Goal: Task Accomplishment & Management: Manage account settings

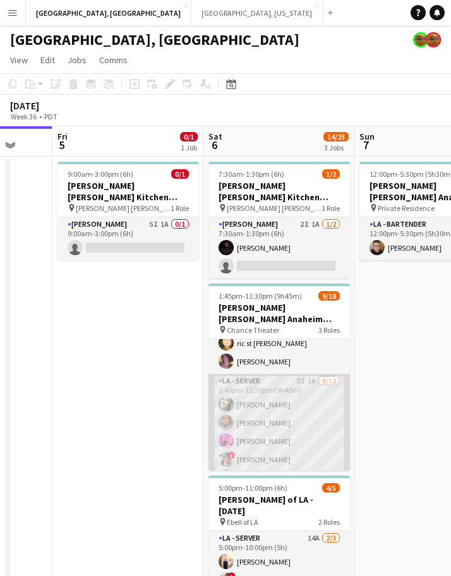
scroll to position [79, 0]
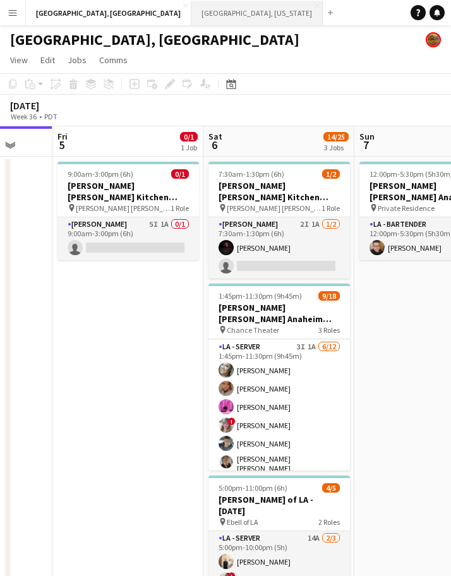
click at [191, 5] on button "[GEOGRAPHIC_DATA], [US_STATE] Close" at bounding box center [256, 13] width 131 height 25
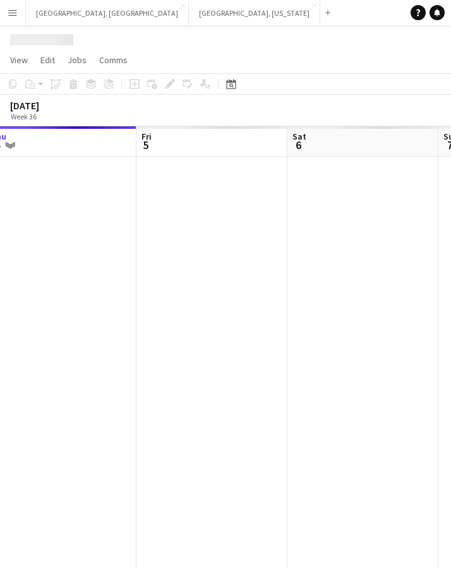
drag, startPoint x: 394, startPoint y: 281, endPoint x: 12, endPoint y: 362, distance: 390.6
click at [12, 362] on app-calendar-viewport "Mon 1 Tue 2 Wed 3 Thu 4 Fri 5 Sat 6 Sun 7 Mon 8" at bounding box center [225, 347] width 451 height 442
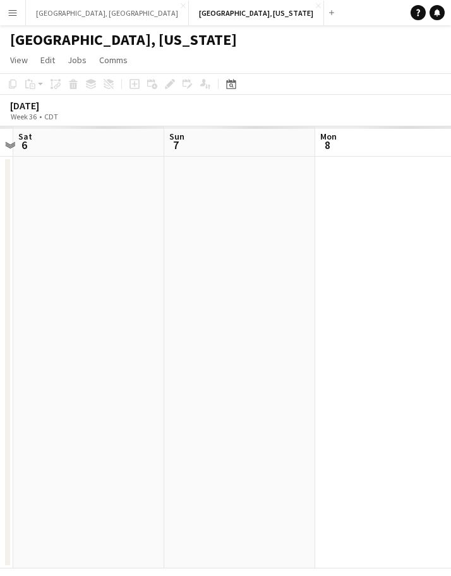
drag, startPoint x: 335, startPoint y: 294, endPoint x: 116, endPoint y: 334, distance: 223.4
click at [120, 331] on app-calendar-viewport "Wed 3 Thu 4 Fri 5 Sat 6 Sun 7 Mon 8 Tue 9 Wed 10" at bounding box center [225, 347] width 451 height 442
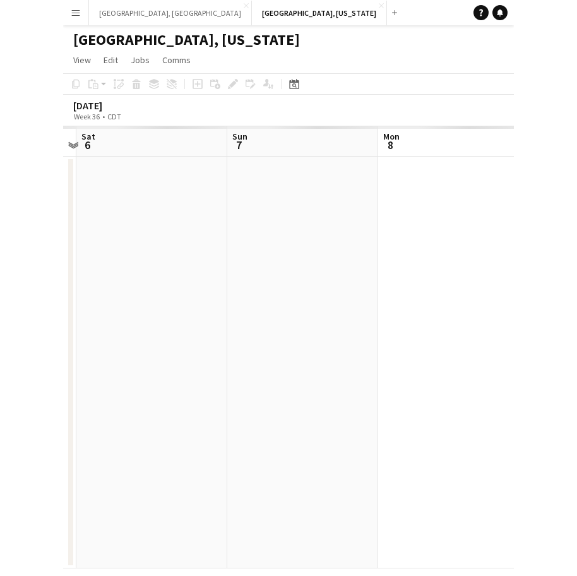
scroll to position [0, 448]
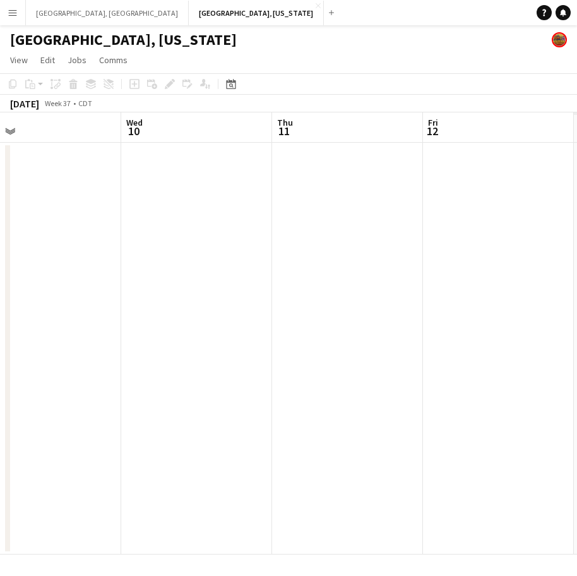
drag, startPoint x: 412, startPoint y: 243, endPoint x: -23, endPoint y: 332, distance: 443.6
click at [0, 332] on html "Menu Boards Boards Boards All jobs Status Workforce Workforce My Workforce Recr…" at bounding box center [288, 288] width 577 height 576
drag, startPoint x: 359, startPoint y: 267, endPoint x: -14, endPoint y: 337, distance: 379.3
click at [0, 337] on html "Menu Boards Boards Boards All jobs Status Workforce Workforce My Workforce Recr…" at bounding box center [288, 288] width 577 height 576
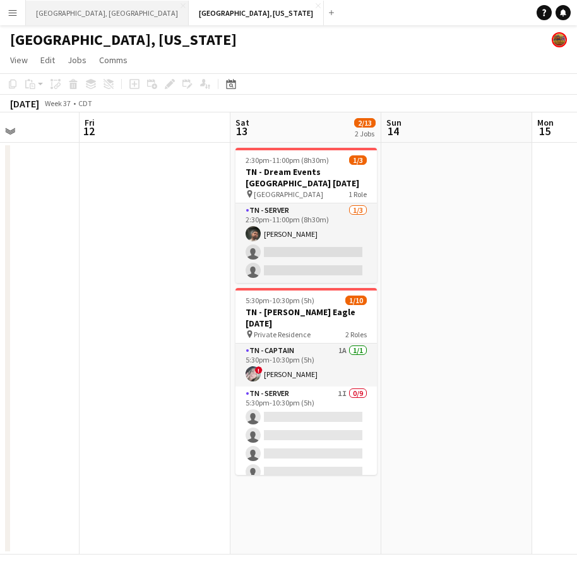
click at [43, 10] on button "Los Angeles, CA Close" at bounding box center [107, 13] width 163 height 25
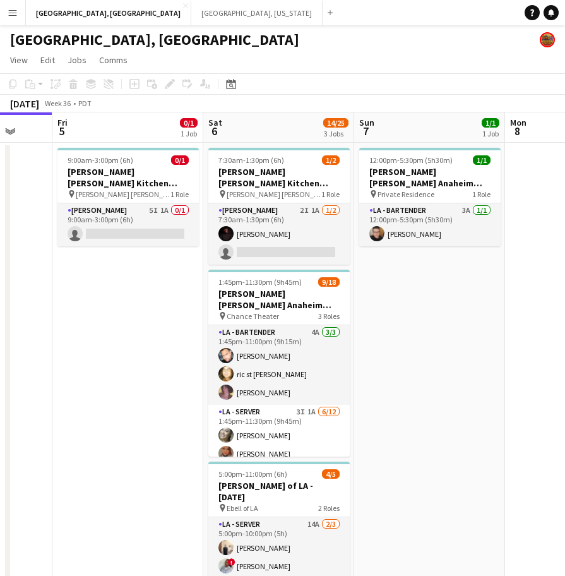
scroll to position [0, 401]
drag, startPoint x: 443, startPoint y: 337, endPoint x: 192, endPoint y: 404, distance: 259.5
click at [192, 404] on app-calendar-viewport "Tue 2 Wed 3 Thu 4 Fri 5 0/1 1 Job Sat 6 14/25 3 Jobs Sun 7 1/1 1 Job Mon 8 Tue …" at bounding box center [282, 393] width 565 height 563
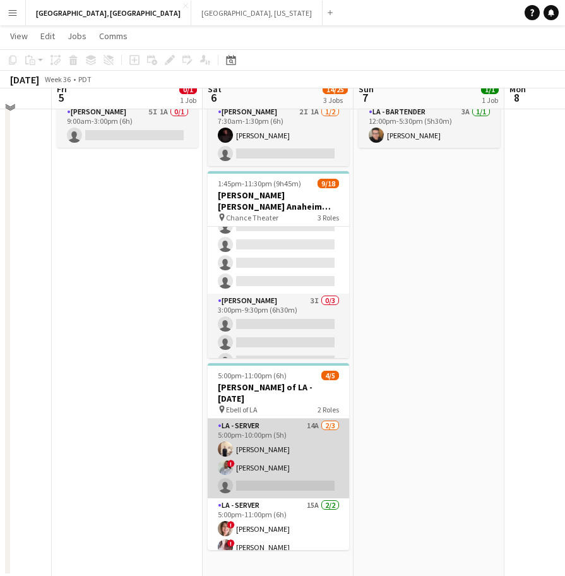
scroll to position [98, 0]
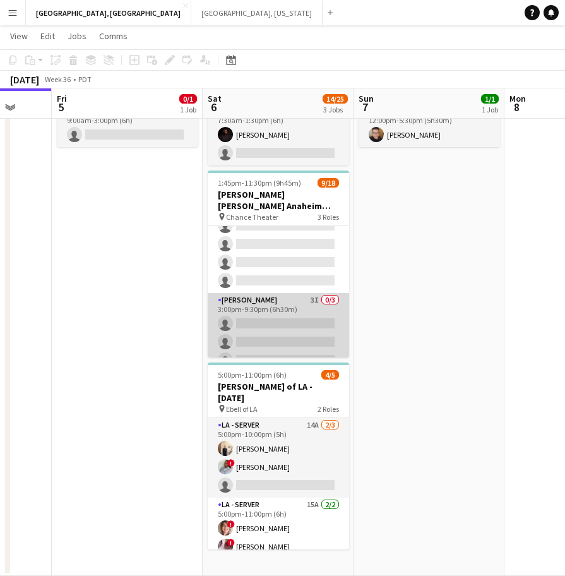
click at [294, 298] on app-card-role "LA - Cook 3I 0/3 3:00pm-9:30pm (6h30m) single-neutral-actions single-neutral-ac…" at bounding box center [278, 333] width 141 height 80
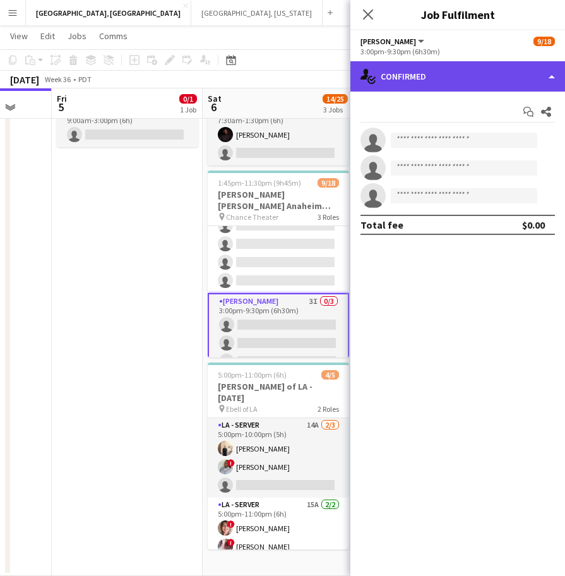
click at [441, 77] on div "single-neutral-actions-check-2 Confirmed" at bounding box center [458, 76] width 215 height 30
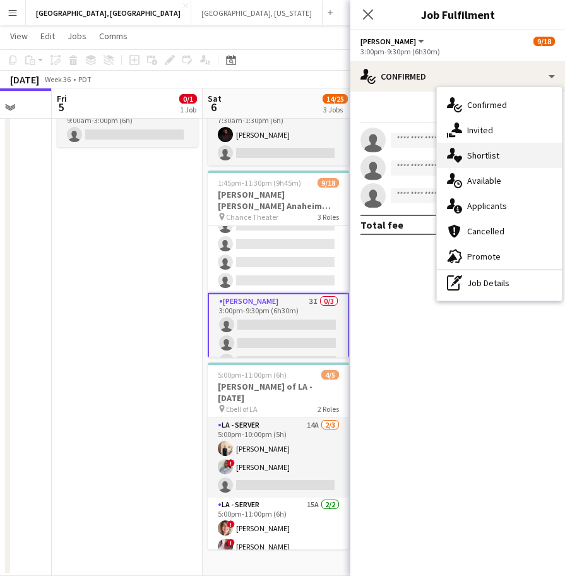
click at [450, 143] on div "single-neutral-actions-heart Shortlist" at bounding box center [499, 155] width 125 height 25
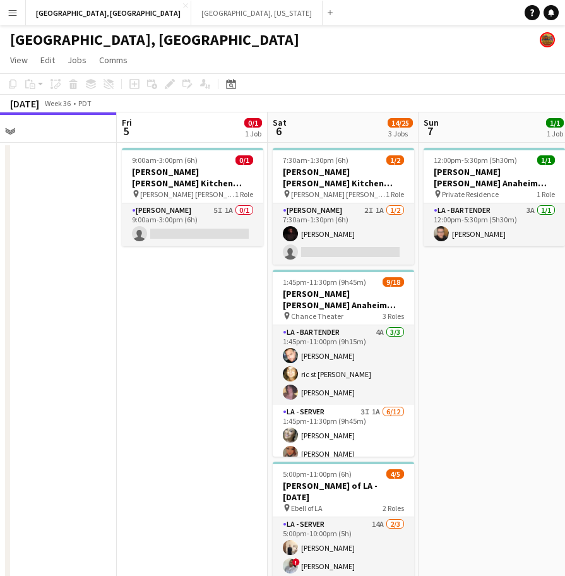
scroll to position [0, 488]
drag, startPoint x: 373, startPoint y: 258, endPoint x: 187, endPoint y: 313, distance: 193.7
click at [187, 313] on app-calendar-viewport "Mon 1 Tue 2 Wed 3 Thu 4 Fri 5 0/1 1 Job Sat 6 14/25 3 Jobs Sun 7 1/1 1 Job Mon …" at bounding box center [282, 393] width 565 height 563
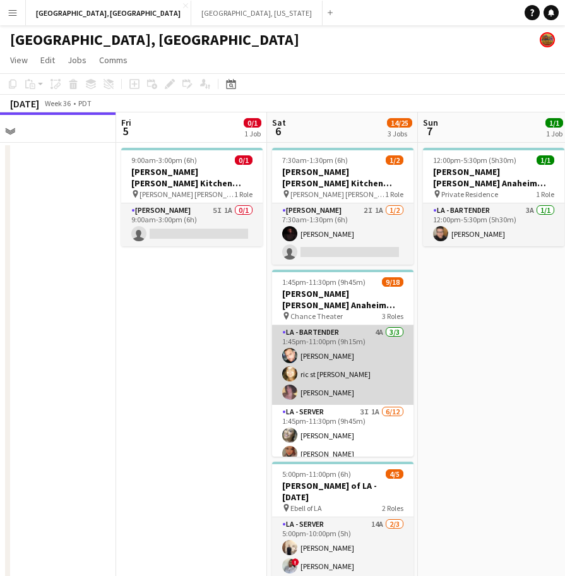
scroll to position [79, 0]
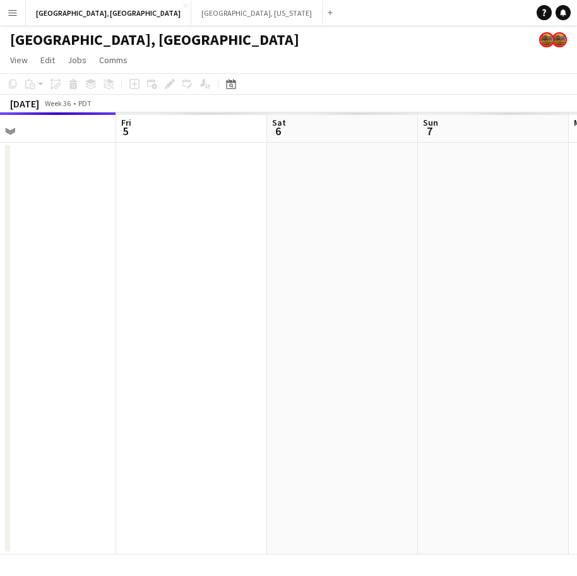
drag, startPoint x: 463, startPoint y: 50, endPoint x: 440, endPoint y: 50, distance: 22.7
click at [463, 50] on app-page-menu "View Day view expanded Day view collapsed Month view Date picker Jump to [DATE]…" at bounding box center [288, 61] width 577 height 24
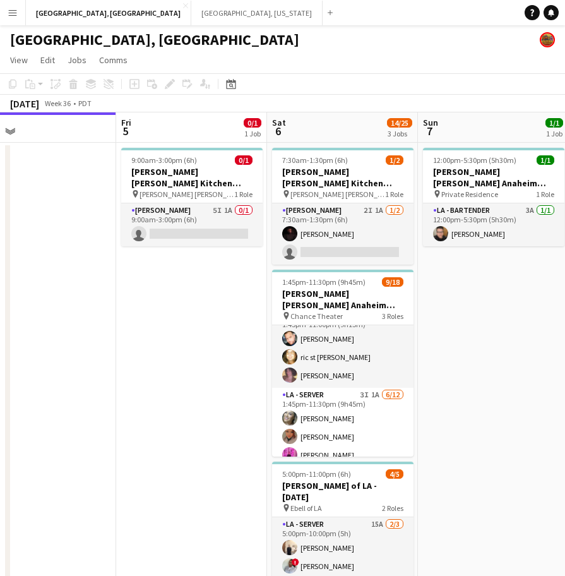
scroll to position [0, 0]
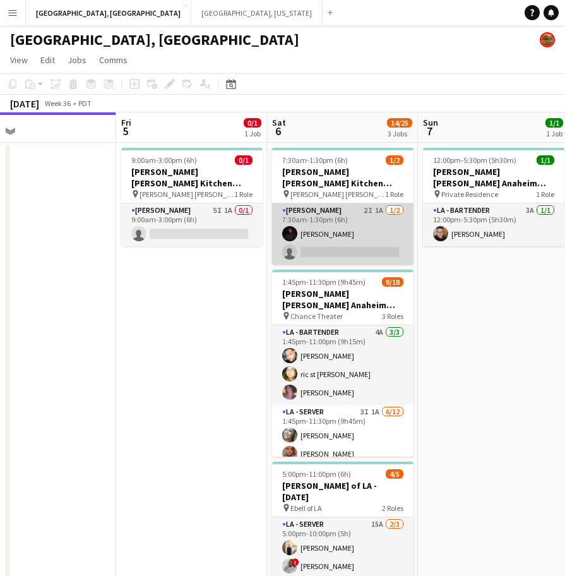
click at [351, 209] on app-card-role "[PERSON_NAME] 2I 1A [DATE] 7:30am-1:30pm (6h) [PERSON_NAME] single-neutral-acti…" at bounding box center [342, 233] width 141 height 61
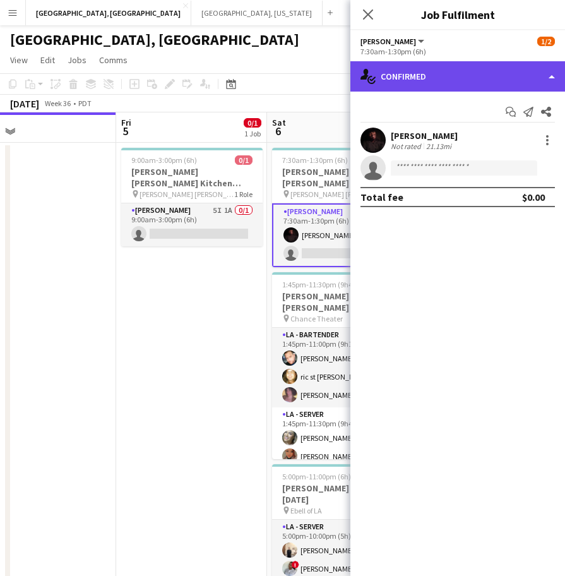
click at [441, 83] on div "single-neutral-actions-check-2 Confirmed" at bounding box center [458, 76] width 215 height 30
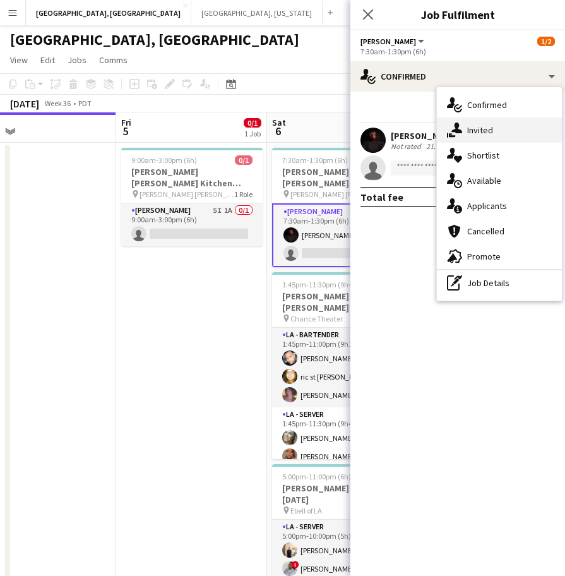
click at [469, 123] on div "single-neutral-actions-share-1 Invited" at bounding box center [499, 129] width 125 height 25
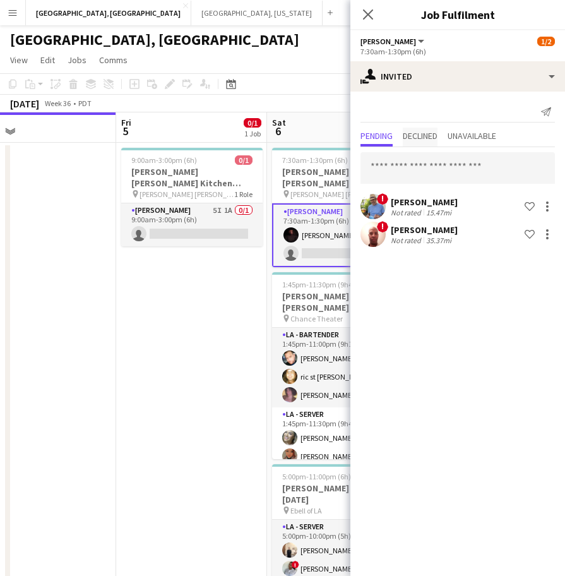
click at [428, 138] on span "Declined" at bounding box center [420, 135] width 35 height 9
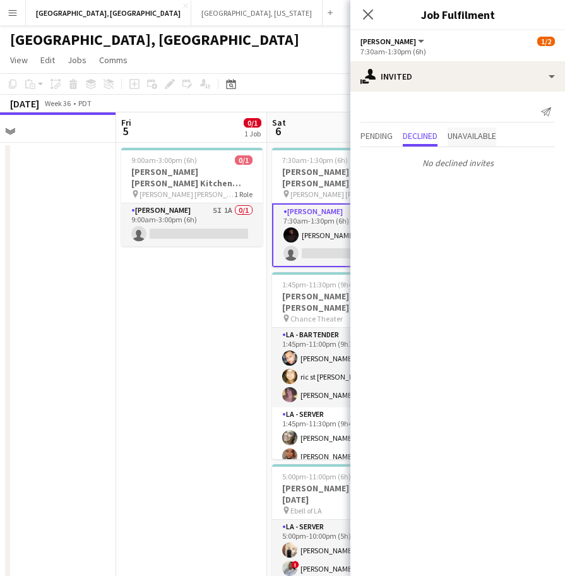
click at [483, 134] on span "Unavailable" at bounding box center [472, 135] width 49 height 9
click at [381, 131] on span "Pending" at bounding box center [377, 135] width 32 height 9
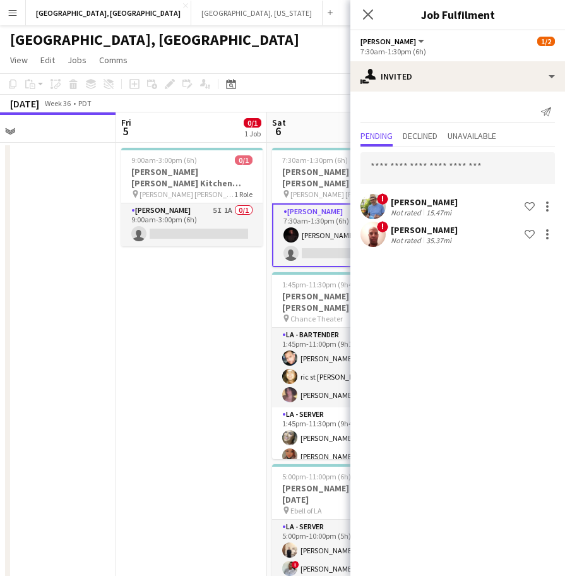
click at [280, 33] on div "[GEOGRAPHIC_DATA], [GEOGRAPHIC_DATA]" at bounding box center [282, 37] width 565 height 24
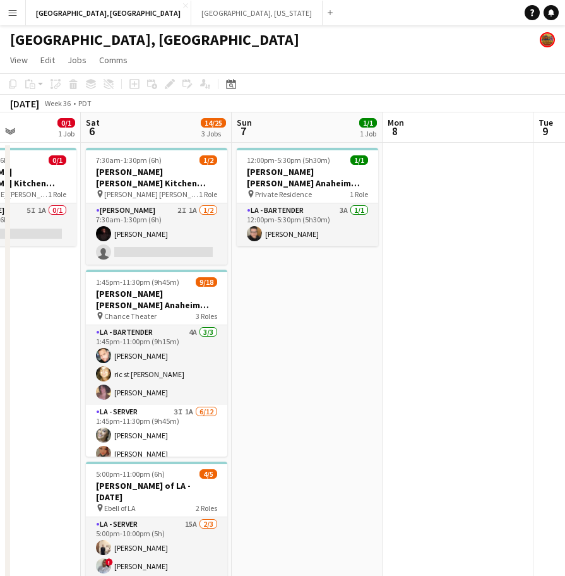
scroll to position [0, 386]
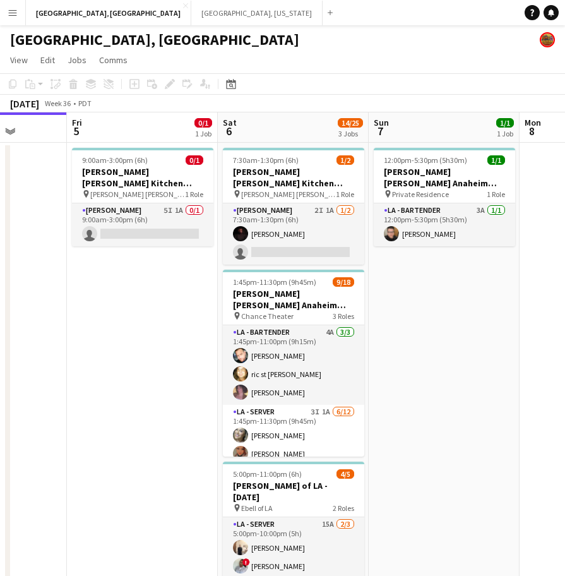
drag, startPoint x: 220, startPoint y: 314, endPoint x: 171, endPoint y: 316, distance: 49.3
click at [171, 316] on app-calendar-viewport "Tue 2 Wed 3 Thu 4 Fri 5 0/1 1 Job Sat 6 14/25 3 Jobs Sun 7 1/1 1 Job Mon 8 Tue …" at bounding box center [282, 393] width 565 height 563
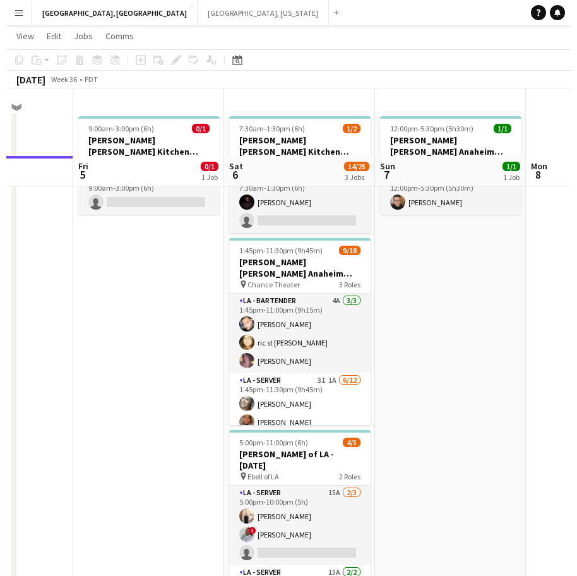
scroll to position [0, 0]
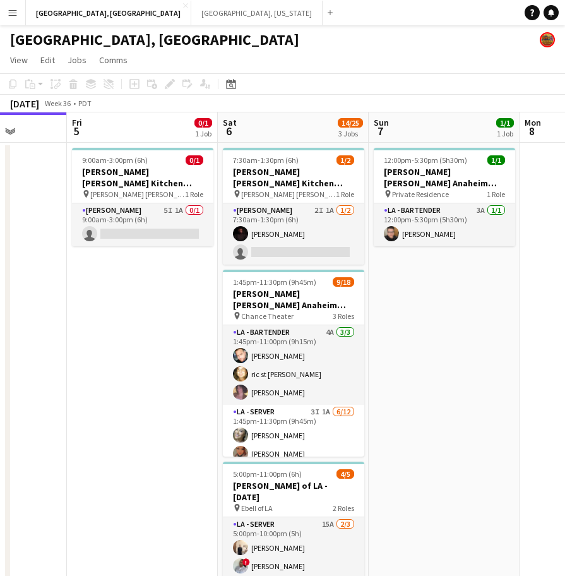
click at [12, 10] on app-icon "Menu" at bounding box center [13, 13] width 10 height 10
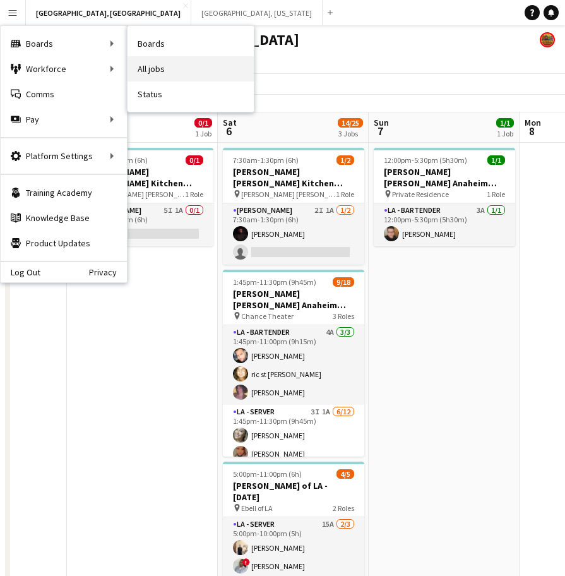
click at [179, 61] on link "All jobs" at bounding box center [191, 68] width 126 height 25
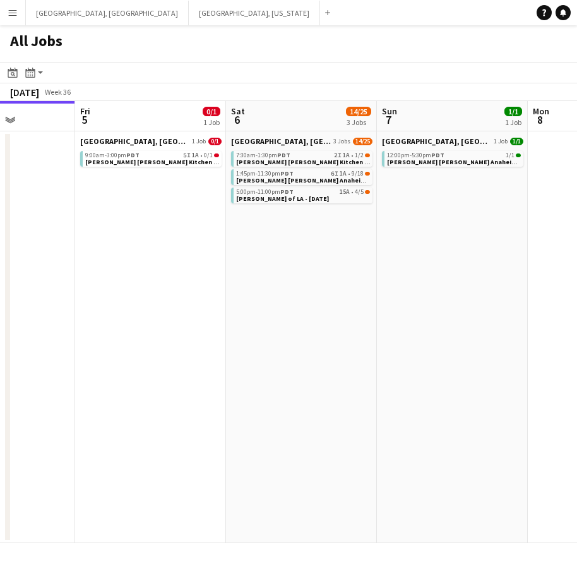
scroll to position [0, 379]
drag, startPoint x: 349, startPoint y: 351, endPoint x: 121, endPoint y: 391, distance: 231.5
click at [121, 391] on app-calendar-viewport "Tue 2 Wed 3 Thu 4 Fri 5 0/1 1 Job Sat 6 14/25 3 Jobs Sun 7 1/1 1 Job Mon 8 Tue …" at bounding box center [288, 322] width 577 height 442
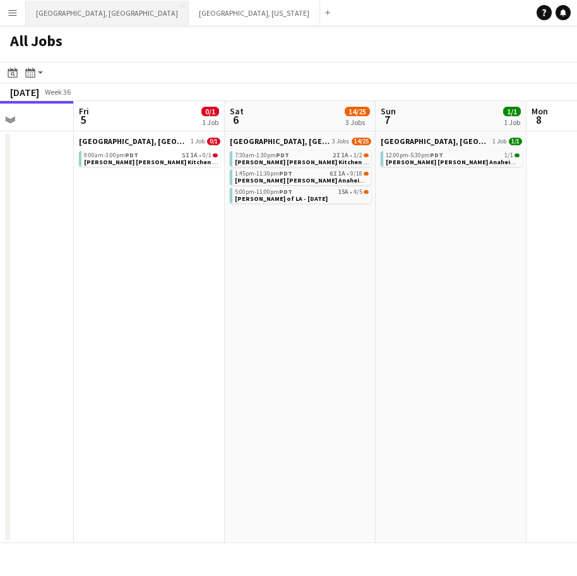
click at [54, 13] on button "Los Angeles, CA Close" at bounding box center [107, 13] width 163 height 25
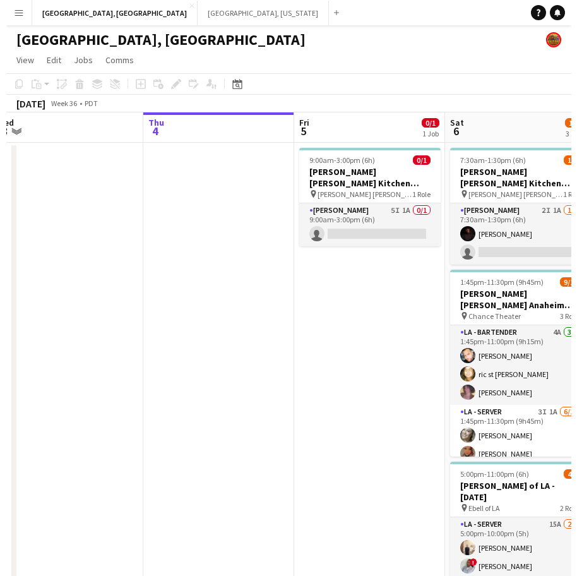
scroll to position [0, 416]
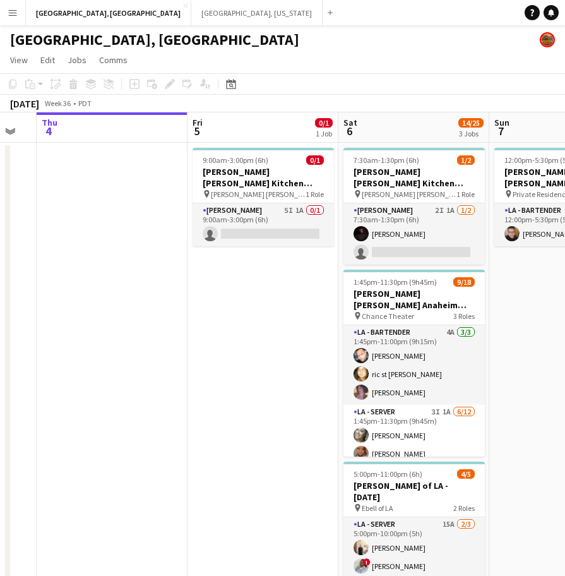
drag, startPoint x: 489, startPoint y: 309, endPoint x: 376, endPoint y: 322, distance: 113.8
click at [376, 322] on app-calendar-viewport "Mon 1 Tue 2 Wed 3 Thu 4 Fri 5 0/1 1 Job Sat 6 14/25 3 Jobs Sun 7 1/1 1 Job Mon …" at bounding box center [282, 393] width 565 height 563
click at [17, 17] on app-icon "Menu" at bounding box center [13, 13] width 10 height 10
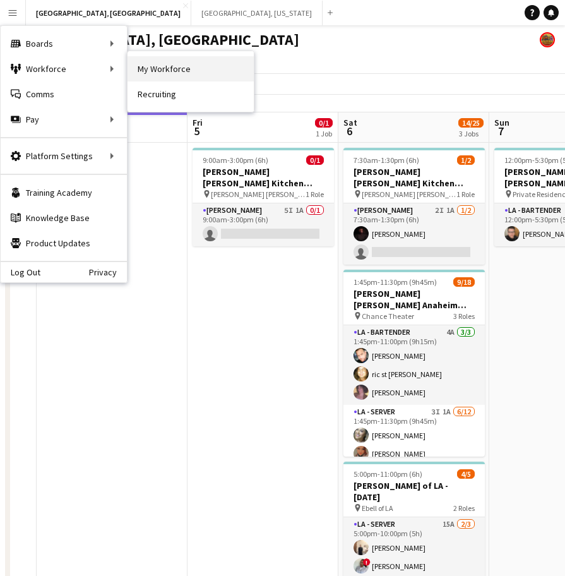
click at [146, 68] on link "My Workforce" at bounding box center [191, 68] width 126 height 25
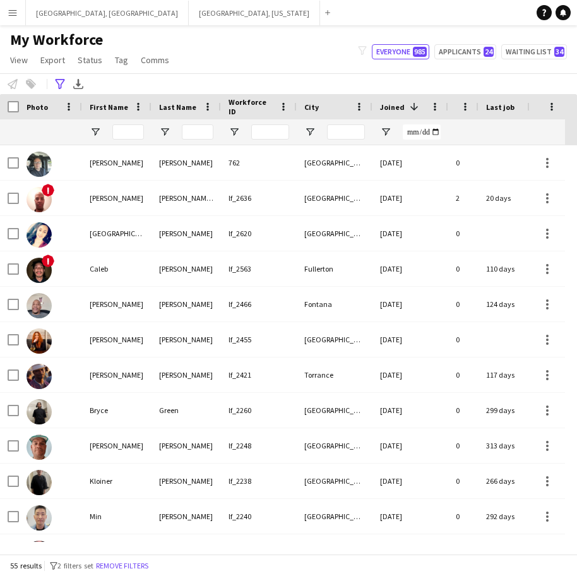
drag, startPoint x: 139, startPoint y: 561, endPoint x: 328, endPoint y: 78, distance: 519.6
click at [139, 561] on button "Remove filters" at bounding box center [121, 566] width 57 height 14
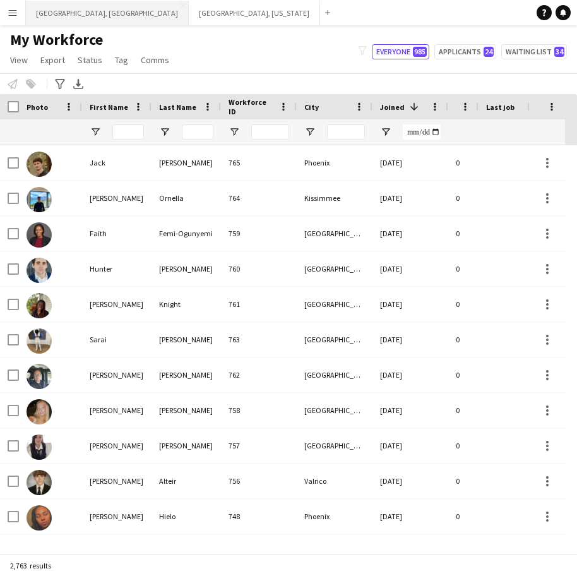
click at [67, 22] on button "[GEOGRAPHIC_DATA], [GEOGRAPHIC_DATA] Close" at bounding box center [107, 13] width 163 height 25
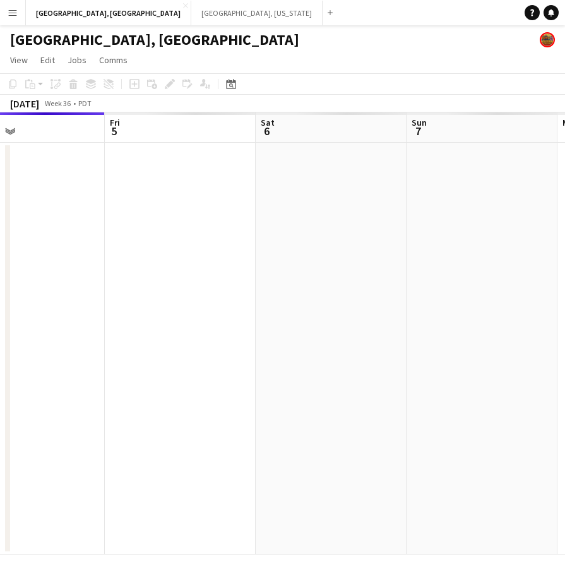
drag, startPoint x: 423, startPoint y: 295, endPoint x: 225, endPoint y: 349, distance: 204.4
click at [225, 349] on app-calendar-viewport "Mon 1 Tue 2 Wed 3 Thu 4 Fri 5 Sat 6 Sun 7 Mon 8 Tue 9" at bounding box center [282, 333] width 565 height 442
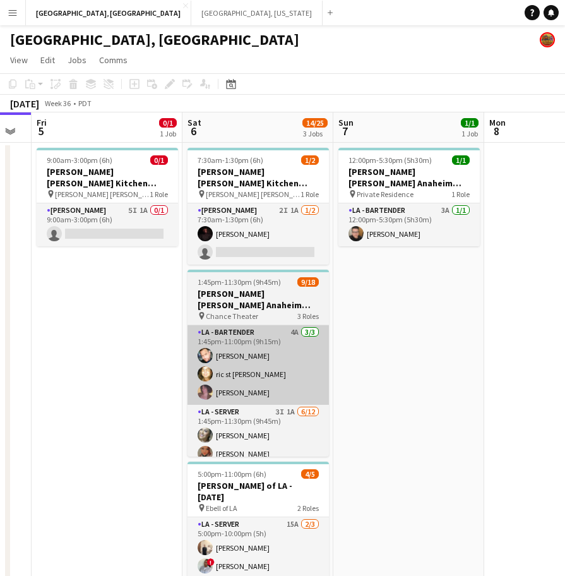
drag, startPoint x: 492, startPoint y: 301, endPoint x: 289, endPoint y: 364, distance: 212.8
click at [405, 313] on app-calendar-viewport "Tue 2 Wed 3 Thu 4 Fri 5 0/1 1 Job Sat 6 14/25 3 Jobs Sun 7 1/1 1 Job Mon 8 Tue …" at bounding box center [282, 393] width 565 height 563
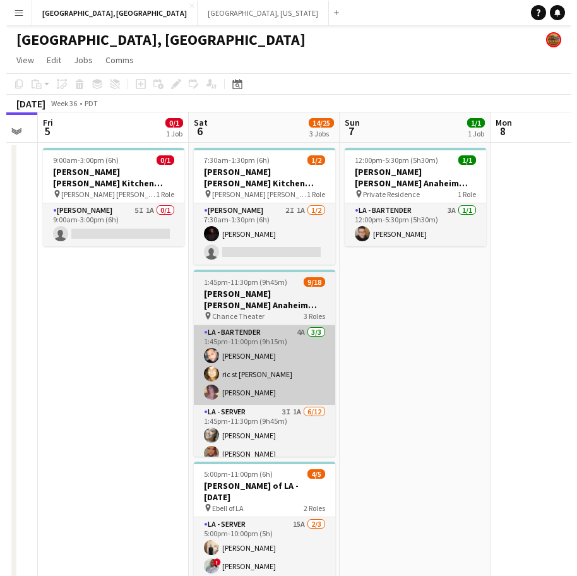
scroll to position [0, 435]
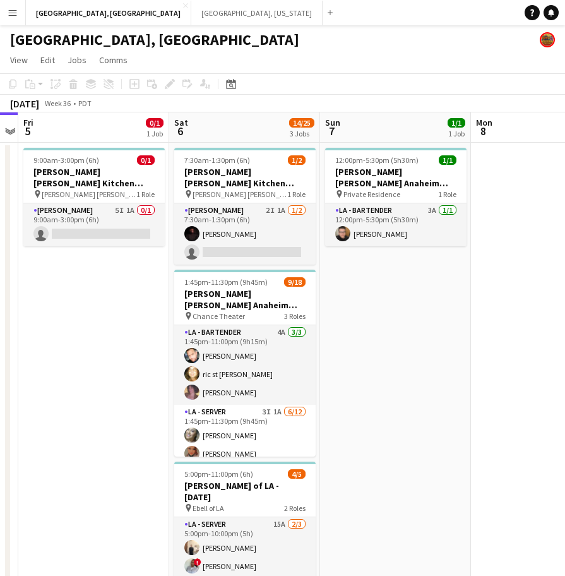
drag, startPoint x: 19, startPoint y: 13, endPoint x: 21, endPoint y: 25, distance: 12.3
click at [20, 13] on button "Menu" at bounding box center [12, 12] width 25 height 25
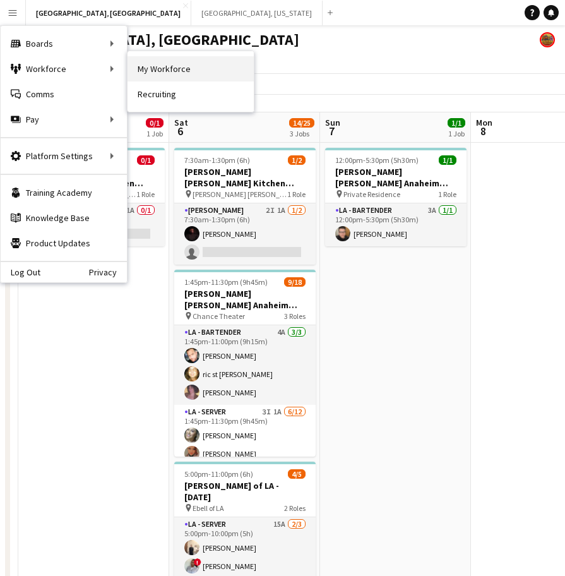
click at [158, 64] on link "My Workforce" at bounding box center [191, 68] width 126 height 25
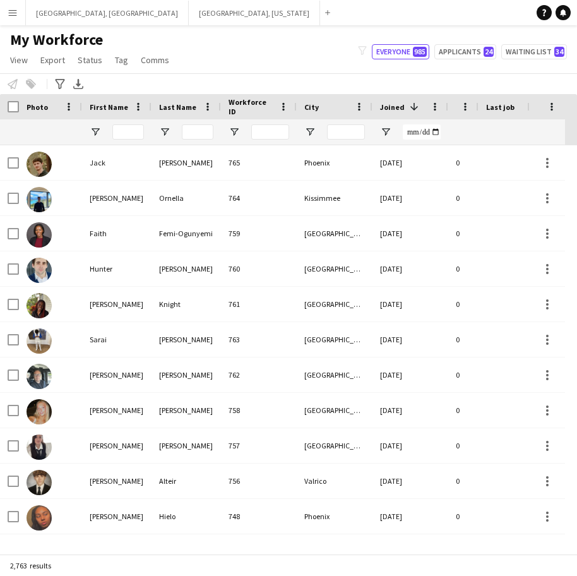
scroll to position [0, 222]
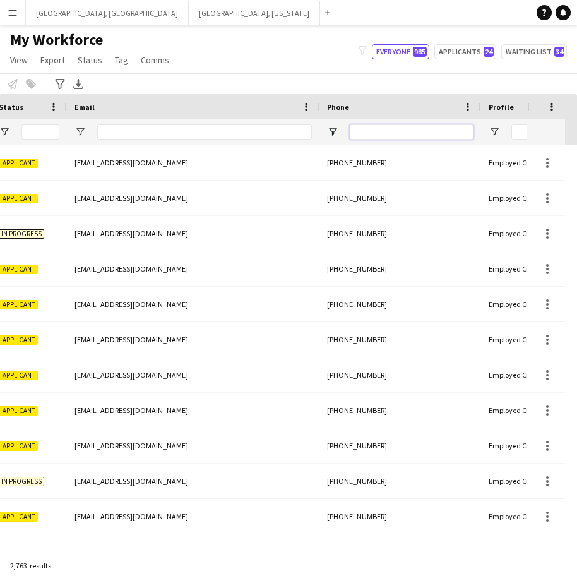
click at [417, 130] on input "Phone Filter Input" at bounding box center [412, 131] width 124 height 15
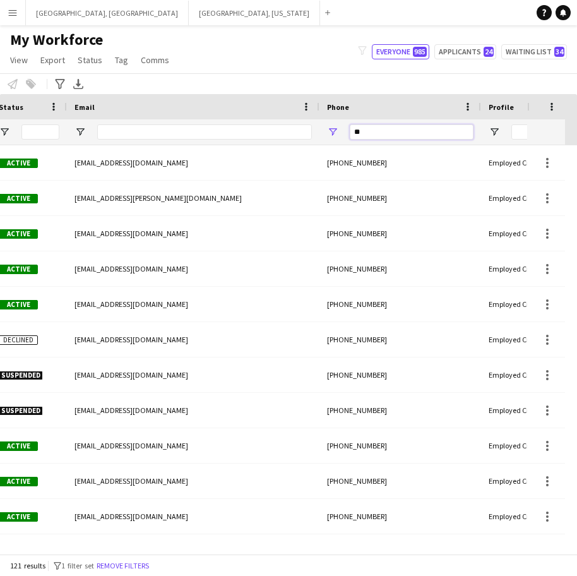
type input "*"
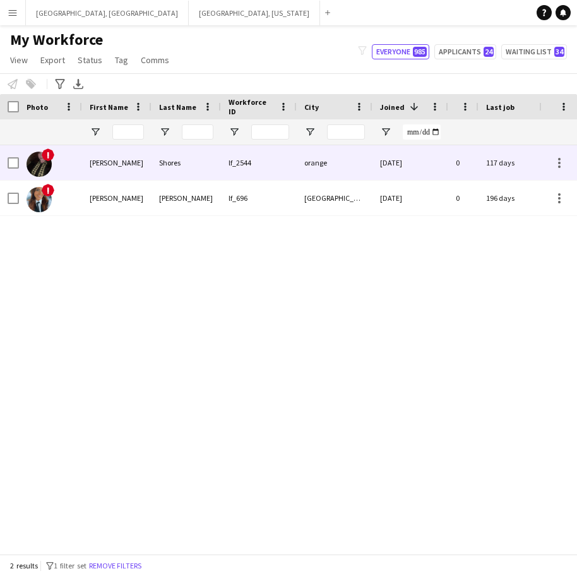
type input "****"
click at [112, 171] on div "Brooke" at bounding box center [116, 162] width 69 height 35
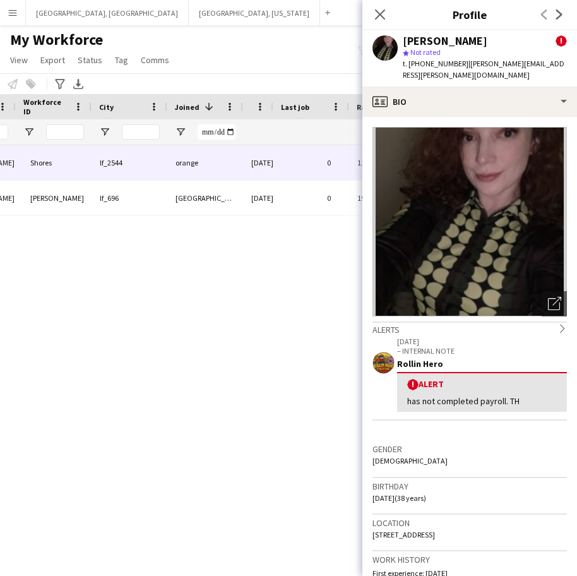
scroll to position [0, 205]
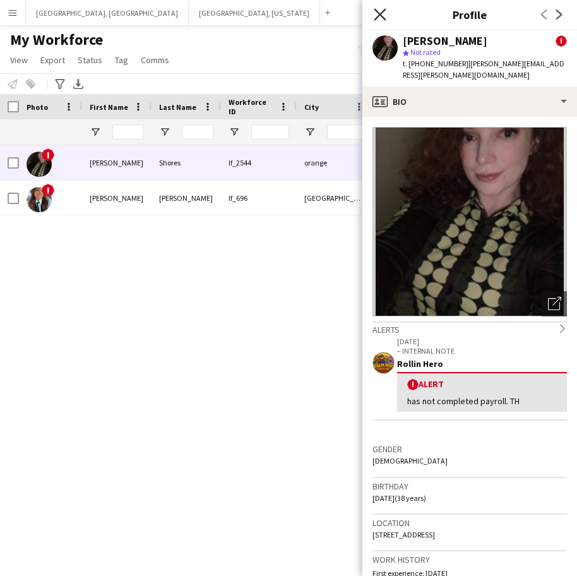
click at [385, 16] on icon "Close pop-in" at bounding box center [380, 14] width 12 height 12
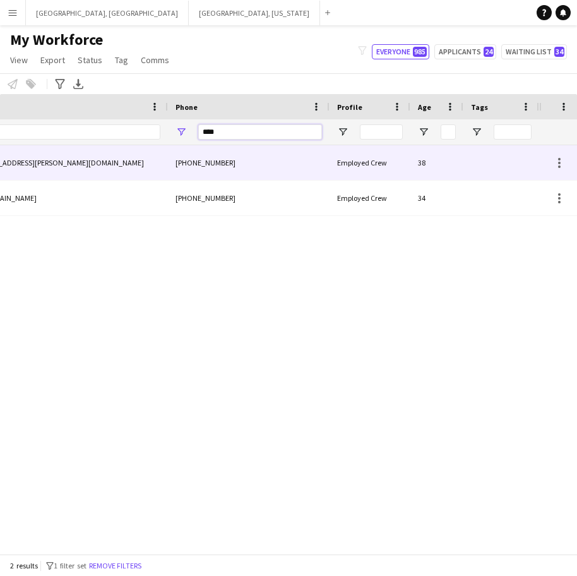
drag, startPoint x: 234, startPoint y: 132, endPoint x: 112, endPoint y: 161, distance: 124.7
click at [112, 161] on div "Workforce Details Status Email Phone" at bounding box center [288, 324] width 577 height 460
click at [68, 8] on button "[GEOGRAPHIC_DATA], [GEOGRAPHIC_DATA] Close" at bounding box center [107, 13] width 163 height 25
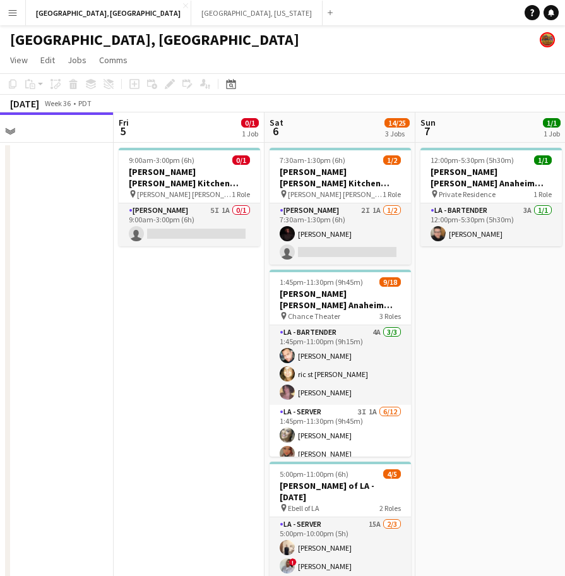
drag, startPoint x: 308, startPoint y: 388, endPoint x: 120, endPoint y: 400, distance: 188.6
click at [120, 400] on app-calendar-viewport "Mon 1 Tue 2 Wed 3 Thu 4 Fri 5 0/1 1 Job Sat 6 14/25 3 Jobs Sun 7 1/1 1 Job Mon …" at bounding box center [282, 393] width 565 height 563
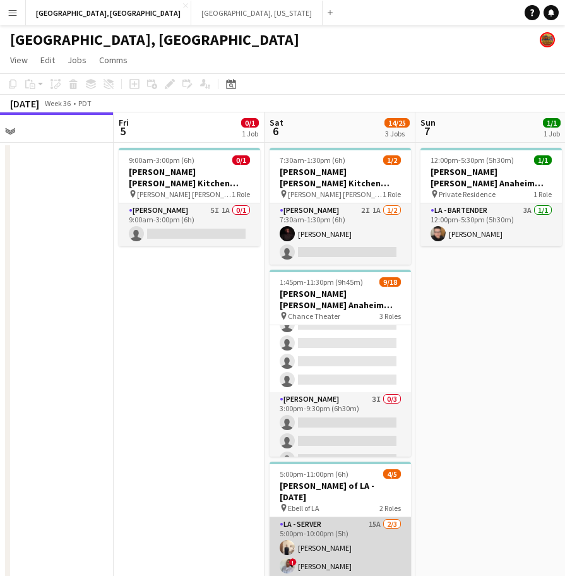
click at [320, 539] on app-card-role "LA - Server 15A 2/3 5:00pm-10:00pm (5h) antonina anselmo ! Luisa Perez single-n…" at bounding box center [340, 557] width 141 height 80
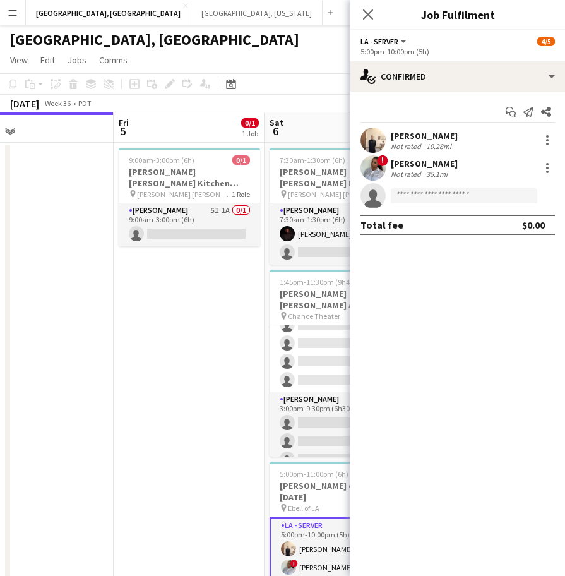
click at [392, 167] on div "[PERSON_NAME]" at bounding box center [424, 163] width 67 height 11
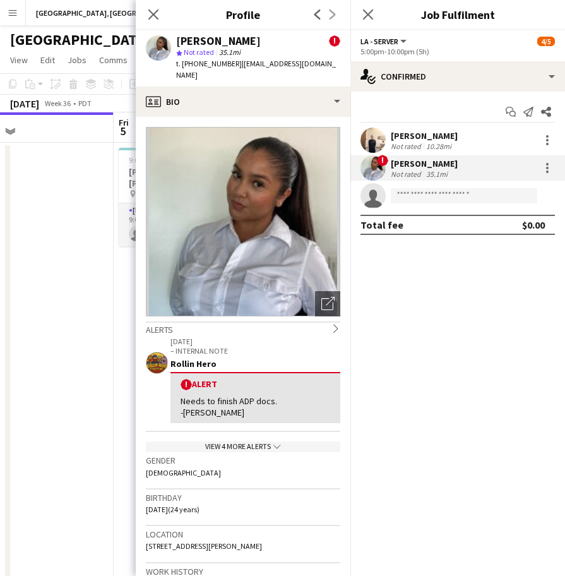
click at [287, 441] on div "View 4 more alerts chevron-down" at bounding box center [243, 446] width 195 height 11
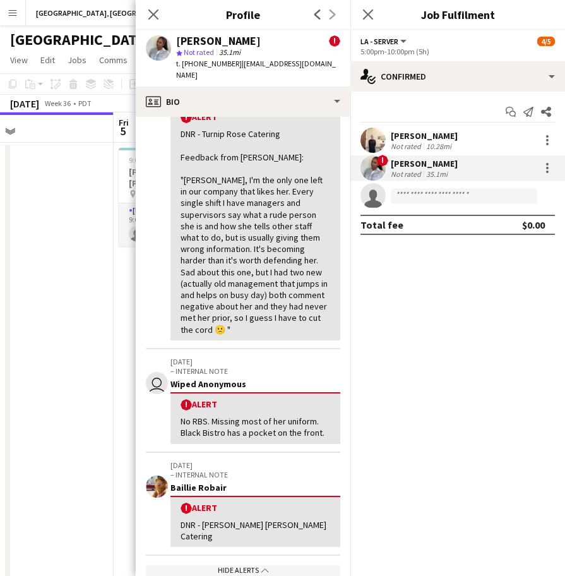
click at [128, 294] on app-date-cell "9:00am-3:00pm (6h) 0/1 OC - Sally Ann Kitchen 9.5.25 pin Sally Ann Catering 1 R…" at bounding box center [189, 409] width 151 height 532
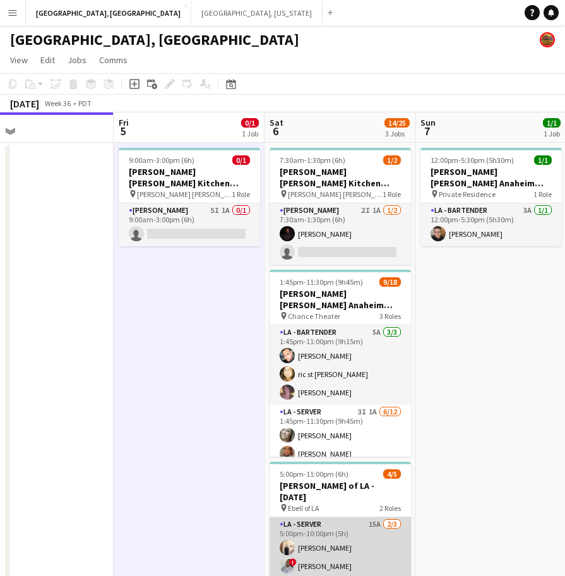
click at [364, 517] on app-card-role "LA - Server 15A 2/3 5:00pm-10:00pm (5h) antonina anselmo ! Luisa Perez single-n…" at bounding box center [340, 557] width 141 height 80
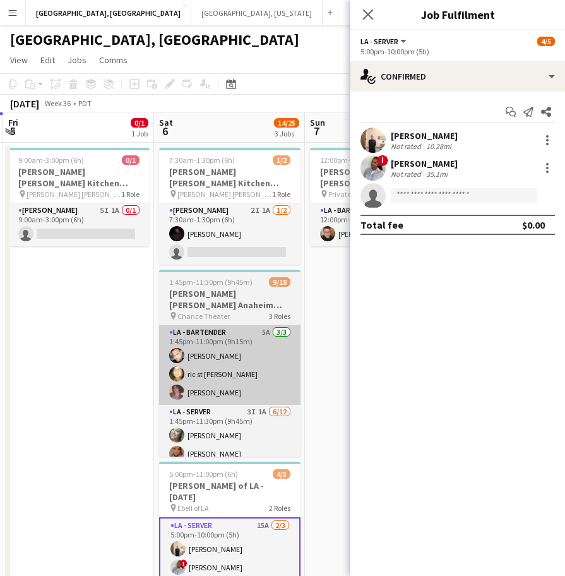
drag, startPoint x: 248, startPoint y: 295, endPoint x: 159, endPoint y: 303, distance: 89.4
click at [159, 303] on app-calendar-viewport "Tue 2 Wed 3 Thu 4 Fri 5 0/1 1 Job Sat 6 14/25 3 Jobs Sun 7 1/1 1 Job Mon 8 Tue …" at bounding box center [282, 393] width 565 height 563
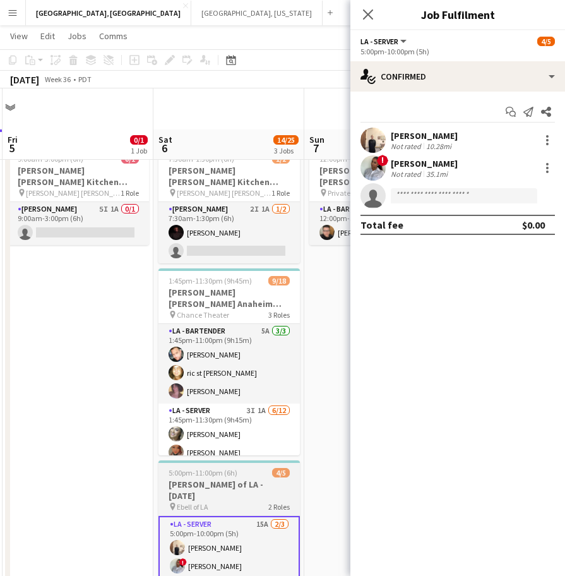
scroll to position [98, 0]
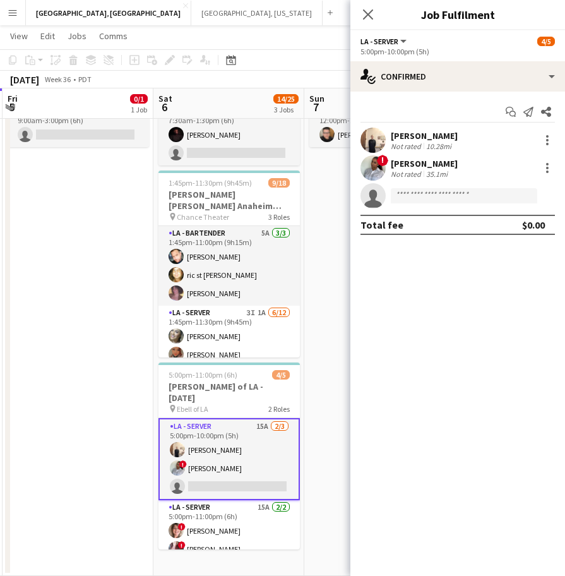
click at [227, 419] on app-card-role "LA - Server 15A 2/3 5:00pm-10:00pm (5h) antonina anselmo ! Luisa Perez single-n…" at bounding box center [229, 459] width 141 height 82
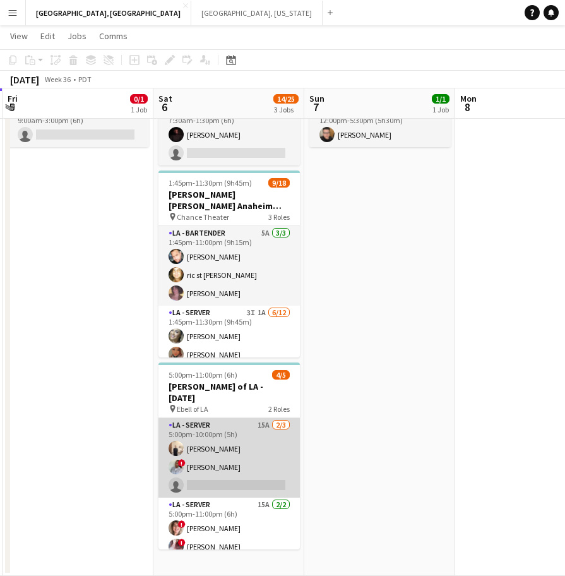
click at [227, 419] on app-card-role "LA - Server 15A 2/3 5:00pm-10:00pm (5h) antonina anselmo ! Luisa Perez single-n…" at bounding box center [229, 458] width 141 height 80
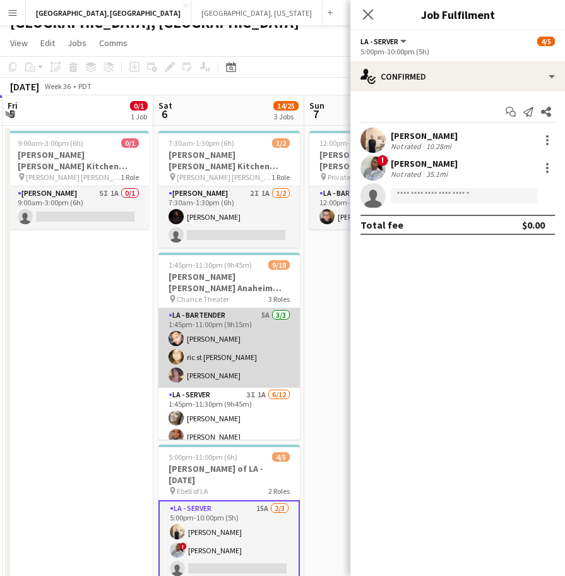
scroll to position [0, 0]
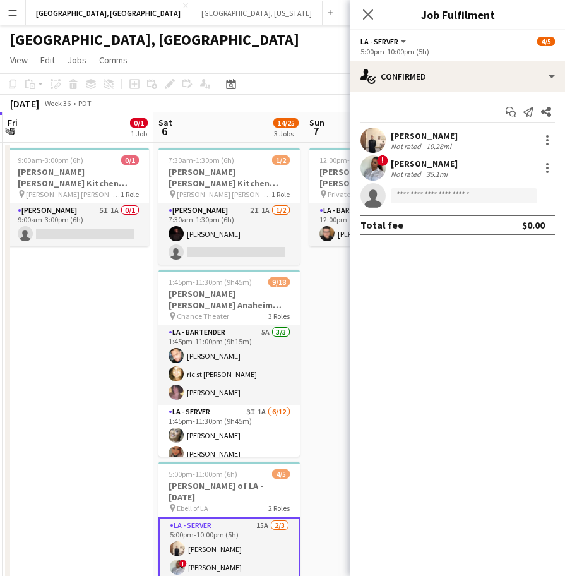
click at [229, 44] on div "[GEOGRAPHIC_DATA], [GEOGRAPHIC_DATA]" at bounding box center [282, 37] width 565 height 24
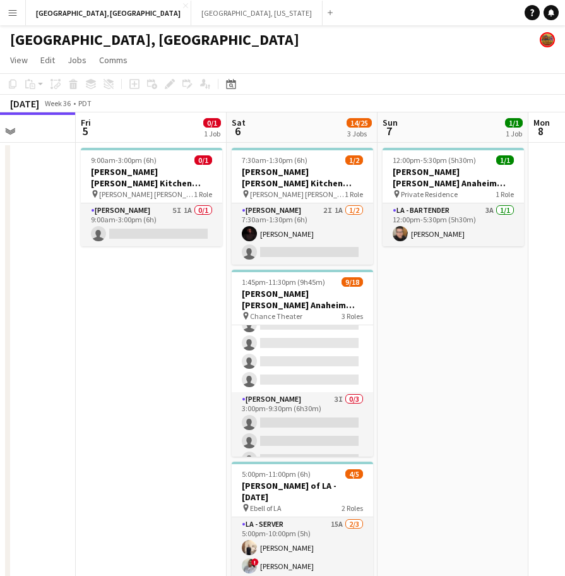
scroll to position [0, 366]
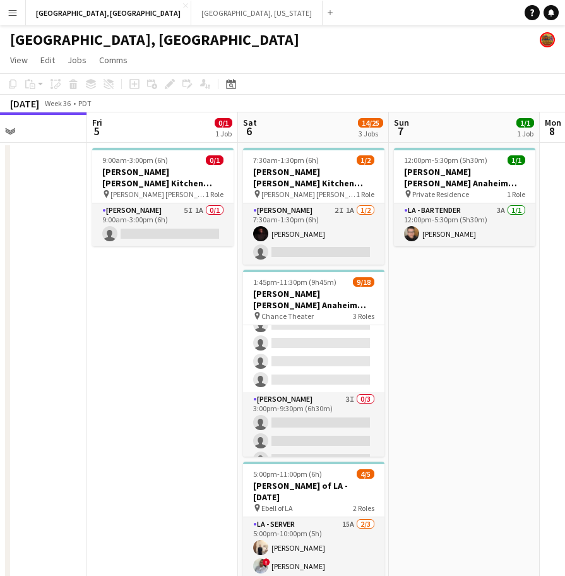
drag, startPoint x: 133, startPoint y: 457, endPoint x: 217, endPoint y: 443, distance: 85.8
click at [217, 443] on app-calendar-viewport "Tue 2 Wed 3 Thu 4 Fri 5 0/1 1 Job Sat 6 14/25 3 Jobs Sun 7 1/1 1 Job Mon 8 Tue …" at bounding box center [282, 393] width 565 height 563
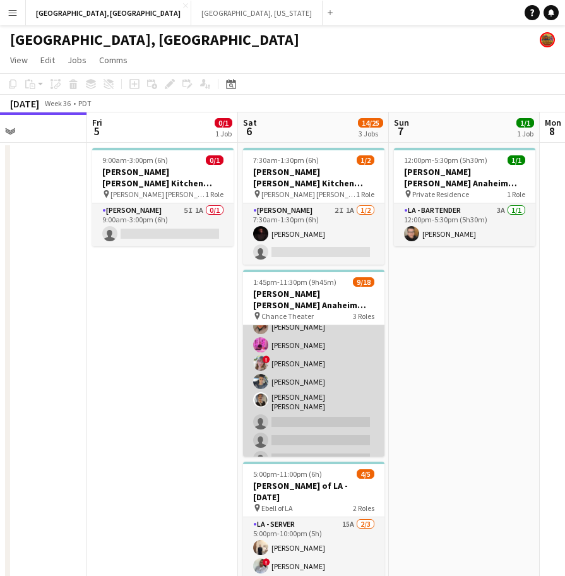
scroll to position [0, 0]
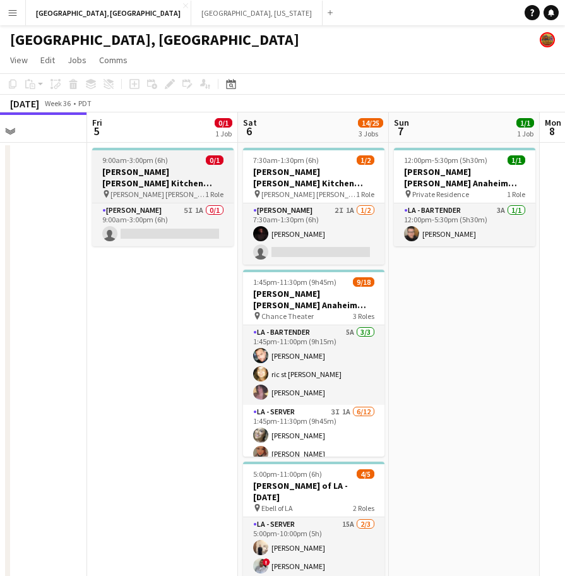
click at [160, 171] on h3 "[PERSON_NAME] [PERSON_NAME] Kitchen [DATE]" at bounding box center [162, 177] width 141 height 23
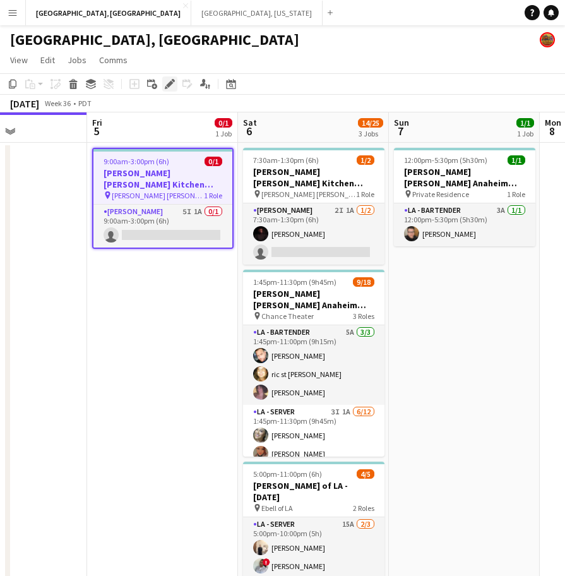
click at [168, 85] on icon at bounding box center [169, 84] width 7 height 7
type input "**********"
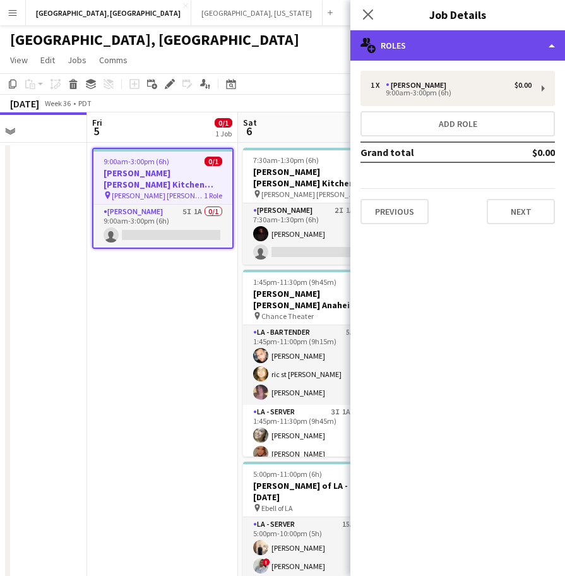
click at [442, 44] on div "multiple-users-add Roles" at bounding box center [458, 45] width 215 height 30
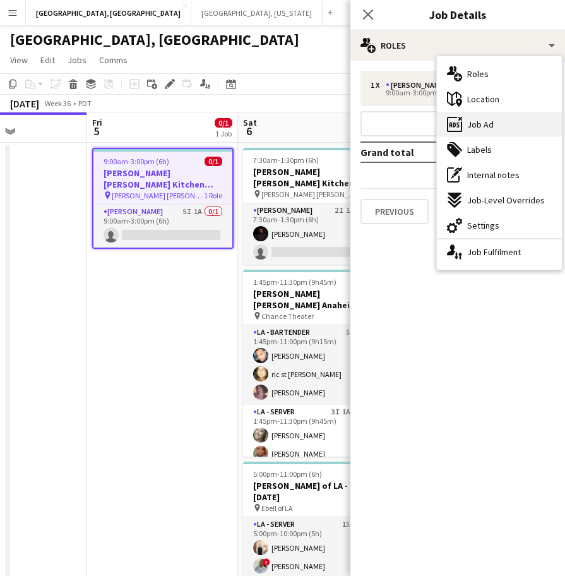
click at [496, 123] on div "ads-window Job Ad" at bounding box center [499, 124] width 125 height 25
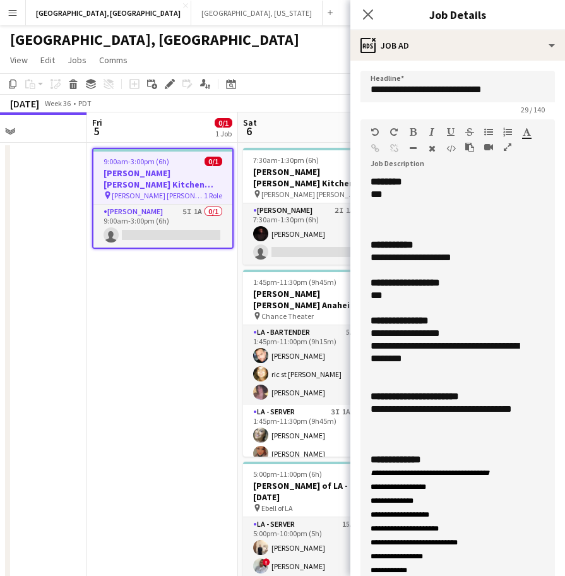
drag, startPoint x: 523, startPoint y: 261, endPoint x: 470, endPoint y: 613, distance: 355.2
click at [470, 575] on html "Menu Boards Boards Boards All jobs Status Workforce Workforce My Workforce Recr…" at bounding box center [282, 337] width 565 height 675
click at [462, 354] on div "**********" at bounding box center [446, 352] width 150 height 25
drag, startPoint x: 424, startPoint y: 423, endPoint x: 352, endPoint y: 244, distance: 193.3
click at [352, 244] on form "**********" at bounding box center [458, 527] width 215 height 912
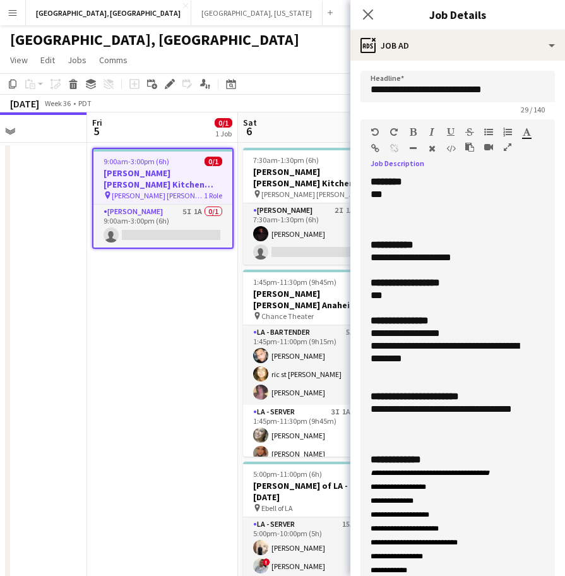
copy div "**********"
click at [280, 50] on app-page-menu "View Day view expanded Day view collapsed Month view Date picker Jump to today …" at bounding box center [282, 61] width 565 height 24
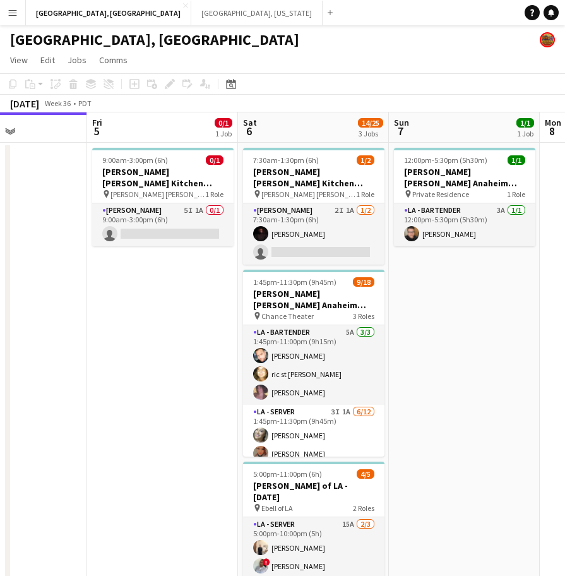
drag, startPoint x: 138, startPoint y: 173, endPoint x: 177, endPoint y: 123, distance: 63.0
click at [138, 173] on h3 "[PERSON_NAME] [PERSON_NAME] Kitchen [DATE]" at bounding box center [162, 177] width 141 height 23
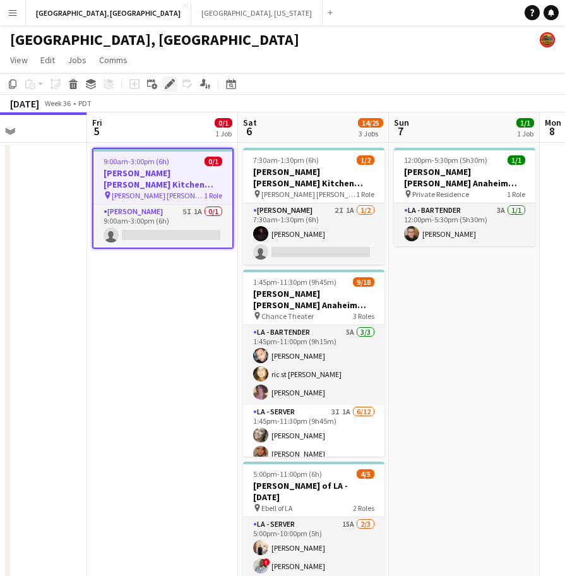
click at [164, 80] on div "Edit" at bounding box center [169, 83] width 15 height 15
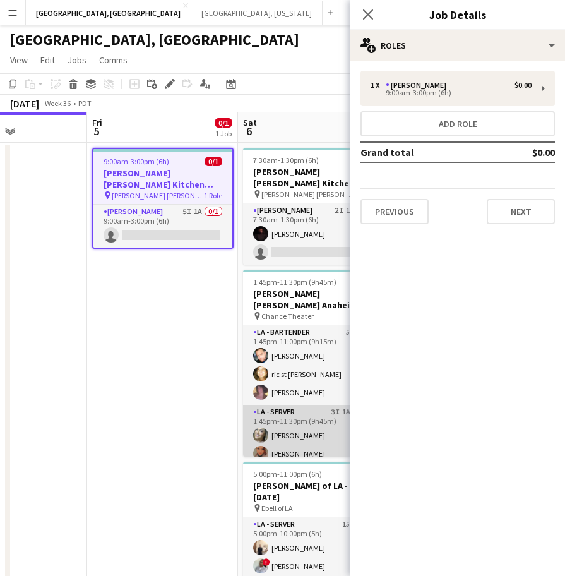
click at [308, 431] on app-card-role "LA - Server 3I 1A 6/12 1:45pm-11:30pm (9h45m) Alyssa Woods Monserrat Gutierrez …" at bounding box center [313, 529] width 141 height 248
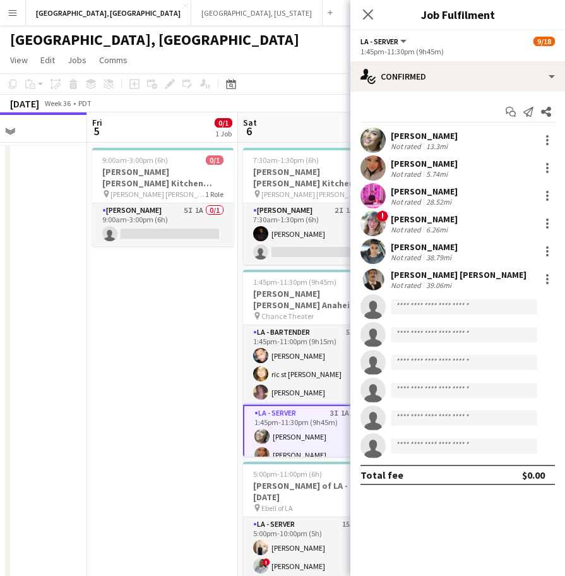
click at [386, 165] on div "Monserrat Gutierrez Not rated 5.74mi" at bounding box center [458, 167] width 215 height 25
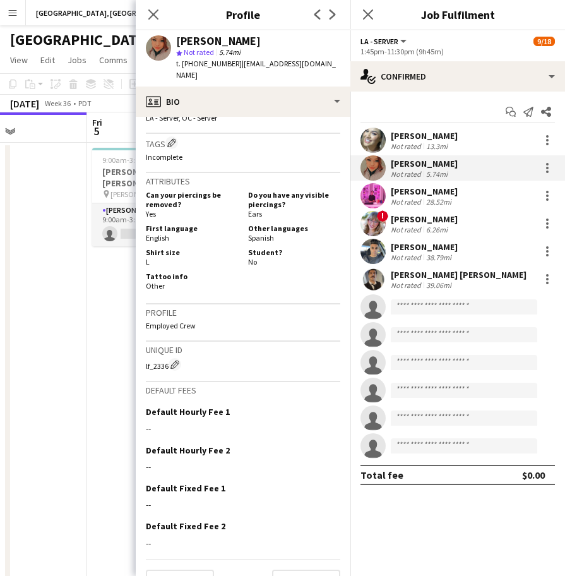
scroll to position [453, 0]
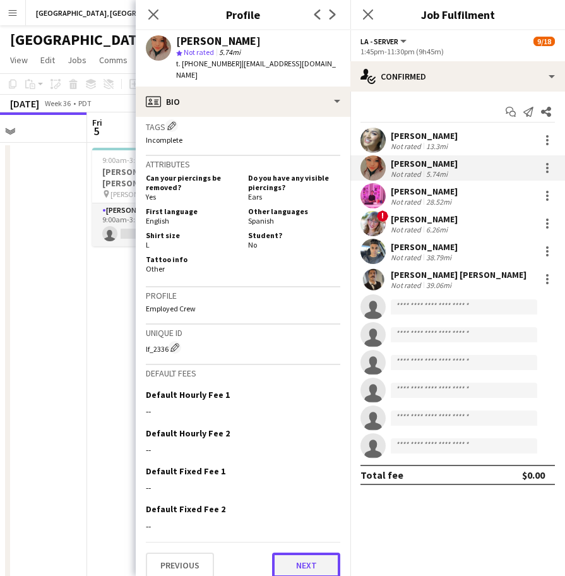
click at [292, 557] on button "Next" at bounding box center [306, 565] width 68 height 25
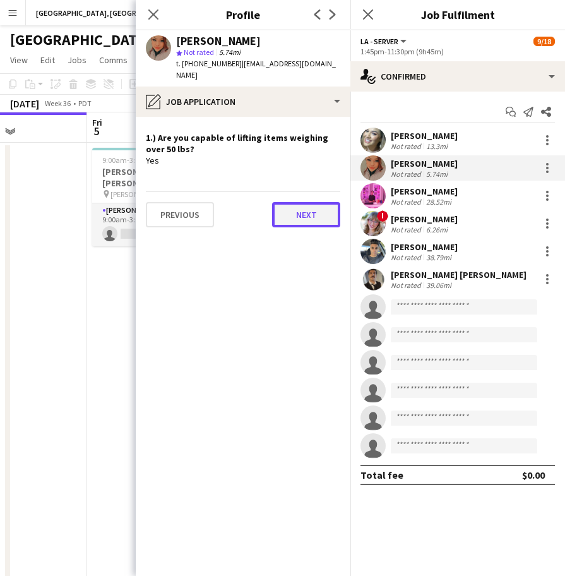
click at [286, 215] on button "Next" at bounding box center [306, 214] width 68 height 25
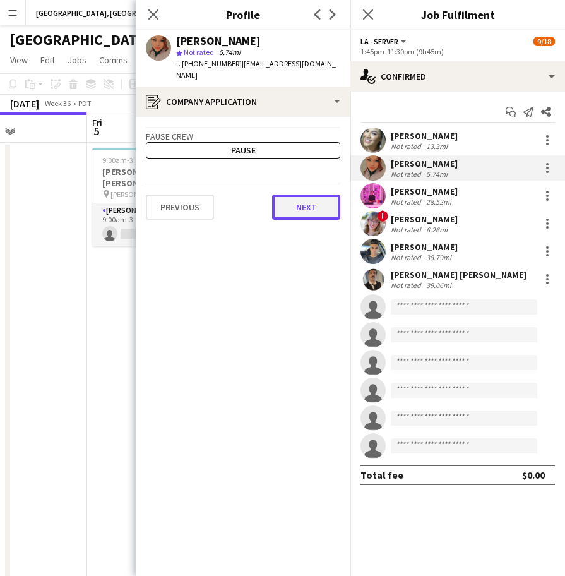
click at [297, 195] on button "Next" at bounding box center [306, 207] width 68 height 25
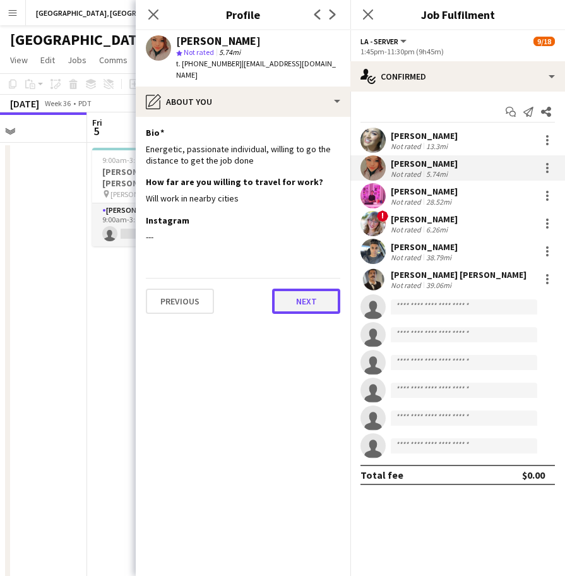
click at [303, 294] on button "Next" at bounding box center [306, 301] width 68 height 25
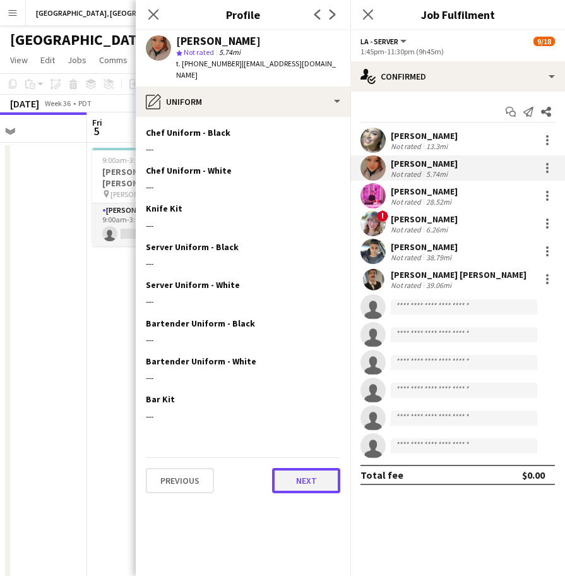
click at [307, 468] on button "Next" at bounding box center [306, 480] width 68 height 25
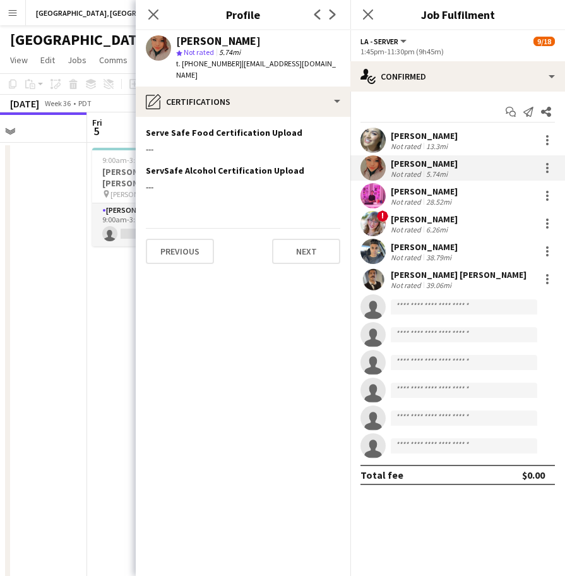
click at [303, 253] on app-section-data-types "Serve Safe Food Certification Upload Edit this field --- ServSafe Alcohol Certi…" at bounding box center [243, 346] width 215 height 459
click at [303, 239] on button "Next" at bounding box center [306, 251] width 68 height 25
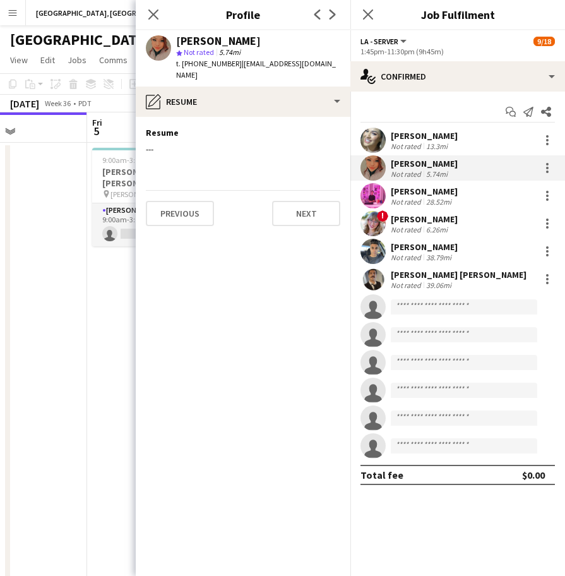
click at [306, 190] on div "Previous Next" at bounding box center [243, 208] width 195 height 36
click at [301, 207] on button "Next" at bounding box center [306, 213] width 68 height 25
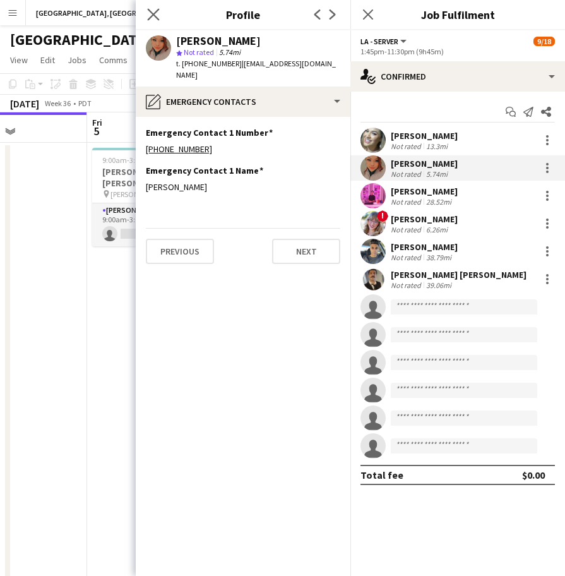
click at [160, 7] on app-icon "Close pop-in" at bounding box center [154, 15] width 18 height 18
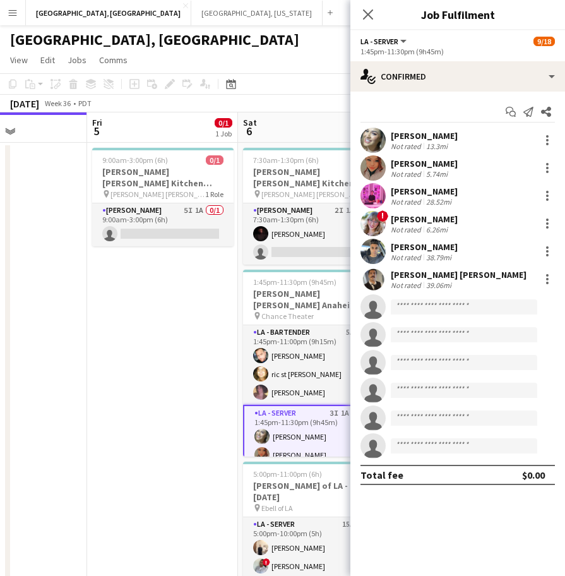
click at [133, 430] on app-date-cell "9:00am-3:00pm (6h) 0/1 OC - Sally Ann Kitchen 9.5.25 pin Sally Ann Catering 1 R…" at bounding box center [162, 409] width 151 height 532
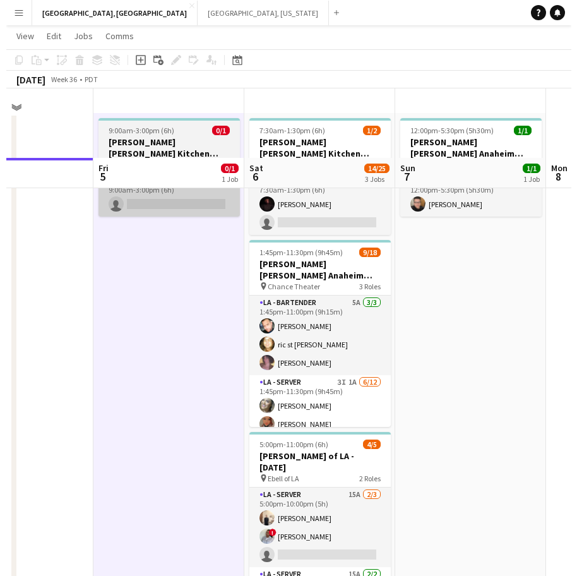
scroll to position [0, 0]
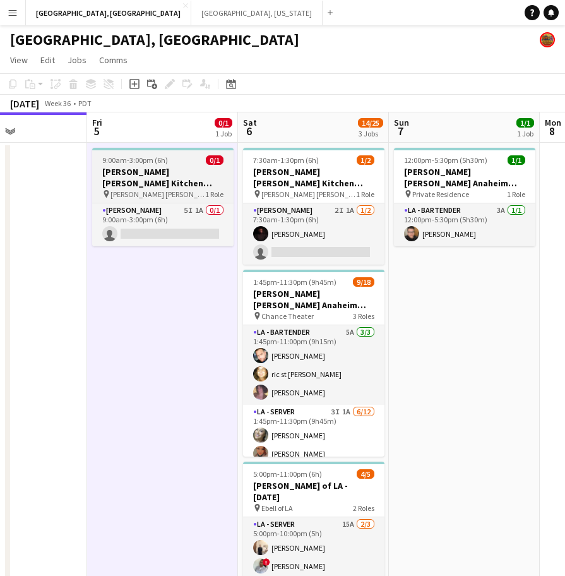
click at [168, 175] on h3 "[PERSON_NAME] [PERSON_NAME] Kitchen [DATE]" at bounding box center [162, 177] width 141 height 23
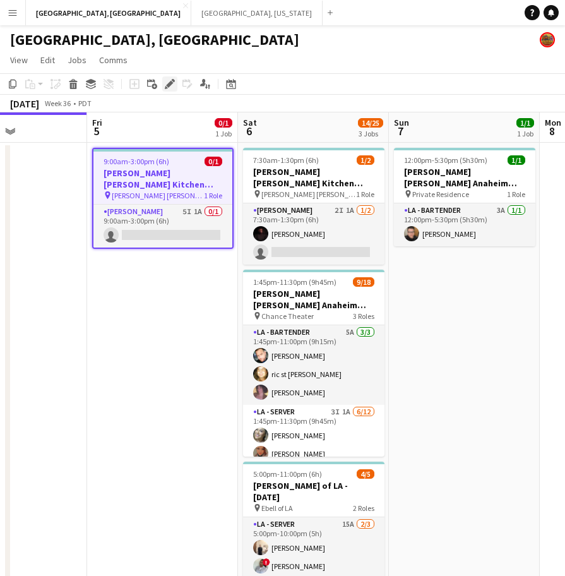
click at [169, 86] on icon at bounding box center [169, 84] width 7 height 7
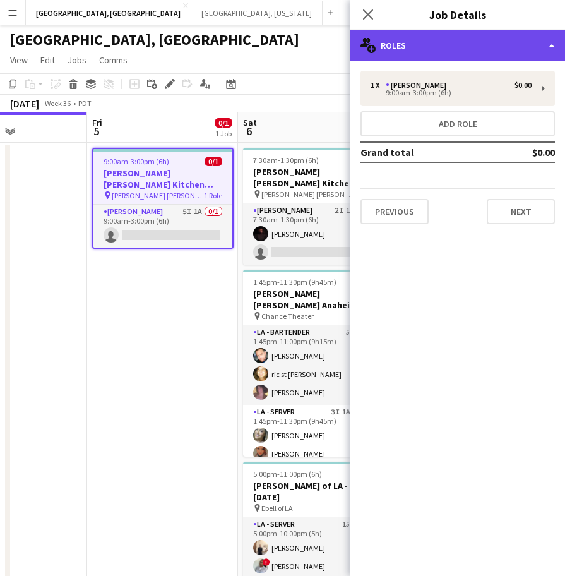
click at [441, 43] on div "multiple-users-add Roles" at bounding box center [458, 45] width 215 height 30
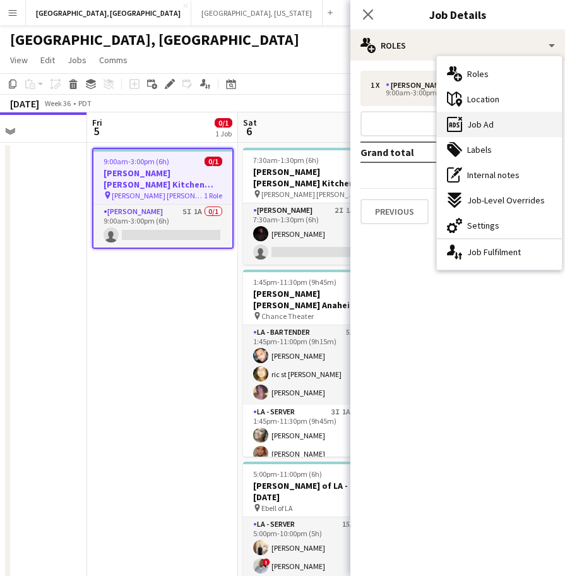
click at [477, 123] on span "Job Ad" at bounding box center [480, 124] width 27 height 11
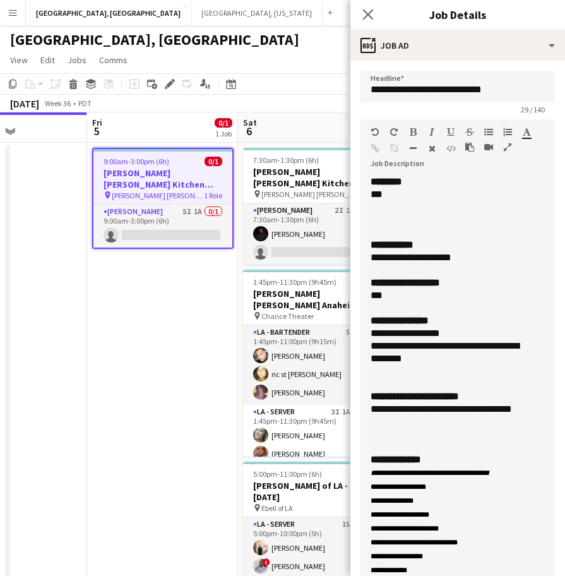
drag, startPoint x: 541, startPoint y: 244, endPoint x: 426, endPoint y: 560, distance: 335.5
click at [433, 575] on html "Menu Boards Boards Boards All jobs Status Workforce Workforce My Workforce Recr…" at bounding box center [282, 337] width 565 height 675
drag, startPoint x: 468, startPoint y: 262, endPoint x: 362, endPoint y: 260, distance: 106.1
click at [362, 260] on div "**********" at bounding box center [458, 384] width 195 height 416
copy div "**********"
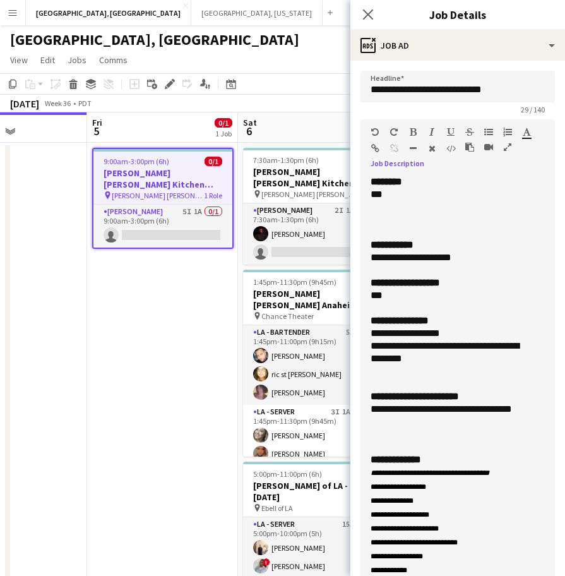
drag, startPoint x: 458, startPoint y: 357, endPoint x: 355, endPoint y: 335, distance: 105.4
click at [355, 335] on form "**********" at bounding box center [458, 521] width 215 height 901
copy div "**********"
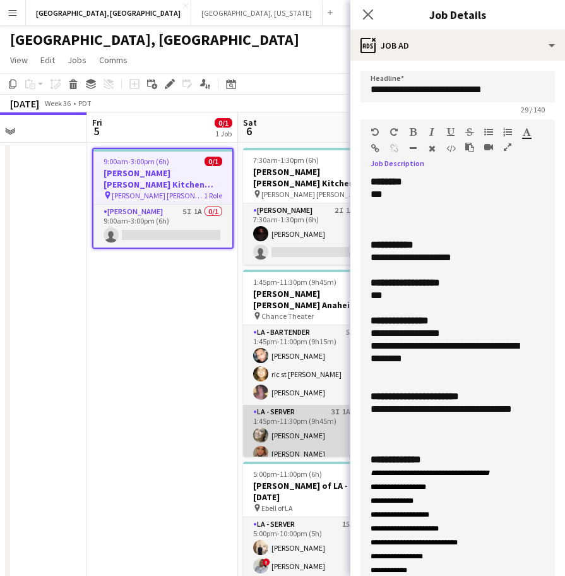
drag, startPoint x: 399, startPoint y: 426, endPoint x: 349, endPoint y: 403, distance: 54.8
click at [349, 403] on body "Menu Boards Boards Boards All jobs Status Workforce Workforce My Workforce Recr…" at bounding box center [282, 337] width 565 height 675
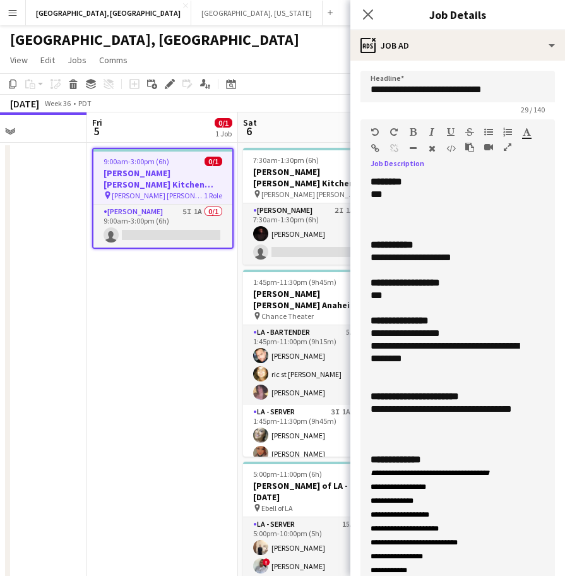
copy div "**********"
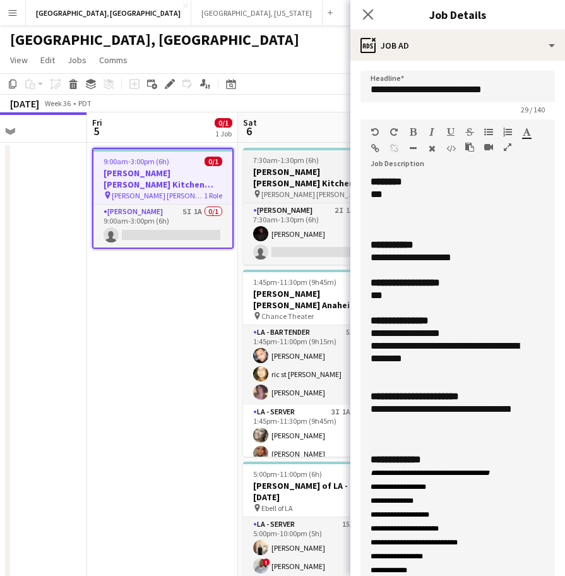
click at [308, 175] on h3 "[PERSON_NAME] [PERSON_NAME] Kitchen [DATE]" at bounding box center [313, 177] width 141 height 23
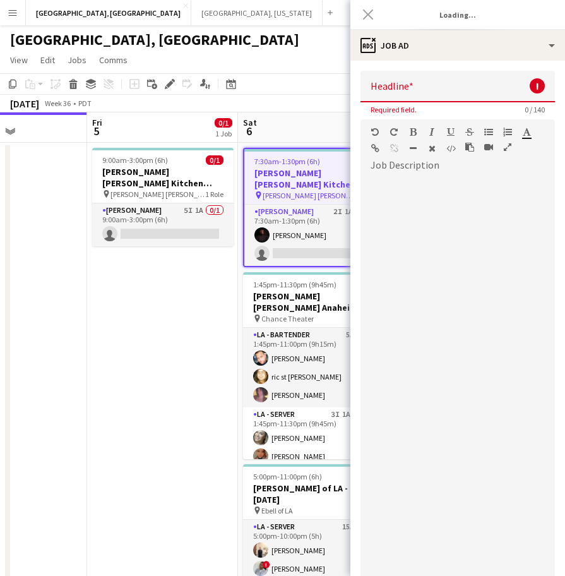
type input "**********"
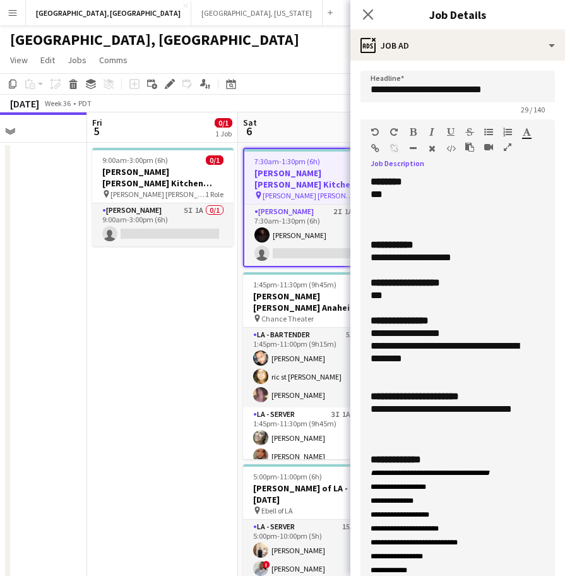
drag, startPoint x: 471, startPoint y: 258, endPoint x: 368, endPoint y: 260, distance: 103.6
click at [368, 260] on div "**********" at bounding box center [458, 384] width 195 height 416
copy div "**********"
drag, startPoint x: 467, startPoint y: 359, endPoint x: 25, endPoint y: 257, distance: 453.1
click at [349, 333] on body "Menu Boards Boards Boards All jobs Status Workforce Workforce My Workforce Recr…" at bounding box center [282, 337] width 565 height 675
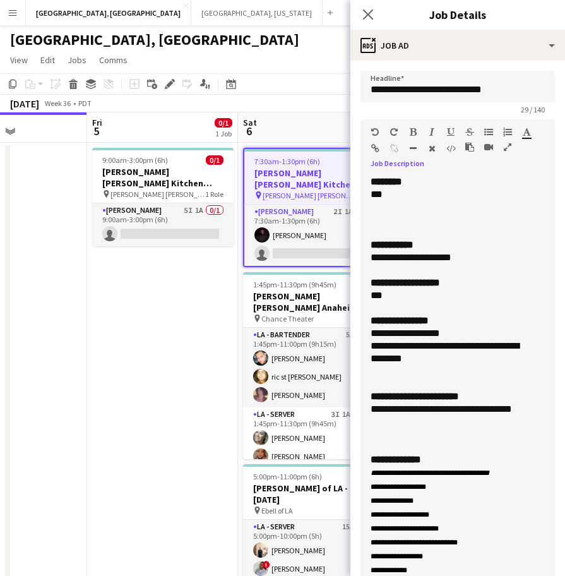
copy div "**********"
drag, startPoint x: 381, startPoint y: 414, endPoint x: 351, endPoint y: 412, distance: 30.4
click at [351, 412] on form "**********" at bounding box center [458, 521] width 215 height 901
copy div "**********"
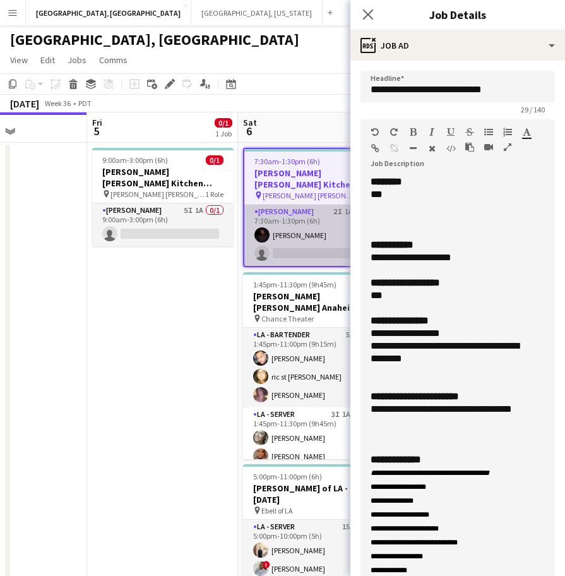
click at [316, 246] on app-card-role "LA - Cook 2I 1A 1/2 7:30am-1:30pm (6h) Brianna Treadway single-neutral-actions" at bounding box center [313, 235] width 139 height 61
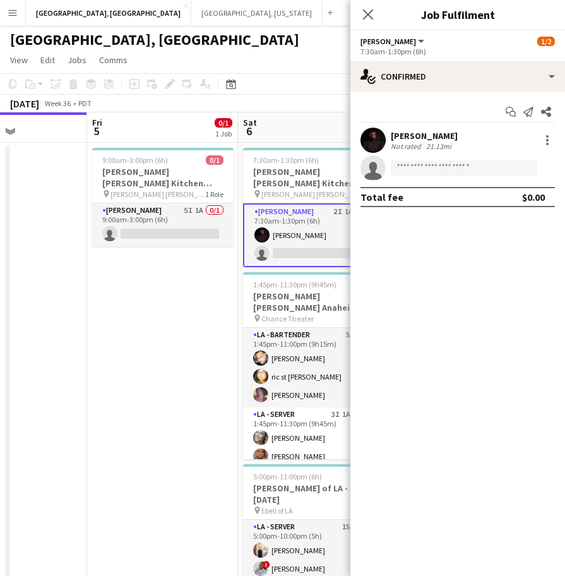
click at [381, 146] on app-user-avatar at bounding box center [373, 140] width 25 height 25
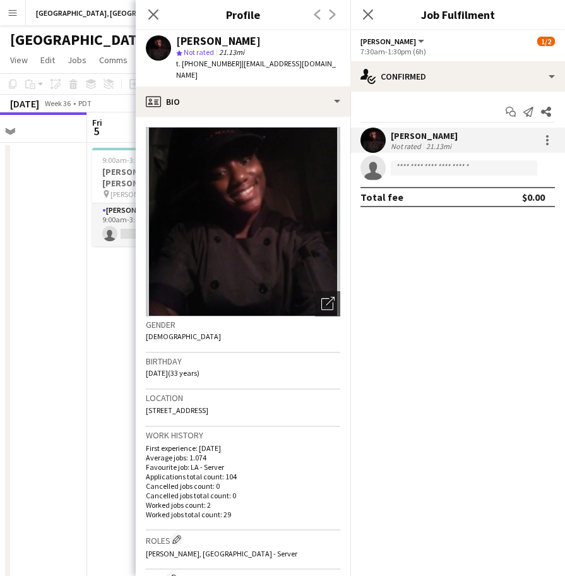
click at [206, 64] on span "t. +15627215098" at bounding box center [209, 63] width 66 height 9
copy span "15627215098"
click at [87, 294] on app-date-cell at bounding box center [11, 409] width 151 height 532
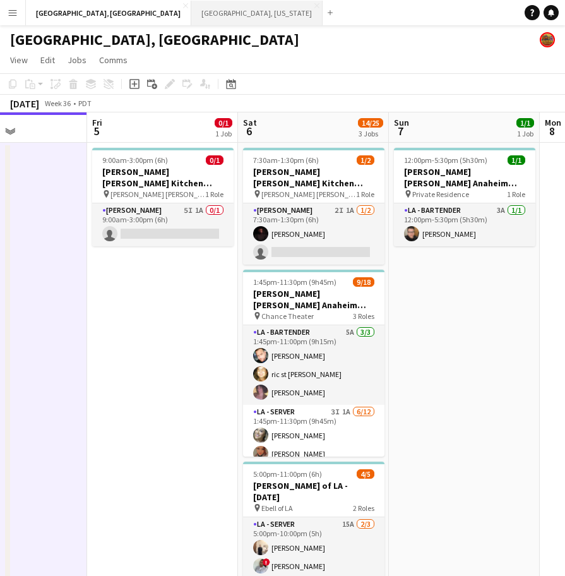
drag, startPoint x: 150, startPoint y: 18, endPoint x: 154, endPoint y: 24, distance: 7.7
click at [191, 18] on button "[GEOGRAPHIC_DATA], [US_STATE] Close" at bounding box center [256, 13] width 131 height 25
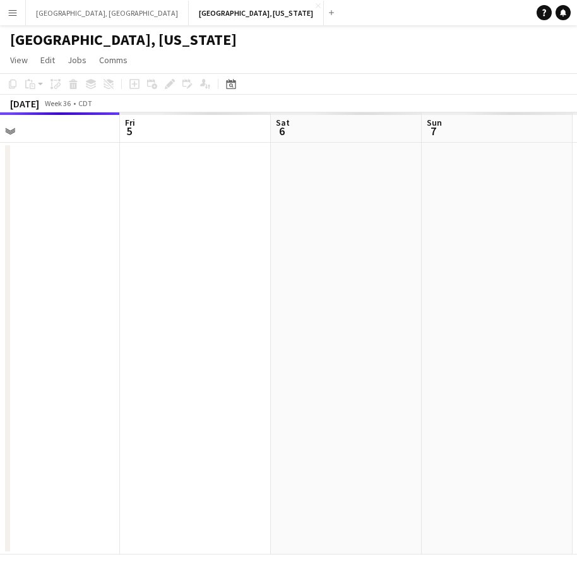
scroll to position [0, 409]
click at [75, 459] on app-calendar-viewport "Wed 3 Thu 4 Fri 5 Sat 6 Sun 7 Mon 8 Tue 9 Wed 10 Thu 11" at bounding box center [288, 333] width 577 height 442
drag, startPoint x: 282, startPoint y: 393, endPoint x: 261, endPoint y: 406, distance: 23.8
click at [71, 464] on app-calendar-viewport "Wed 3 Thu 4 Fri 5 Sat 6 Sun 7 Mon 8 Tue 9 Wed 10 Thu 11" at bounding box center [288, 333] width 577 height 442
drag, startPoint x: 273, startPoint y: 398, endPoint x: 73, endPoint y: 455, distance: 208.3
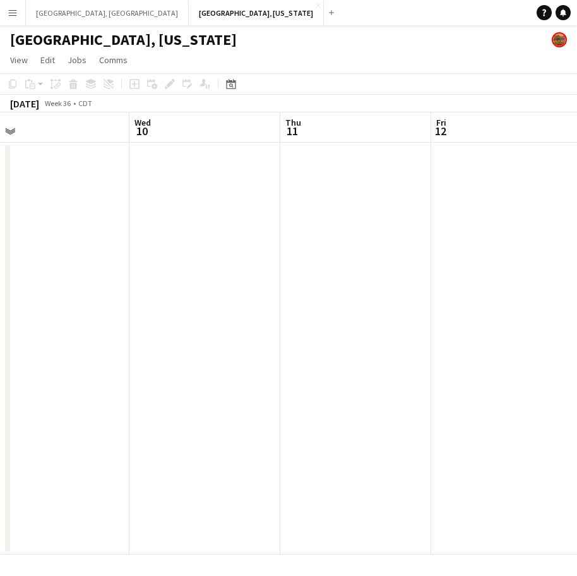
click at [73, 455] on app-calendar-viewport "Sat 6 Sun 7 Mon 8 Tue 9 Wed 10 Thu 11 Fri 12 Sat 13 Sun 14" at bounding box center [288, 333] width 577 height 442
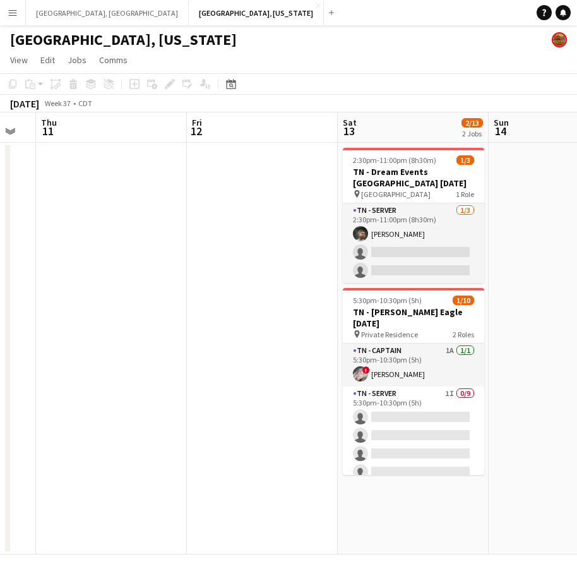
scroll to position [0, 484]
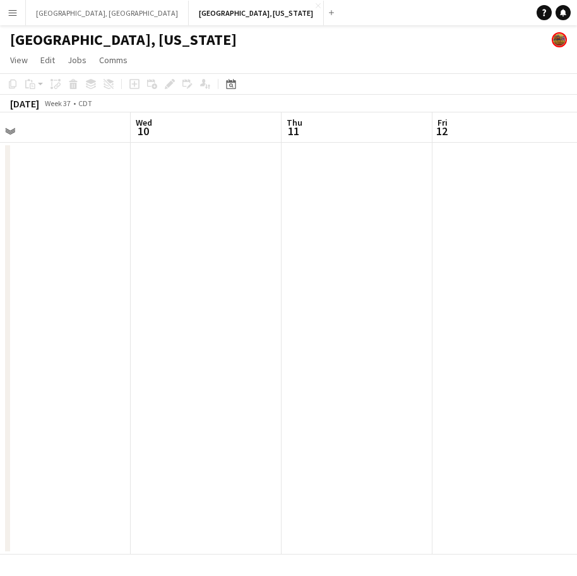
drag, startPoint x: 460, startPoint y: 352, endPoint x: 362, endPoint y: 375, distance: 101.1
click at [463, 412] on app-calendar-viewport "Sun 7 Mon 8 Tue 9 Wed 10 Thu 11 Fri 12 Sat 13 2/13 2 Jobs Sun 14 Mon 15 2:30pm-…" at bounding box center [288, 333] width 577 height 442
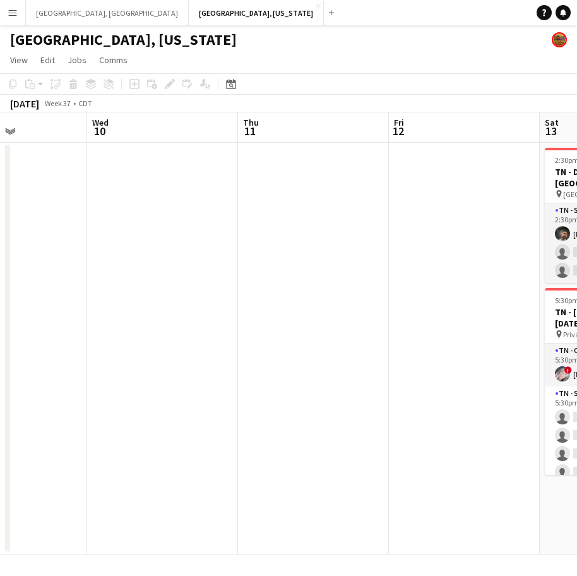
drag, startPoint x: 363, startPoint y: 360, endPoint x: 542, endPoint y: 183, distance: 251.9
click at [577, 189] on app-calendar-viewport "Sun 7 Mon 8 Tue 9 Wed 10 Thu 11 Fri 12 Sat 13 2/13 2 Jobs Sun 14 Mon 15 2:30pm-…" at bounding box center [288, 333] width 577 height 442
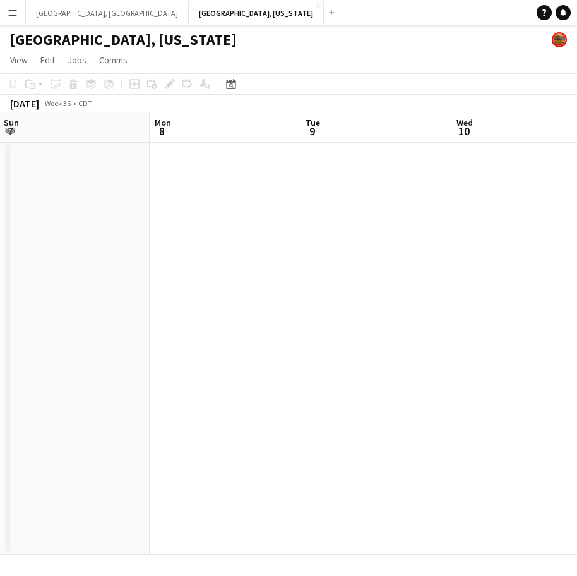
drag, startPoint x: 148, startPoint y: 297, endPoint x: 399, endPoint y: 190, distance: 272.8
click at [577, 170] on app-calendar-viewport "Fri 5 Sat 6 Sun 7 Mon 8 Tue 9 Wed 10 Thu 11 Fri 12 Sat 13 2/13 2 Jobs 2:30pm-11…" at bounding box center [288, 333] width 577 height 442
drag, startPoint x: 205, startPoint y: 255, endPoint x: 505, endPoint y: 176, distance: 310.8
click at [558, 175] on app-calendar-viewport "Sun 31 Mon 1 Tue 2 Wed 3 Thu 4 Fri 5 Sat 6 Sun 7 Mon 8" at bounding box center [288, 333] width 577 height 442
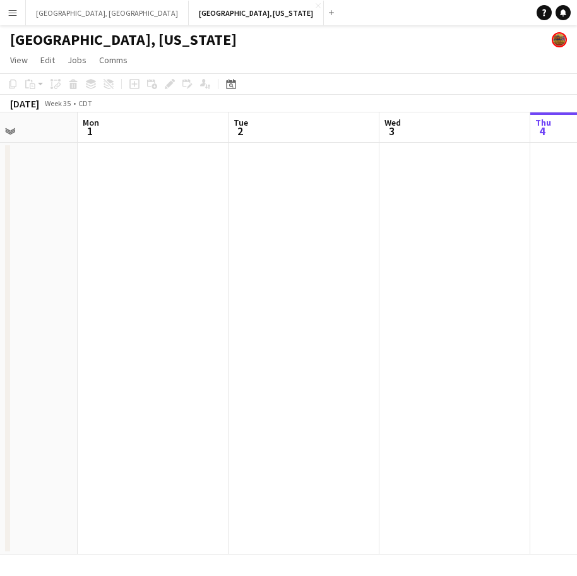
drag, startPoint x: 258, startPoint y: 227, endPoint x: 522, endPoint y: 171, distance: 270.5
click at [522, 171] on app-calendar-viewport "Fri 29 Sat 30 1/1 1 Job Sun 31 Mon 1 Tue 2 Wed 3 Thu 4 Fri 5 Sat 6 11:00am-3:30…" at bounding box center [288, 333] width 577 height 442
click at [48, 8] on button "[GEOGRAPHIC_DATA], [GEOGRAPHIC_DATA] Close" at bounding box center [107, 13] width 163 height 25
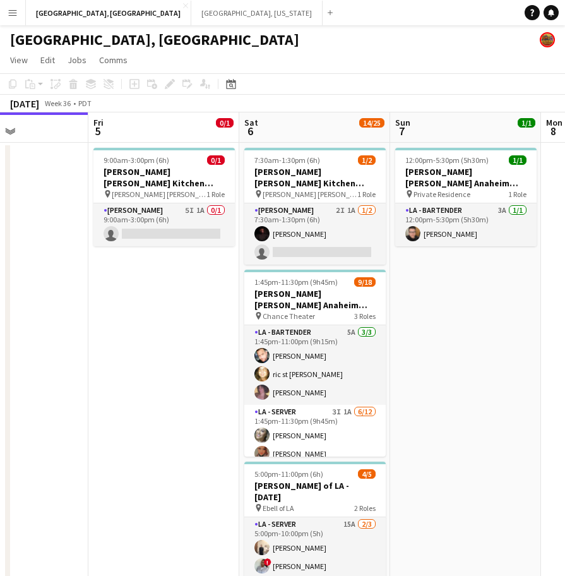
scroll to position [0, 363]
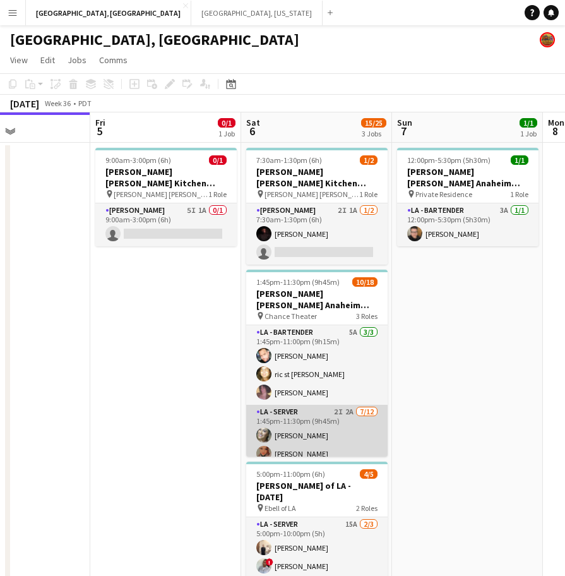
click at [289, 405] on app-card-role "LA - Server 2I 2A 7/12 1:45pm-11:30pm (9h45m) Alyssa Woods Monserrat Gutierrez …" at bounding box center [316, 529] width 141 height 248
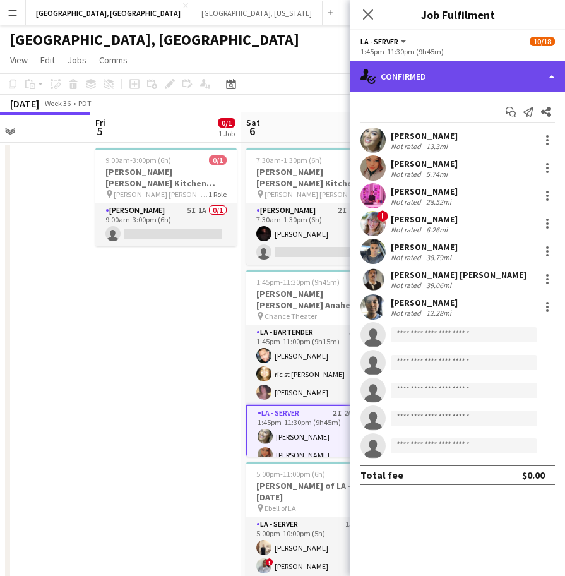
click at [454, 64] on div "single-neutral-actions-check-2 Confirmed" at bounding box center [458, 76] width 215 height 30
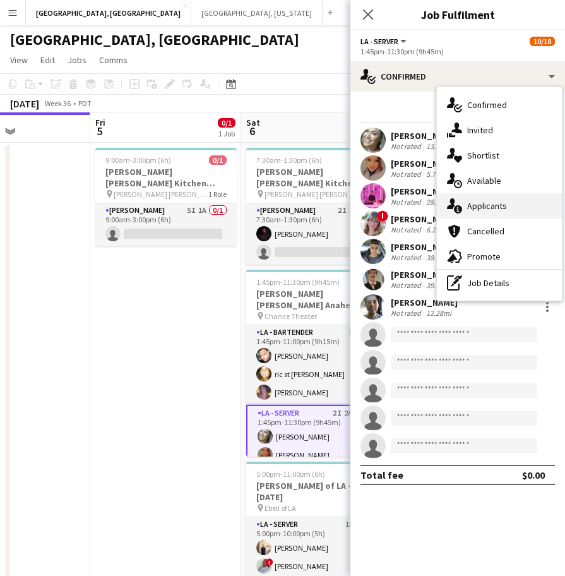
click at [480, 202] on span "Applicants" at bounding box center [487, 205] width 40 height 11
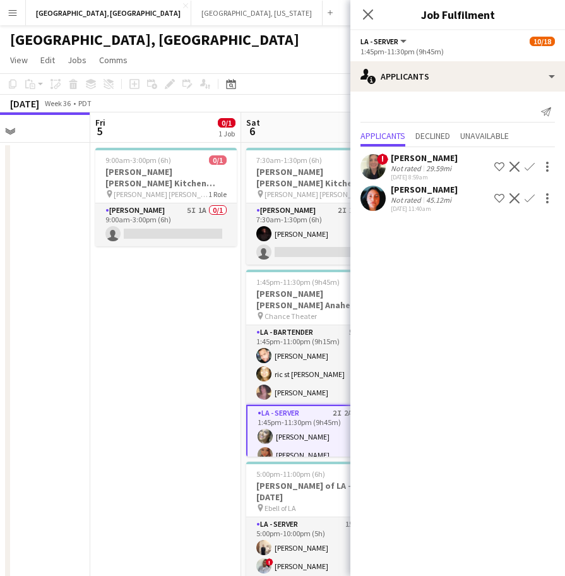
click at [363, 199] on app-user-avatar at bounding box center [373, 198] width 25 height 25
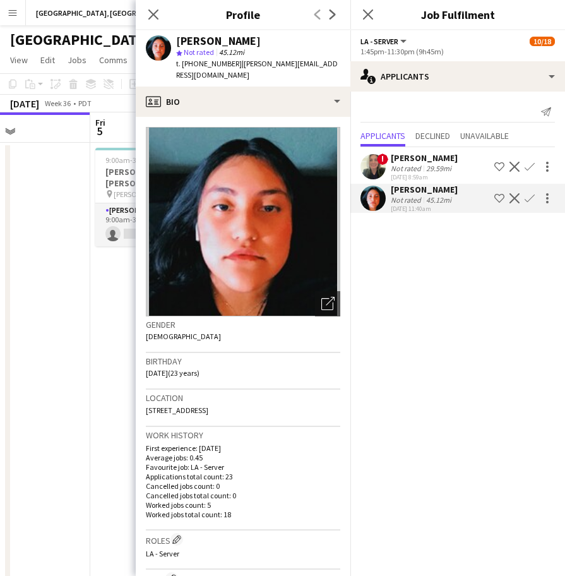
click at [287, 117] on app-crew-profile-bio "Open photos pop-in Gender Female Birthday 07-08-2002 (23 years) Location 8741 M…" at bounding box center [243, 346] width 215 height 459
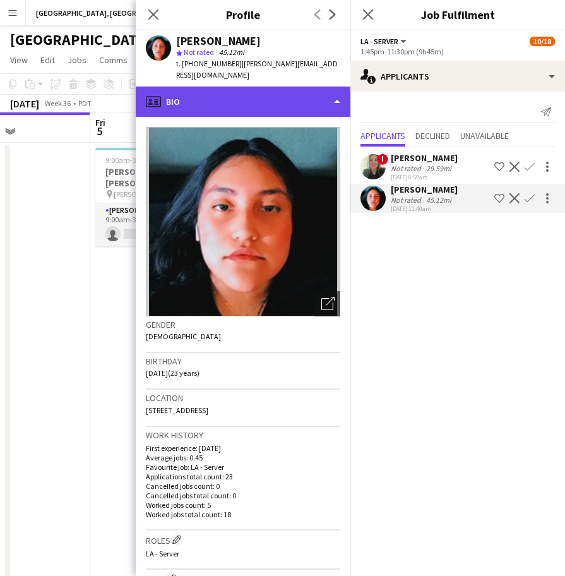
click at [282, 96] on div "profile Bio" at bounding box center [243, 102] width 215 height 30
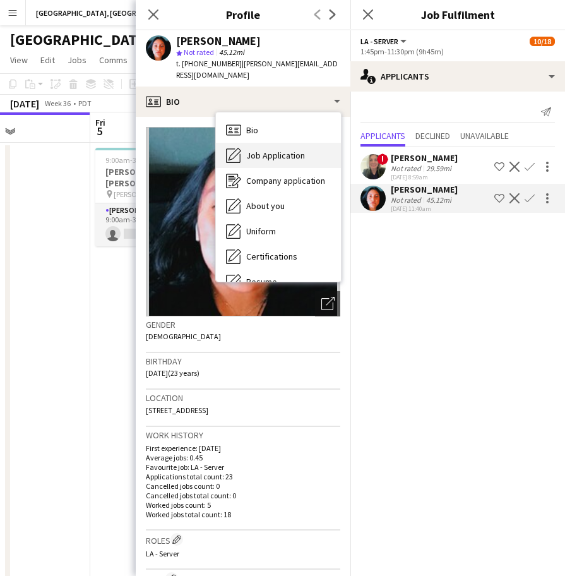
click at [298, 150] on span "Job Application" at bounding box center [275, 155] width 59 height 11
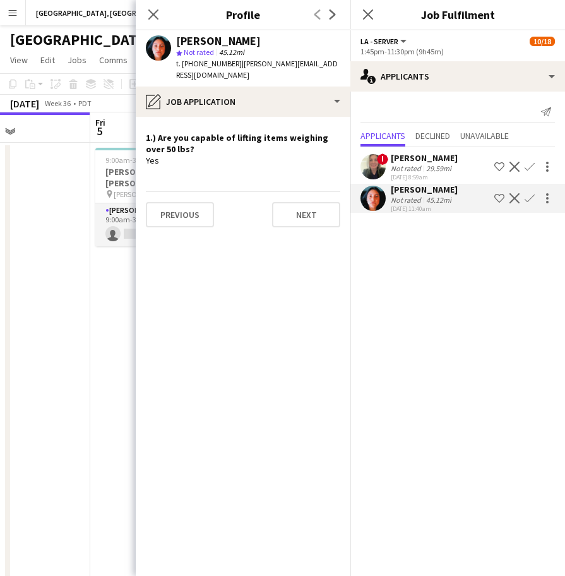
click at [532, 196] on app-icon "Confirm" at bounding box center [530, 198] width 10 height 10
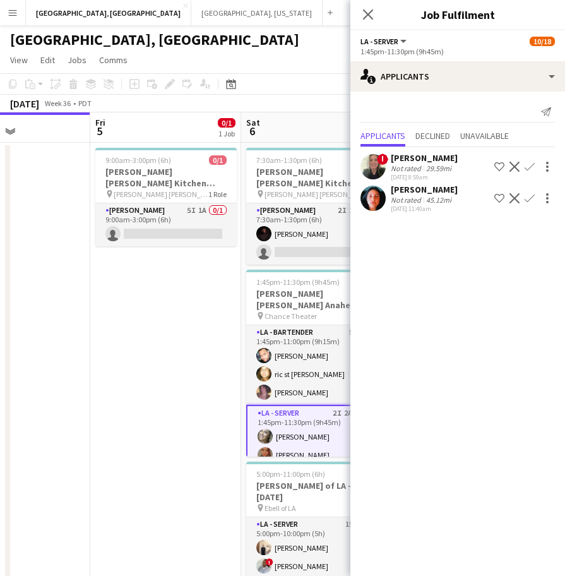
click at [532, 196] on app-icon "Confirm" at bounding box center [530, 198] width 10 height 10
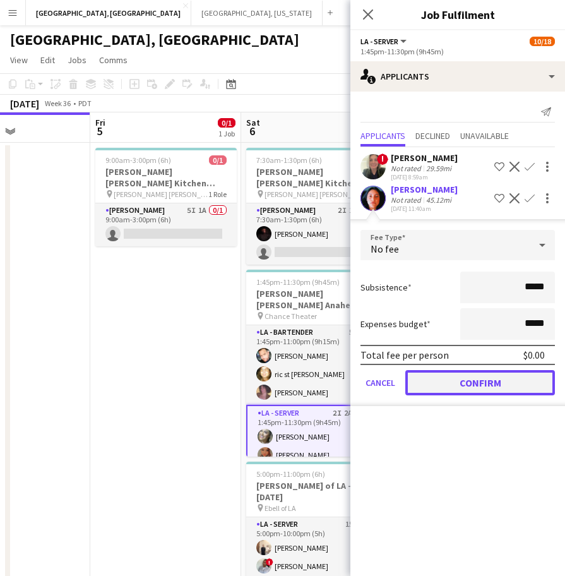
click at [459, 383] on button "Confirm" at bounding box center [480, 382] width 150 height 25
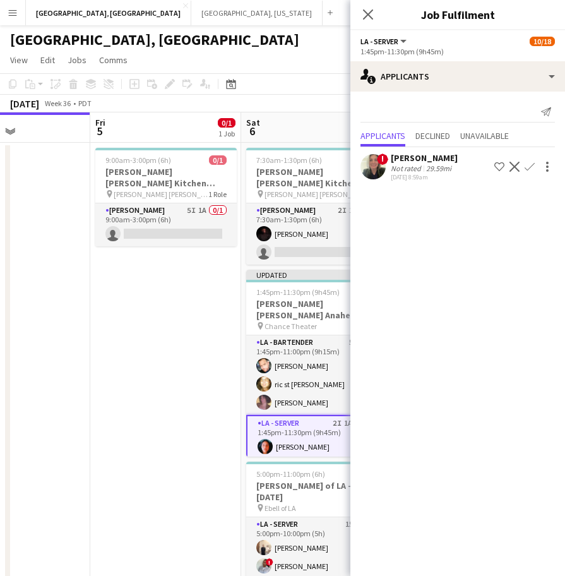
click at [294, 75] on app-toolbar "Copy Paste Paste Ctrl+V Paste with crew Ctrl+Shift+V Paste linked Job Delete Gr…" at bounding box center [282, 83] width 565 height 21
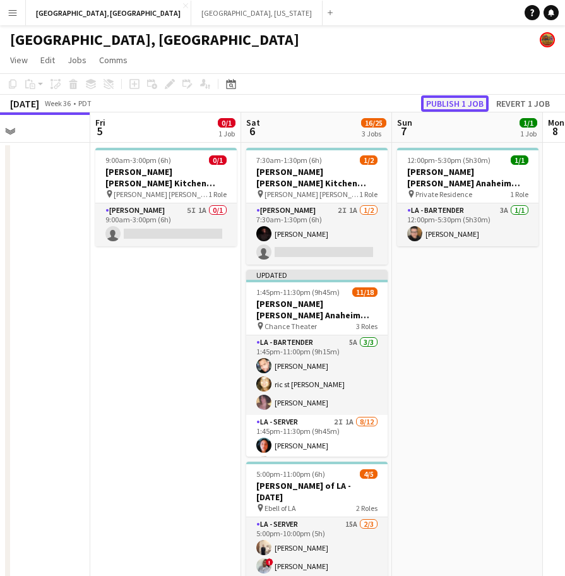
click at [442, 106] on button "Publish 1 job" at bounding box center [455, 103] width 68 height 16
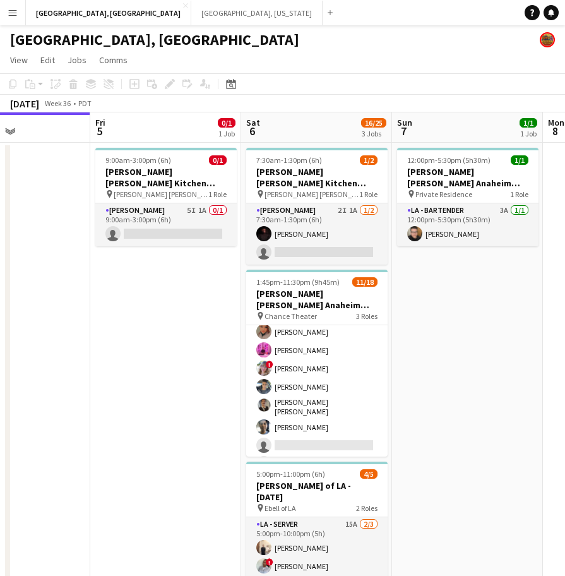
scroll to position [0, 0]
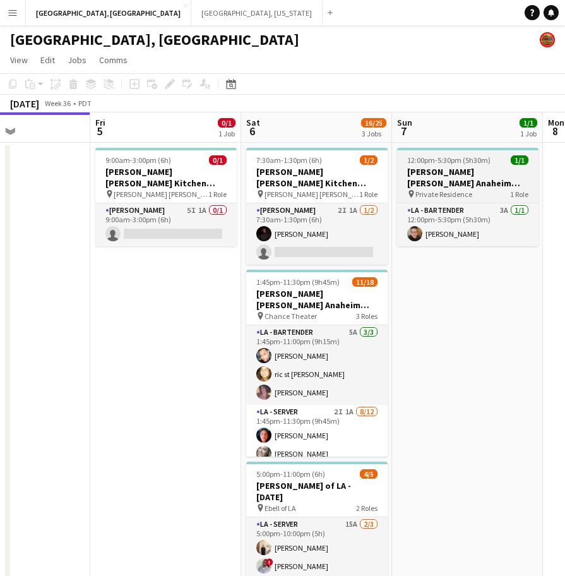
click at [507, 172] on h3 "[PERSON_NAME] [PERSON_NAME] Anaheim [DATE]" at bounding box center [467, 177] width 141 height 23
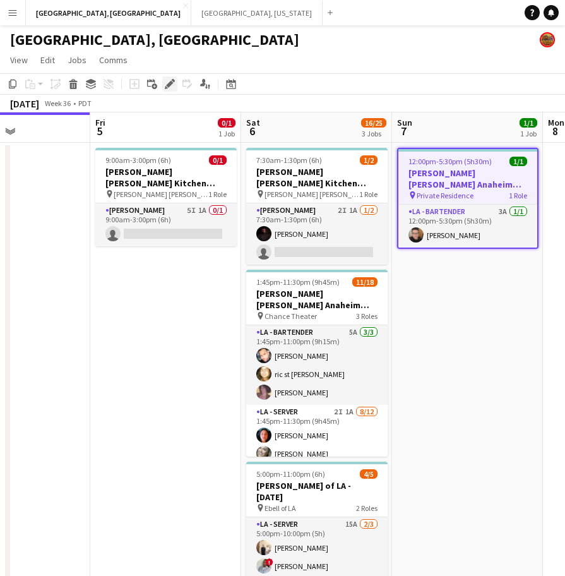
click at [167, 85] on icon at bounding box center [169, 84] width 7 height 7
type input "**********"
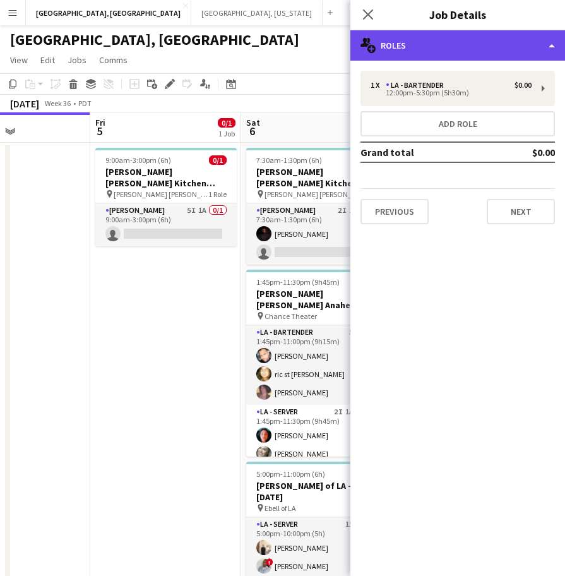
click at [515, 44] on div "multiple-users-add Roles" at bounding box center [458, 45] width 215 height 30
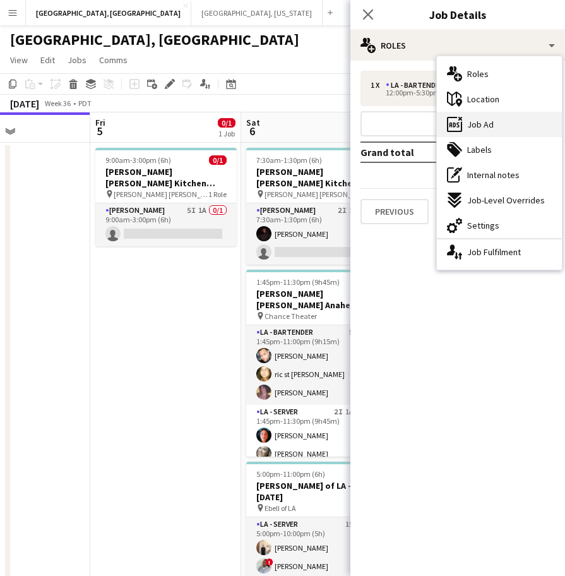
click at [485, 124] on span "Job Ad" at bounding box center [480, 124] width 27 height 11
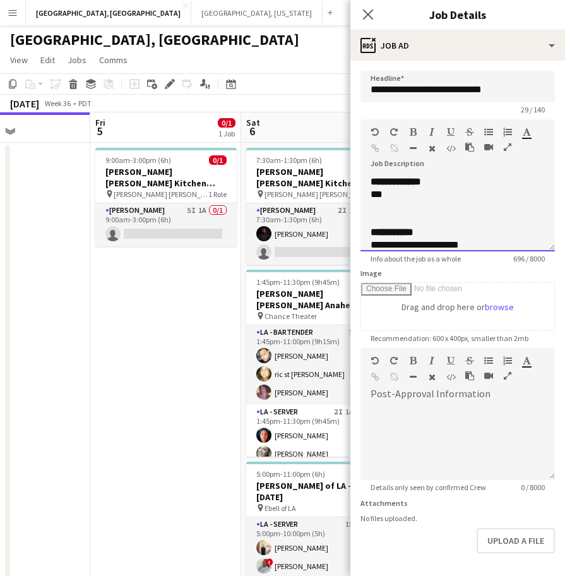
click at [426, 195] on div "***" at bounding box center [446, 194] width 150 height 13
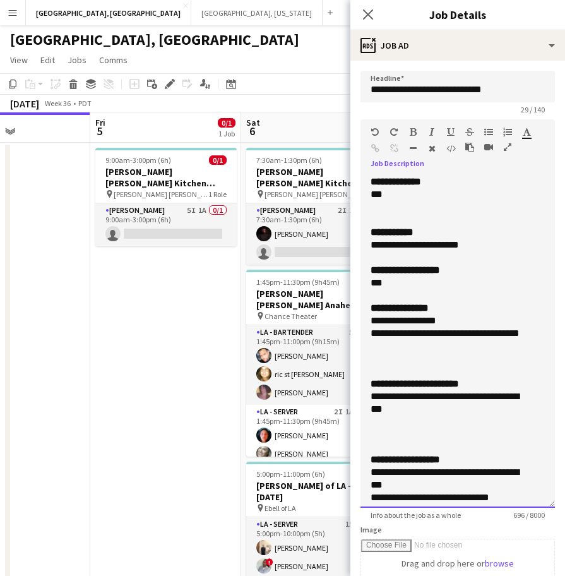
drag, startPoint x: 538, startPoint y: 241, endPoint x: 468, endPoint y: 468, distance: 237.9
click at [477, 498] on div "**********" at bounding box center [458, 342] width 195 height 332
drag, startPoint x: 481, startPoint y: 247, endPoint x: 358, endPoint y: 248, distance: 123.2
click at [358, 248] on form "**********" at bounding box center [458, 472] width 215 height 802
copy div "**********"
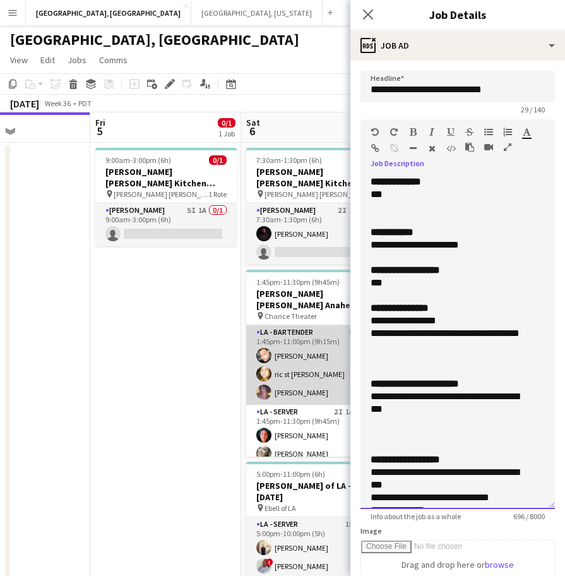
drag, startPoint x: 411, startPoint y: 346, endPoint x: 346, endPoint y: 320, distance: 70.0
click at [346, 320] on body "Menu Boards Boards Boards All jobs Status Workforce Workforce My Workforce Recr…" at bounding box center [282, 337] width 565 height 675
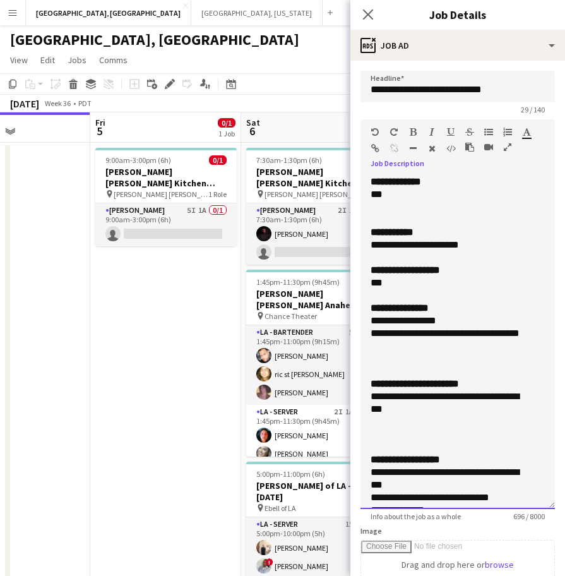
copy div "**********"
drag, startPoint x: 415, startPoint y: 412, endPoint x: 367, endPoint y: 395, distance: 50.9
click at [367, 395] on div "**********" at bounding box center [458, 342] width 195 height 333
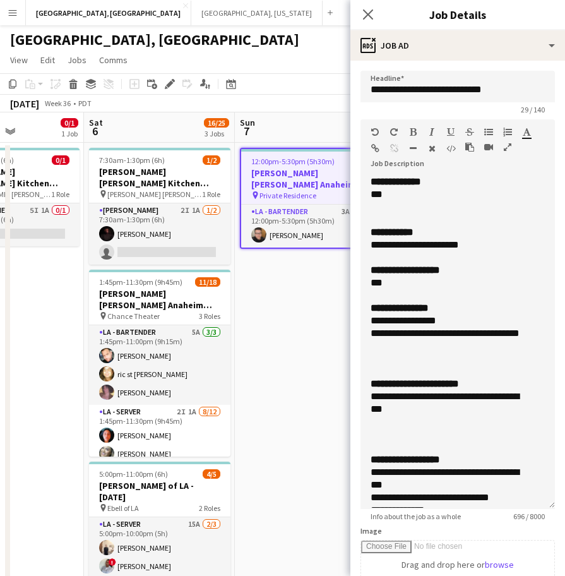
drag, startPoint x: 267, startPoint y: 278, endPoint x: 36, endPoint y: 316, distance: 233.7
click at [104, 311] on app-calendar-viewport "Tue 2 Wed 3 Thu 4 Fri 5 0/1 1 Job Sat 6 16/25 3 Jobs Sun 7 1/1 1 Job Mon 8 Tue …" at bounding box center [282, 393] width 565 height 563
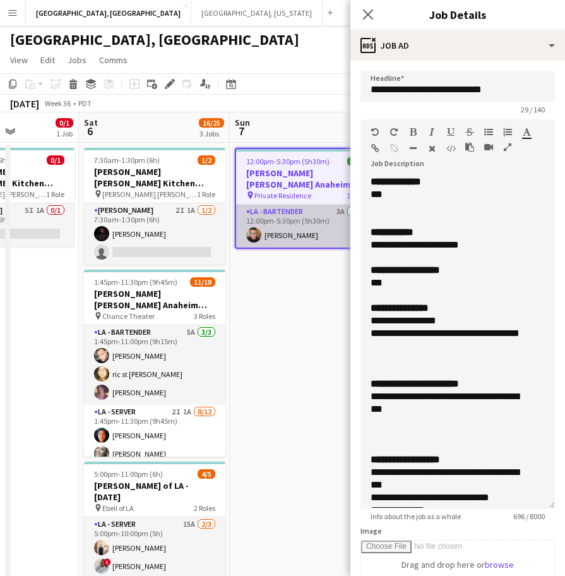
click at [294, 221] on app-card-role "LA - Bartender 3A 1/1 12:00pm-5:30pm (5h30m) Max Reyes" at bounding box center [305, 226] width 139 height 43
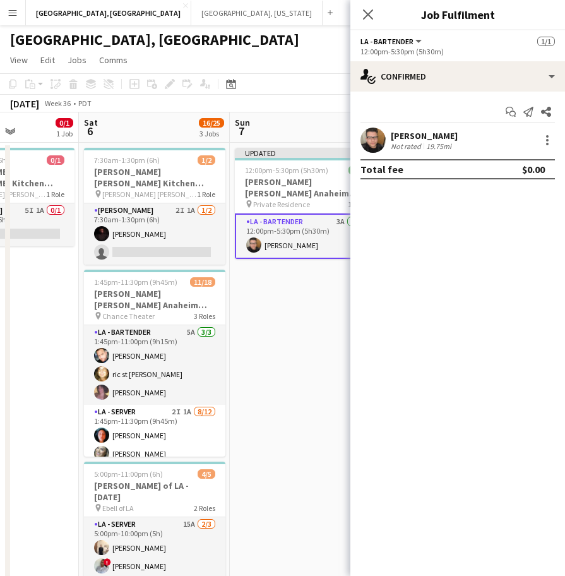
click at [371, 156] on app-confirmed-crew "Max Reyes Not rated 19.75mi Total fee $0.00" at bounding box center [458, 154] width 215 height 52
click at [402, 129] on div "Max Reyes Not rated 19.75mi" at bounding box center [458, 140] width 215 height 25
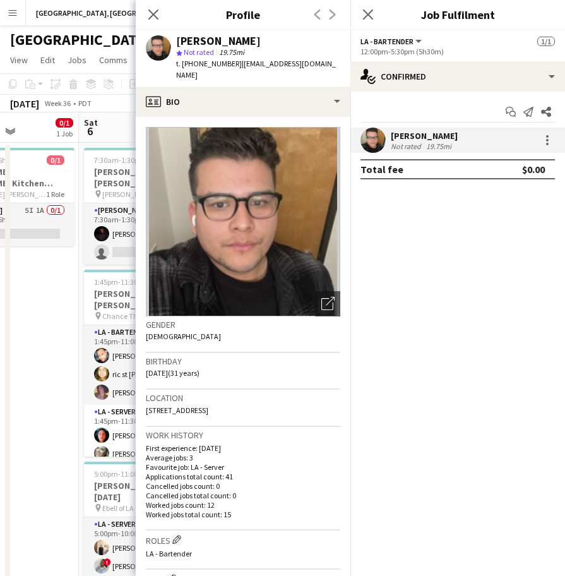
click at [205, 63] on span "t. +19092543601" at bounding box center [209, 63] width 66 height 9
click at [368, 16] on icon at bounding box center [368, 14] width 12 height 12
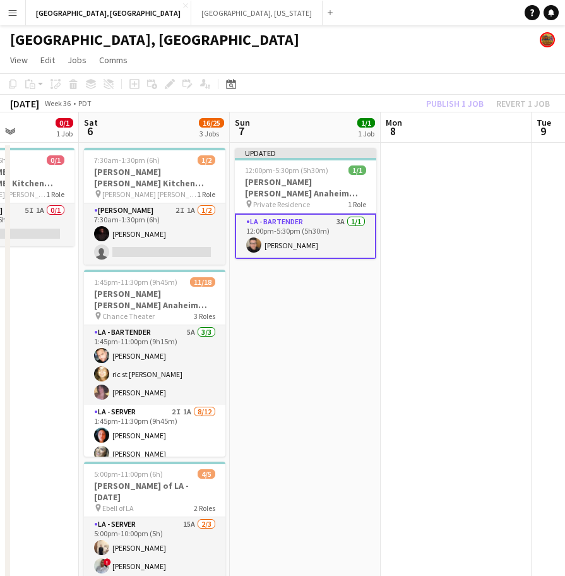
click at [440, 101] on div "Publish 1 job Revert 1 job" at bounding box center [488, 103] width 154 height 16
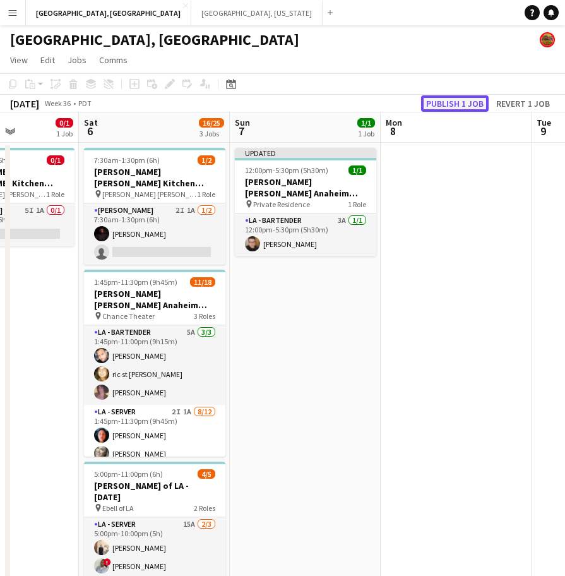
click at [443, 99] on button "Publish 1 job" at bounding box center [455, 103] width 68 height 16
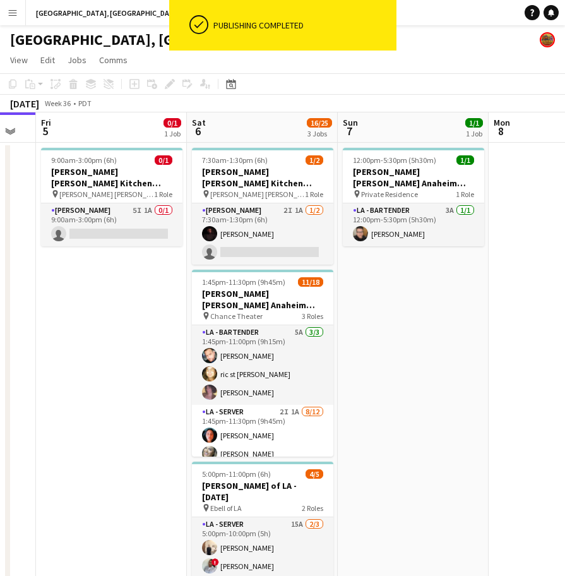
scroll to position [0, 416]
drag, startPoint x: 328, startPoint y: 319, endPoint x: 438, endPoint y: 310, distance: 109.6
click at [438, 310] on app-calendar-viewport "Tue 2 Wed 3 Thu 4 Fri 5 0/1 1 Job Sat 6 16/25 3 Jobs Sun 7 1/1 1 Job Mon 8 Tue …" at bounding box center [282, 393] width 565 height 563
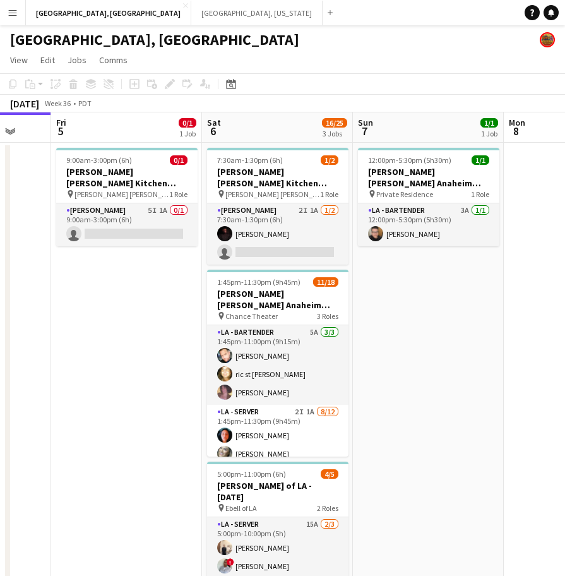
scroll to position [0, 401]
drag, startPoint x: 464, startPoint y: 348, endPoint x: 479, endPoint y: 345, distance: 15.4
click at [479, 345] on app-calendar-viewport "Tue 2 Wed 3 Thu 4 Fri 5 0/1 1 Job Sat 6 16/25 3 Jobs Sun 7 1/1 1 Job Mon 8 Tue …" at bounding box center [282, 393] width 565 height 563
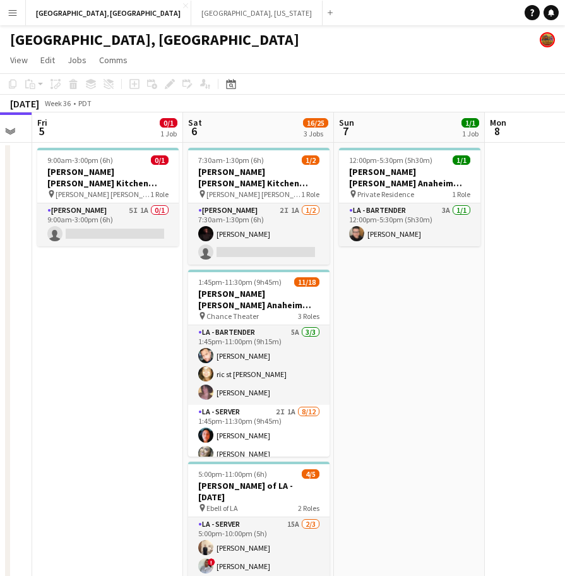
scroll to position [0, 417]
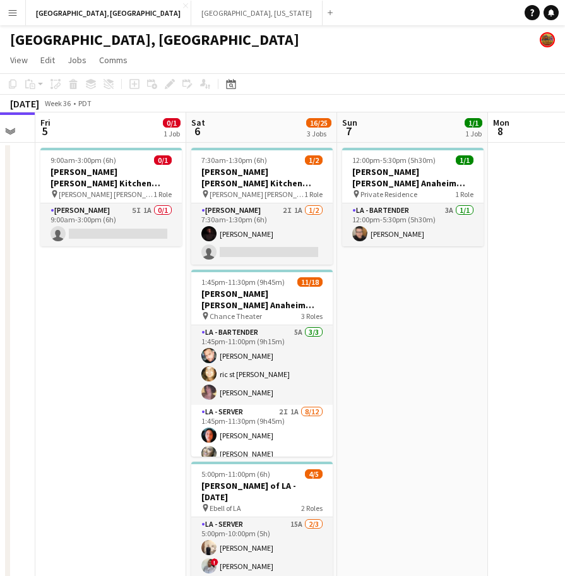
drag, startPoint x: 163, startPoint y: 345, endPoint x: 147, endPoint y: 352, distance: 17.8
click at [147, 352] on app-calendar-viewport "Tue 2 Wed 3 Thu 4 Fri 5 0/1 1 Job Sat 6 16/25 3 Jobs Sun 7 1/1 1 Job Mon 8 Tue …" at bounding box center [282, 393] width 565 height 563
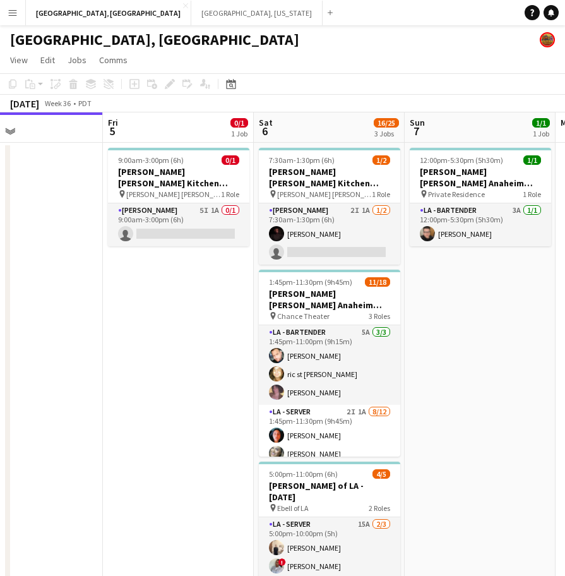
scroll to position [0, 353]
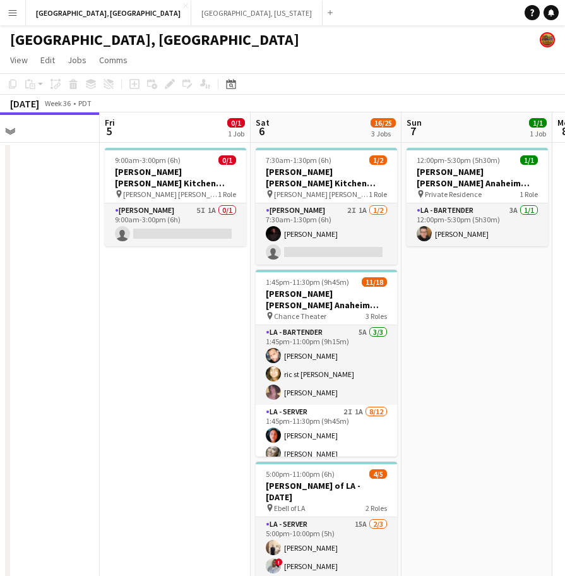
drag, startPoint x: 169, startPoint y: 373, endPoint x: 233, endPoint y: 376, distance: 64.5
click at [233, 376] on app-calendar-viewport "Tue 2 Wed 3 Thu 4 Fri 5 0/1 1 Job Sat 6 16/25 3 Jobs Sun 7 1/1 1 Job Mon 8 Tue …" at bounding box center [282, 393] width 565 height 563
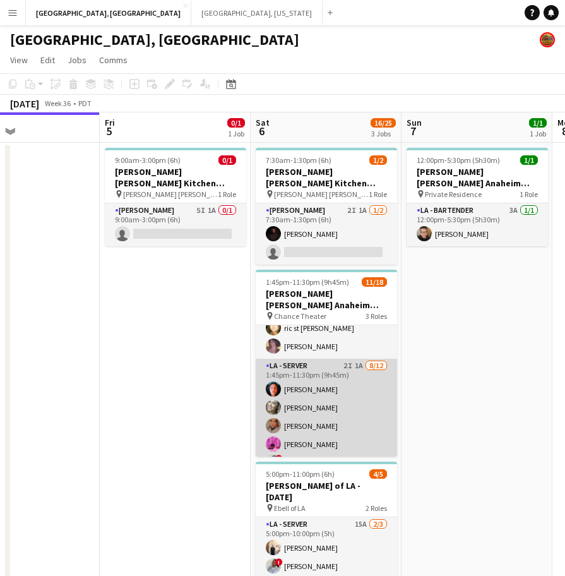
scroll to position [0, 0]
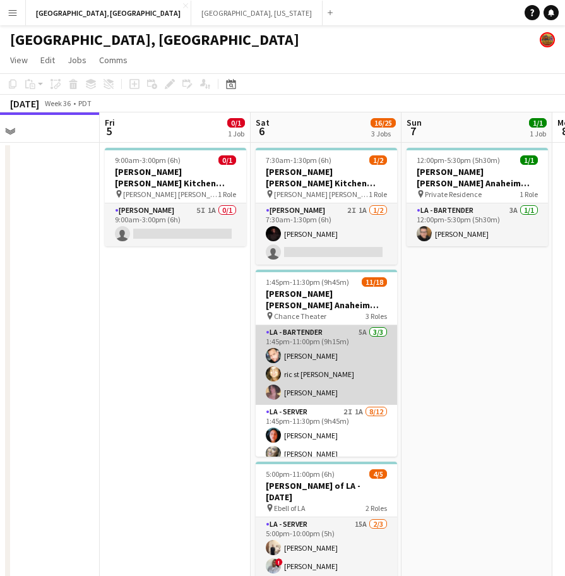
click at [292, 348] on app-card-role "LA - Bartender 5A 3/3 1:45pm-11:00pm (9h15m) David Wilber ric st john Krystal L…" at bounding box center [326, 365] width 141 height 80
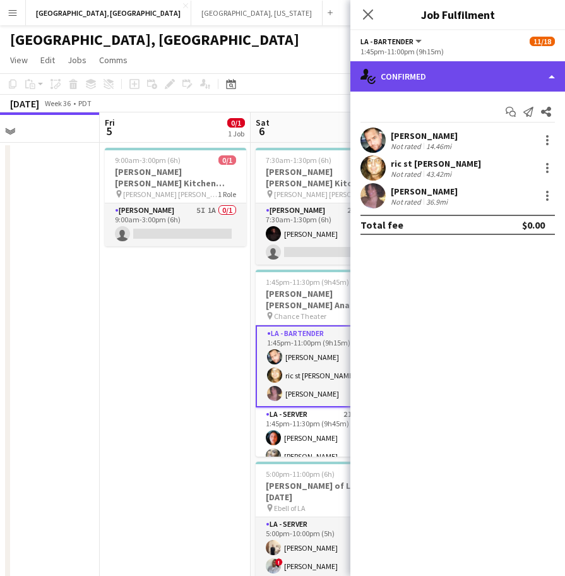
click at [499, 73] on div "single-neutral-actions-check-2 Confirmed" at bounding box center [458, 76] width 215 height 30
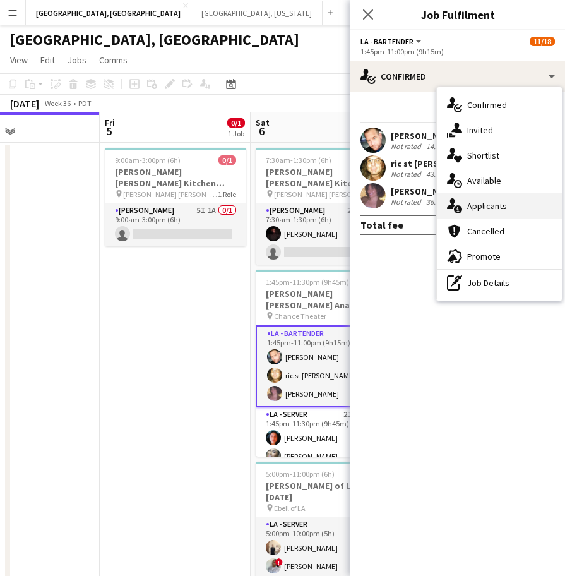
click at [484, 214] on div "single-neutral-actions-information Applicants" at bounding box center [499, 205] width 125 height 25
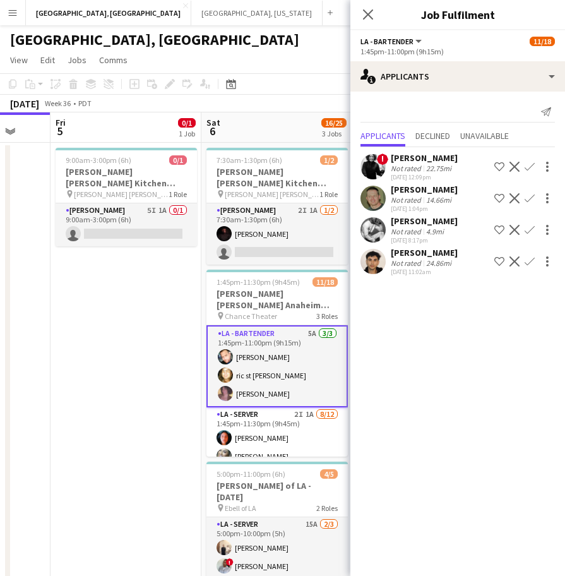
scroll to position [0, 411]
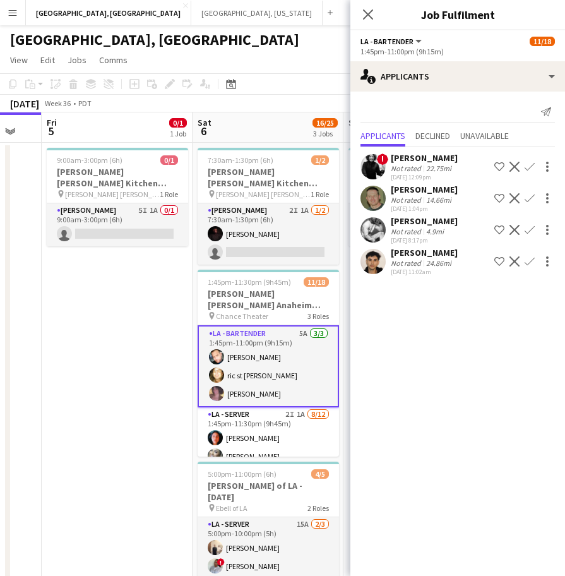
drag, startPoint x: 265, startPoint y: 294, endPoint x: 207, endPoint y: 316, distance: 62.4
click at [207, 316] on app-calendar-viewport "Tue 2 Wed 3 Thu 4 Fri 5 0/1 1 Job Sat 6 16/25 3 Jobs Sun 7 1/1 1 Job Mon 8 Tue …" at bounding box center [282, 393] width 565 height 563
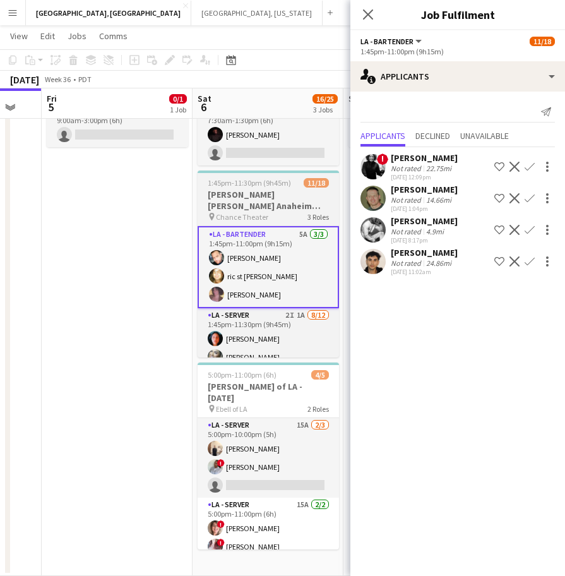
scroll to position [79, 0]
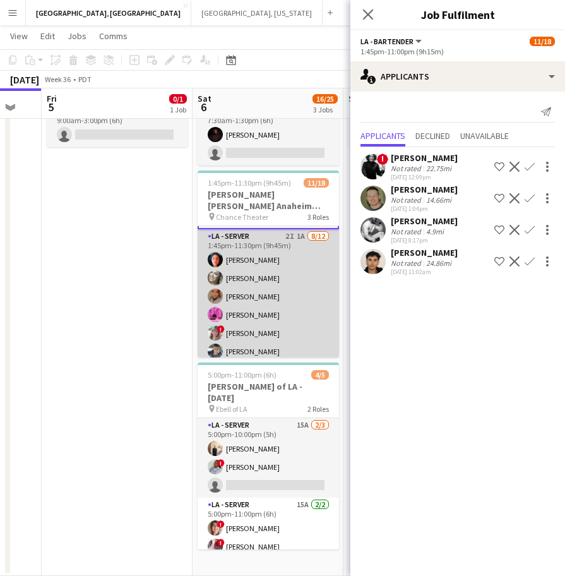
click at [318, 239] on app-card-role "LA - Server 2I 1A 8/12 1:45pm-11:30pm (9h45m) Jessica Garcia Alyssa Woods Monse…" at bounding box center [268, 353] width 141 height 248
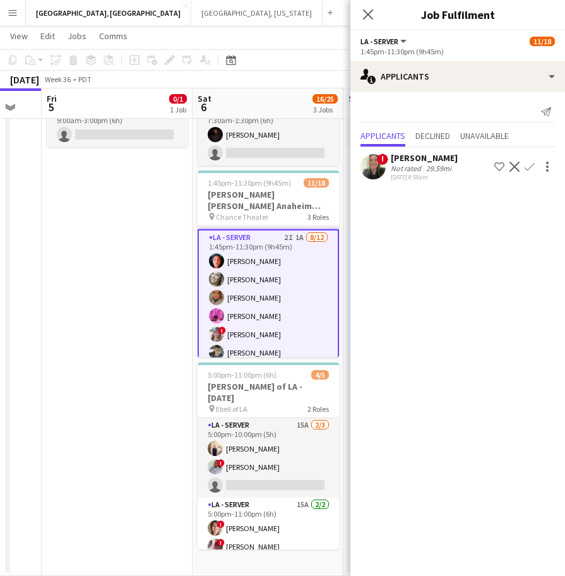
scroll to position [0, 0]
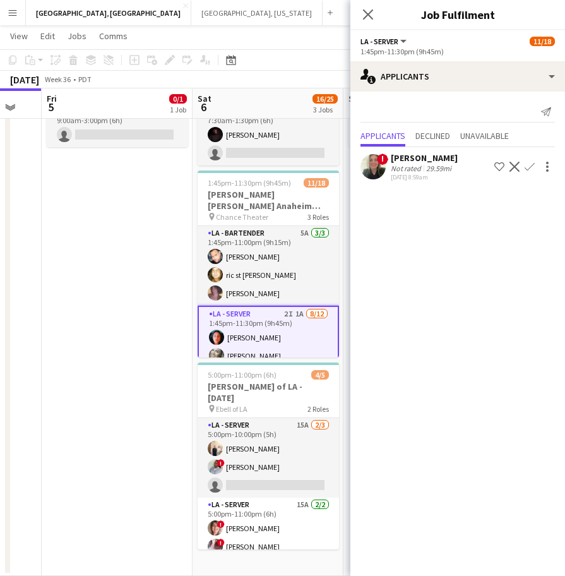
click at [380, 160] on span "!" at bounding box center [382, 158] width 11 height 11
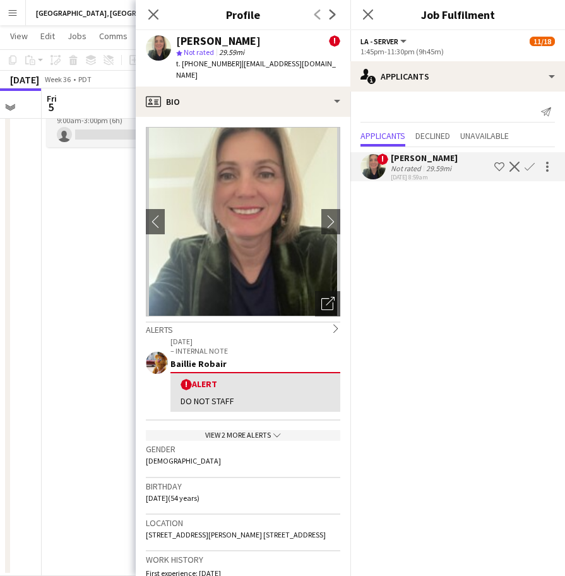
click at [273, 431] on icon "chevron-down" at bounding box center [277, 435] width 8 height 8
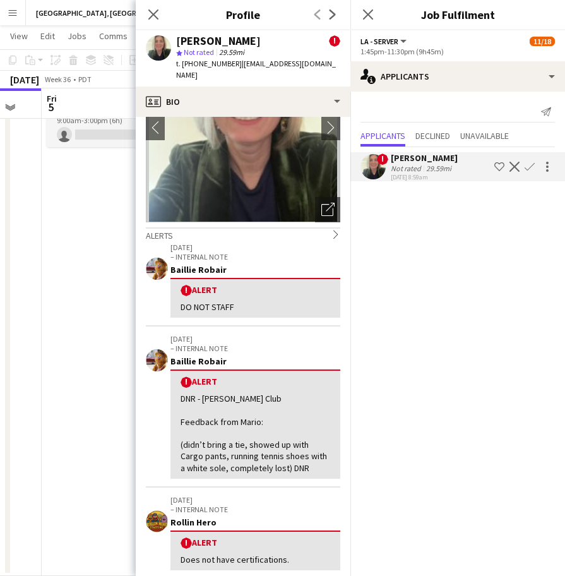
scroll to position [237, 0]
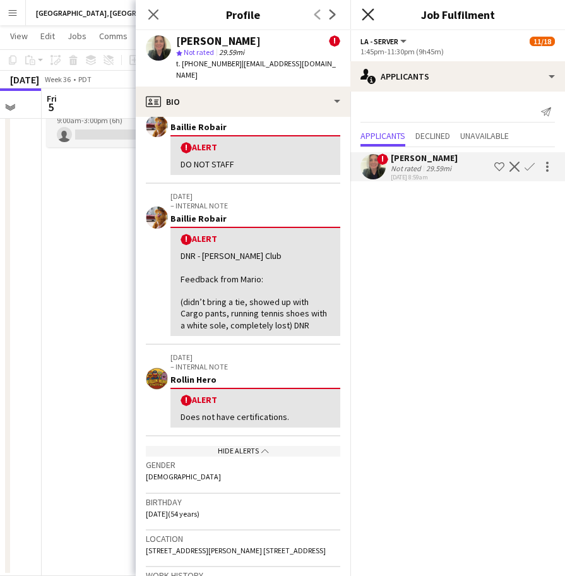
click at [367, 10] on icon "Close pop-in" at bounding box center [368, 14] width 12 height 12
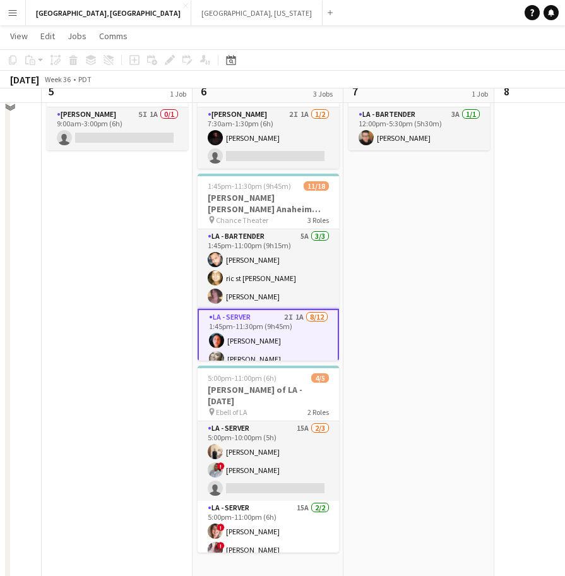
scroll to position [98, 0]
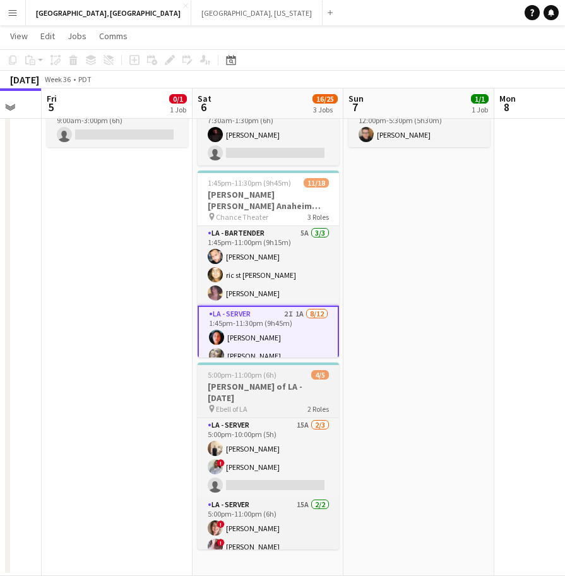
drag, startPoint x: 297, startPoint y: 363, endPoint x: 285, endPoint y: 357, distance: 14.1
click at [297, 370] on div "5:00pm-11:00pm (6h) 4/5" at bounding box center [268, 374] width 141 height 9
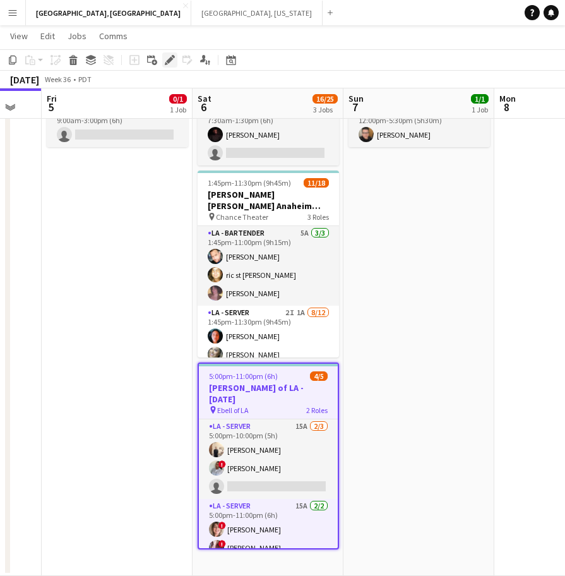
click at [167, 66] on div "Edit" at bounding box center [169, 59] width 15 height 15
type input "**********"
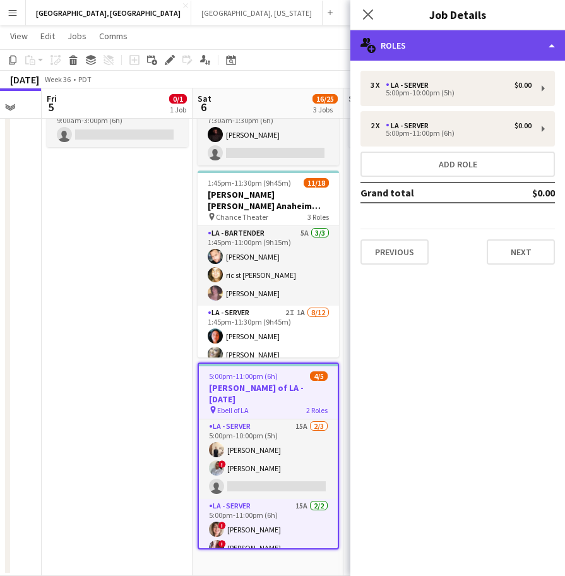
click at [431, 45] on div "multiple-users-add Roles" at bounding box center [458, 45] width 215 height 30
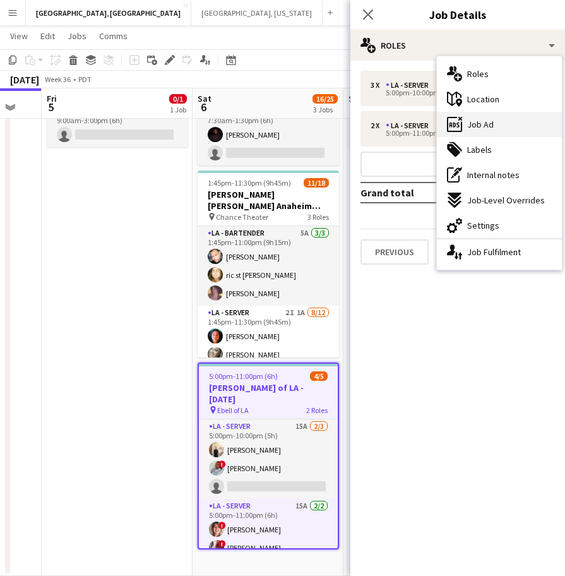
click at [476, 125] on span "Job Ad" at bounding box center [480, 124] width 27 height 11
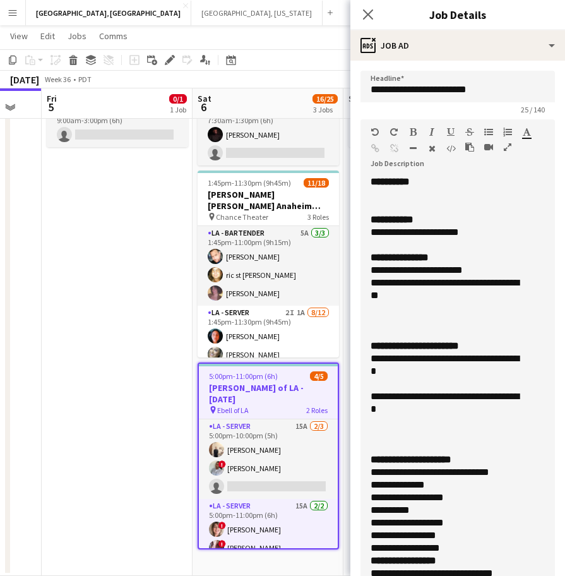
drag, startPoint x: 539, startPoint y: 241, endPoint x: 529, endPoint y: 613, distance: 372.2
click at [529, 575] on html "Menu Boards Boards Boards All jobs Status Workforce Workforce My Workforce Recr…" at bounding box center [282, 239] width 565 height 674
drag, startPoint x: 419, startPoint y: 407, endPoint x: 361, endPoint y: 360, distance: 74.6
click at [361, 360] on div "**********" at bounding box center [458, 400] width 195 height 448
drag, startPoint x: 482, startPoint y: 234, endPoint x: 347, endPoint y: 236, distance: 134.5
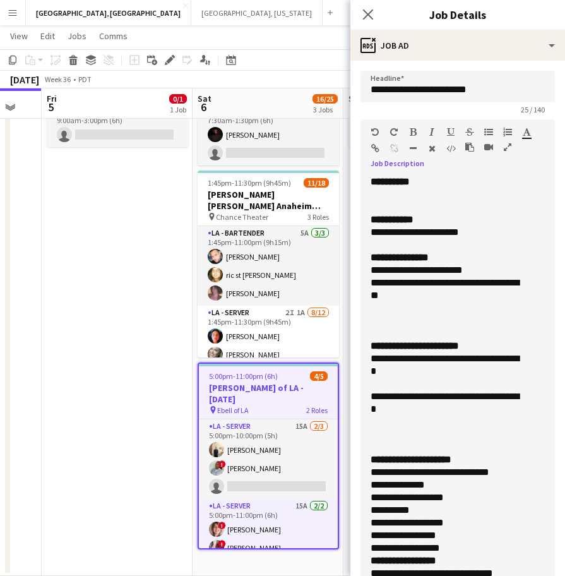
click at [347, 236] on body "Menu Boards Boards Boards All jobs Status Workforce Workforce My Workforce Recr…" at bounding box center [282, 239] width 565 height 674
drag, startPoint x: 416, startPoint y: 294, endPoint x: 340, endPoint y: 272, distance: 79.4
click at [340, 272] on body "Menu Boards Boards Boards All jobs Status Workforce Workforce My Workforce Recr…" at bounding box center [282, 239] width 565 height 674
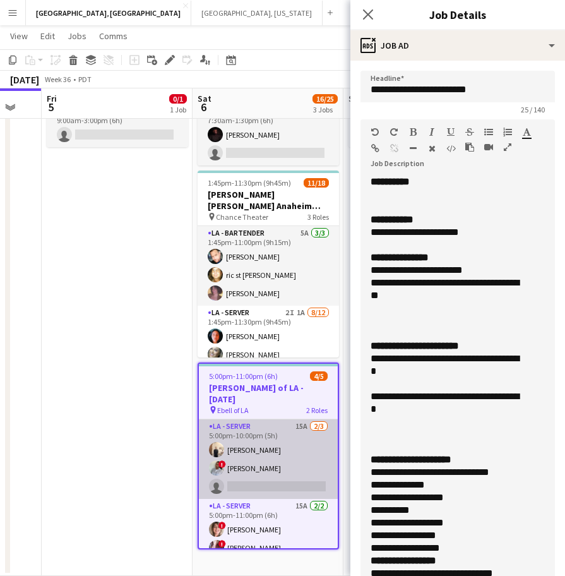
click at [272, 431] on app-card-role "LA - Server 15A 2/3 5:00pm-10:00pm (5h) antonina anselmo ! Luisa Perez single-n…" at bounding box center [268, 459] width 139 height 80
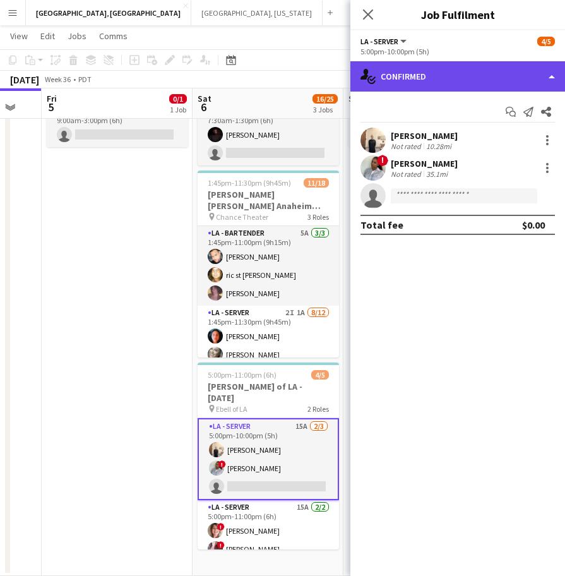
click at [424, 78] on div "single-neutral-actions-check-2 Confirmed" at bounding box center [458, 76] width 215 height 30
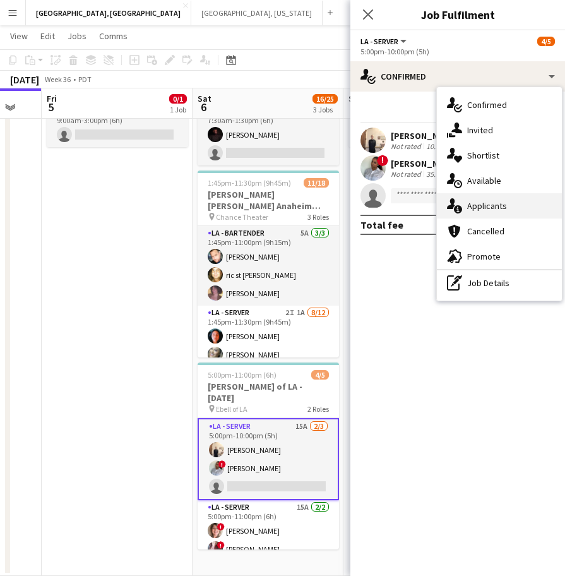
click at [492, 196] on div "single-neutral-actions-information Applicants" at bounding box center [499, 205] width 125 height 25
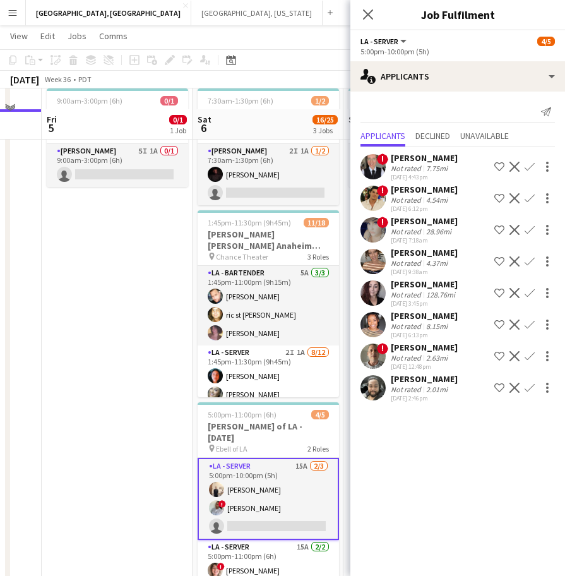
scroll to position [79, 0]
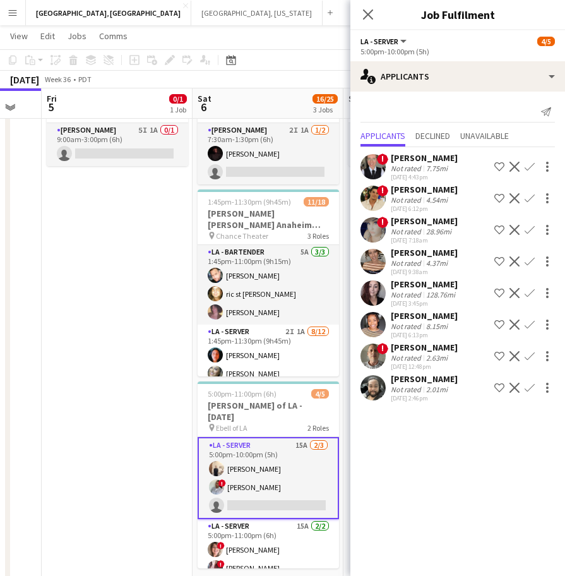
click at [532, 387] on app-icon "Confirm" at bounding box center [530, 388] width 10 height 10
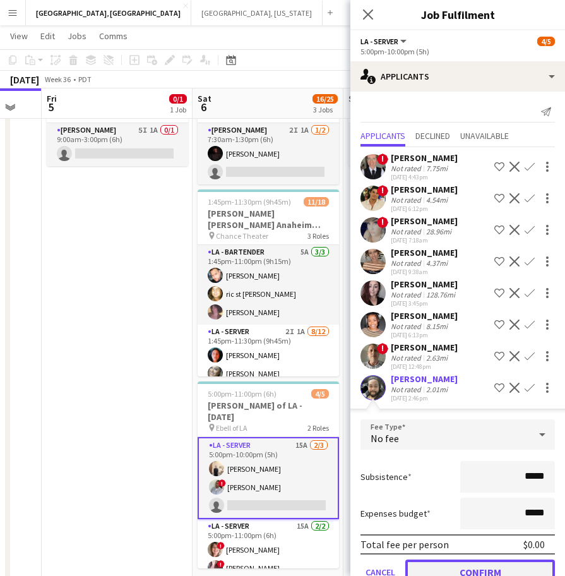
click at [462, 567] on button "Confirm" at bounding box center [480, 572] width 150 height 25
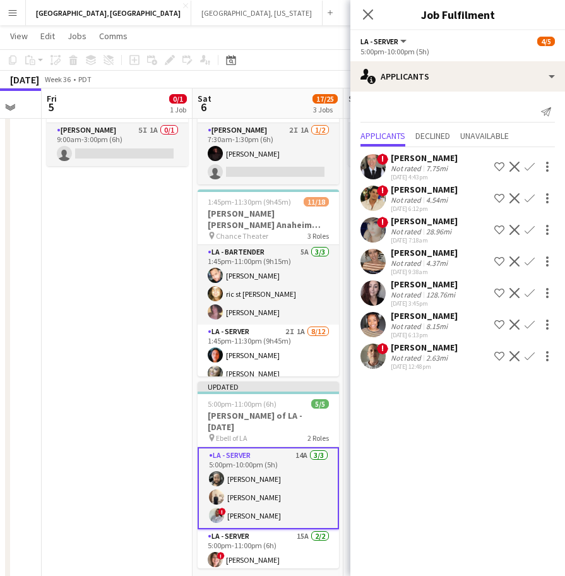
click at [287, 36] on app-page-menu "View Day view expanded Day view collapsed Month view Date picker Jump to today …" at bounding box center [282, 37] width 565 height 24
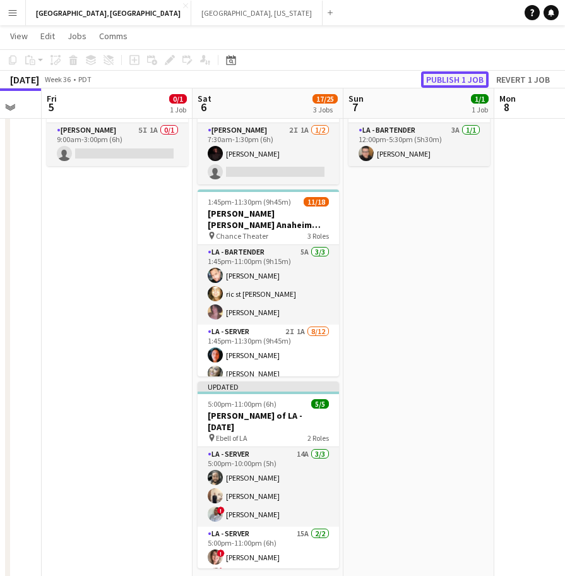
click at [465, 81] on button "Publish 1 job" at bounding box center [455, 79] width 68 height 16
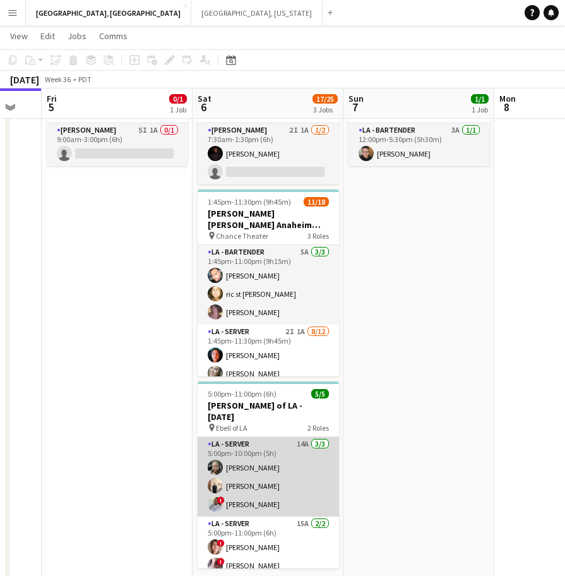
click at [254, 447] on app-card-role "LA - Server 14A 3/3 5:00pm-10:00pm (5h) Ryan Tang antonina anselmo ! Luisa Perez" at bounding box center [268, 477] width 141 height 80
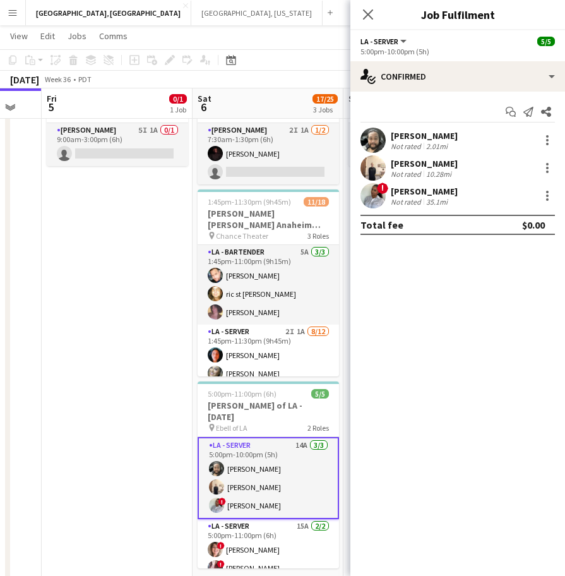
click at [378, 140] on app-user-avatar at bounding box center [373, 140] width 25 height 25
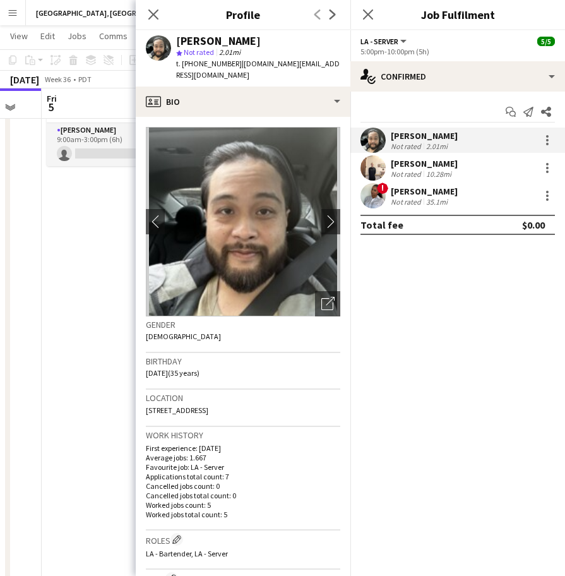
click at [195, 63] on span "t. +18327440638" at bounding box center [209, 63] width 66 height 9
click at [201, 64] on span "t. +18327440638" at bounding box center [209, 63] width 66 height 9
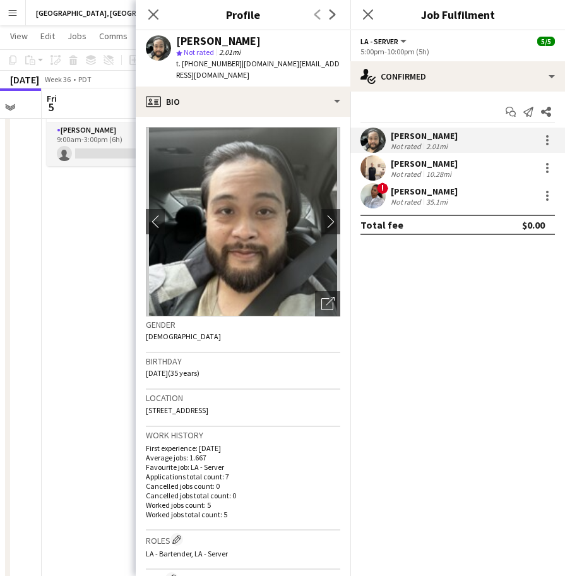
click at [433, 174] on div "10.28mi" at bounding box center [439, 173] width 30 height 9
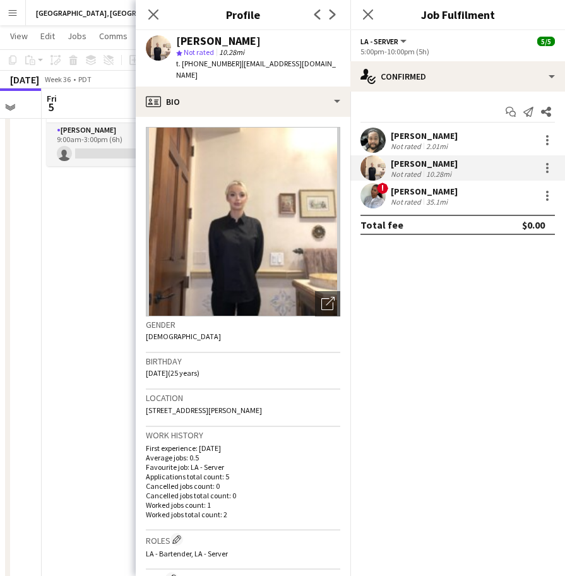
click at [196, 63] on span "t. +13105927411" at bounding box center [209, 63] width 66 height 9
click at [421, 188] on div "[PERSON_NAME]" at bounding box center [424, 191] width 67 height 11
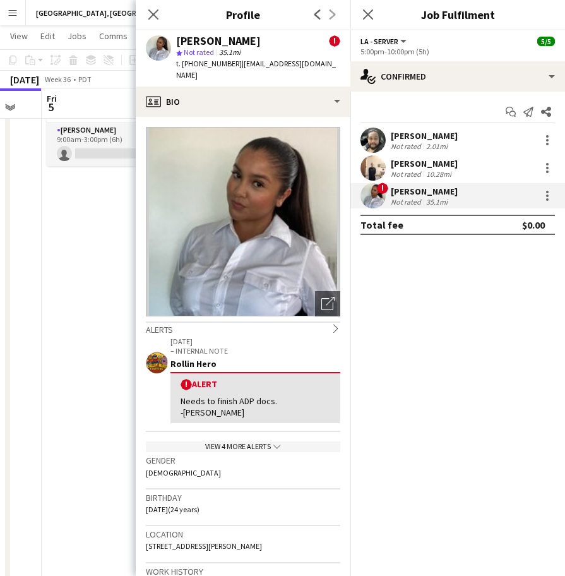
click at [195, 59] on span "t. +17144839739" at bounding box center [209, 63] width 66 height 9
click at [95, 297] on app-date-cell "9:00am-3:00pm (6h) 0/1 OC - Sally Ann Kitchen 9.5.25 pin Sally Ann Catering 1 R…" at bounding box center [117, 329] width 151 height 532
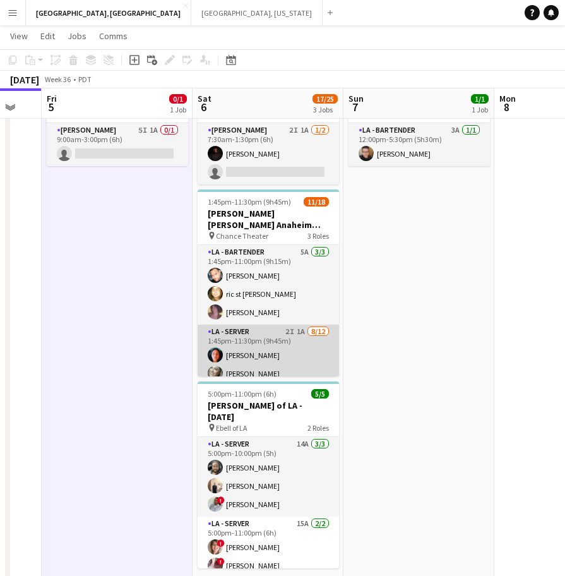
click at [289, 347] on app-card-role "LA - Server 2I 1A 8/12 1:45pm-11:30pm (9h45m) Jessica Garcia Alyssa Woods Monse…" at bounding box center [268, 449] width 141 height 248
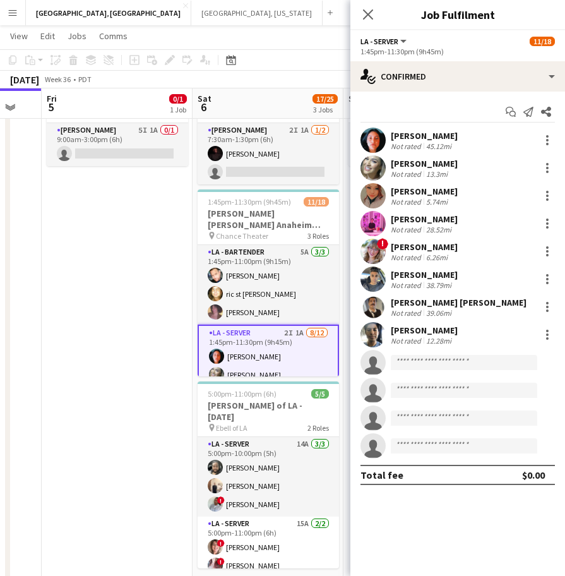
drag, startPoint x: 274, startPoint y: 520, endPoint x: 366, endPoint y: 459, distance: 109.8
click at [275, 520] on app-card-role "LA - Server 15A 2/2 5:00pm-11:00pm (6h) ! Jane Masino ! IVONNA WILBURN" at bounding box center [268, 547] width 141 height 61
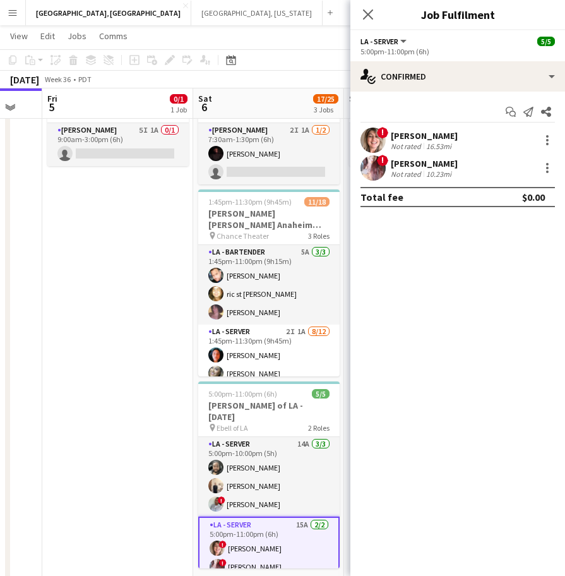
click at [400, 153] on div "! Jane Masino Not rated 16.53mi ! IVONNA WILBURN Not rated 10.23mi" at bounding box center [458, 154] width 215 height 53
click at [392, 134] on div "[PERSON_NAME]" at bounding box center [424, 135] width 67 height 11
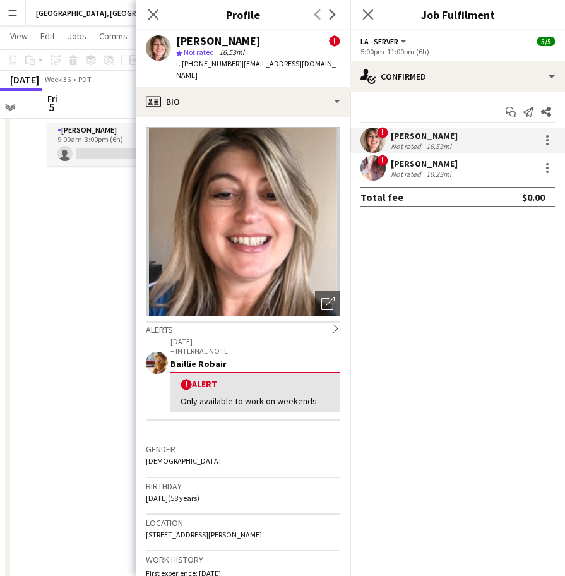
click at [210, 66] on span "t. +17142717242" at bounding box center [209, 63] width 66 height 9
click at [418, 184] on app-confirmed-crew "! Jane Masino Not rated 16.53mi ! IVONNA WILBURN Not rated 10.23mi Total fee $0…" at bounding box center [458, 168] width 215 height 80
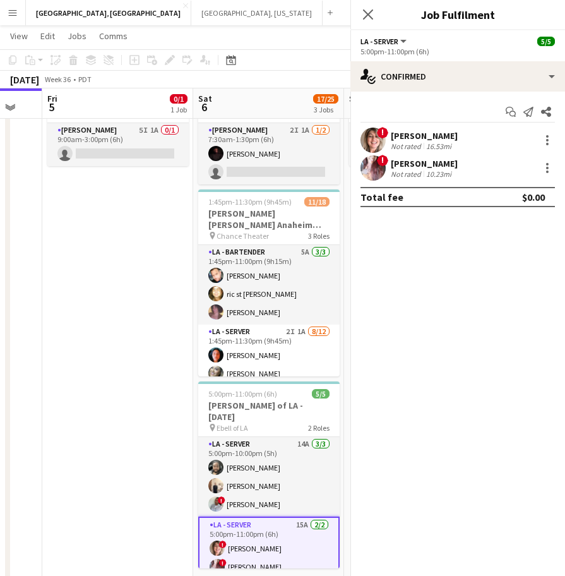
click at [405, 167] on div "[PERSON_NAME]" at bounding box center [424, 163] width 67 height 11
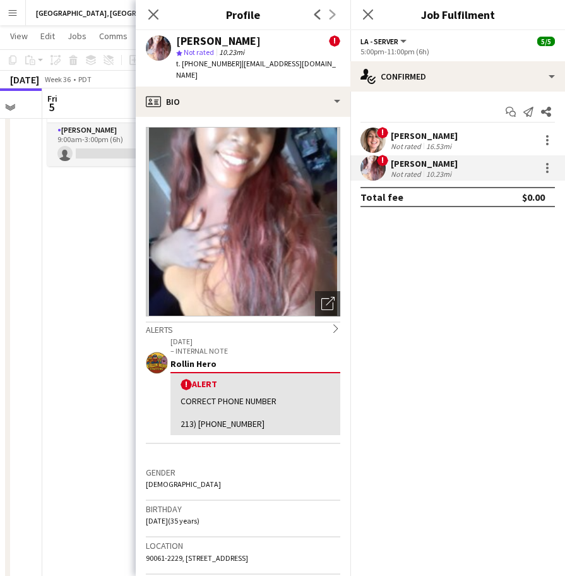
click at [208, 61] on span "t. +12133585066" at bounding box center [209, 63] width 66 height 9
click at [366, 14] on icon "Close pop-in" at bounding box center [368, 14] width 12 height 12
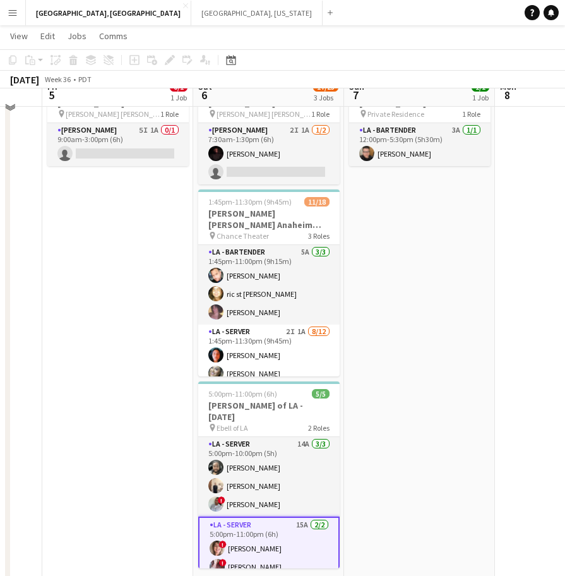
scroll to position [0, 0]
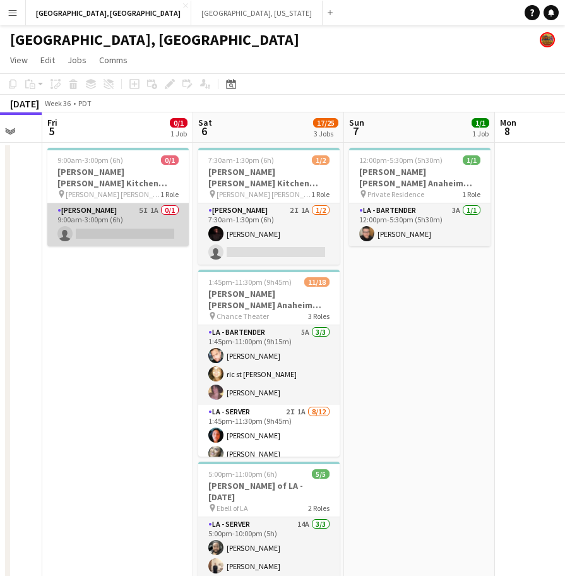
click at [130, 207] on app-card-role "LA - Cook 5I 1A 0/1 9:00am-3:00pm (6h) single-neutral-actions" at bounding box center [117, 224] width 141 height 43
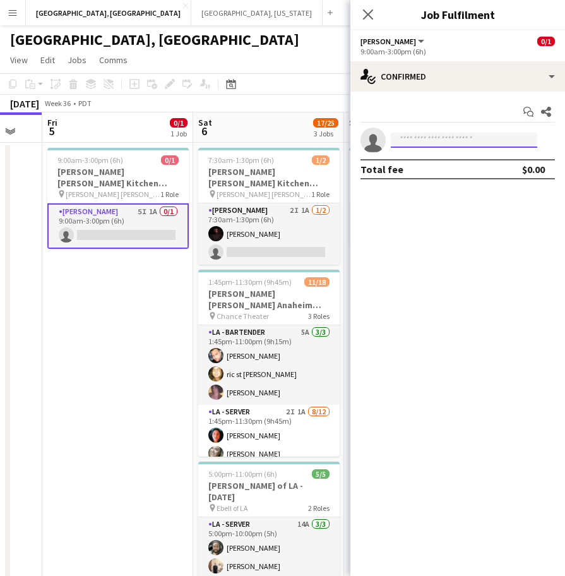
click at [416, 143] on input at bounding box center [464, 140] width 147 height 15
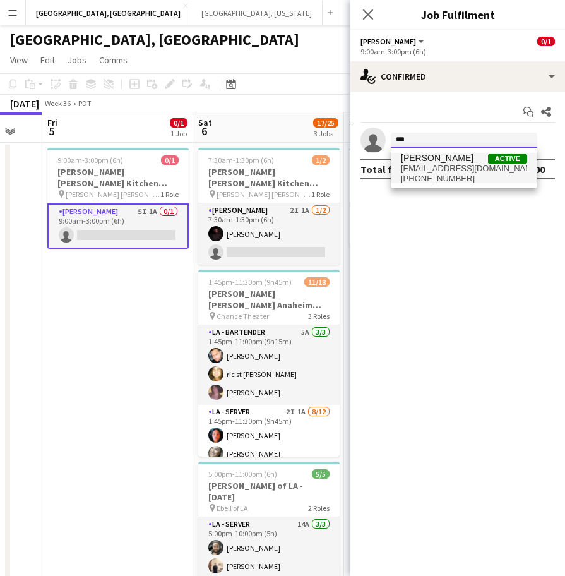
type input "***"
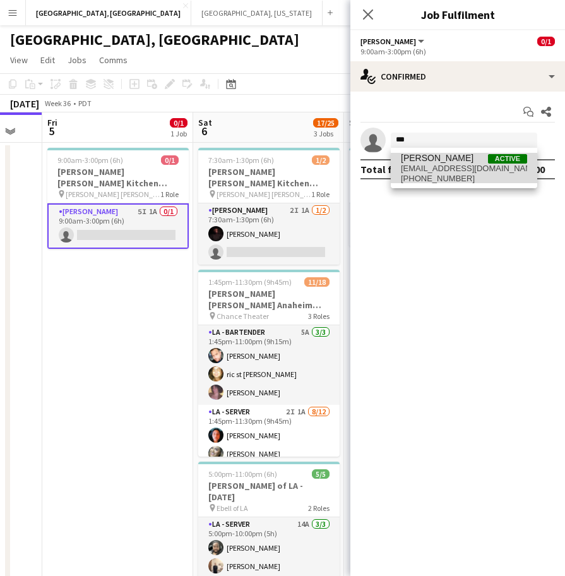
click at [424, 153] on span "[PERSON_NAME]" at bounding box center [437, 158] width 73 height 11
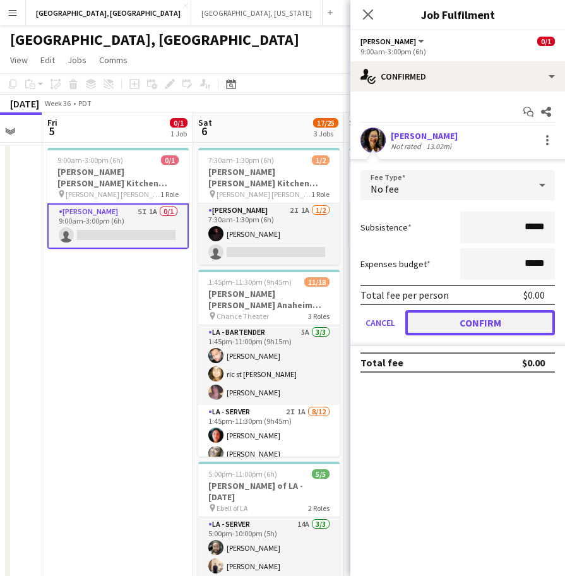
click at [467, 319] on button "Confirm" at bounding box center [480, 322] width 150 height 25
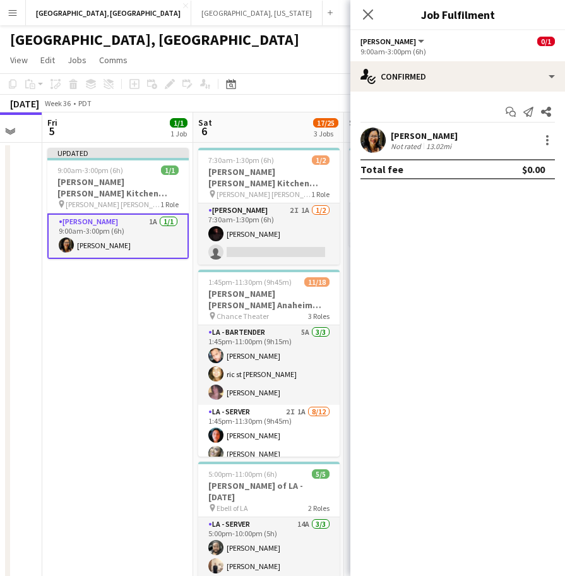
click at [313, 68] on app-page-menu "View Day view expanded Day view collapsed Month view Date picker Jump to today …" at bounding box center [282, 61] width 565 height 24
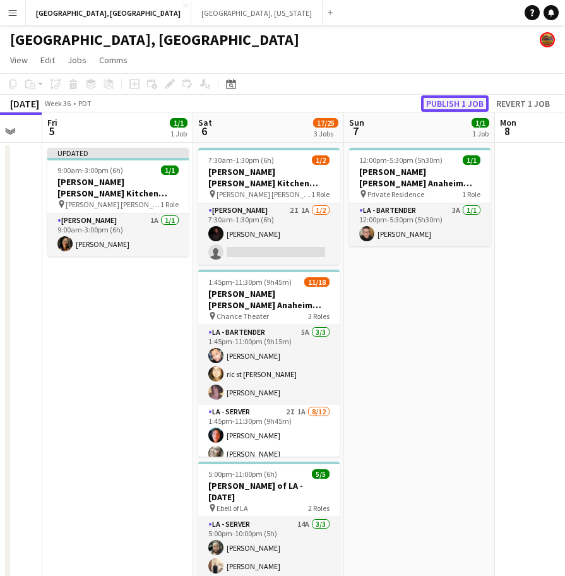
click at [441, 100] on button "Publish 1 job" at bounding box center [455, 103] width 68 height 16
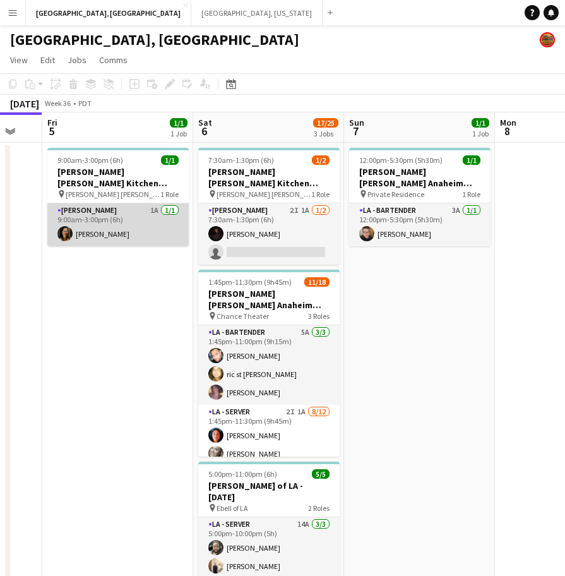
click at [141, 210] on app-card-role "LA - Cook 1A 1/1 9:00am-3:00pm (6h) Ivy Dai" at bounding box center [117, 224] width 141 height 43
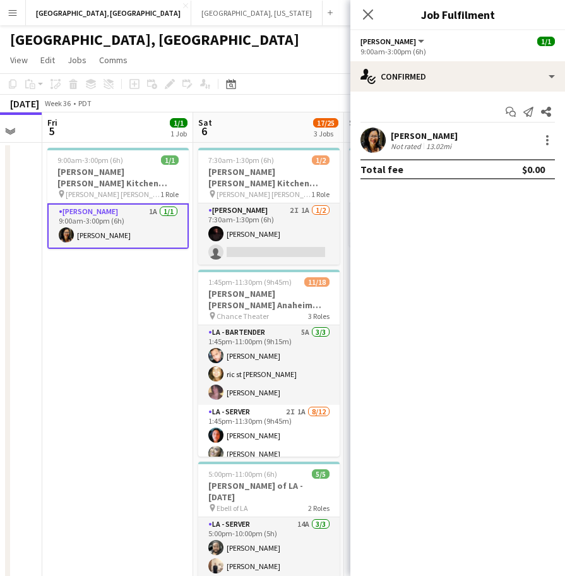
click at [364, 135] on app-user-avatar at bounding box center [373, 140] width 25 height 25
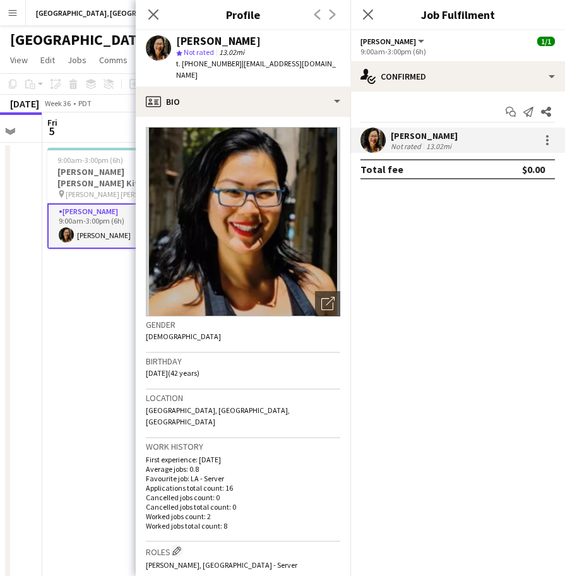
click at [198, 68] on span "t. +19497952348" at bounding box center [209, 63] width 66 height 9
click at [14, 9] on app-icon "Menu" at bounding box center [13, 13] width 10 height 10
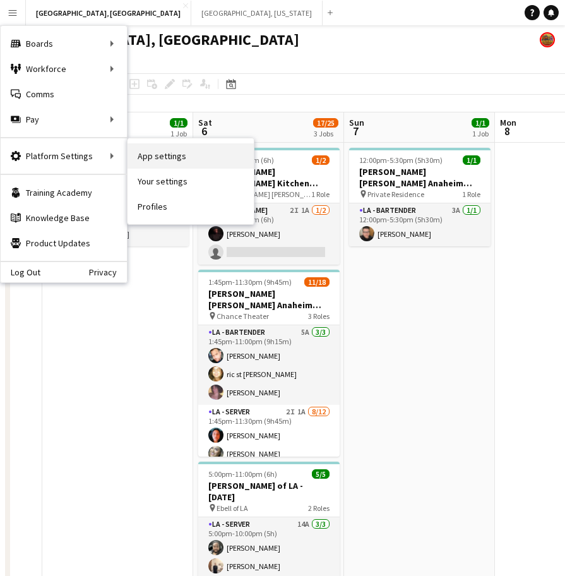
click at [152, 157] on link "App settings" at bounding box center [191, 155] width 126 height 25
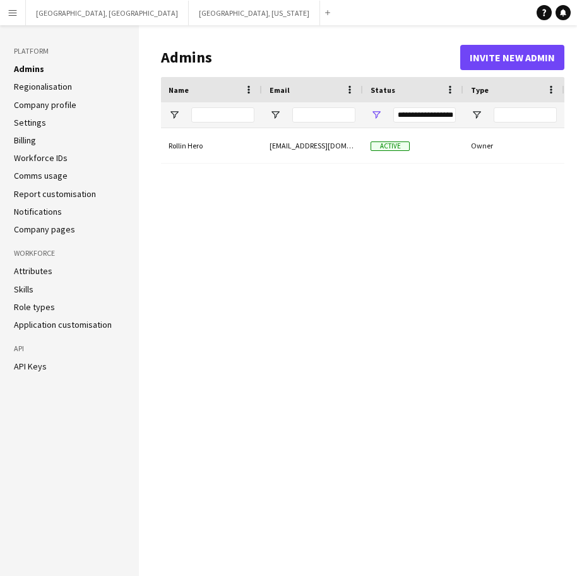
click at [11, 11] on app-icon "Menu" at bounding box center [13, 13] width 10 height 10
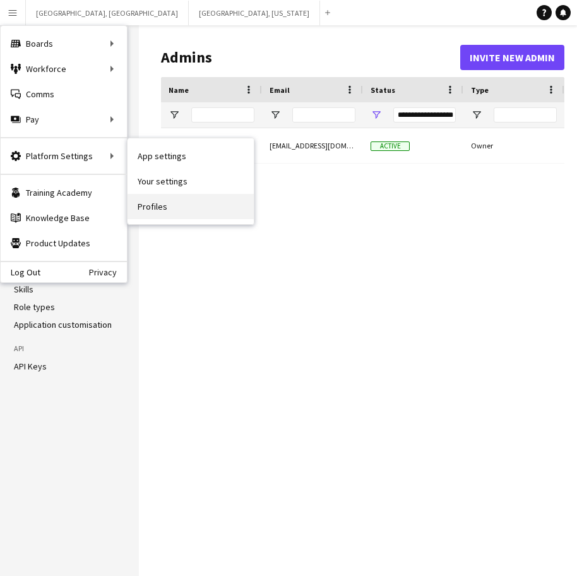
click at [169, 206] on link "Profiles" at bounding box center [191, 206] width 126 height 25
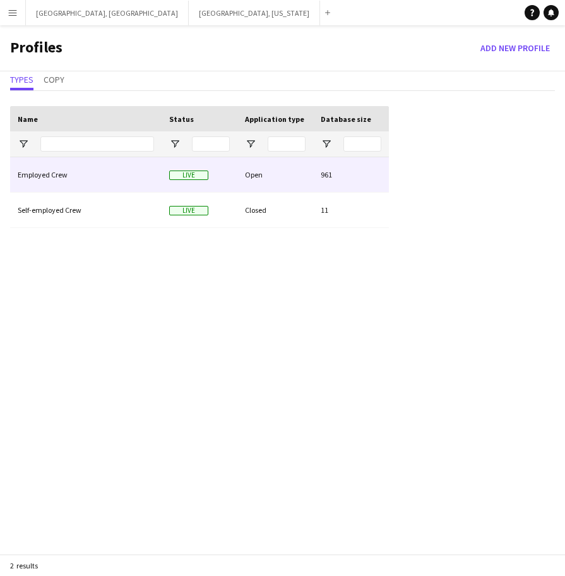
click at [116, 179] on div "Employed Crew" at bounding box center [86, 174] width 152 height 35
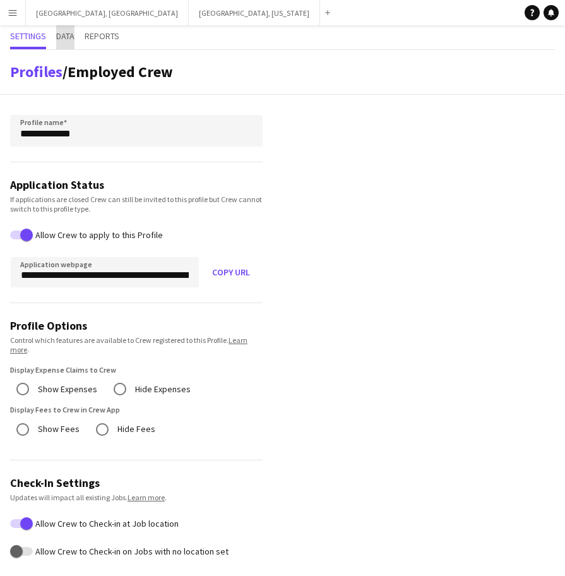
click at [69, 36] on span "Data" at bounding box center [65, 36] width 18 height 9
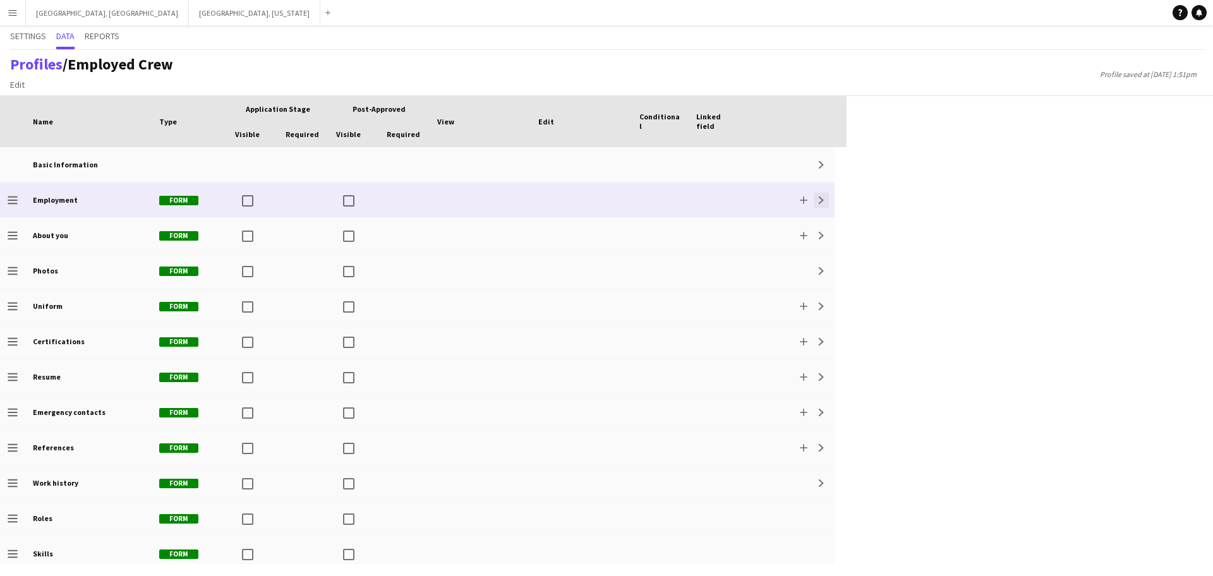
click at [577, 196] on app-icon "Expand" at bounding box center [821, 200] width 8 height 8
click at [577, 196] on app-icon "Collapse" at bounding box center [821, 200] width 8 height 8
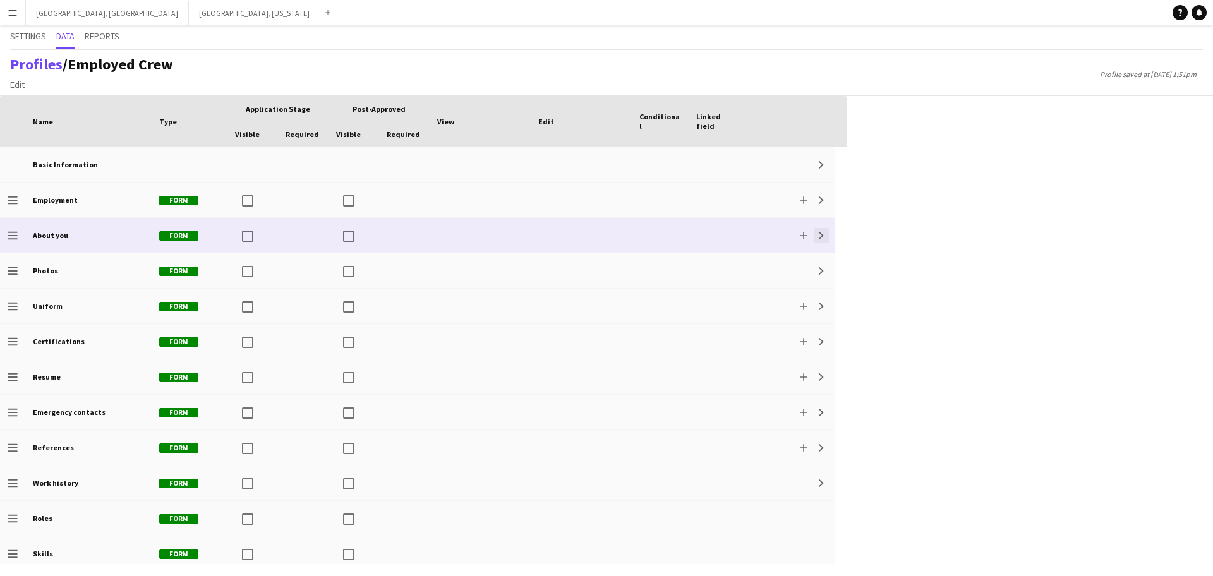
click at [577, 236] on app-icon "Expand" at bounding box center [821, 236] width 8 height 8
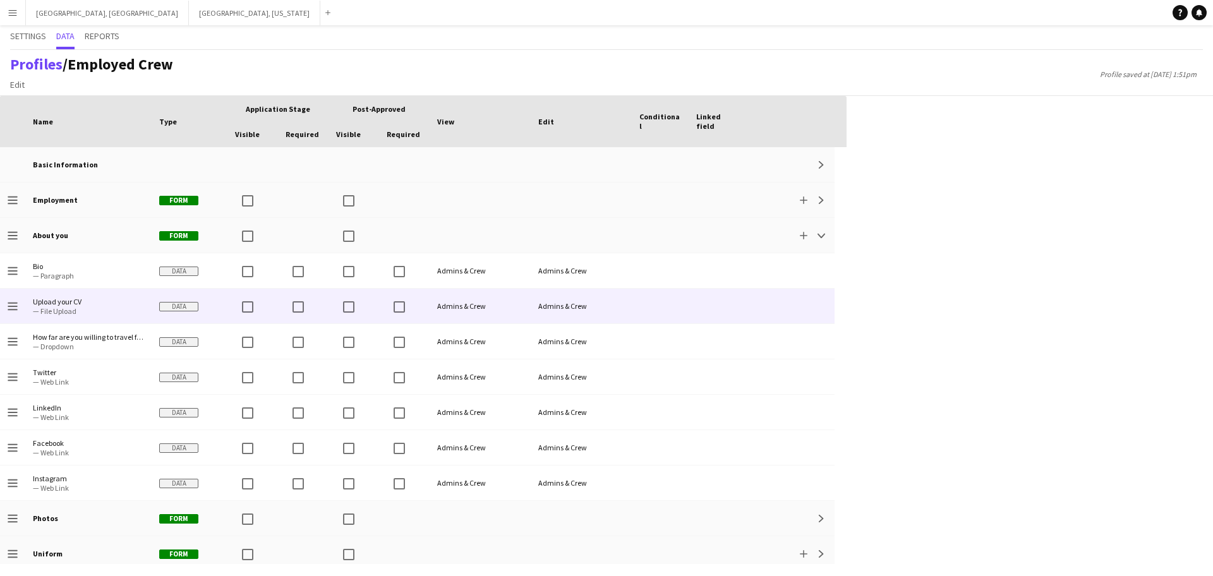
click at [66, 309] on span "— File Upload" at bounding box center [88, 310] width 111 height 9
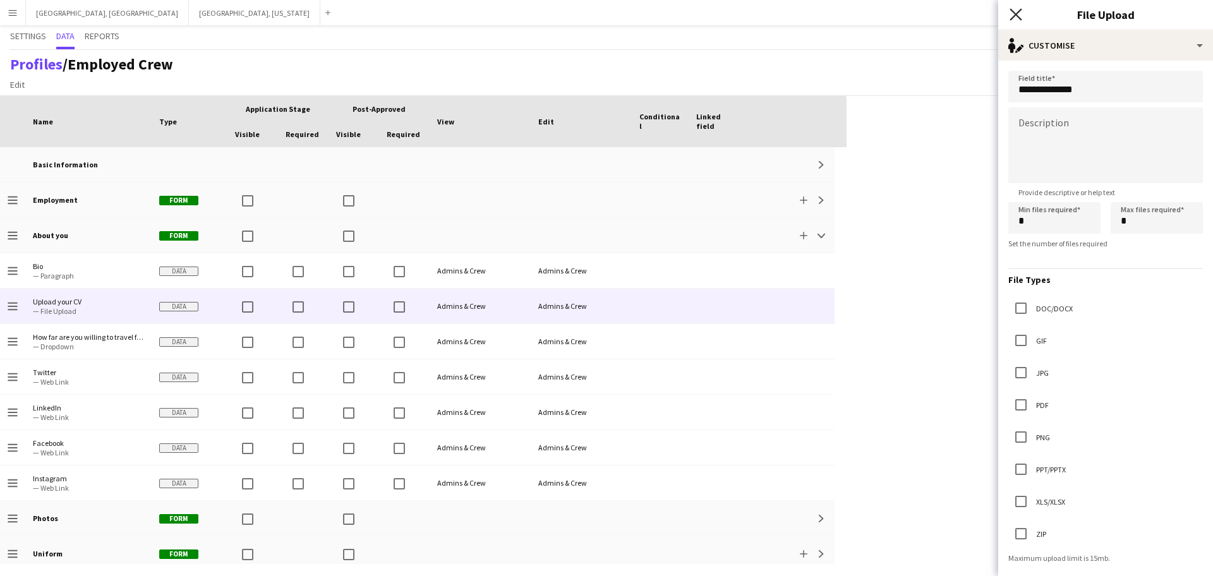
click at [577, 13] on icon "Close pop-in" at bounding box center [1015, 14] width 12 height 12
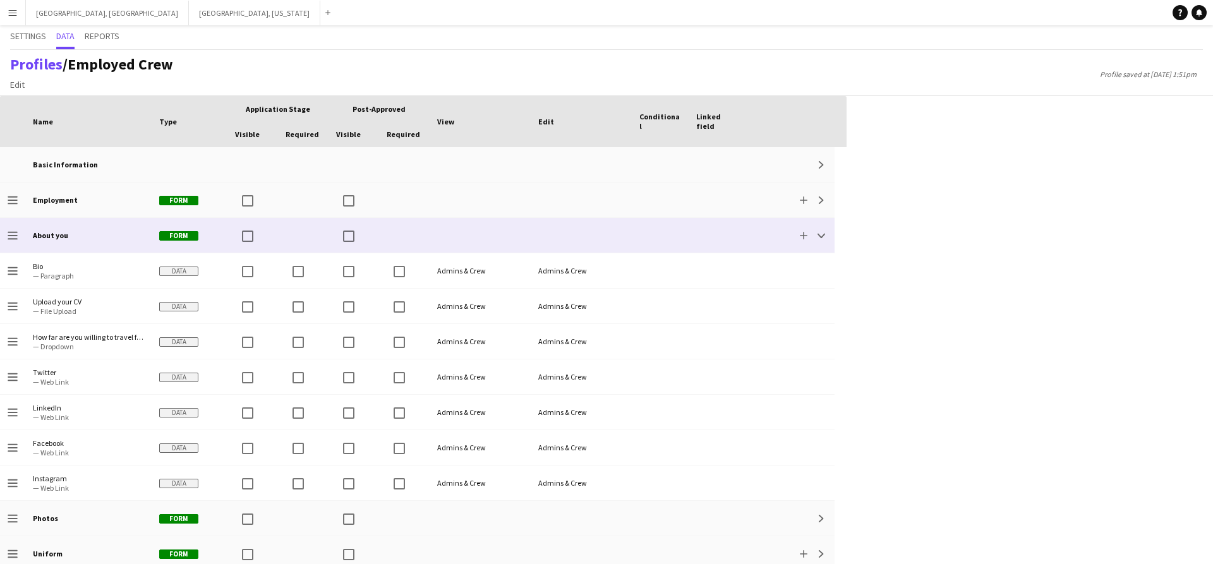
click at [577, 233] on div "Add Collapse" at bounding box center [790, 235] width 91 height 35
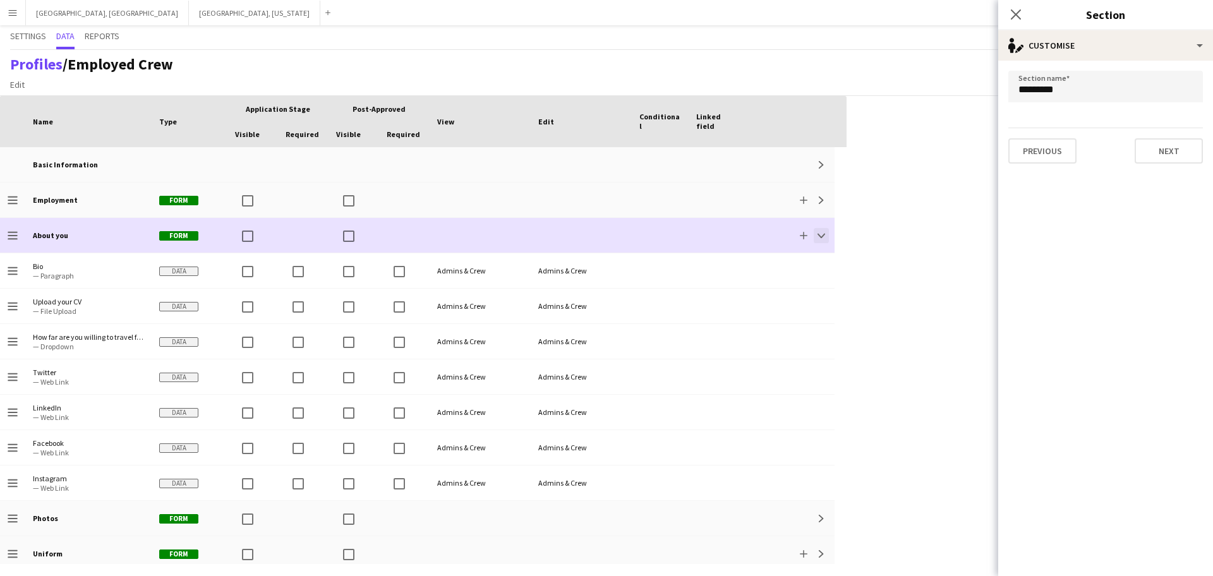
click at [577, 234] on app-icon "Collapse" at bounding box center [821, 236] width 8 height 8
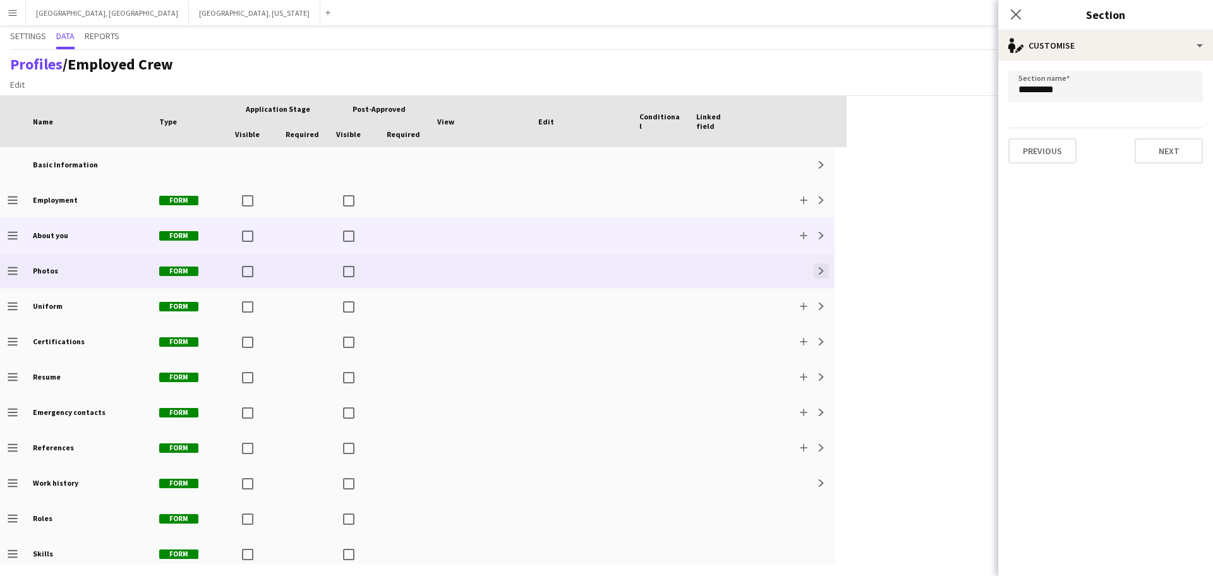
click at [577, 271] on app-icon "Expand" at bounding box center [821, 271] width 8 height 8
click at [577, 271] on app-icon "Collapse" at bounding box center [821, 271] width 8 height 8
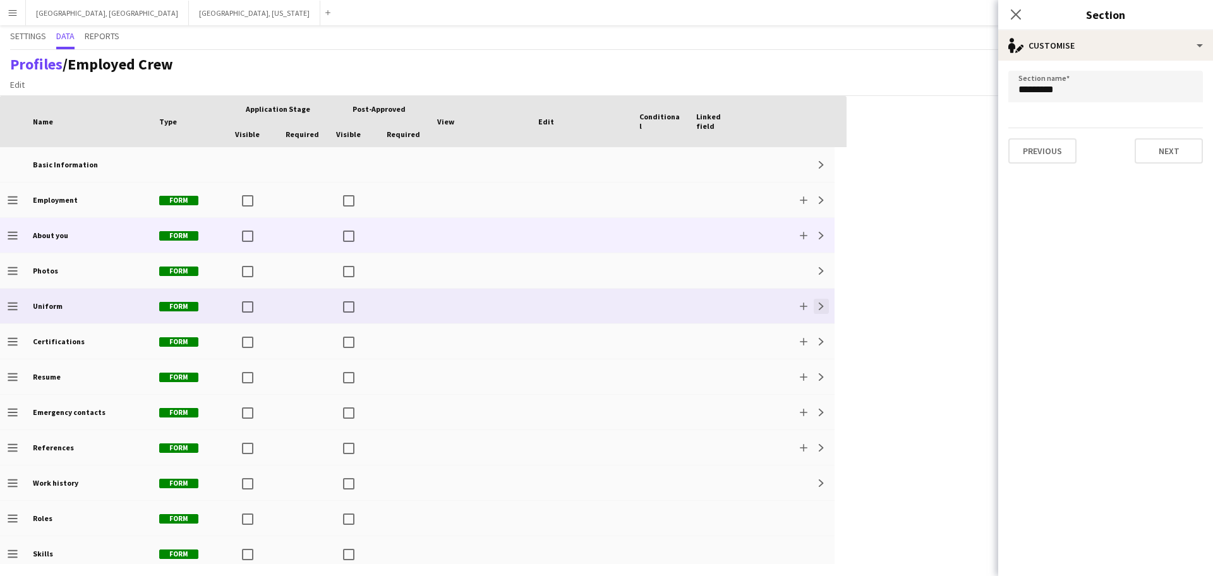
click at [577, 305] on app-icon "Expand" at bounding box center [821, 307] width 8 height 8
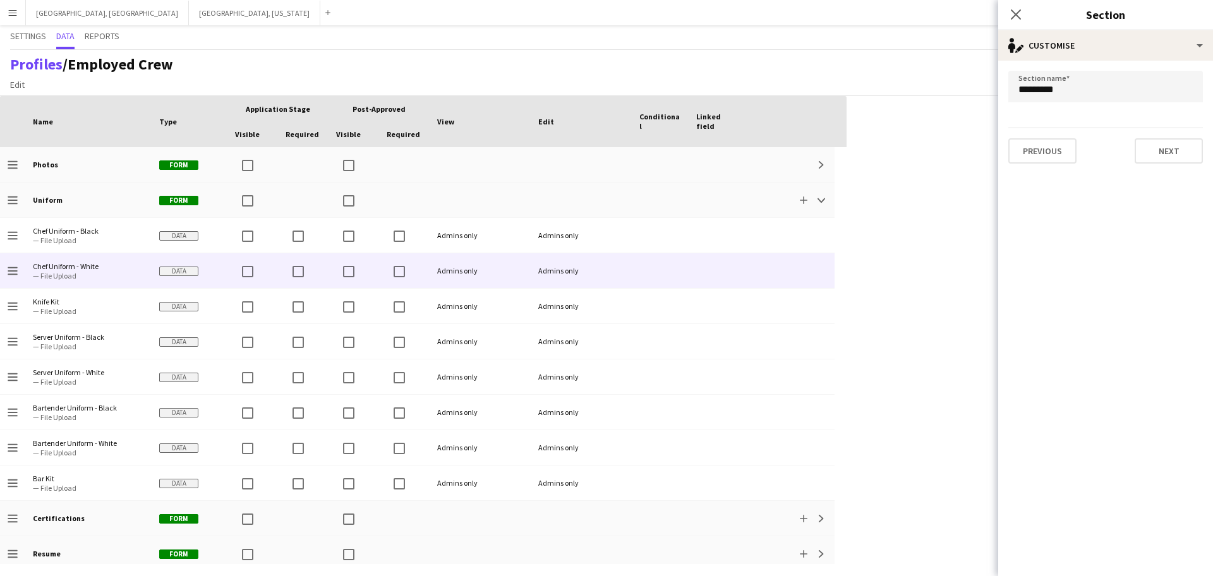
scroll to position [79, 0]
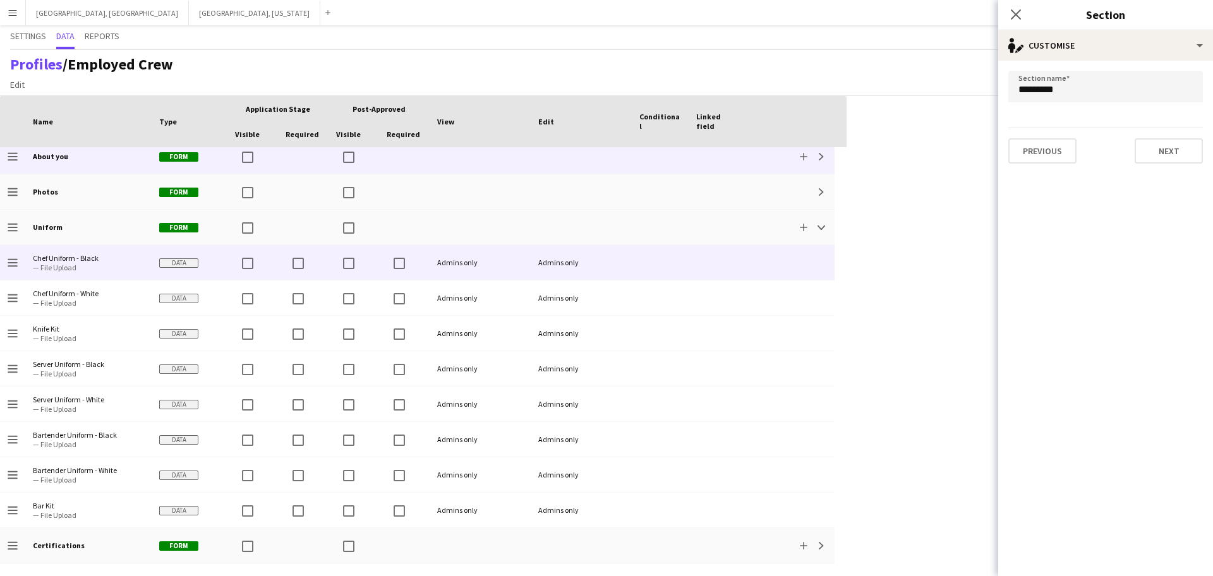
click at [447, 267] on div "Admins only" at bounding box center [479, 262] width 101 height 35
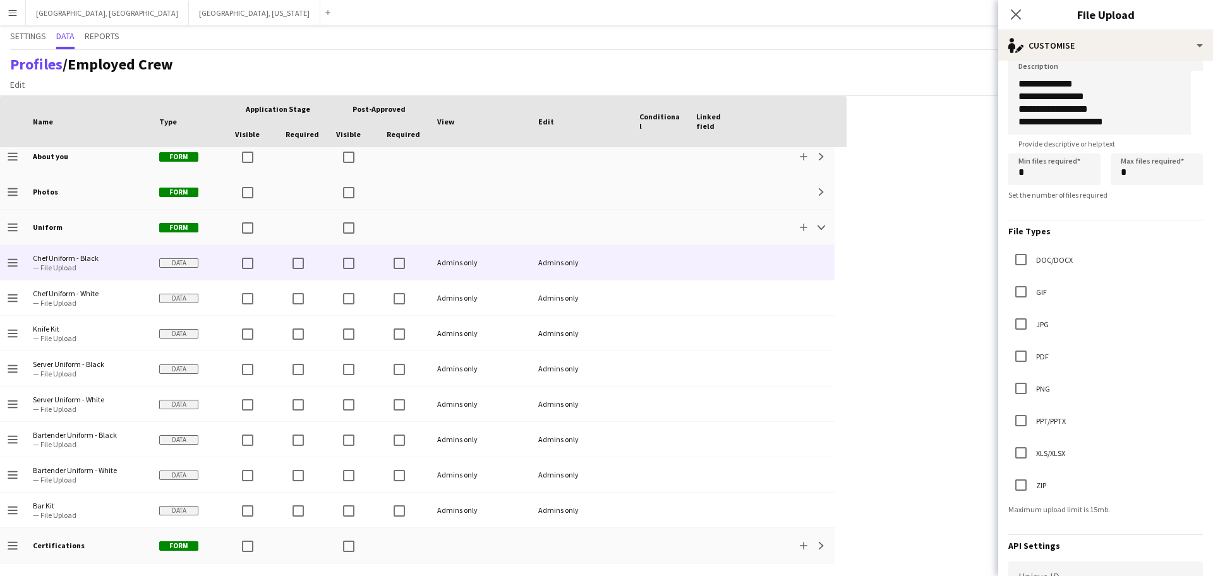
scroll to position [0, 0]
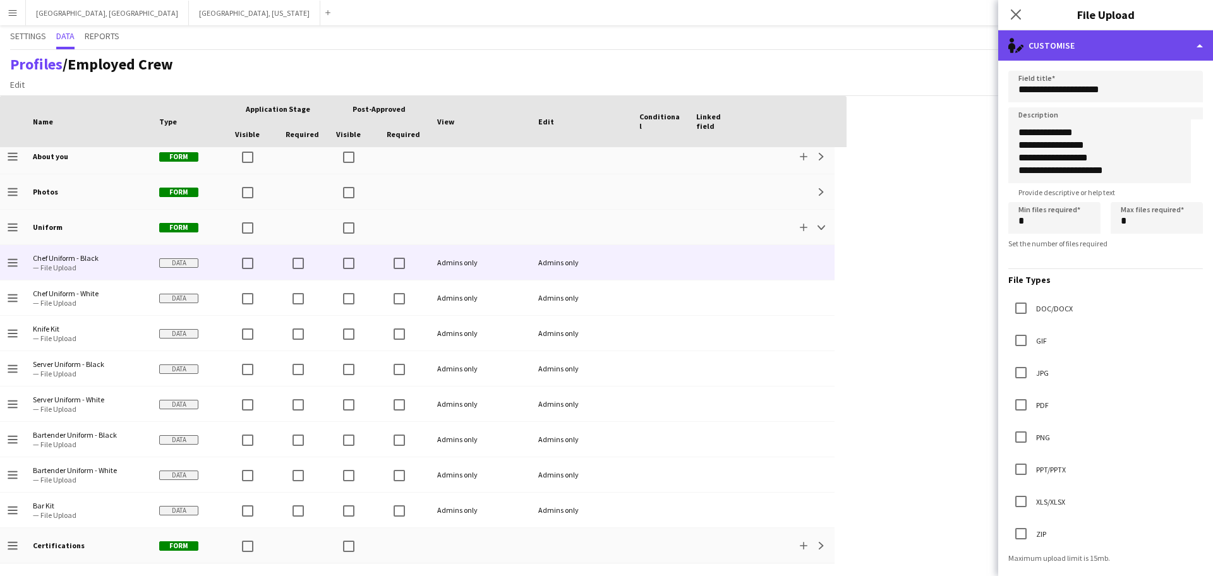
click at [577, 44] on div "single-neutral-actions-edit-1 Customise" at bounding box center [1105, 45] width 215 height 30
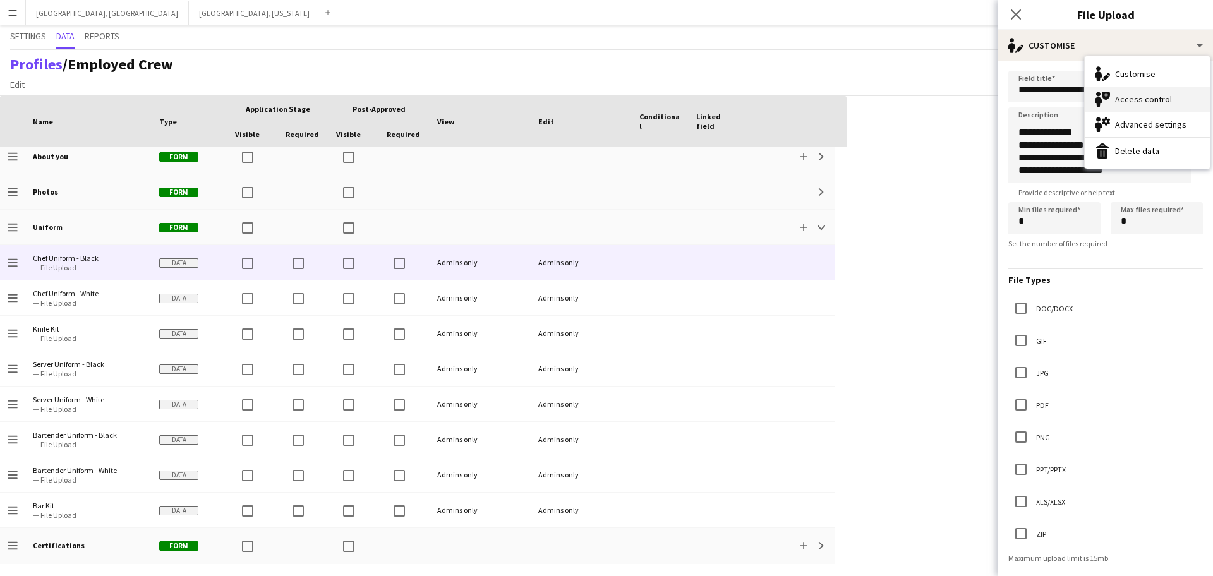
click at [577, 92] on div "Access control Access control" at bounding box center [1146, 99] width 125 height 25
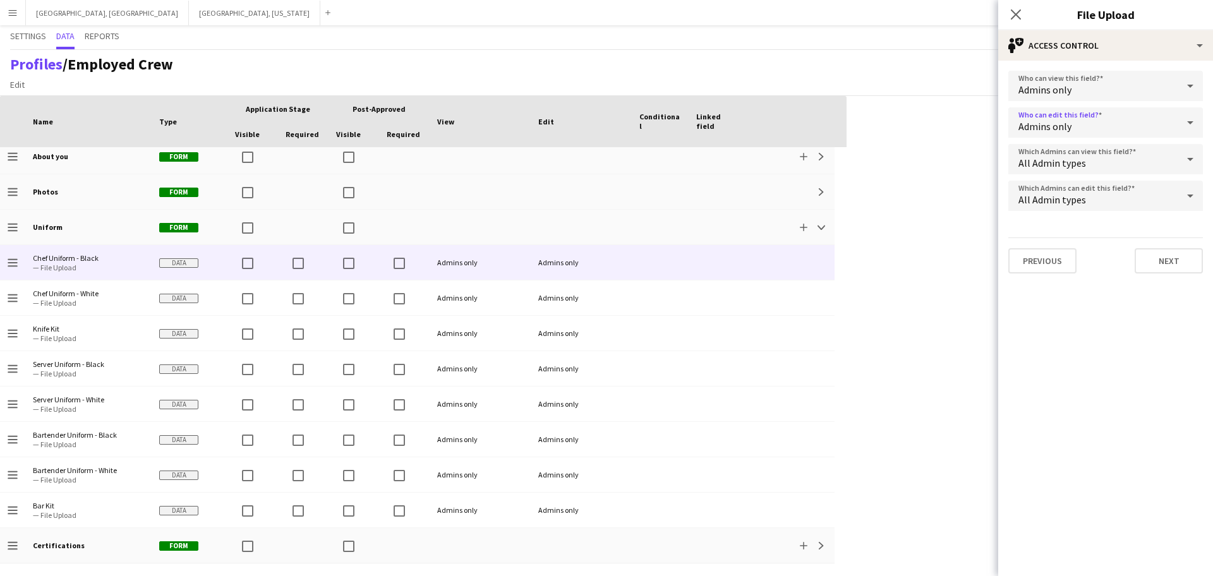
click at [577, 121] on div "Admins only" at bounding box center [1092, 122] width 169 height 30
click at [577, 121] on div at bounding box center [606, 288] width 1213 height 576
click at [577, 81] on div "Admins only" at bounding box center [1092, 86] width 169 height 30
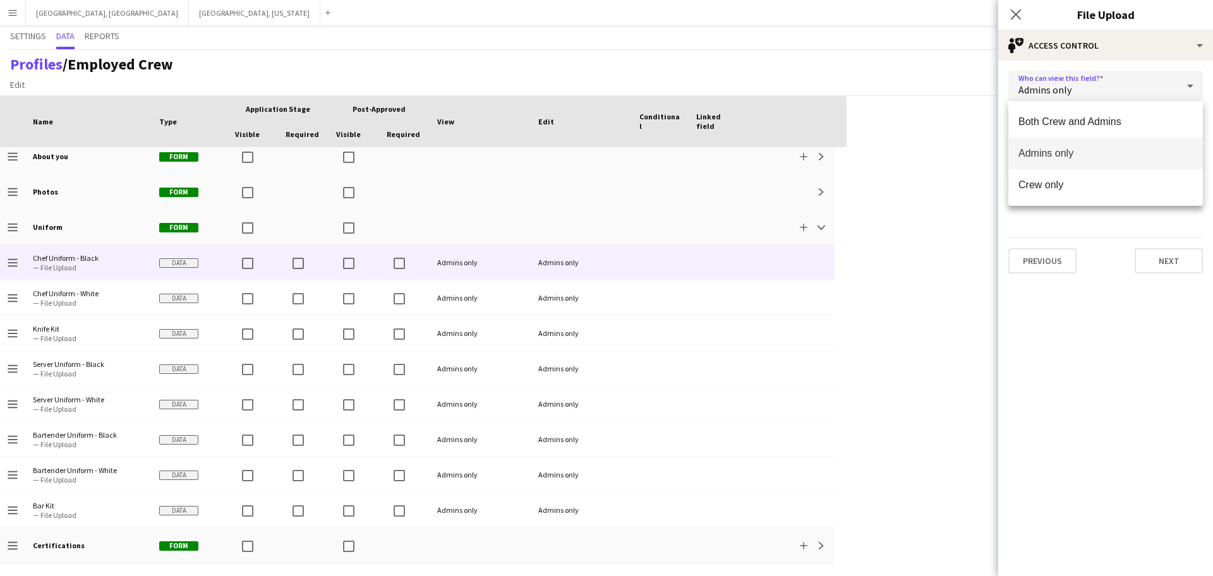
click at [577, 81] on div at bounding box center [606, 288] width 1213 height 576
click at [577, 81] on div "Admins only" at bounding box center [1092, 86] width 169 height 30
click at [577, 81] on div at bounding box center [606, 288] width 1213 height 576
click at [577, 150] on div "All Admin types" at bounding box center [1092, 159] width 169 height 30
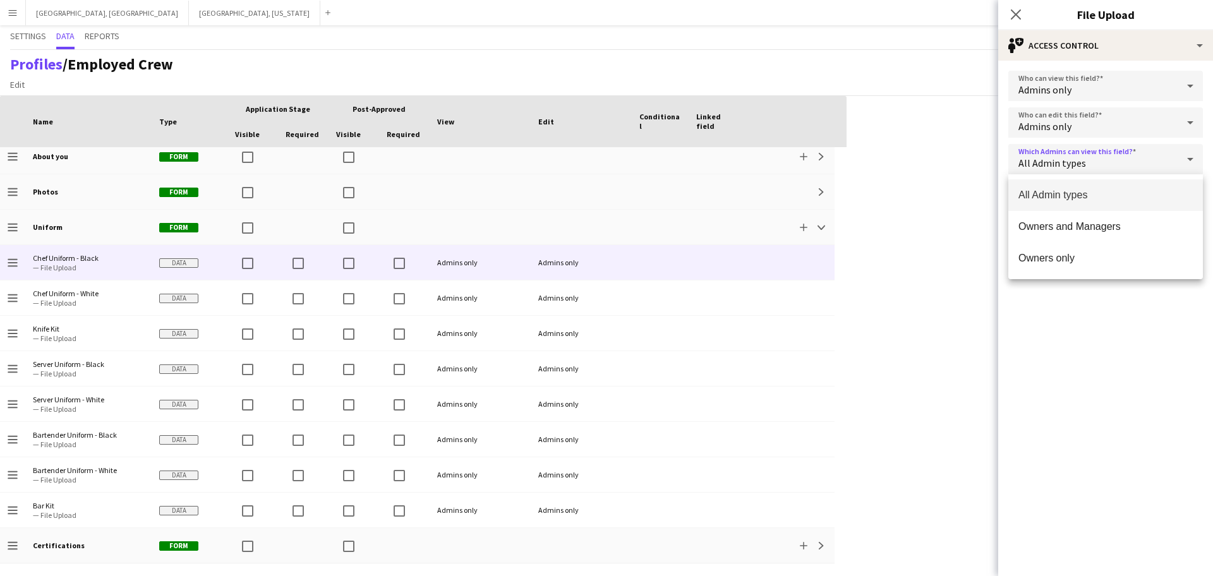
click at [577, 150] on div at bounding box center [606, 288] width 1213 height 576
click at [577, 202] on div "All Admin types" at bounding box center [1092, 196] width 169 height 30
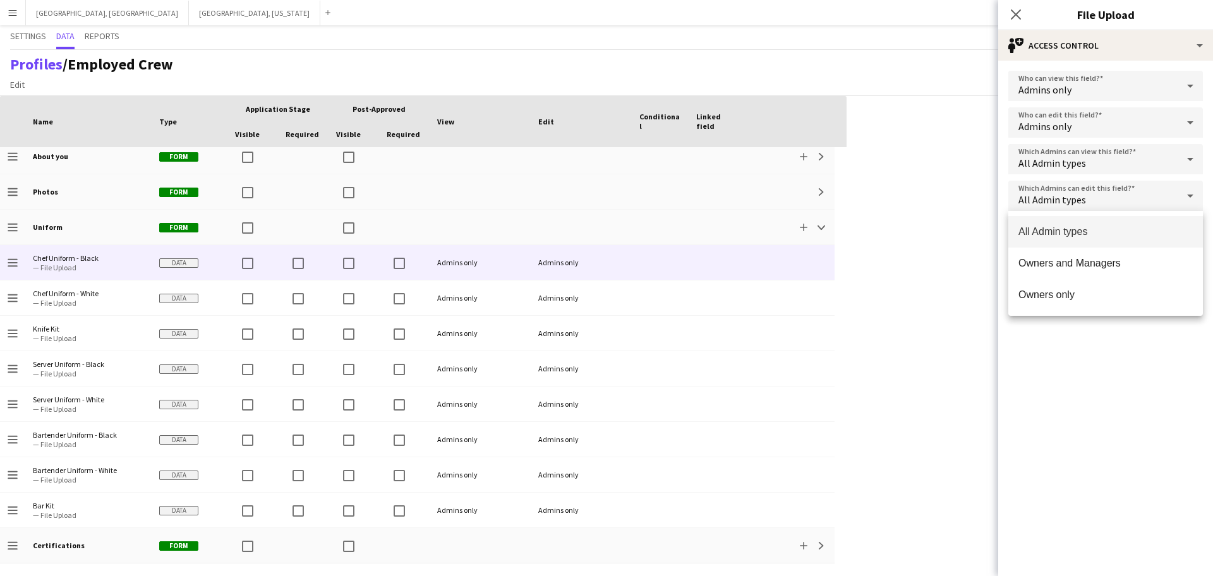
click at [577, 194] on div at bounding box center [606, 288] width 1213 height 576
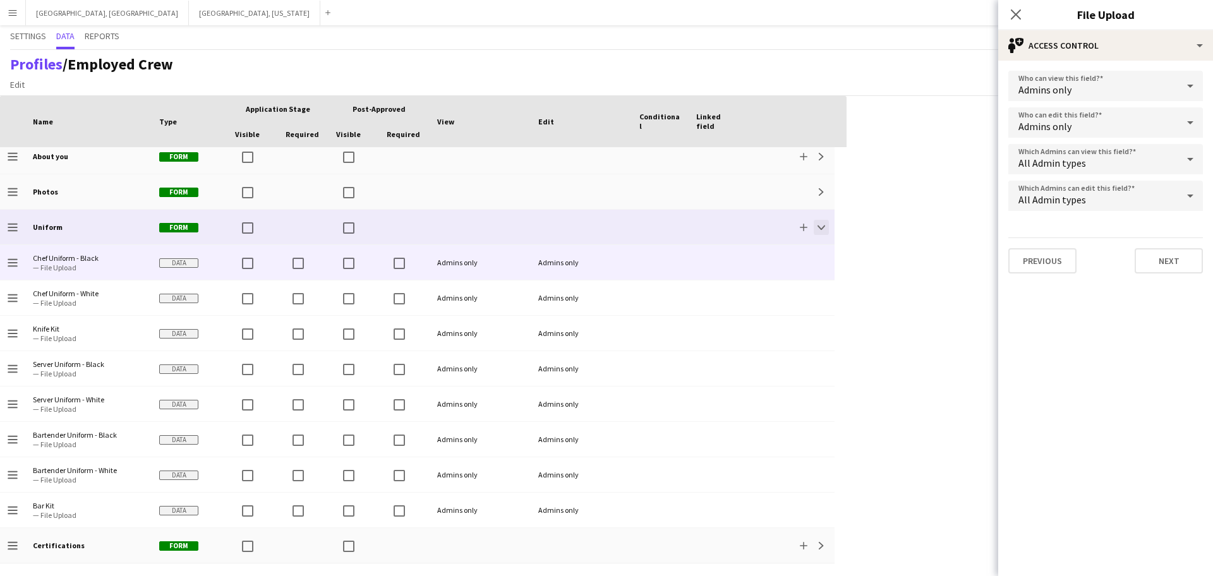
click at [577, 231] on button "Collapse" at bounding box center [821, 227] width 15 height 15
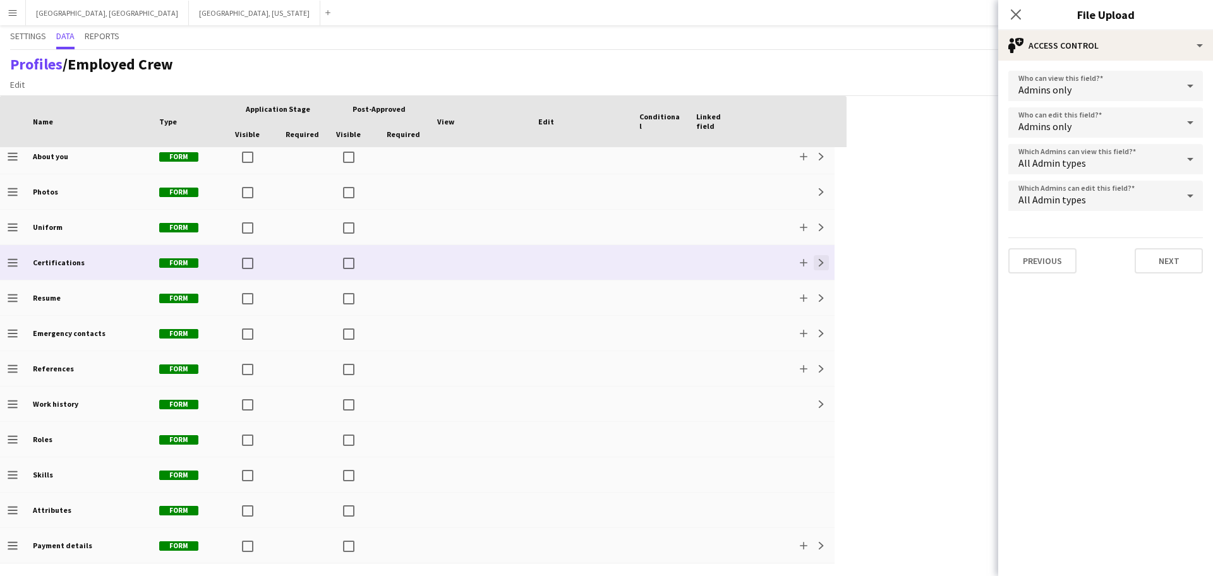
click at [577, 265] on app-icon "Expand" at bounding box center [821, 263] width 8 height 8
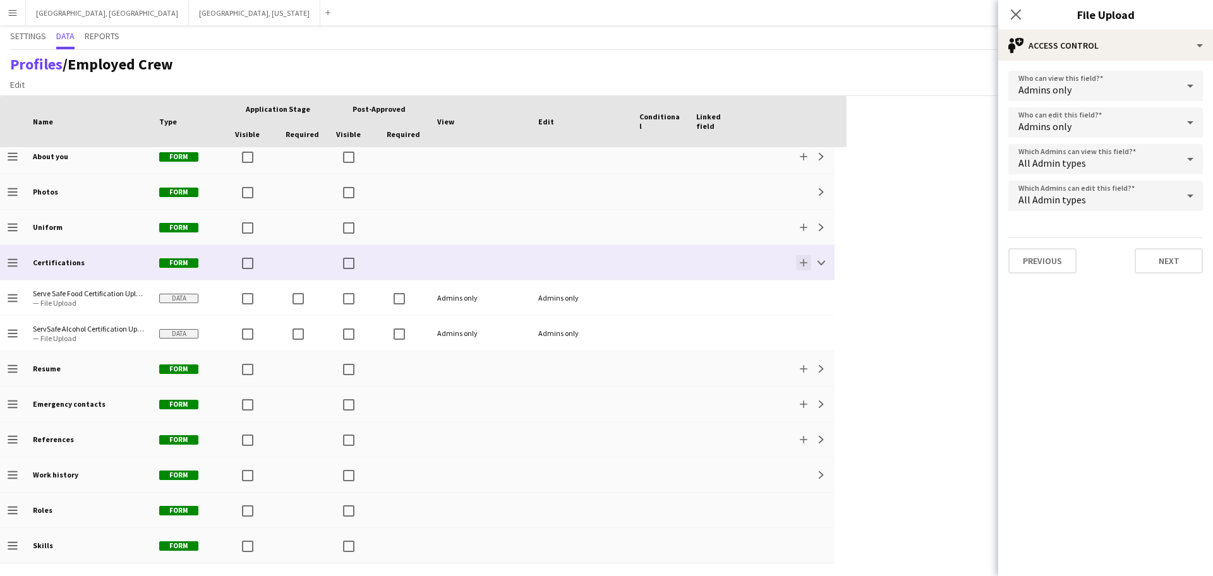
click at [577, 263] on app-icon "Add" at bounding box center [804, 263] width 8 height 8
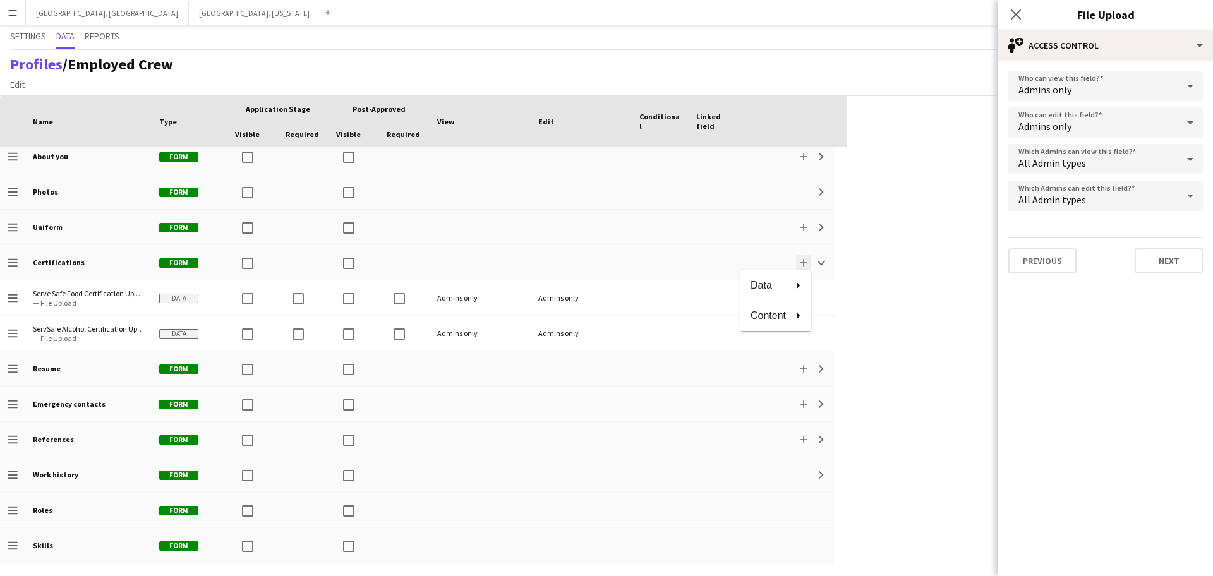
click at [577, 263] on div at bounding box center [606, 288] width 1213 height 576
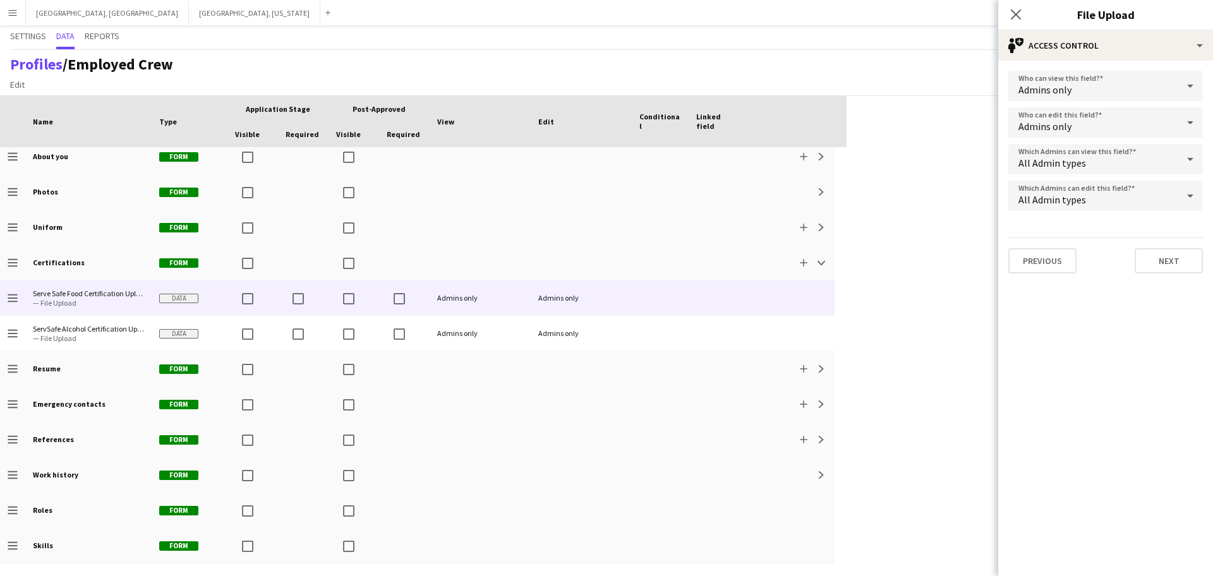
click at [577, 299] on div "Admins only" at bounding box center [581, 297] width 101 height 35
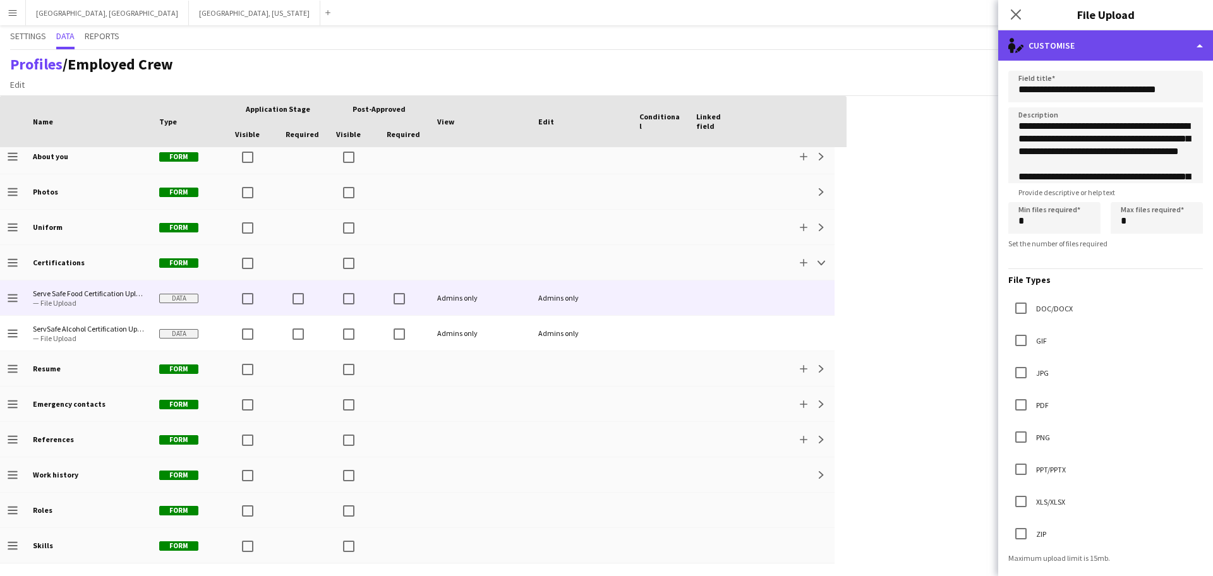
click at [577, 42] on div "single-neutral-actions-edit-1 Customise" at bounding box center [1105, 45] width 215 height 30
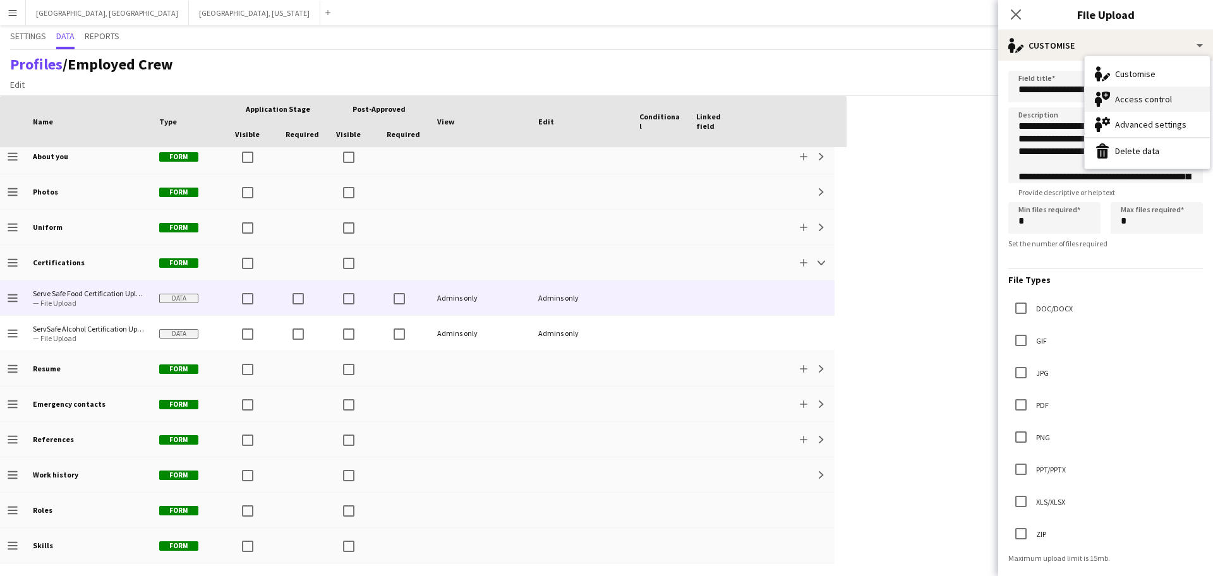
click at [577, 105] on div "Access control Access control" at bounding box center [1146, 99] width 125 height 25
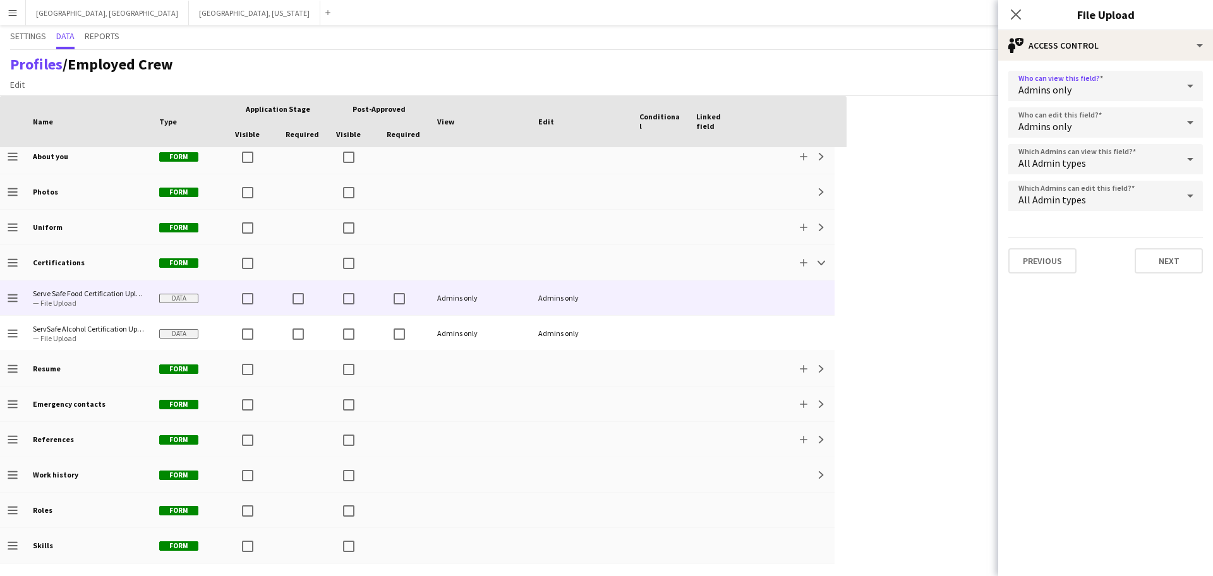
click at [577, 95] on div "Admins only" at bounding box center [1092, 86] width 169 height 30
click at [577, 95] on div at bounding box center [606, 288] width 1213 height 576
click at [577, 95] on div "Admins only" at bounding box center [1092, 86] width 169 height 30
click at [577, 76] on div at bounding box center [606, 288] width 1213 height 576
click at [577, 86] on div "Admins only" at bounding box center [1092, 86] width 169 height 30
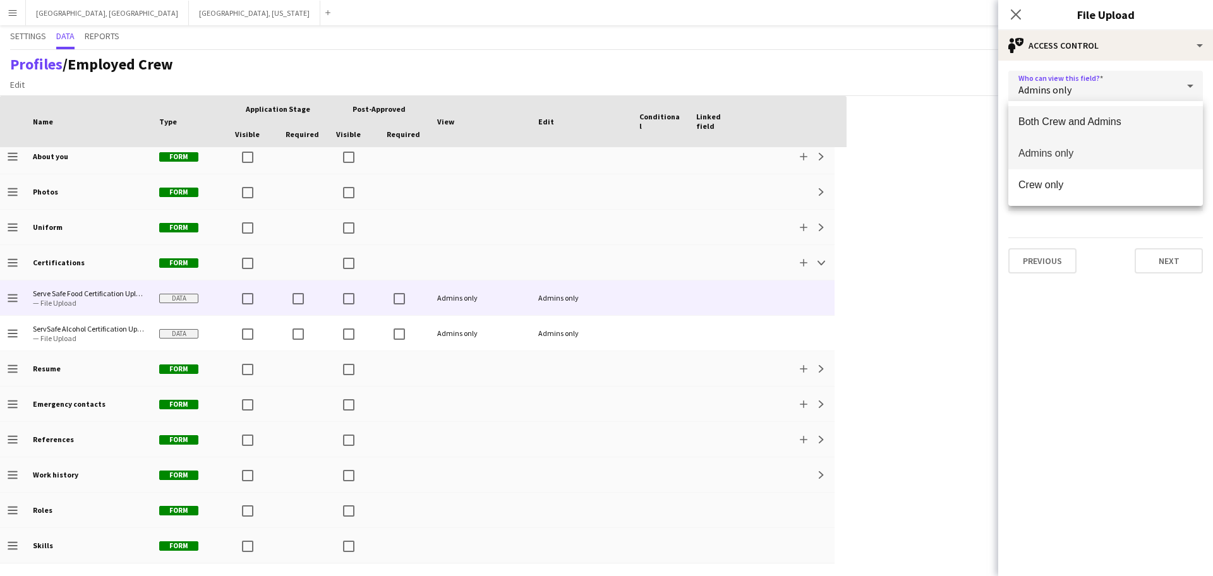
click at [577, 118] on span "Both Crew and Admins" at bounding box center [1105, 122] width 174 height 12
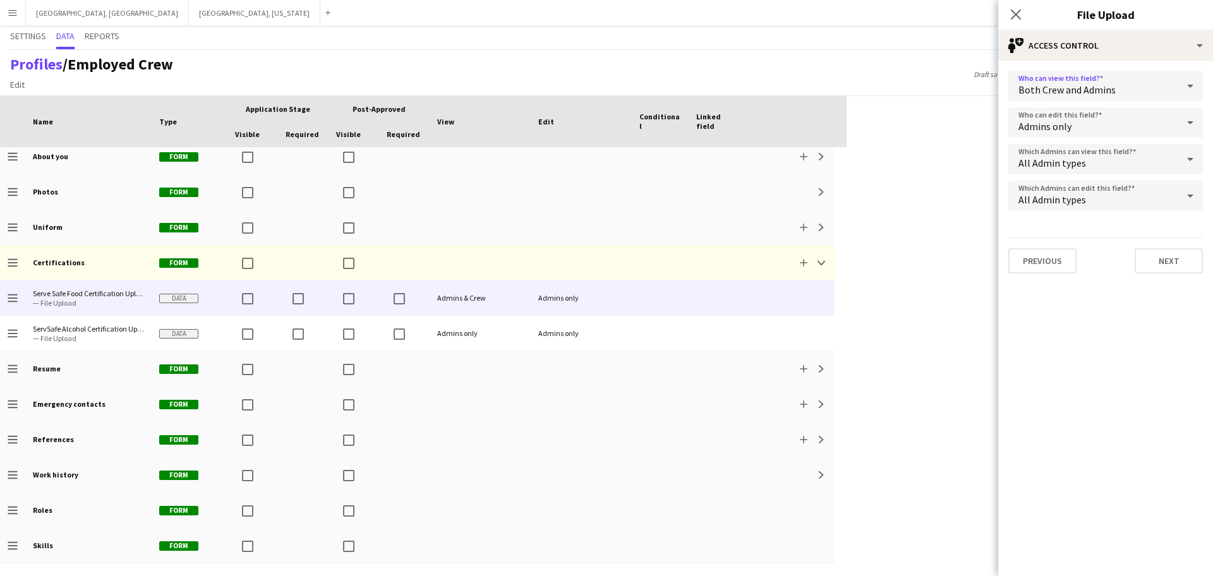
click at [577, 123] on div "Admins only" at bounding box center [1092, 122] width 169 height 30
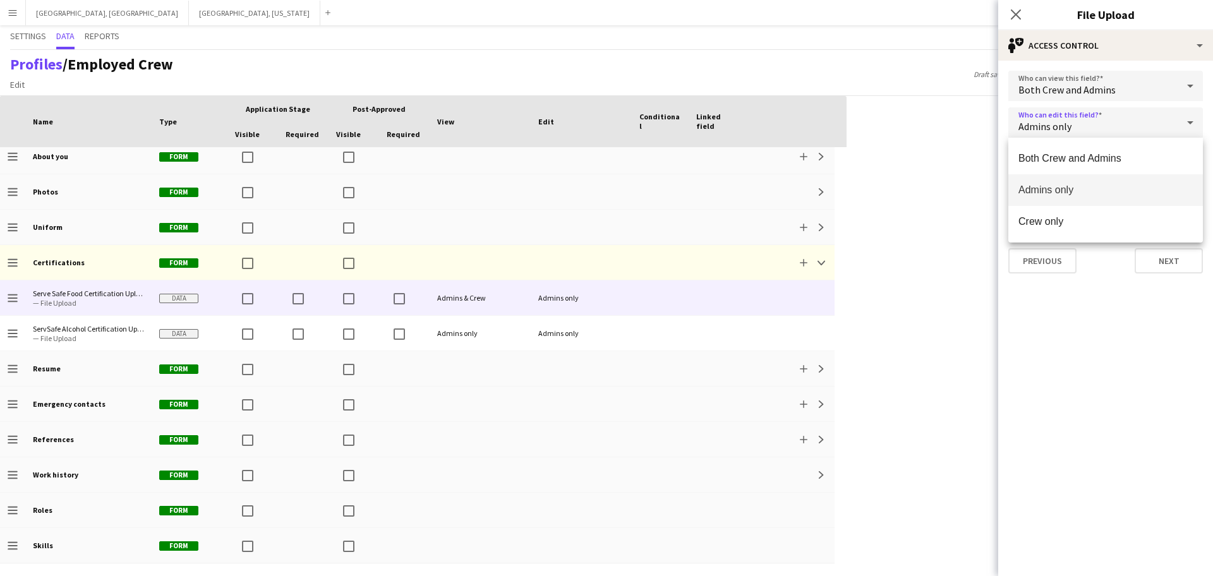
click at [577, 123] on div at bounding box center [606, 288] width 1213 height 576
click at [577, 123] on div "Admins only" at bounding box center [1092, 122] width 169 height 30
click at [577, 152] on span "Both Crew and Admins" at bounding box center [1105, 158] width 174 height 12
click at [577, 162] on div "All Admin types" at bounding box center [1092, 159] width 169 height 30
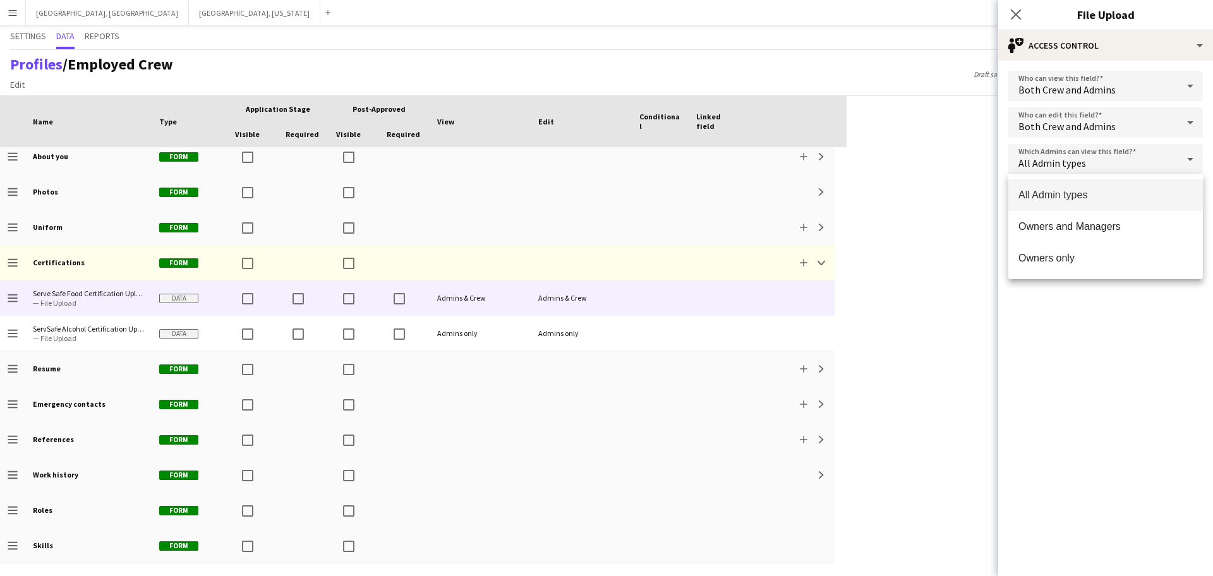
click at [577, 162] on div at bounding box center [606, 288] width 1213 height 576
click at [577, 193] on div "All Admin types" at bounding box center [1092, 196] width 169 height 30
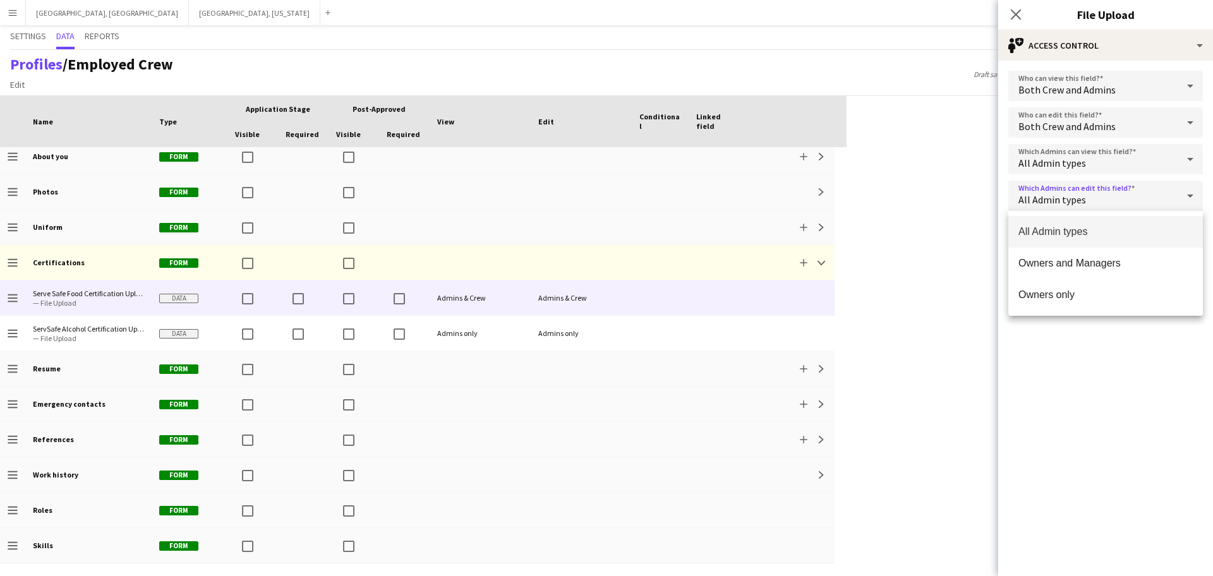
click at [577, 193] on div at bounding box center [606, 288] width 1213 height 576
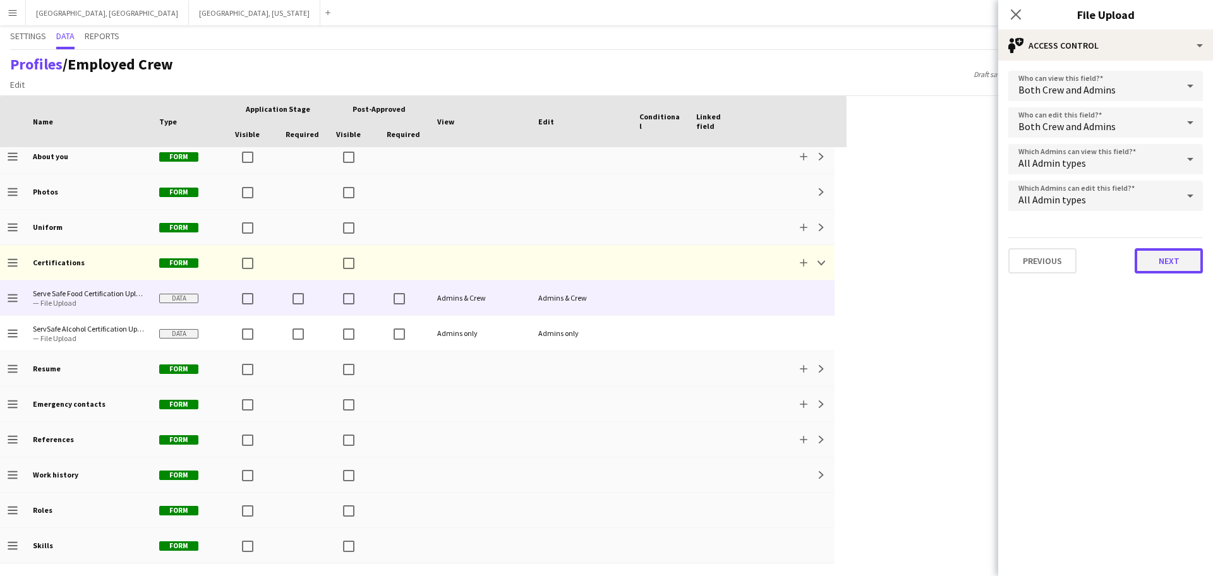
click at [577, 262] on button "Next" at bounding box center [1168, 260] width 68 height 25
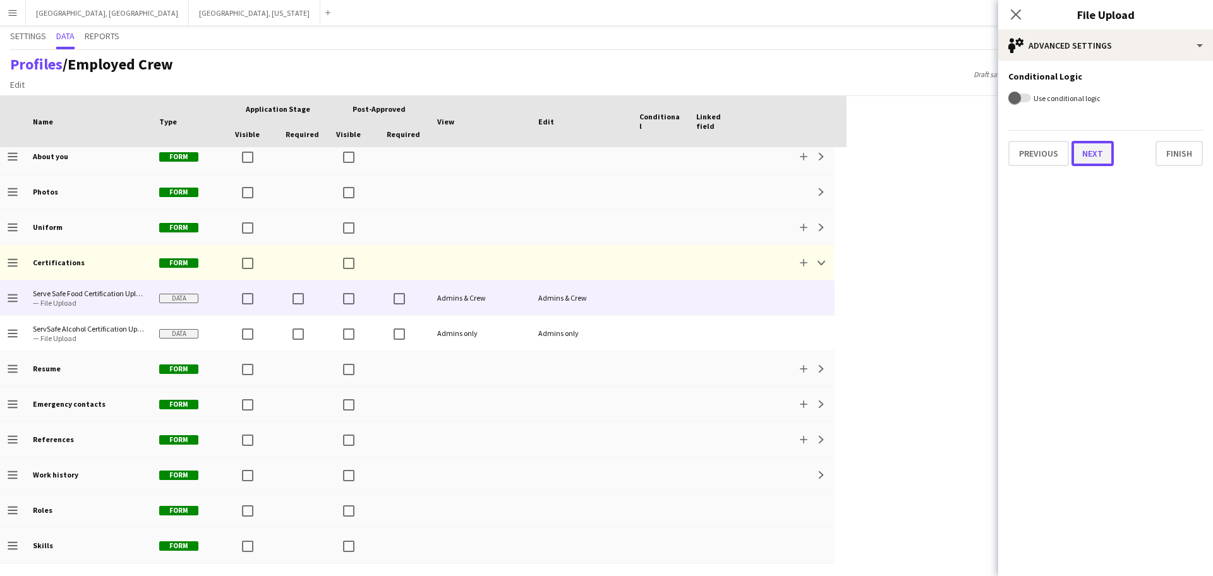
click at [577, 148] on button "Next" at bounding box center [1092, 153] width 42 height 25
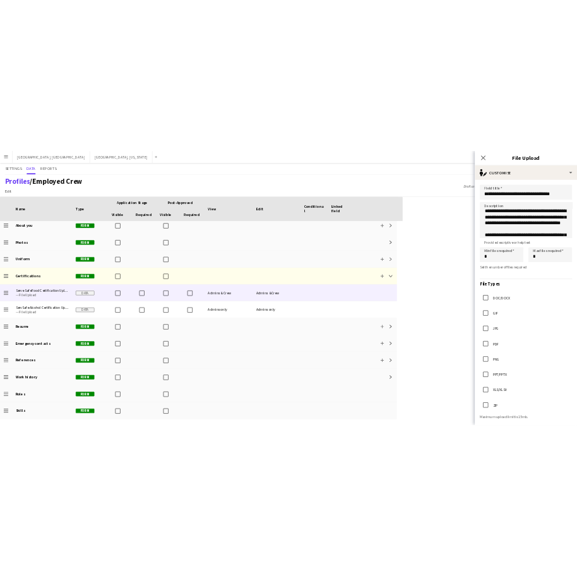
scroll to position [249, 0]
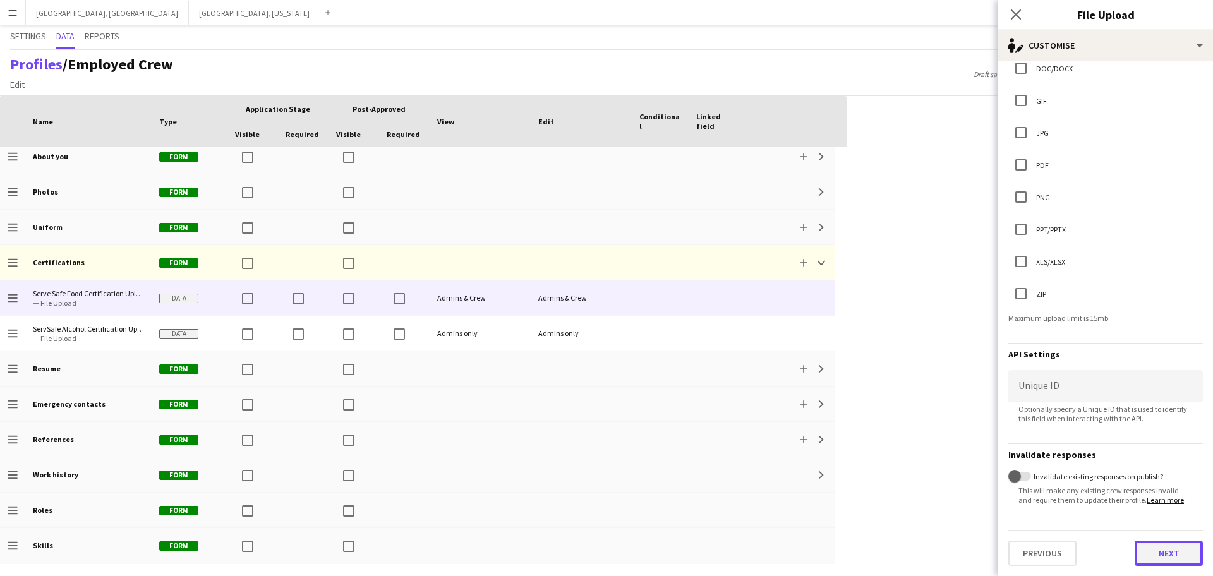
click at [577, 548] on button "Next" at bounding box center [1168, 553] width 68 height 25
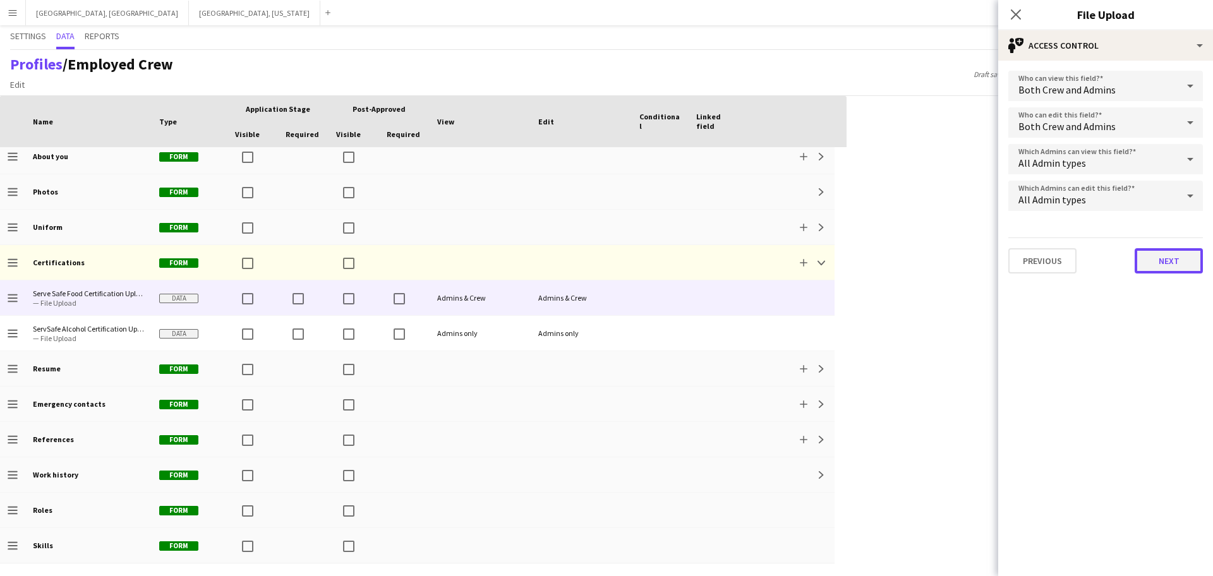
click at [577, 260] on button "Next" at bounding box center [1168, 260] width 68 height 25
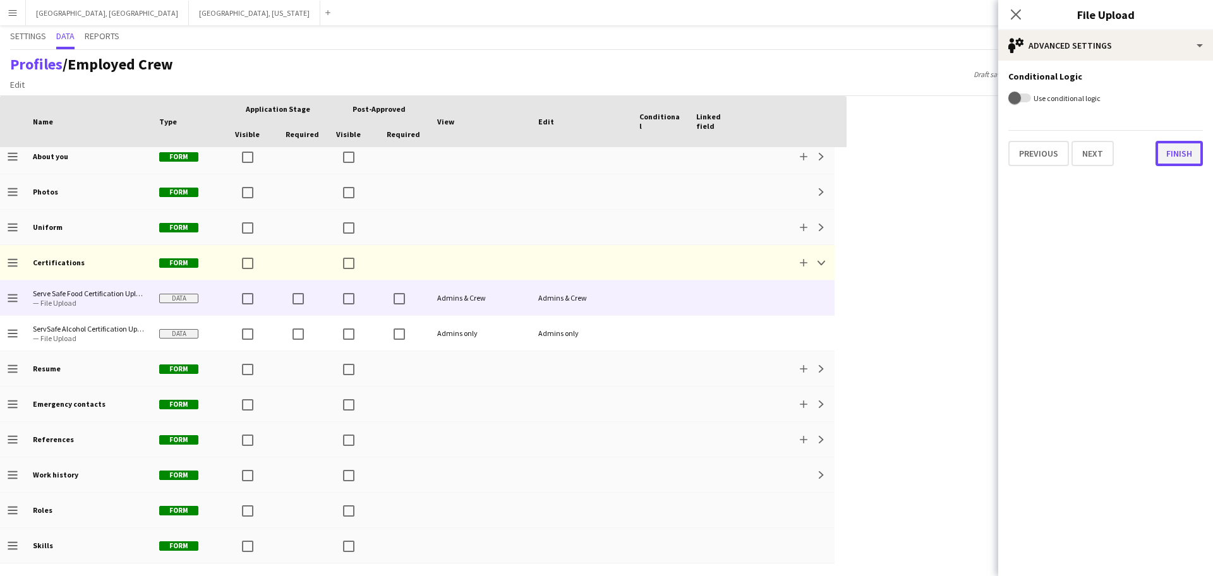
click at [577, 151] on button "Finish" at bounding box center [1178, 153] width 47 height 25
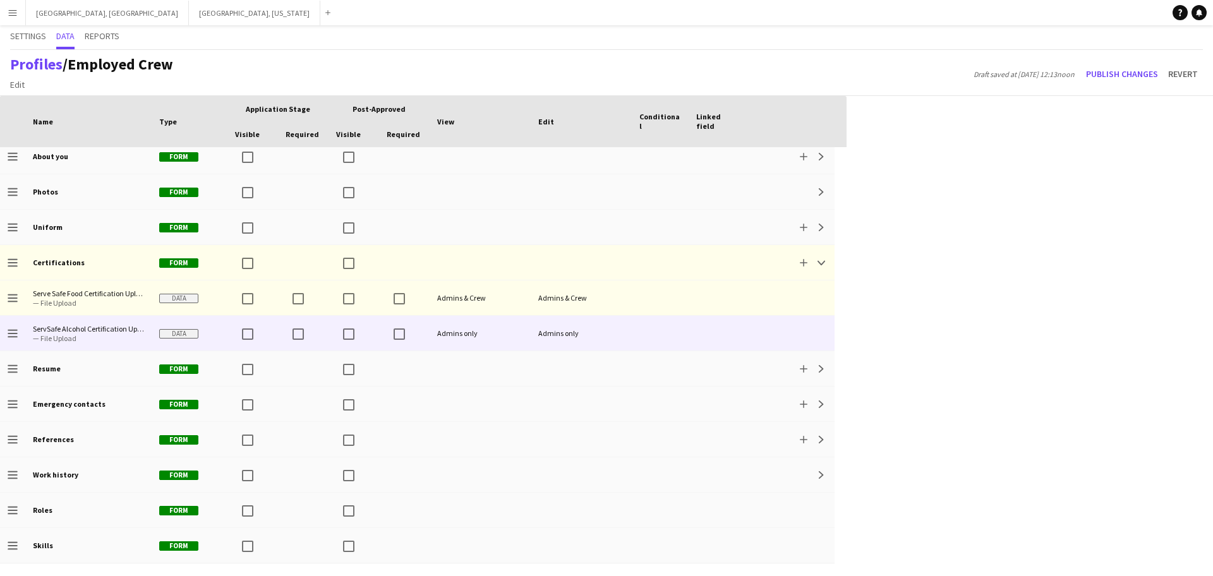
click at [577, 332] on div at bounding box center [660, 333] width 57 height 35
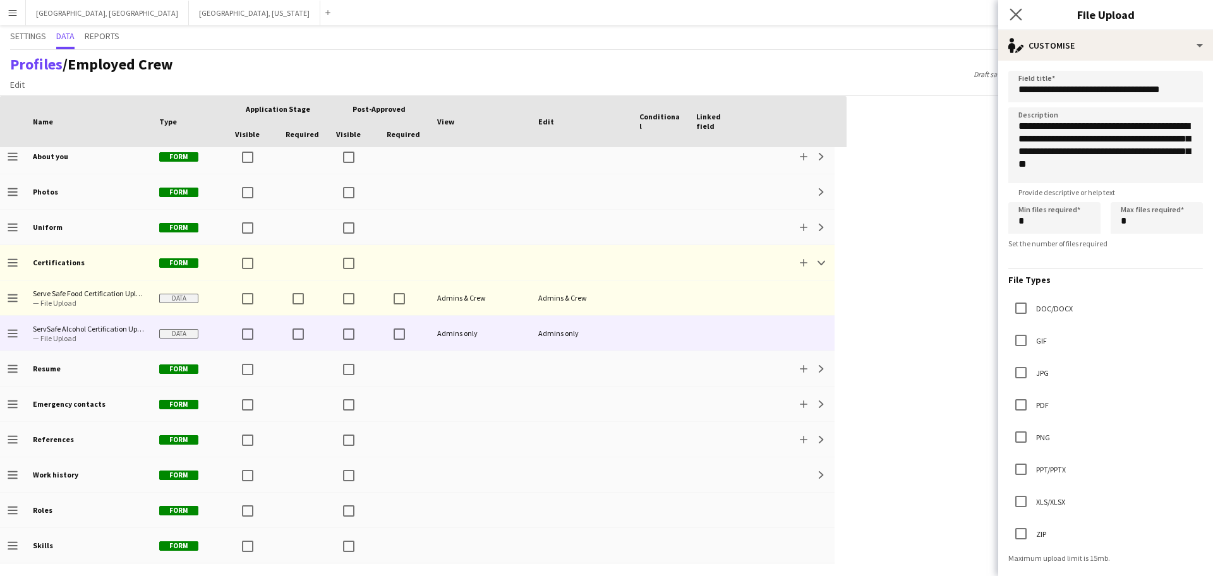
click at [577, 14] on app-icon "Close pop-in" at bounding box center [1016, 15] width 18 height 18
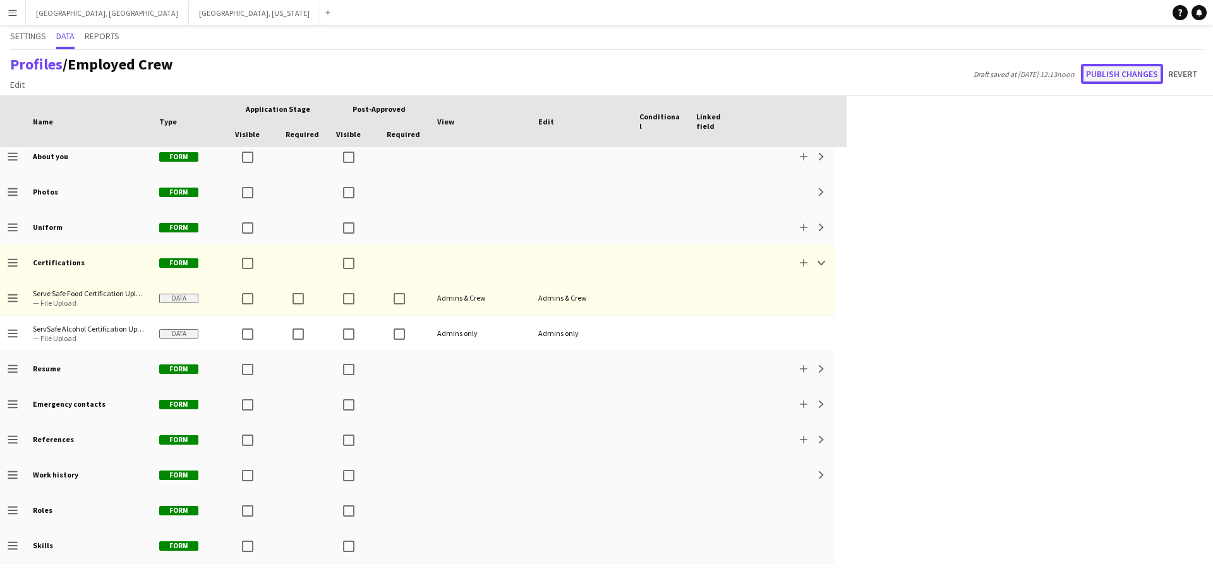
click at [577, 78] on button "Publish changes" at bounding box center [1122, 74] width 82 height 20
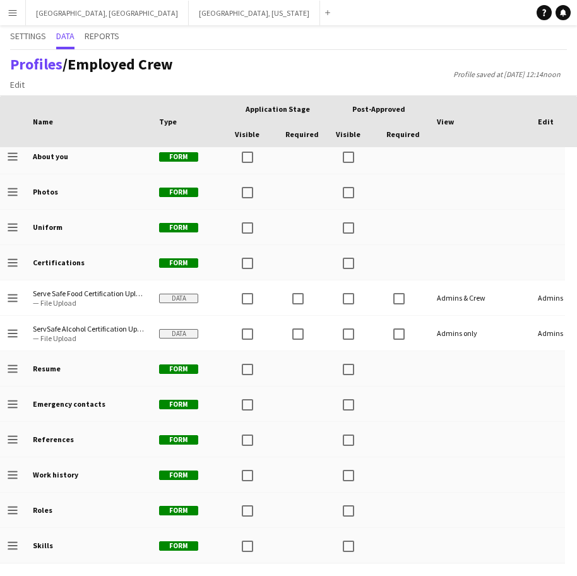
click at [14, 9] on app-icon "Menu" at bounding box center [13, 13] width 10 height 10
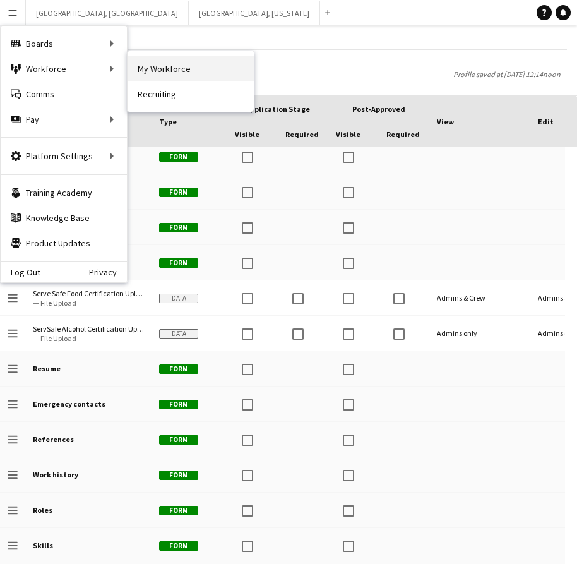
click at [162, 61] on link "My Workforce" at bounding box center [191, 68] width 126 height 25
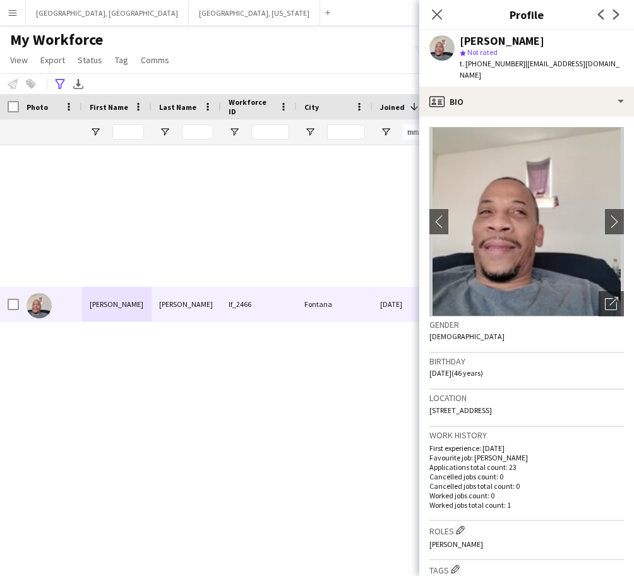
scroll to position [1549, 0]
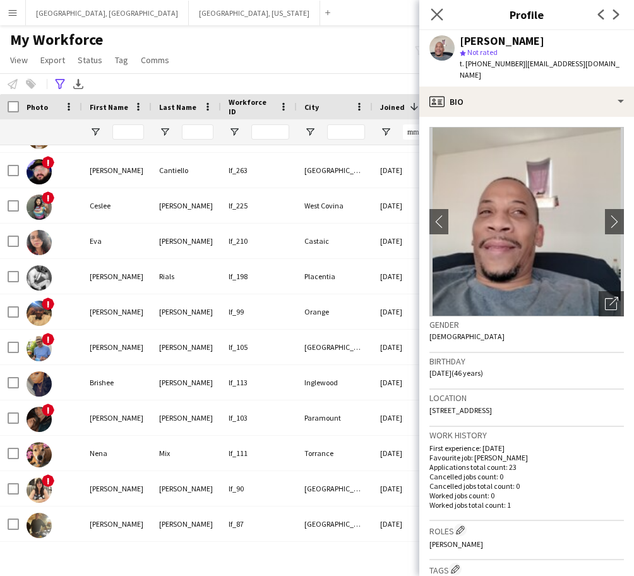
click at [438, 22] on app-icon "Close pop-in" at bounding box center [437, 15] width 18 height 18
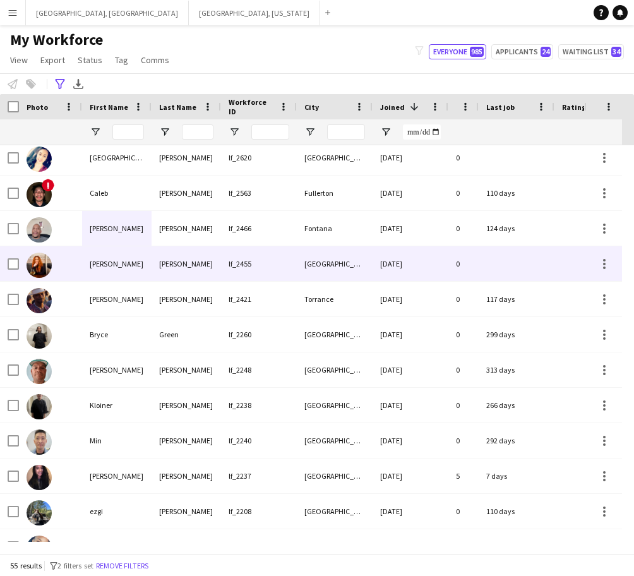
scroll to position [0, 0]
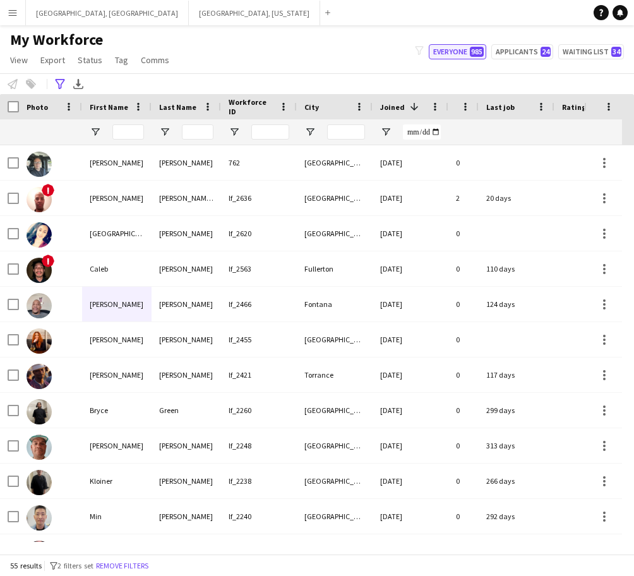
click at [464, 55] on button "Everyone 985" at bounding box center [457, 51] width 57 height 15
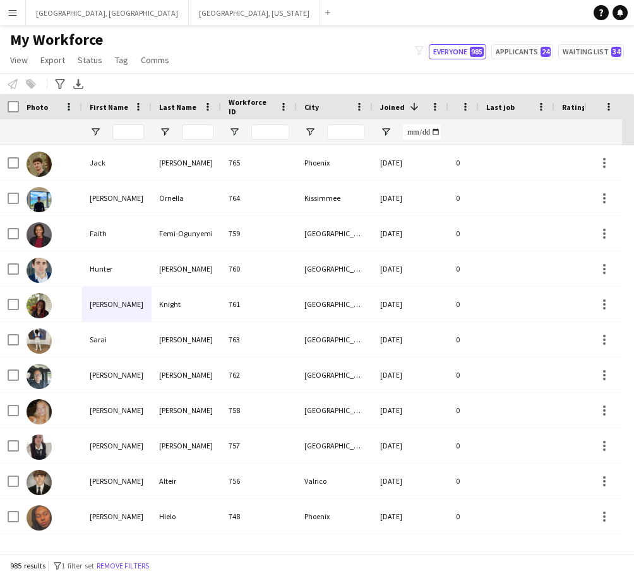
click at [466, 42] on div "My Workforce View Views Default view New view Update view Delete view Edit name…" at bounding box center [317, 51] width 634 height 43
click at [464, 50] on button "Everyone 985" at bounding box center [457, 51] width 57 height 15
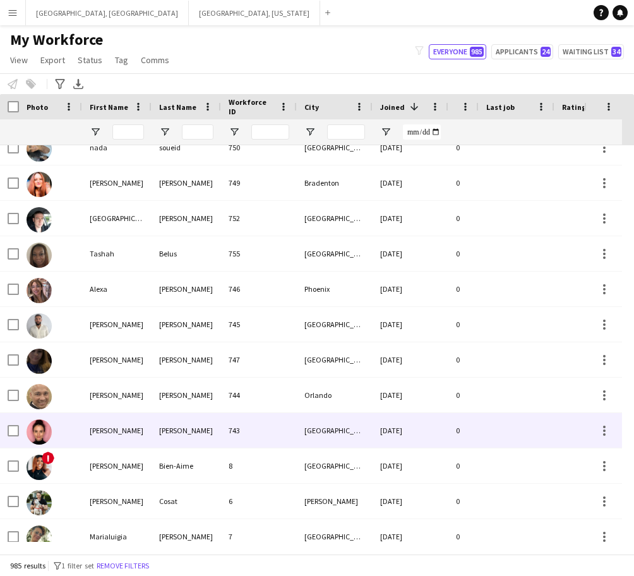
scroll to position [632, 0]
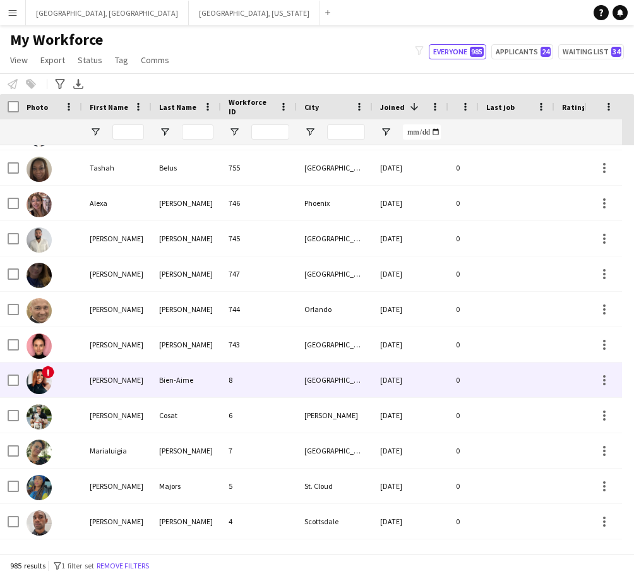
click at [140, 373] on div "Keisha" at bounding box center [116, 380] width 69 height 35
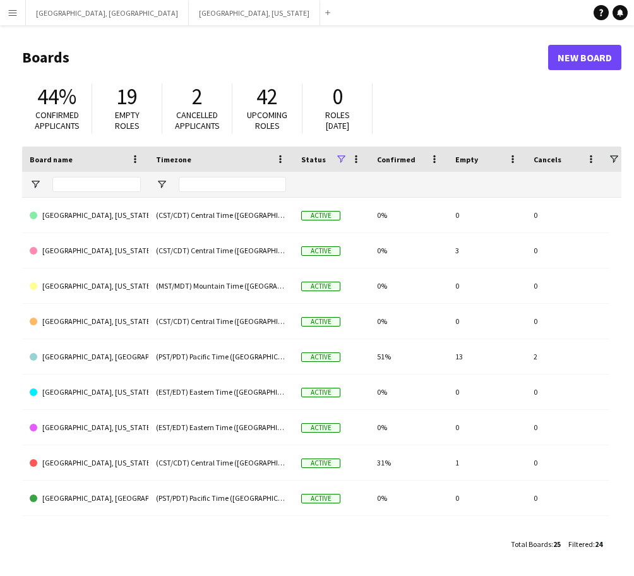
click at [16, 13] on app-icon "Menu" at bounding box center [13, 13] width 10 height 10
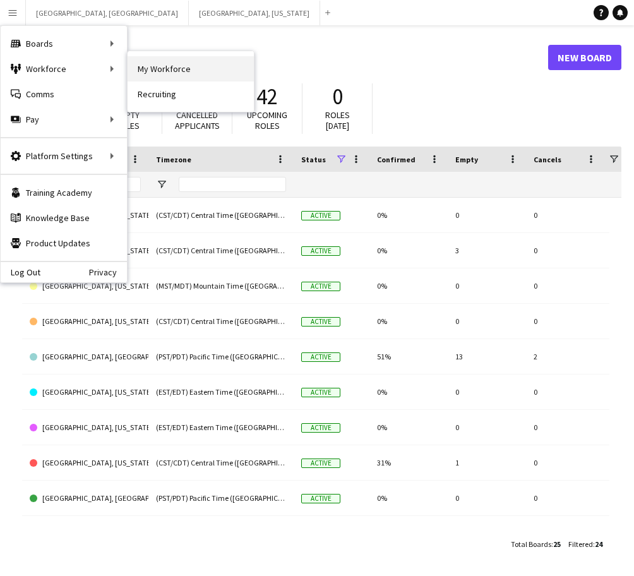
click at [141, 65] on link "My Workforce" at bounding box center [191, 68] width 126 height 25
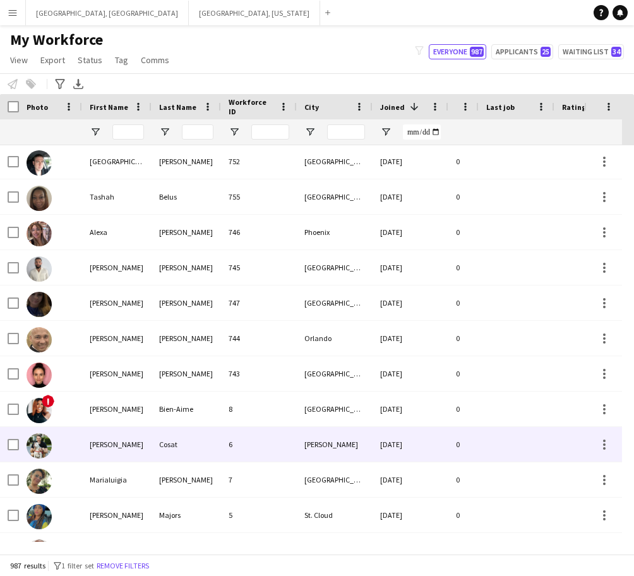
scroll to position [711, 0]
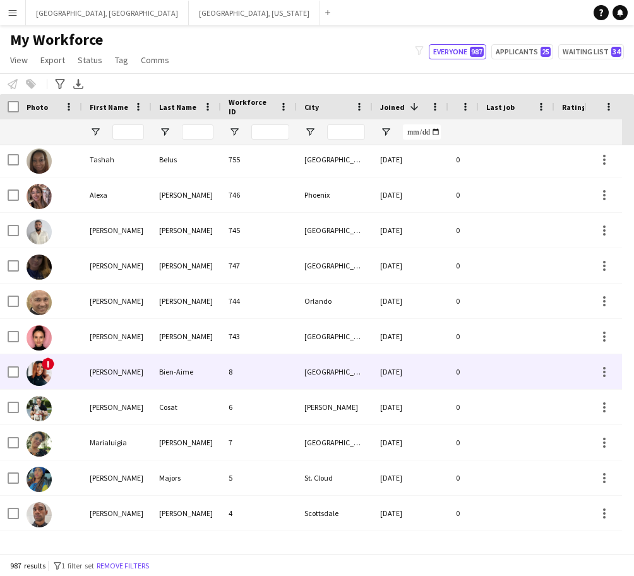
click at [136, 372] on div "[PERSON_NAME]" at bounding box center [116, 371] width 69 height 35
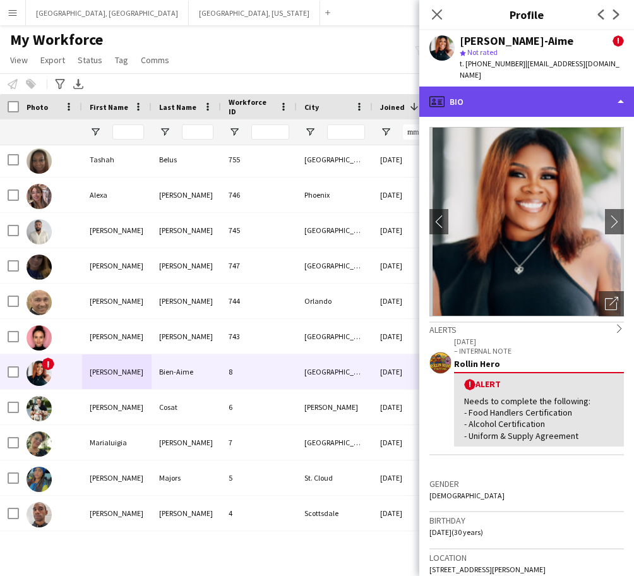
click at [513, 87] on div "profile Bio" at bounding box center [526, 102] width 215 height 30
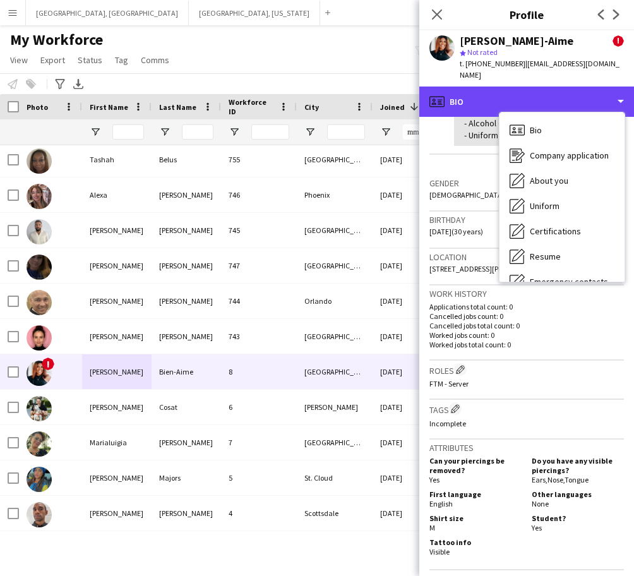
scroll to position [316, 0]
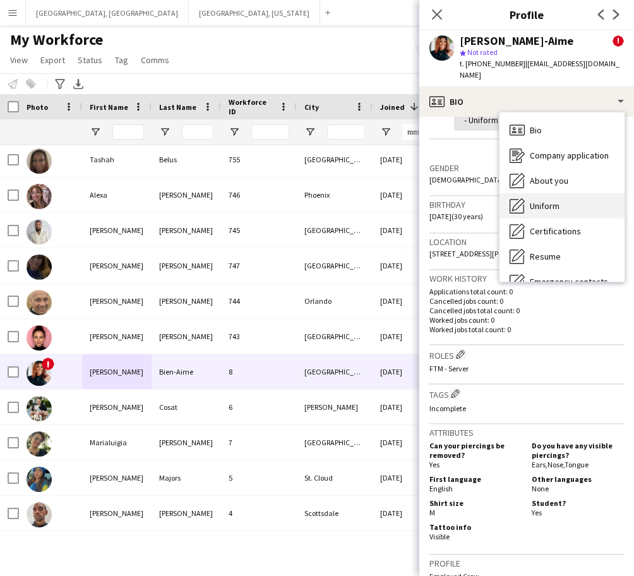
click at [543, 200] on span "Uniform" at bounding box center [545, 205] width 30 height 11
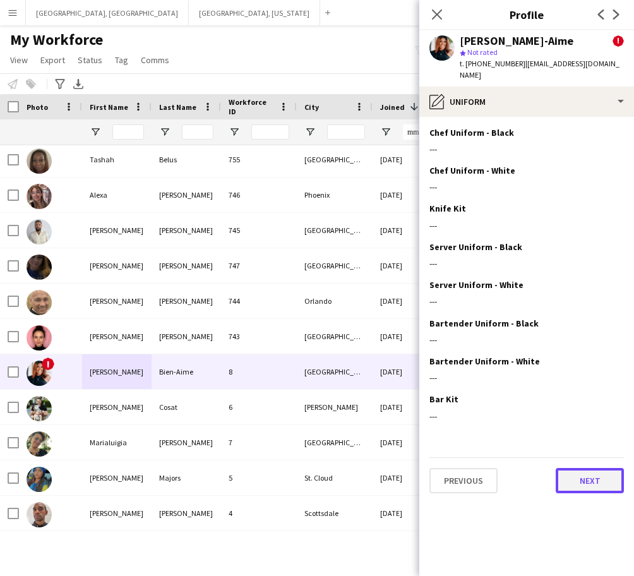
click at [591, 468] on button "Next" at bounding box center [590, 480] width 68 height 25
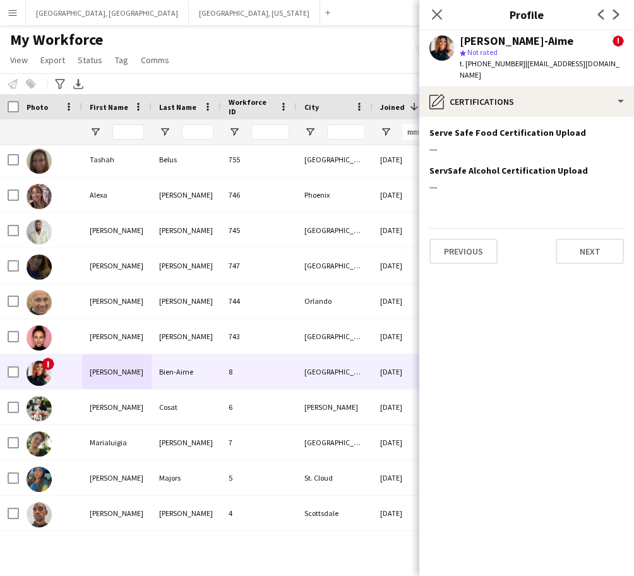
click at [585, 253] on app-section-data-types "Serve Safe Food Certification Upload Edit this field --- ServSafe Alcohol Certi…" at bounding box center [526, 346] width 215 height 459
click at [536, 127] on h3 "Serve Safe Food Certification Upload" at bounding box center [507, 132] width 157 height 11
click at [572, 127] on h3 "Serve Safe Food Certification Upload" at bounding box center [507, 132] width 157 height 11
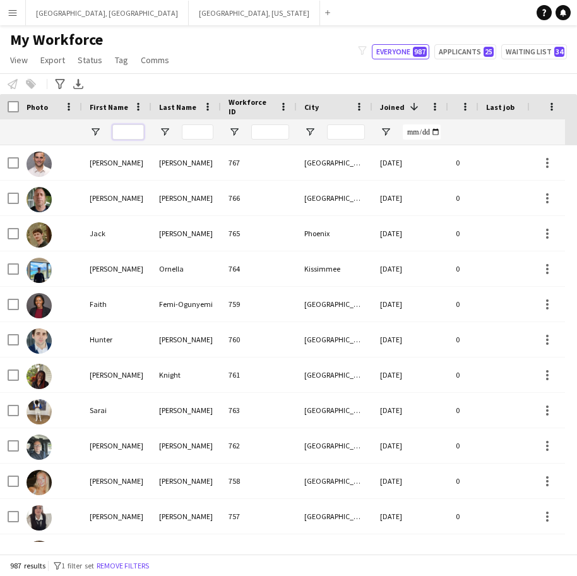
click at [131, 131] on input "First Name Filter Input" at bounding box center [128, 131] width 32 height 15
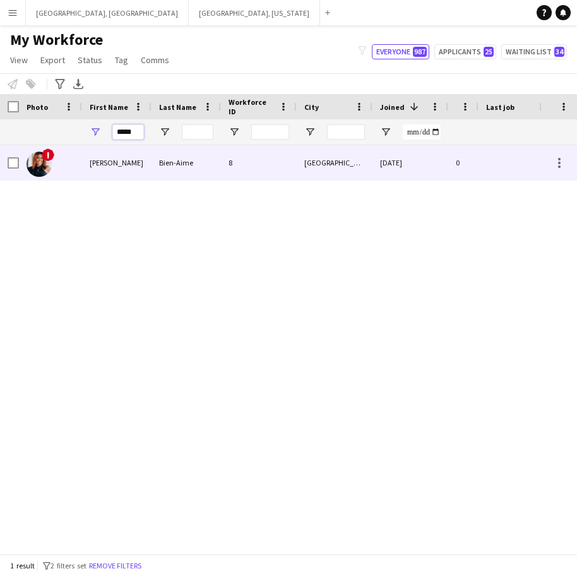
type input "*****"
click at [133, 150] on div "[PERSON_NAME]" at bounding box center [116, 162] width 69 height 35
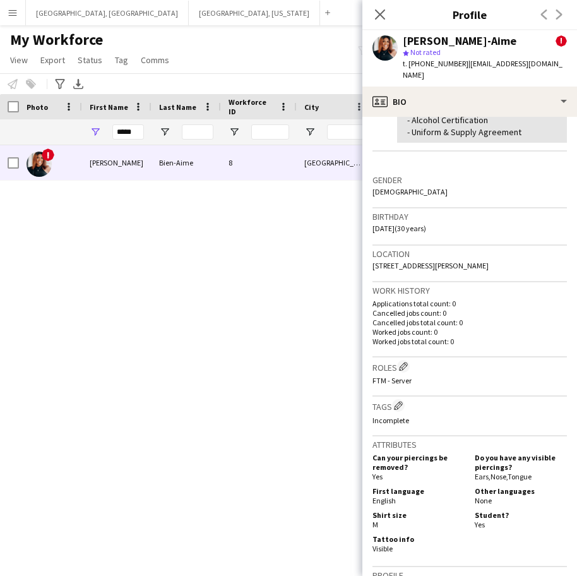
scroll to position [584, 0]
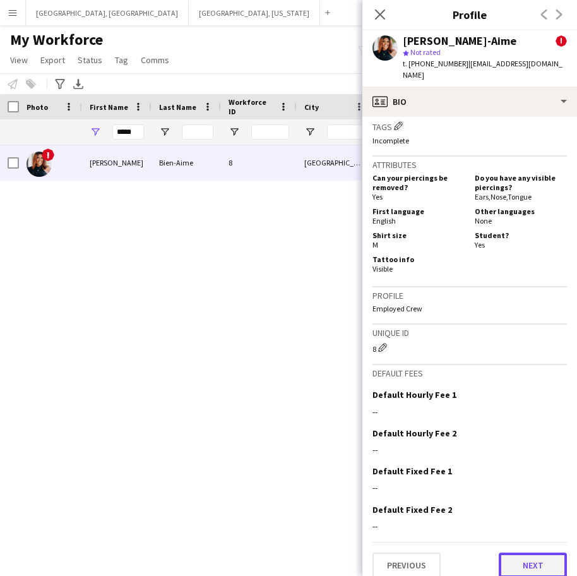
click at [504, 554] on button "Next" at bounding box center [533, 565] width 68 height 25
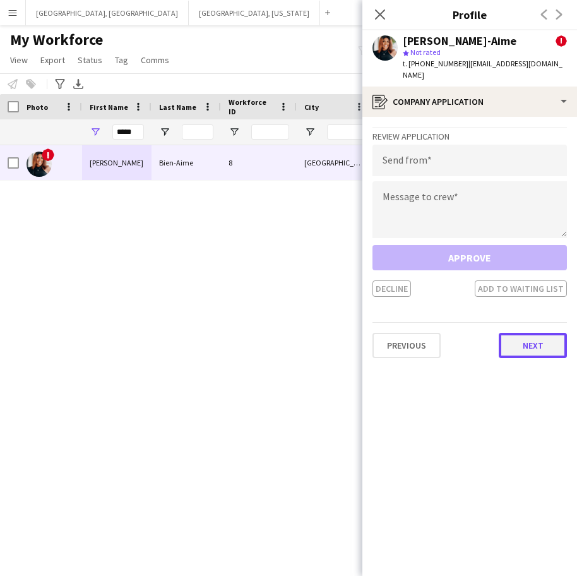
click at [550, 340] on button "Next" at bounding box center [533, 345] width 68 height 25
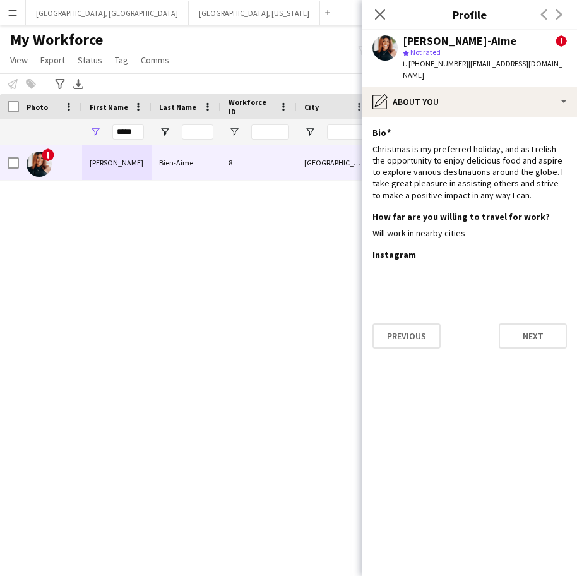
click at [544, 299] on app-section-data-types "Bio Edit this field Christmas is my preferred holiday, and as I relish the oppo…" at bounding box center [470, 346] width 215 height 459
click at [544, 335] on button "Next" at bounding box center [533, 335] width 68 height 25
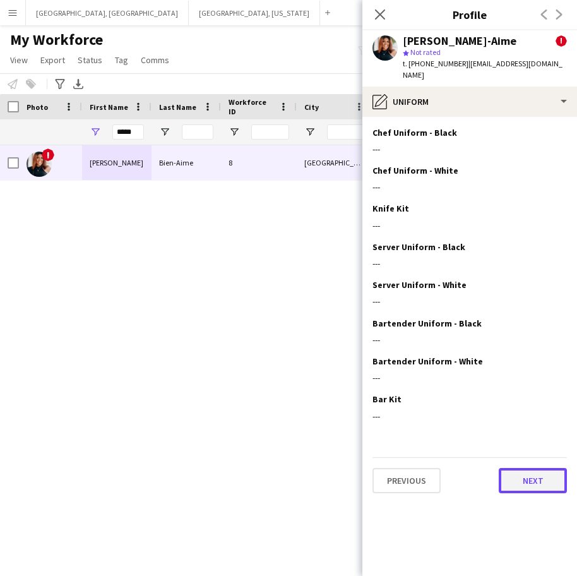
click at [543, 474] on button "Next" at bounding box center [533, 480] width 68 height 25
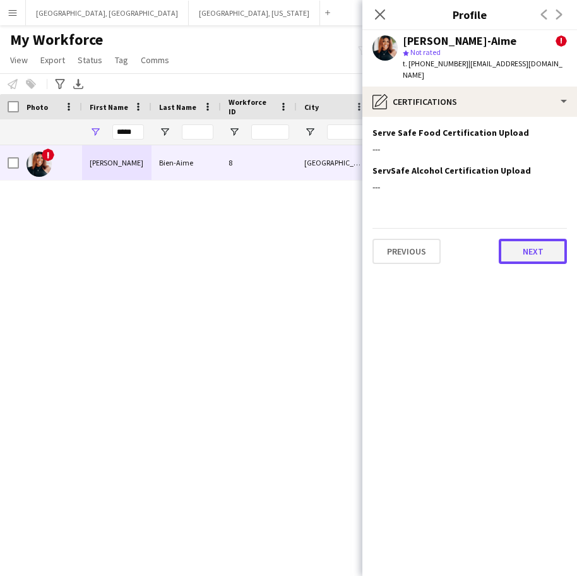
click at [541, 239] on button "Next" at bounding box center [533, 251] width 68 height 25
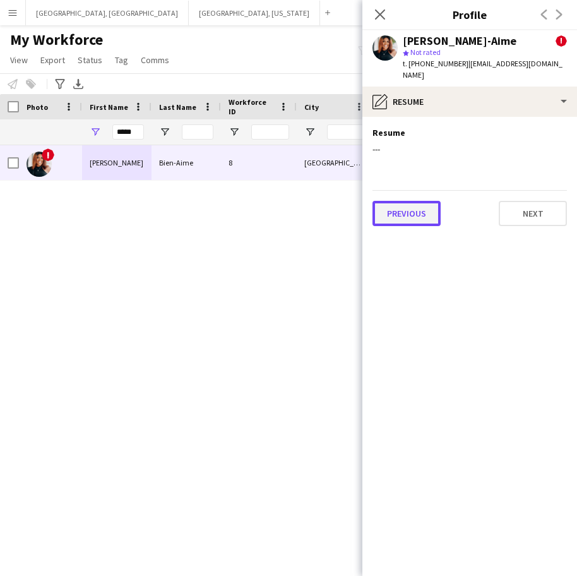
click at [401, 210] on button "Previous" at bounding box center [407, 213] width 68 height 25
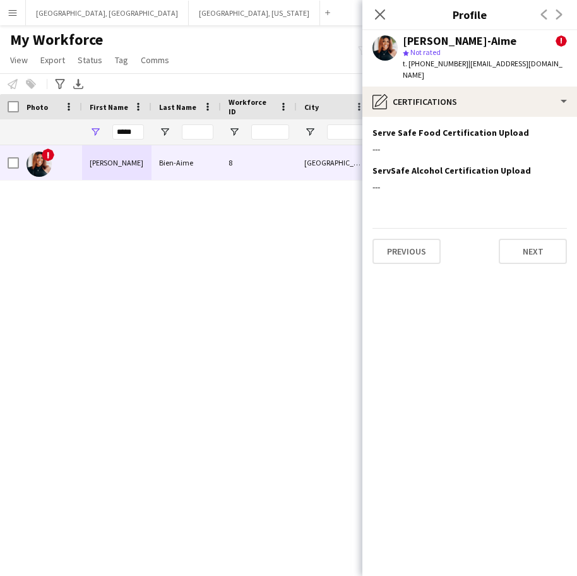
click at [396, 263] on app-section-data-types "Serve Safe Food Certification Upload Edit this field --- ServSafe Alcohol Certi…" at bounding box center [470, 346] width 215 height 459
click at [400, 244] on button "Previous" at bounding box center [407, 251] width 68 height 25
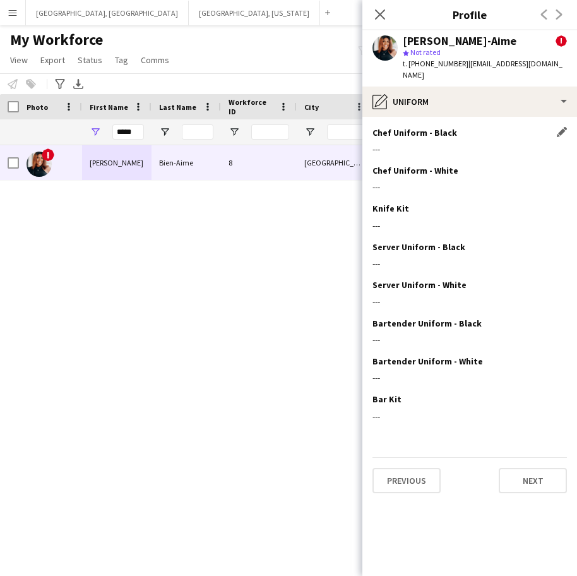
click at [480, 117] on app-section-data-types "Chef Uniform - Black Edit this field --- Chef Uniform - White Edit this field -…" at bounding box center [470, 346] width 215 height 459
click at [490, 127] on div "Chef Uniform - Black Edit this field" at bounding box center [470, 132] width 195 height 11
click at [565, 128] on div "Chef Uniform - Black Edit this field ---" at bounding box center [470, 146] width 195 height 38
click at [562, 127] on app-icon "Edit this field" at bounding box center [562, 132] width 10 height 10
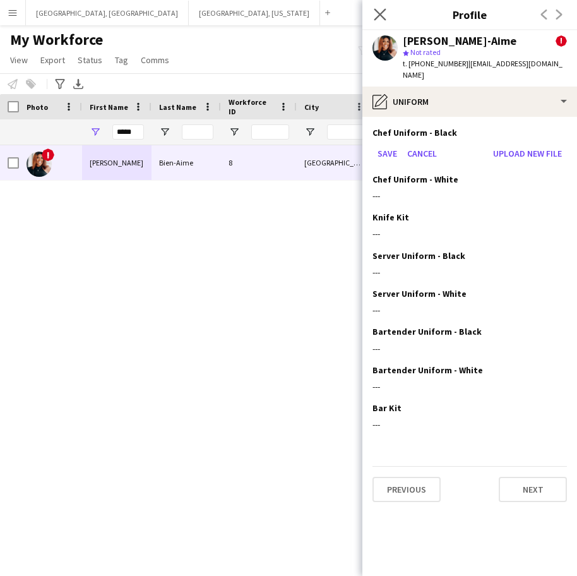
click at [373, 13] on div "Close pop-in" at bounding box center [380, 14] width 35 height 29
click at [377, 11] on icon at bounding box center [380, 14] width 12 height 12
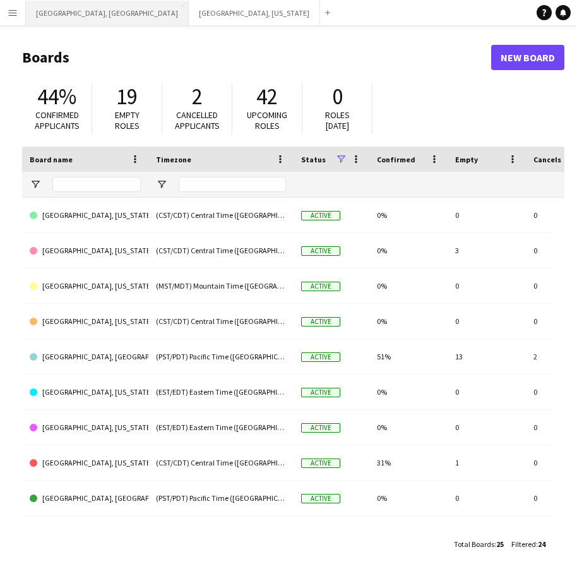
click at [69, 10] on button "[GEOGRAPHIC_DATA], [GEOGRAPHIC_DATA] Close" at bounding box center [107, 13] width 163 height 25
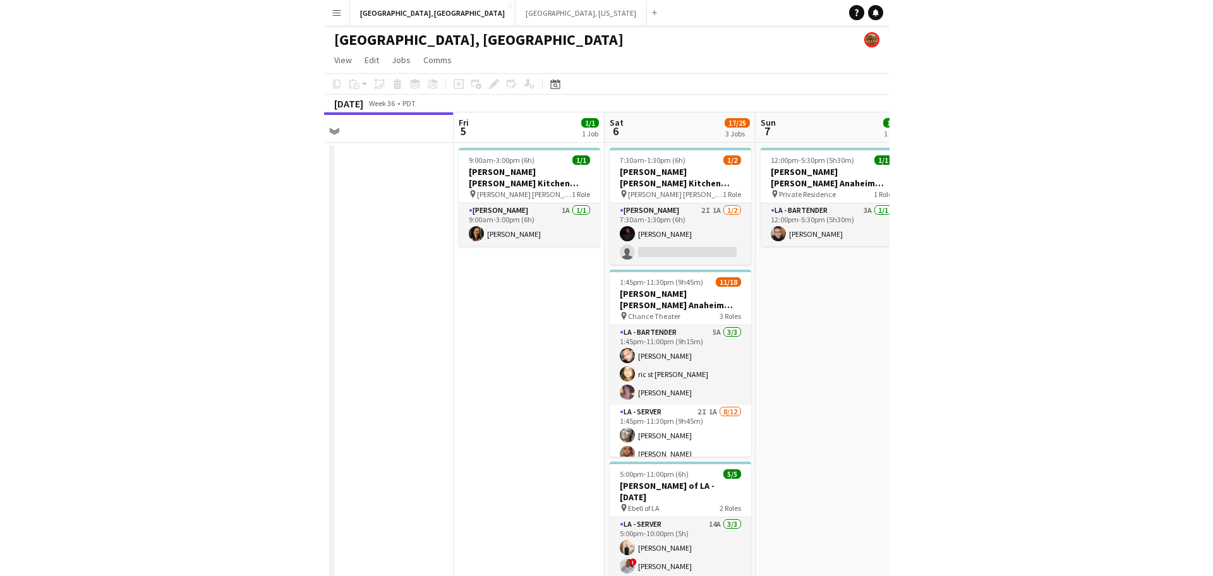
scroll to position [0, 475]
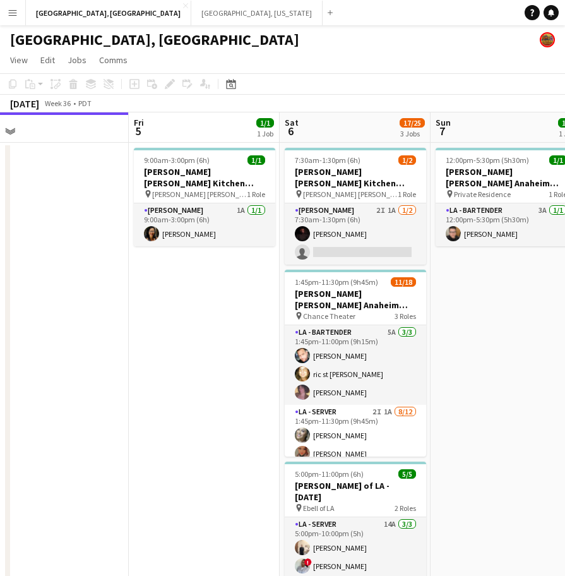
drag, startPoint x: 441, startPoint y: 315, endPoint x: 268, endPoint y: 327, distance: 173.5
click at [268, 327] on app-calendar-viewport "Mon 1 Tue 2 Wed 3 Thu 4 Fri 5 1/1 1 Job Sat 6 17/25 3 Jobs Sun 7 1/1 1 Job Mon …" at bounding box center [282, 393] width 565 height 563
click at [9, 14] on app-icon "Menu" at bounding box center [13, 13] width 10 height 10
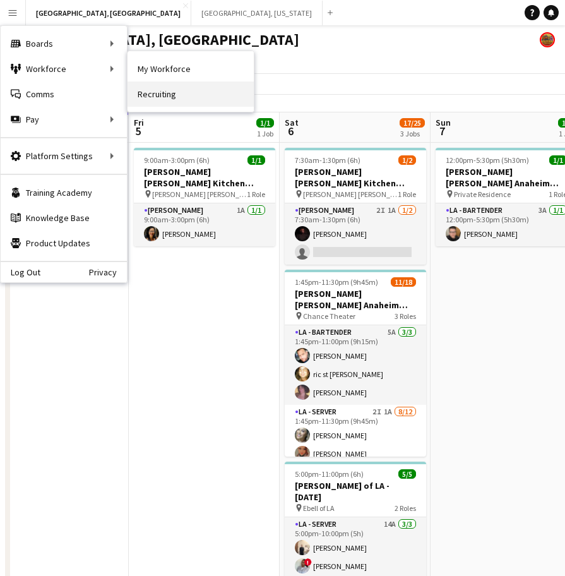
click at [179, 88] on link "Recruiting" at bounding box center [191, 93] width 126 height 25
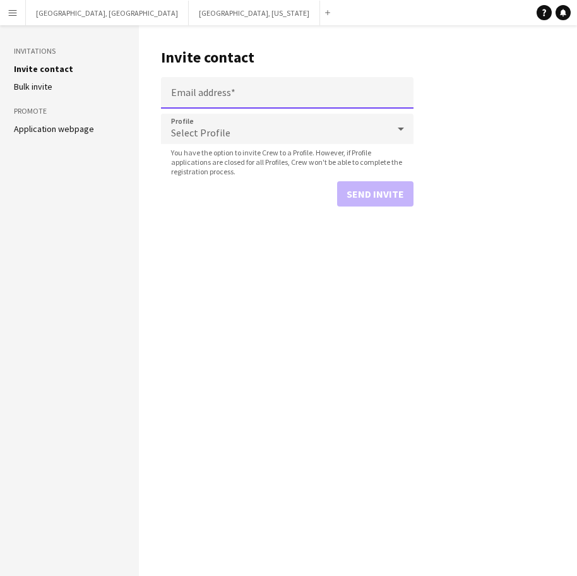
click at [294, 94] on input "Email address" at bounding box center [287, 93] width 253 height 32
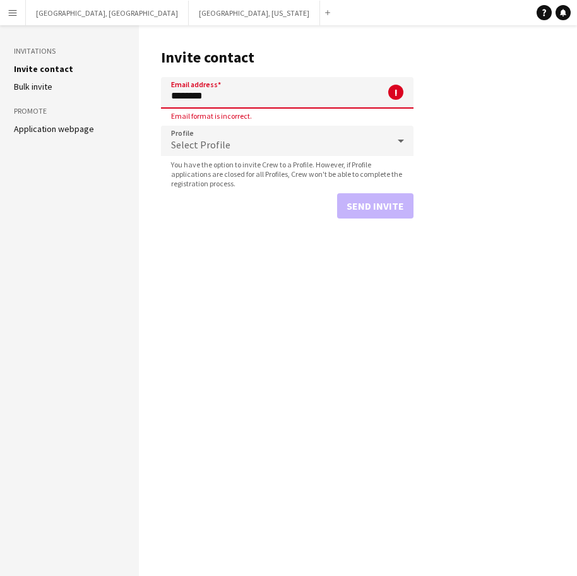
type input "**********"
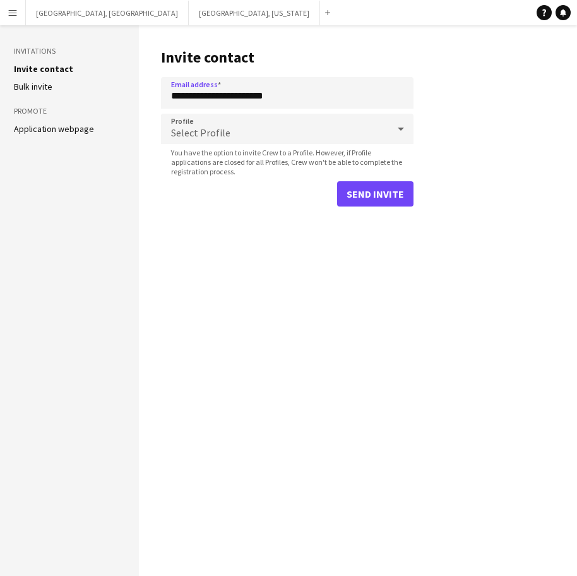
click at [327, 116] on div "Select Profile" at bounding box center [274, 129] width 227 height 30
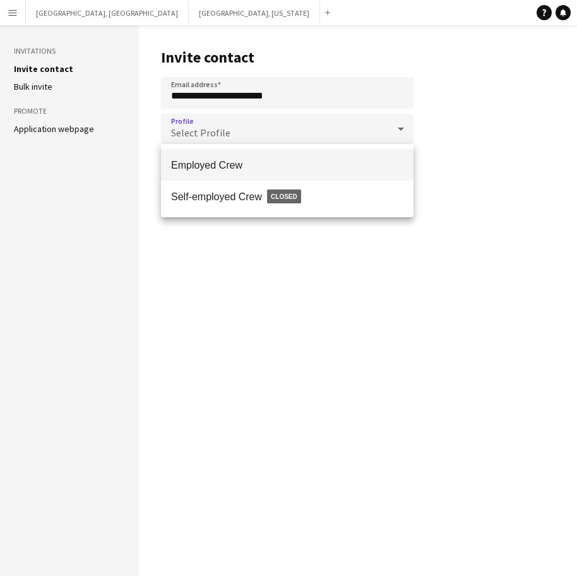
click at [300, 160] on span "Employed Crew" at bounding box center [287, 165] width 232 height 12
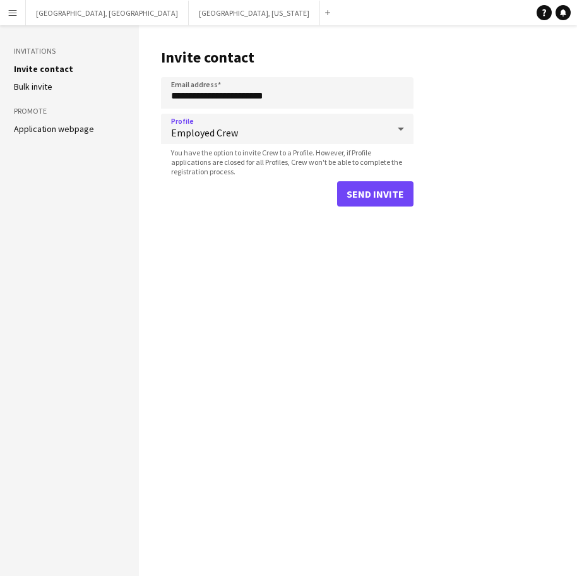
click at [267, 259] on main "**********" at bounding box center [358, 300] width 438 height 551
click at [375, 195] on button "Send invite" at bounding box center [375, 193] width 76 height 25
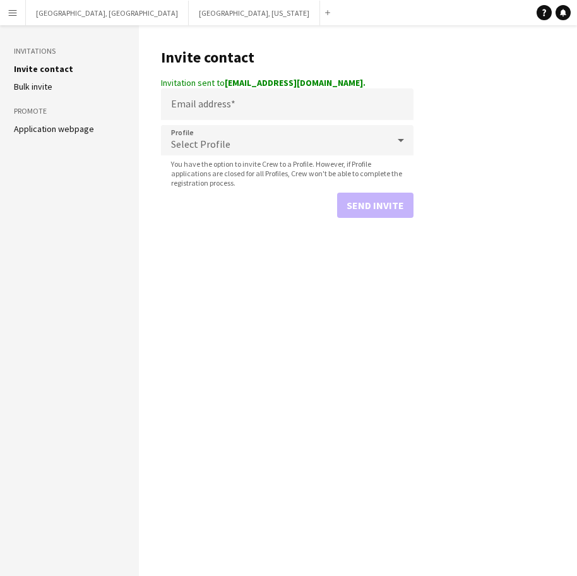
click at [16, 13] on app-icon "Menu" at bounding box center [13, 13] width 10 height 10
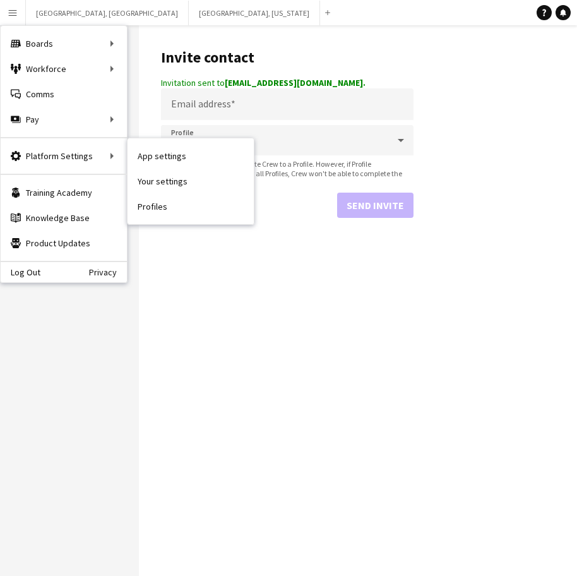
click at [174, 220] on nav "App settings Your settings Profiles" at bounding box center [191, 181] width 126 height 86
click at [174, 212] on link "Profiles" at bounding box center [191, 206] width 126 height 25
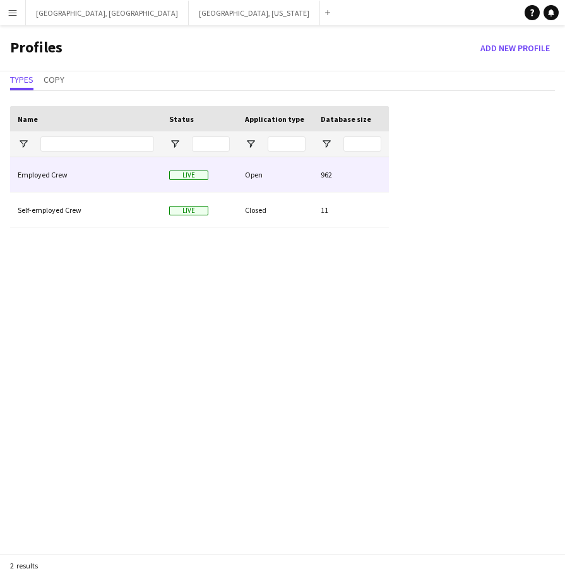
click at [153, 181] on div "Employed Crew" at bounding box center [86, 174] width 152 height 35
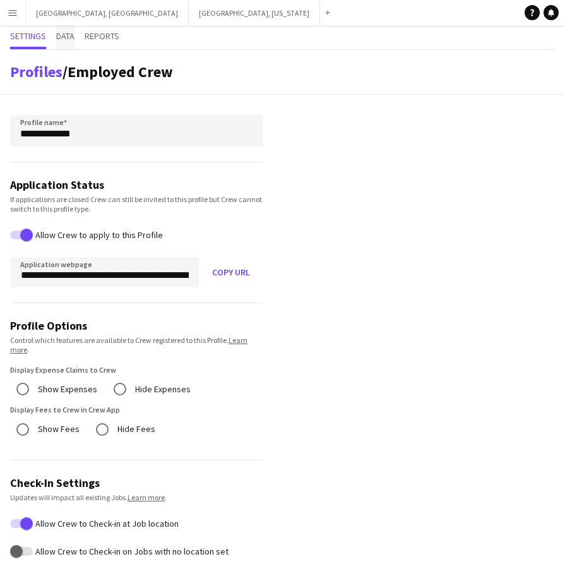
click at [71, 33] on span "Data" at bounding box center [65, 36] width 18 height 9
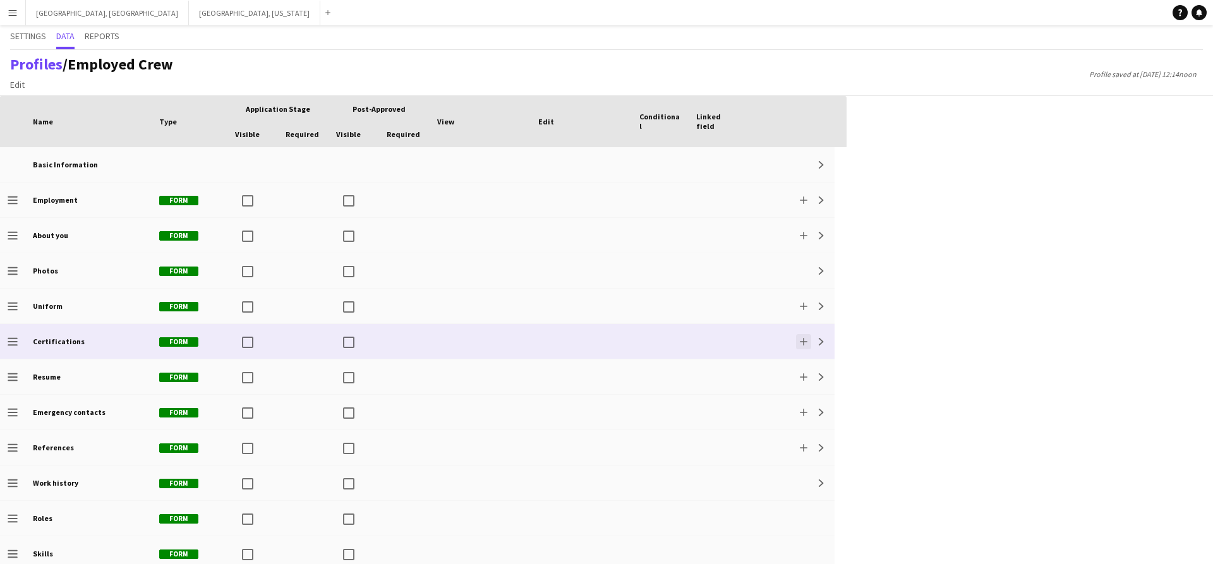
click at [577, 342] on app-icon "Add" at bounding box center [804, 342] width 8 height 8
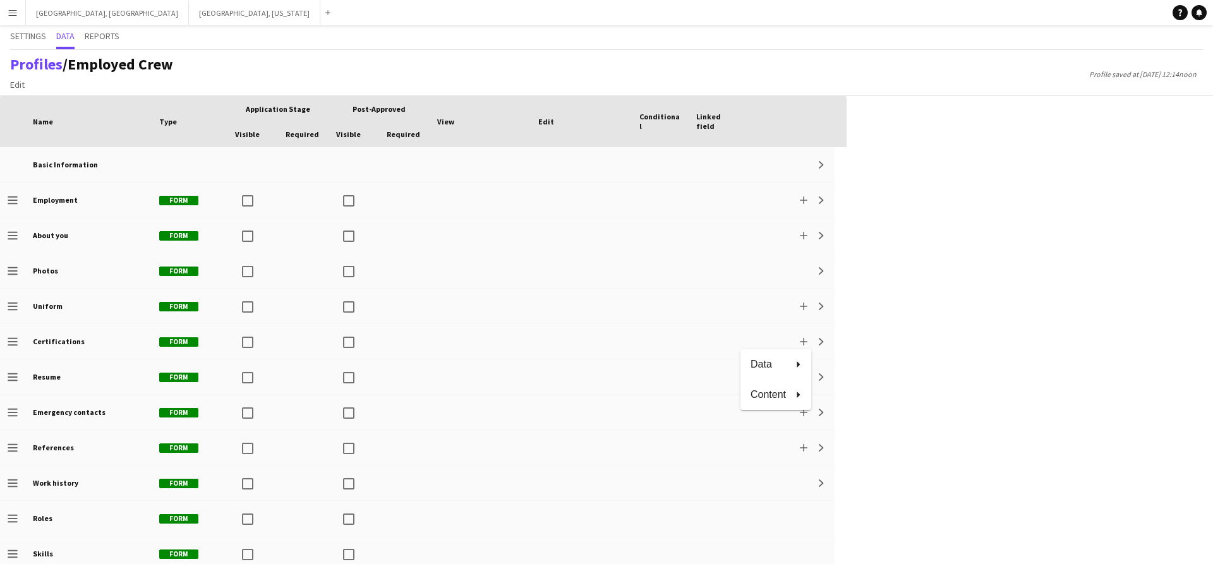
click at [577, 341] on div at bounding box center [606, 288] width 1213 height 576
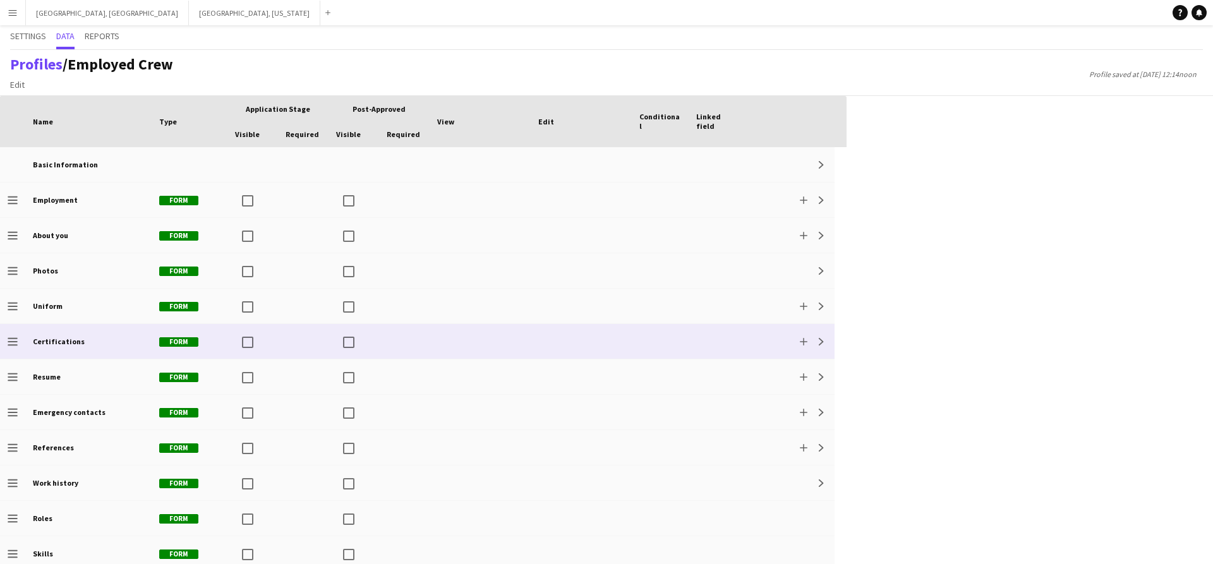
click at [577, 341] on app-icon "Expand" at bounding box center [821, 342] width 8 height 8
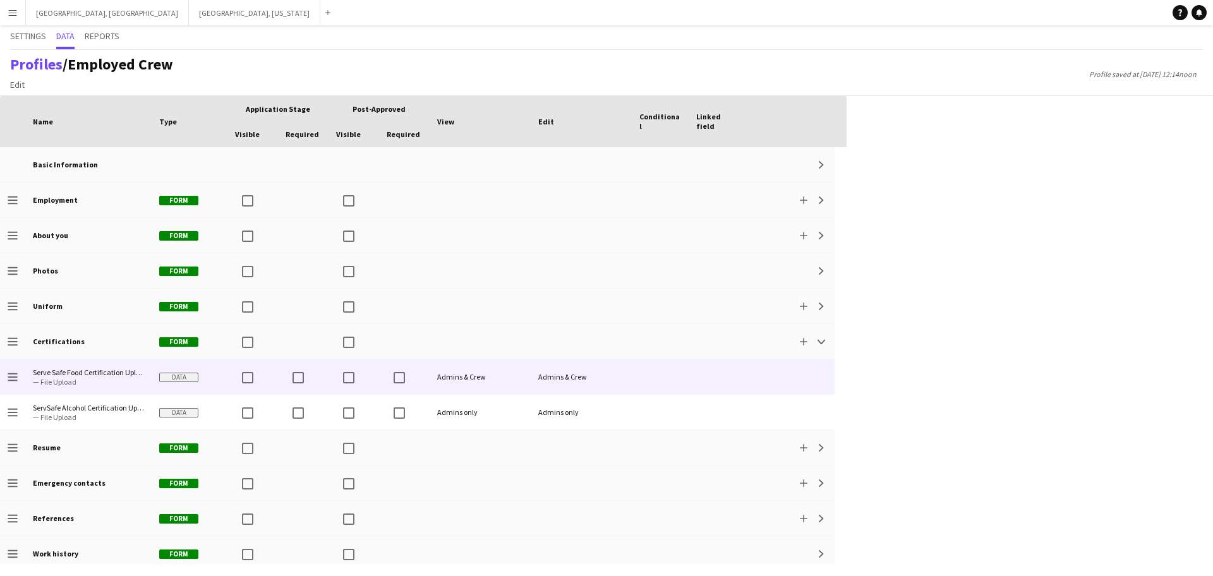
click at [577, 371] on div at bounding box center [790, 376] width 91 height 35
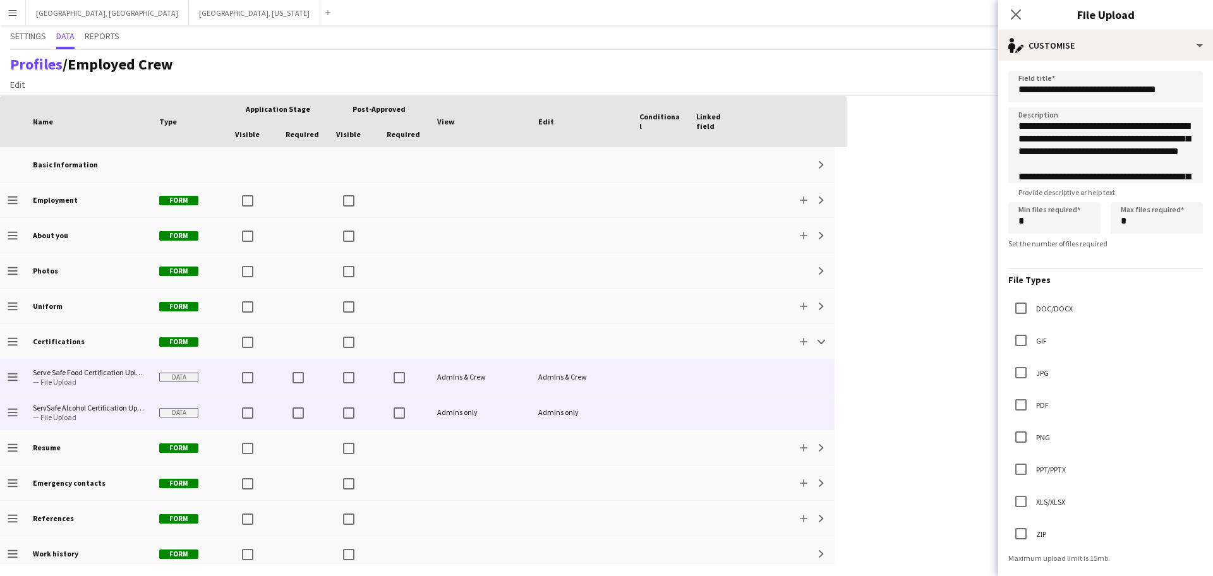
click at [577, 403] on div at bounding box center [716, 412] width 57 height 35
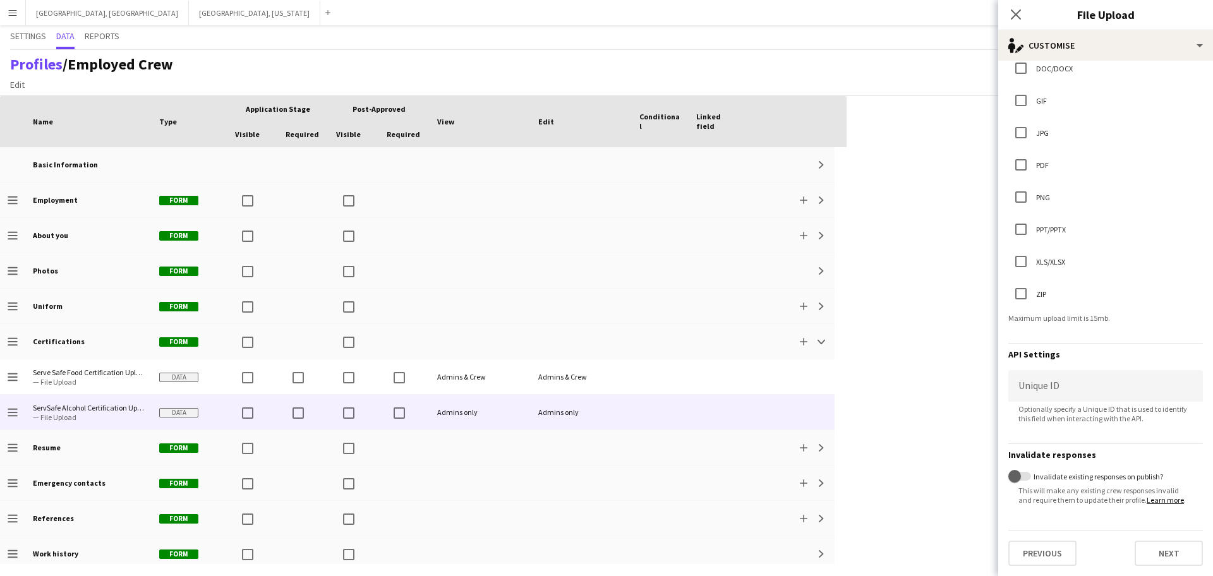
scroll to position [249, 0]
click at [577, 556] on button "Next" at bounding box center [1168, 553] width 68 height 25
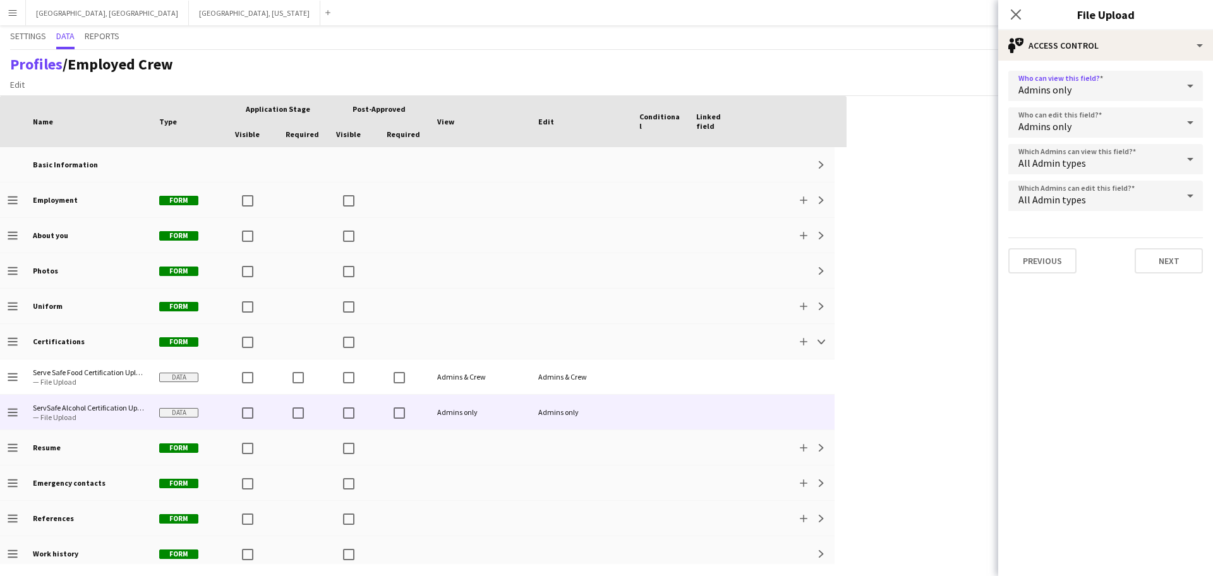
click at [577, 86] on div "Admins only" at bounding box center [1092, 86] width 169 height 30
click at [577, 111] on mat-option "Both Crew and Admins" at bounding box center [1105, 122] width 195 height 32
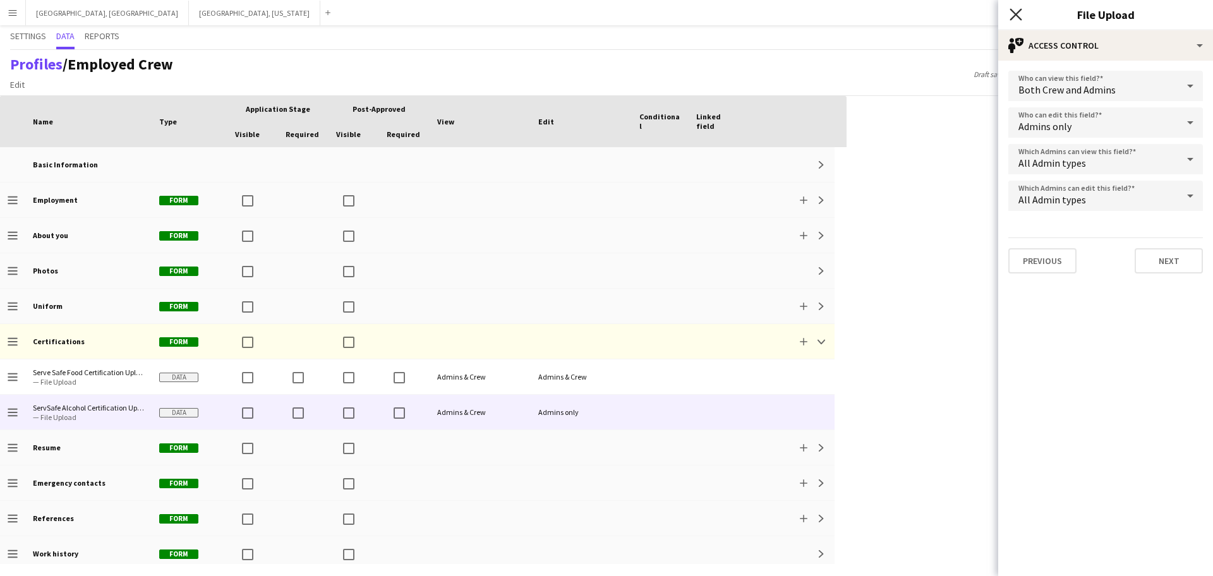
click at [577, 10] on icon "Close pop-in" at bounding box center [1015, 14] width 12 height 12
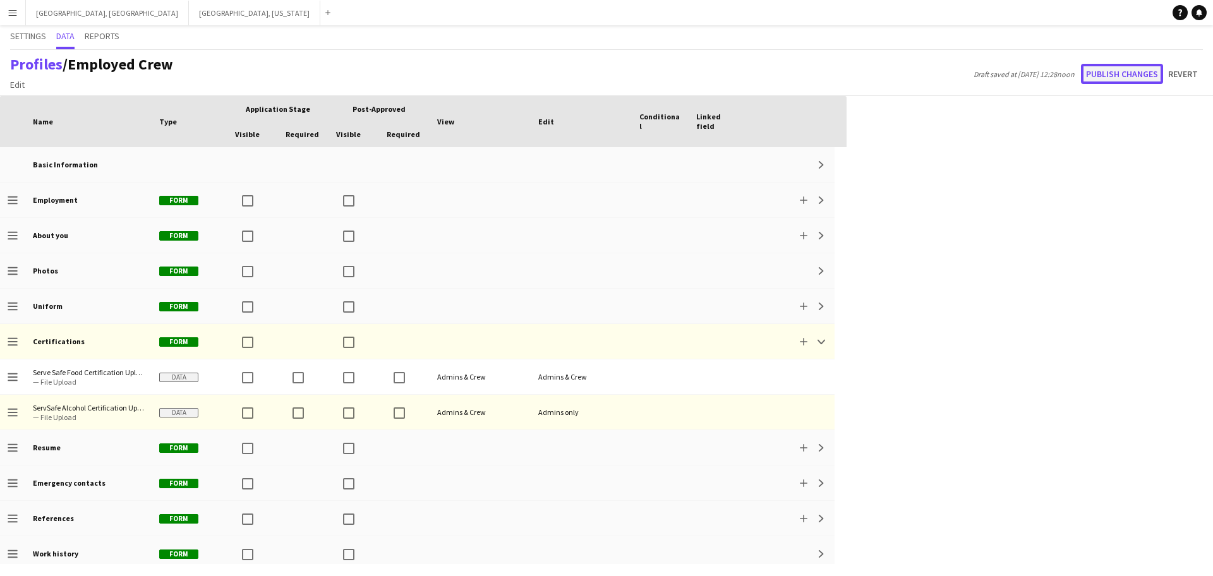
click at [577, 74] on button "Publish changes" at bounding box center [1122, 74] width 82 height 20
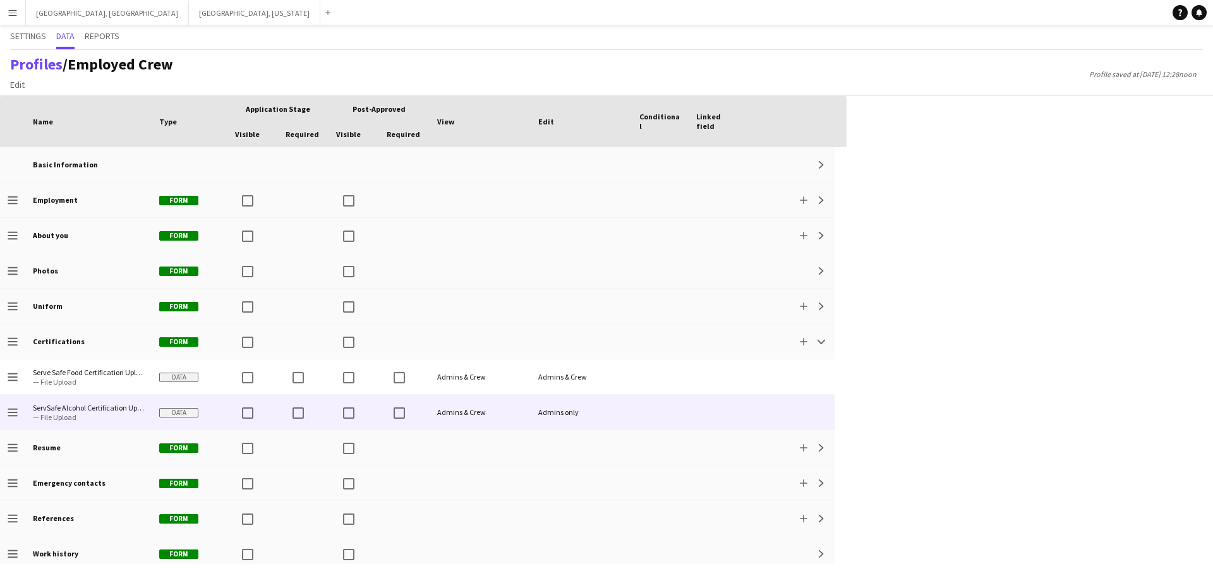
click at [577, 404] on div at bounding box center [790, 412] width 91 height 35
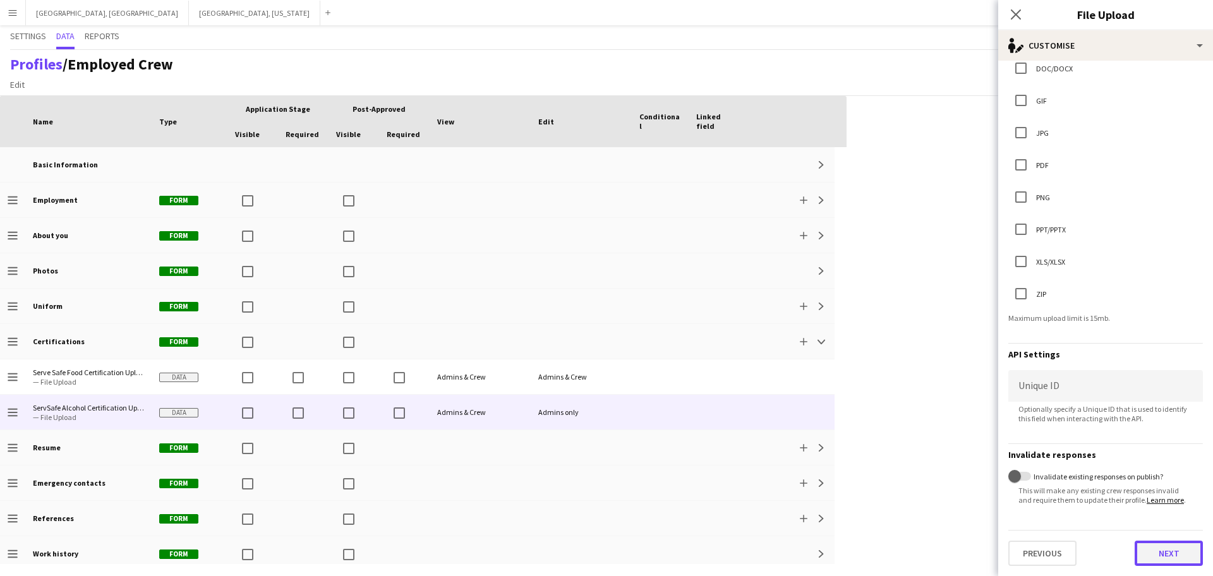
click at [577, 555] on button "Next" at bounding box center [1168, 553] width 68 height 25
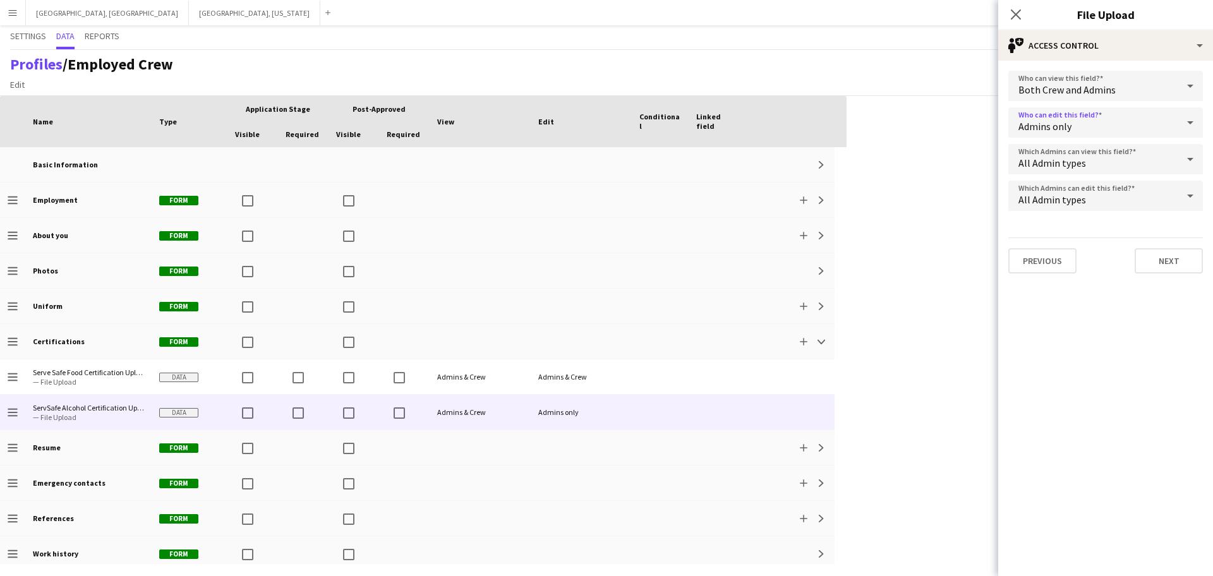
click at [577, 119] on div "Admins only" at bounding box center [1092, 122] width 169 height 30
click at [577, 153] on span "Both Crew and Admins" at bounding box center [1105, 158] width 174 height 12
click at [577, 262] on button "Next" at bounding box center [1168, 260] width 68 height 25
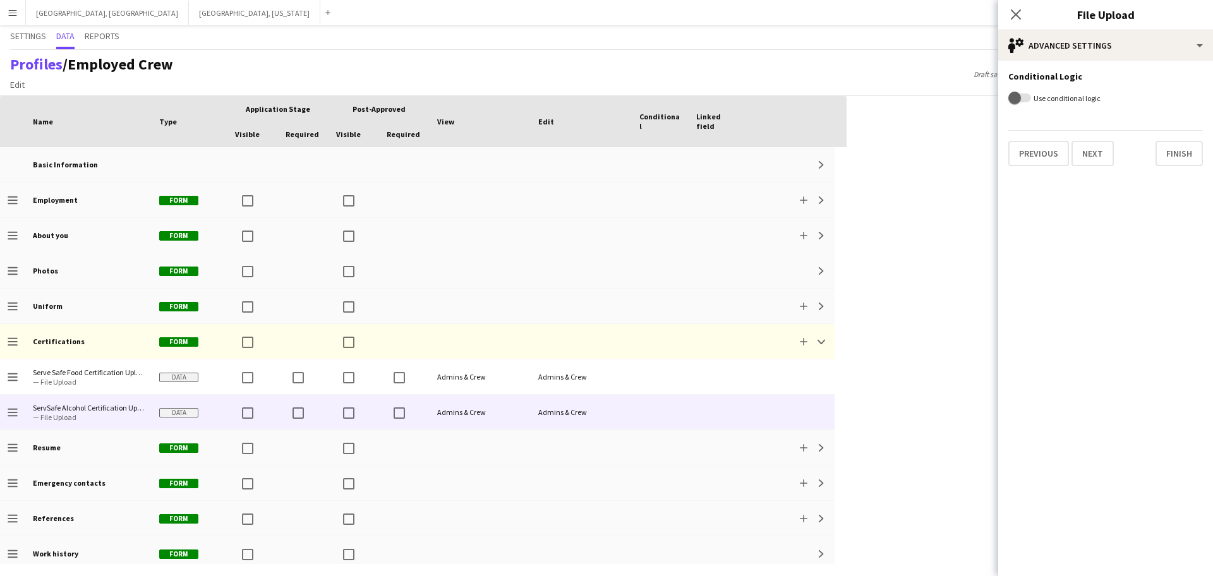
click at [577, 65] on div "Profiles / Employed Crew Edit Add section Draft saved at [DATE] 12:29noon Publi…" at bounding box center [606, 73] width 1213 height 46
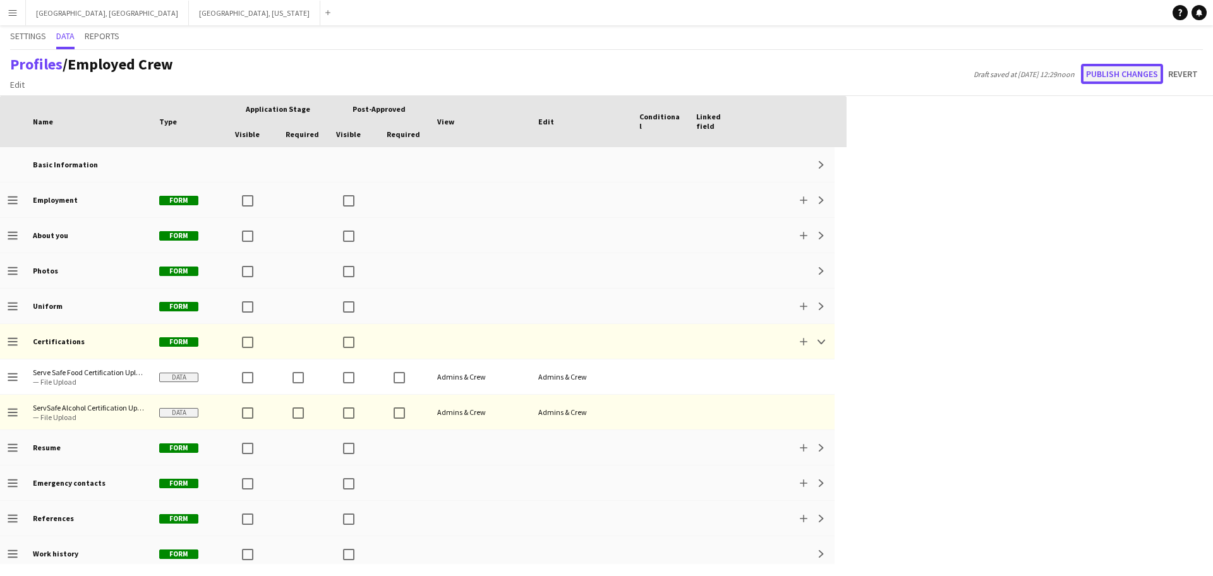
click at [577, 73] on button "Publish changes" at bounding box center [1122, 74] width 82 height 20
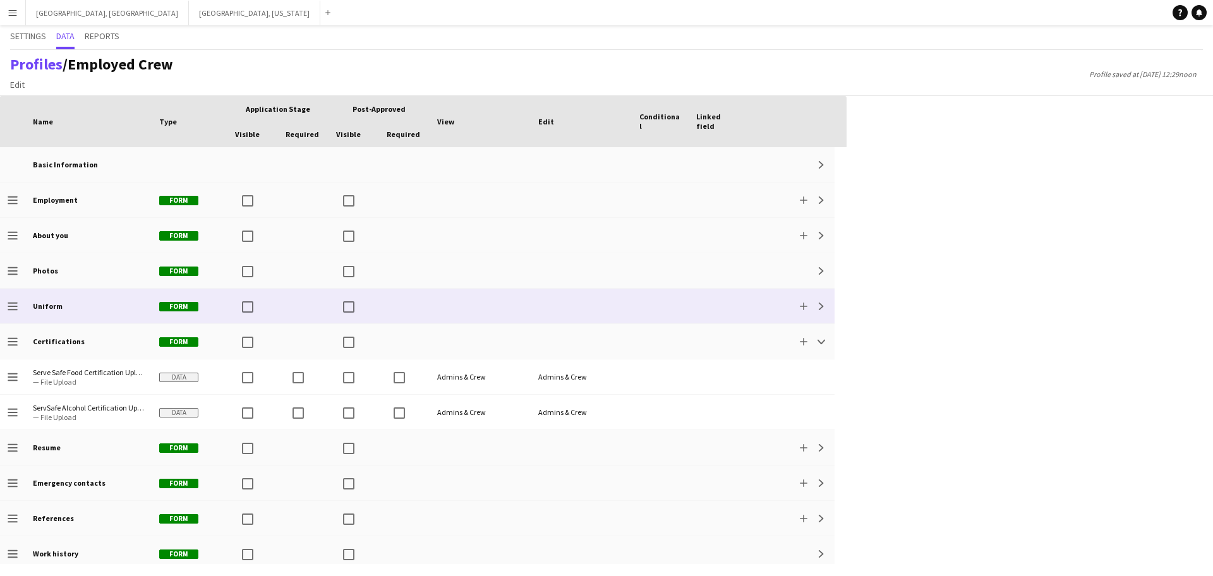
click at [438, 311] on div at bounding box center [479, 306] width 101 height 35
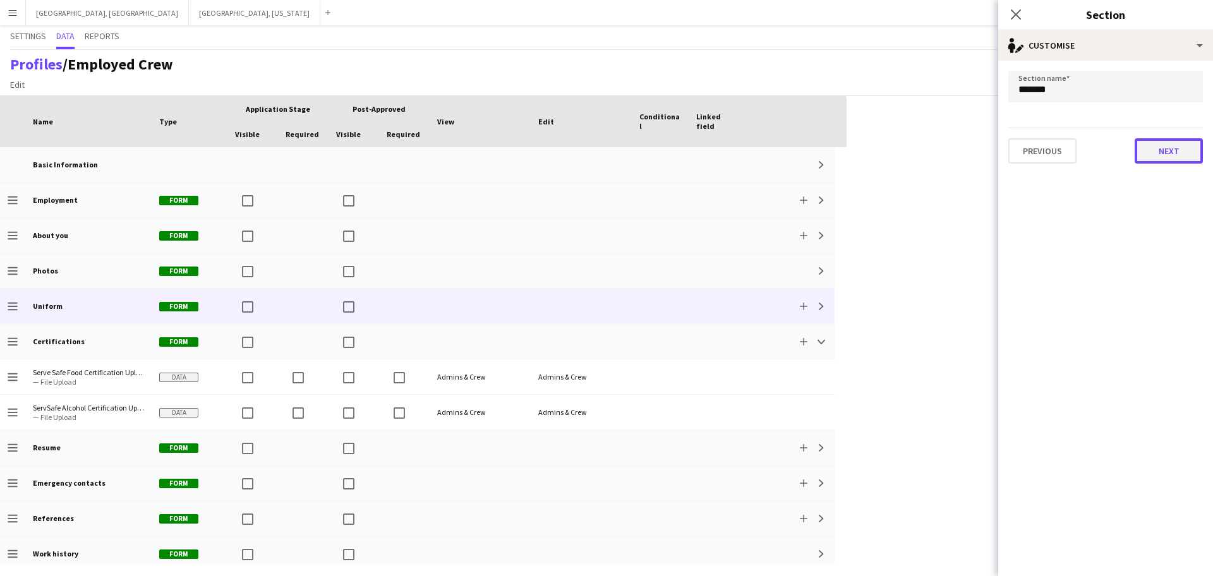
click at [577, 152] on button "Next" at bounding box center [1168, 150] width 68 height 25
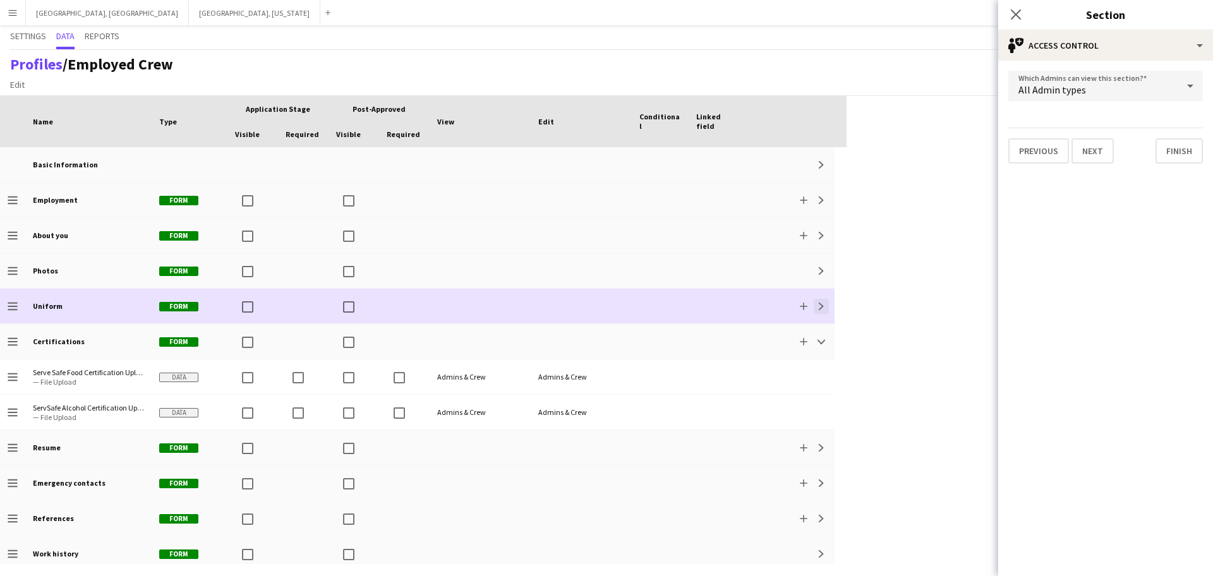
click at [577, 309] on app-icon "Expand" at bounding box center [821, 307] width 8 height 8
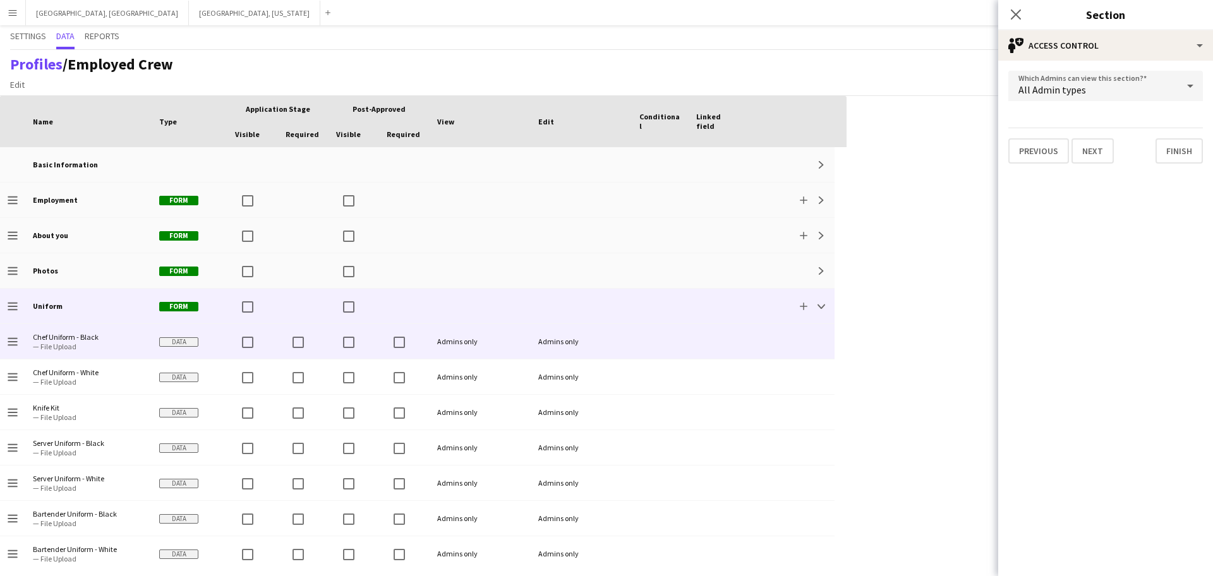
click at [508, 346] on div "Admins only" at bounding box center [479, 341] width 101 height 35
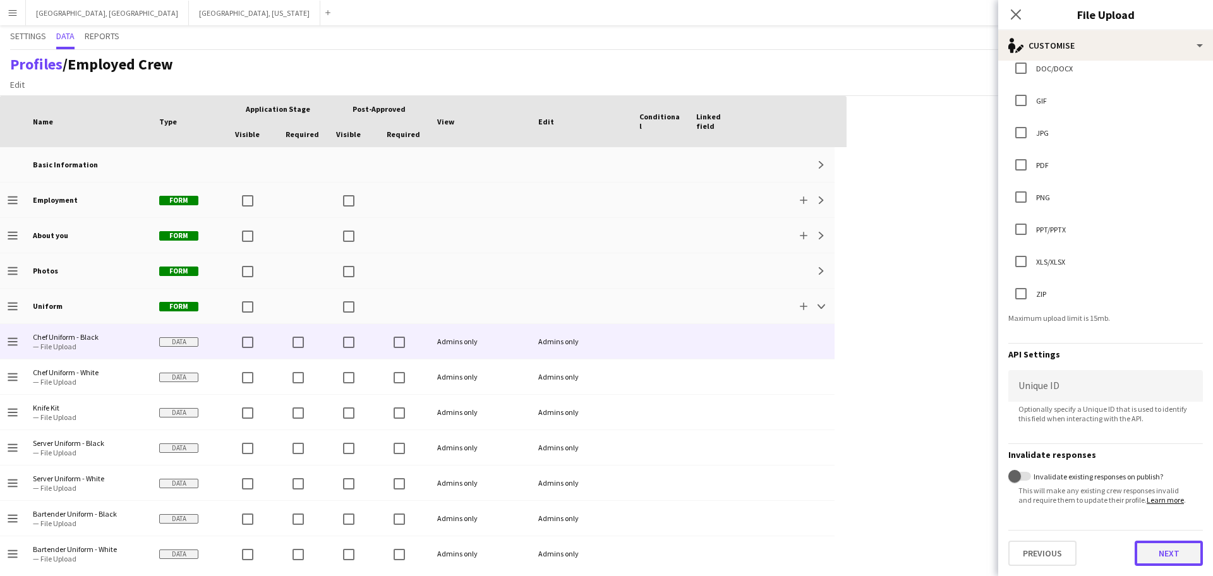
click at [577, 556] on button "Next" at bounding box center [1168, 553] width 68 height 25
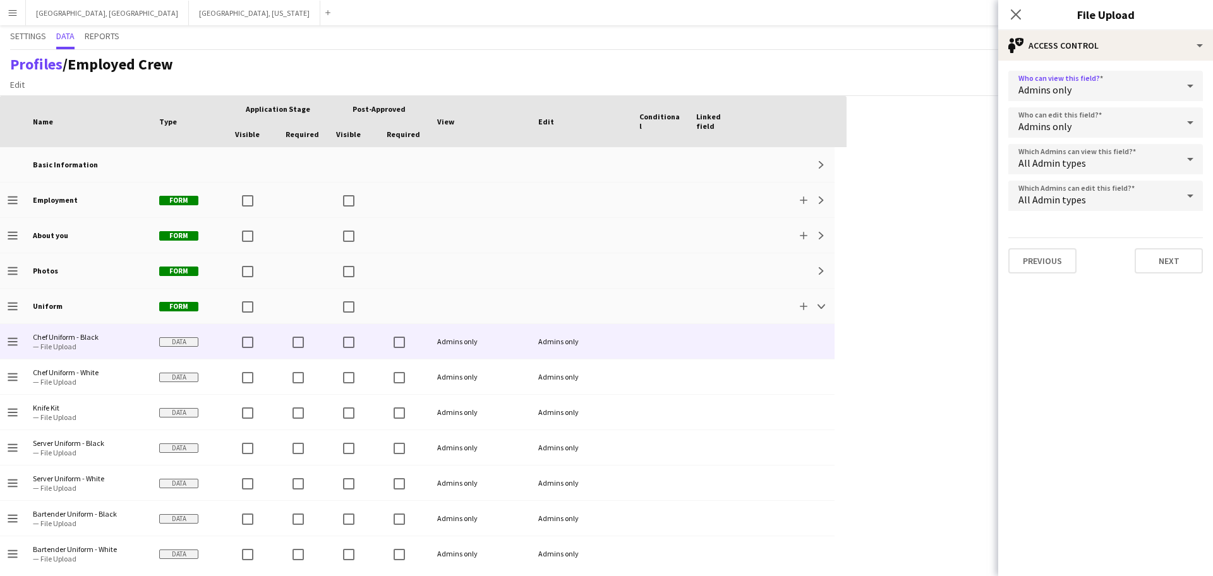
click at [577, 82] on div "Admins only" at bounding box center [1092, 86] width 169 height 30
click at [577, 116] on span "Both Crew and Admins" at bounding box center [1105, 122] width 174 height 12
click at [577, 116] on div "Admins only" at bounding box center [1092, 122] width 169 height 30
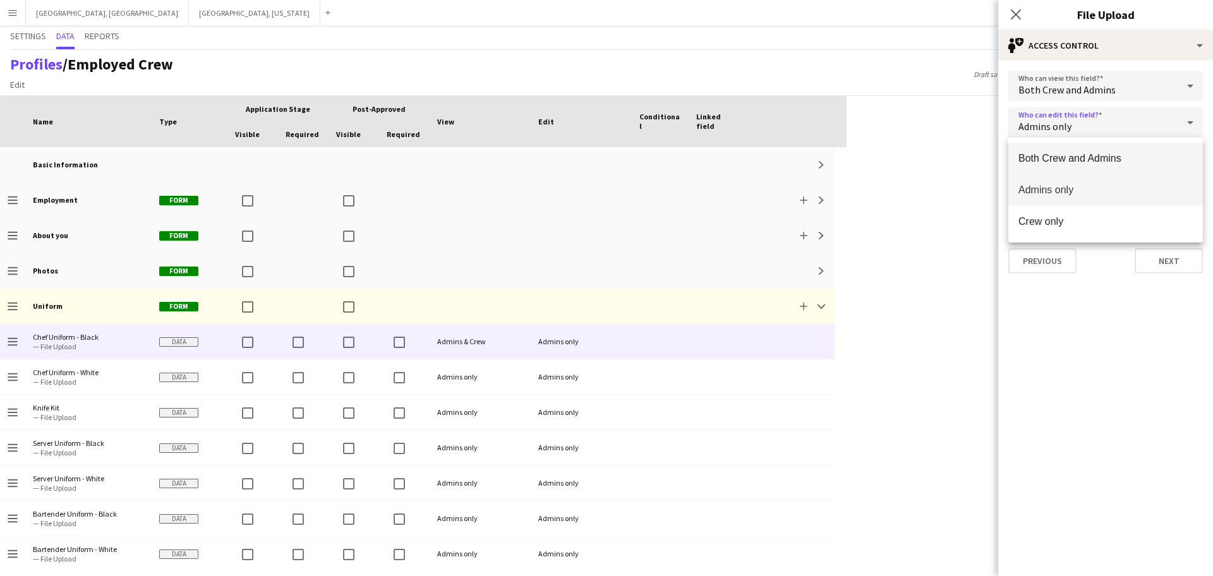
click at [577, 154] on span "Both Crew and Admins" at bounding box center [1105, 158] width 174 height 12
click at [577, 162] on div "All Admin types" at bounding box center [1092, 159] width 169 height 30
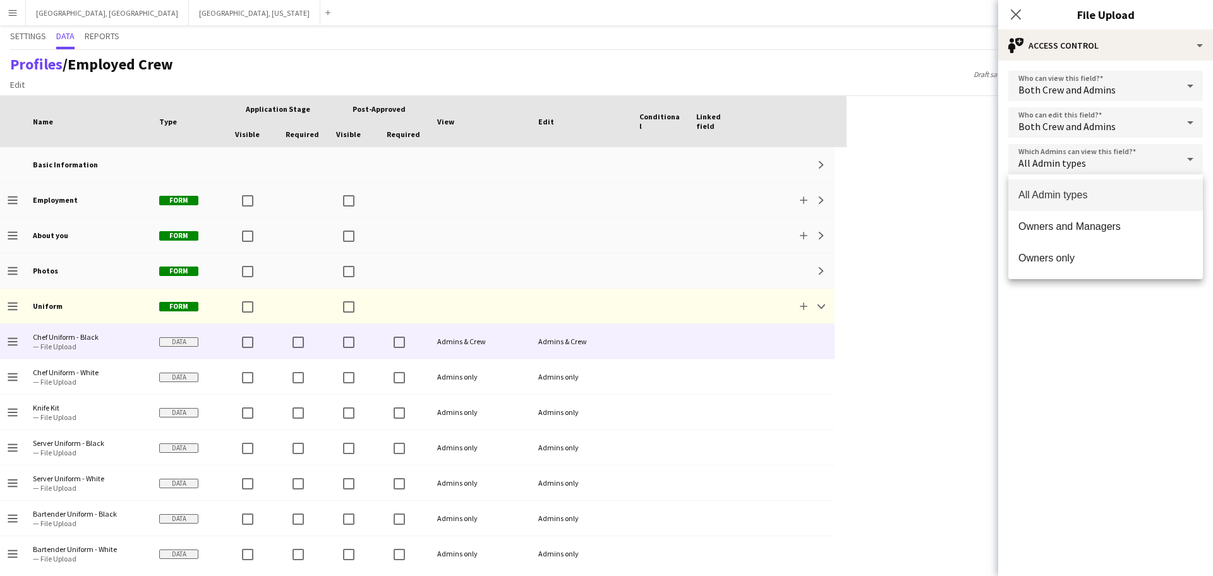
click at [577, 162] on div at bounding box center [606, 288] width 1213 height 576
click at [577, 258] on button "Next" at bounding box center [1168, 260] width 68 height 25
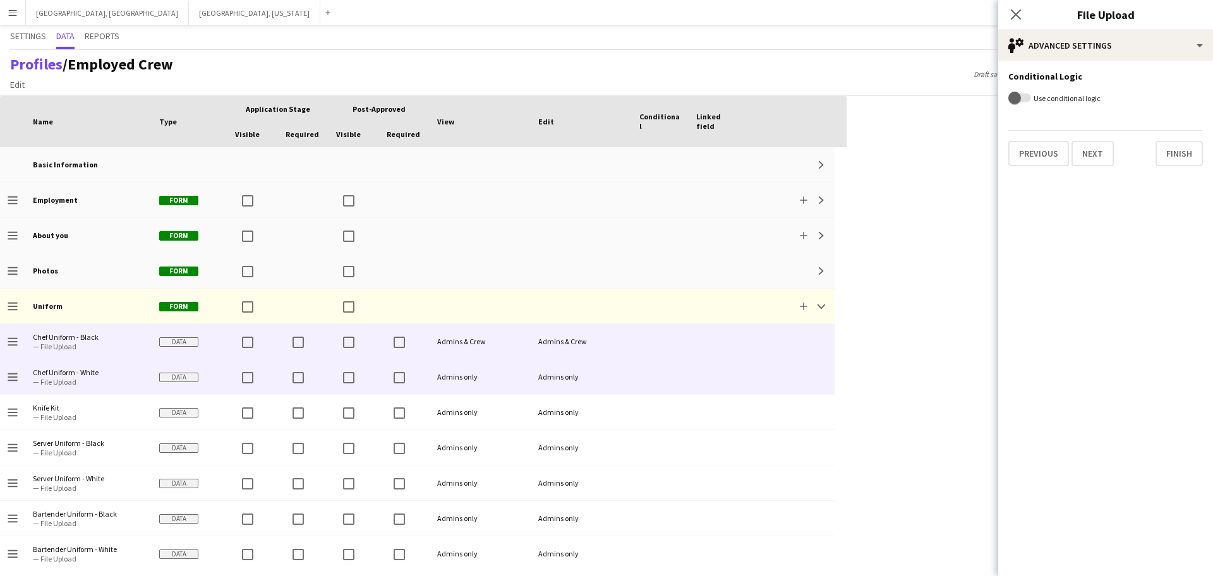
click at [481, 376] on div "Admins only" at bounding box center [479, 376] width 101 height 35
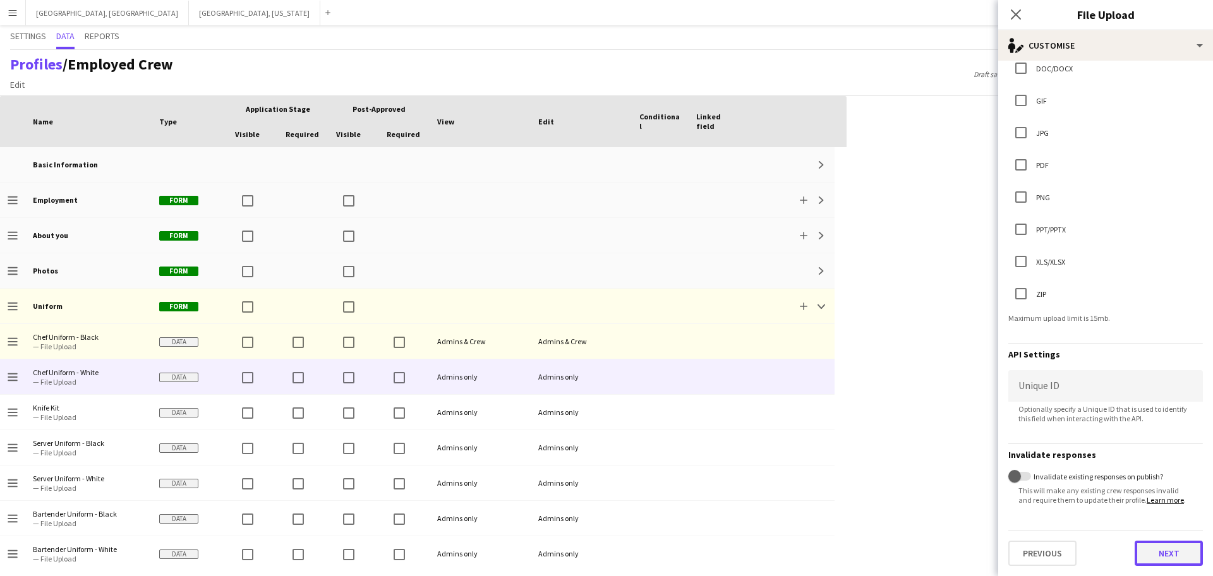
click at [577, 557] on button "Next" at bounding box center [1168, 553] width 68 height 25
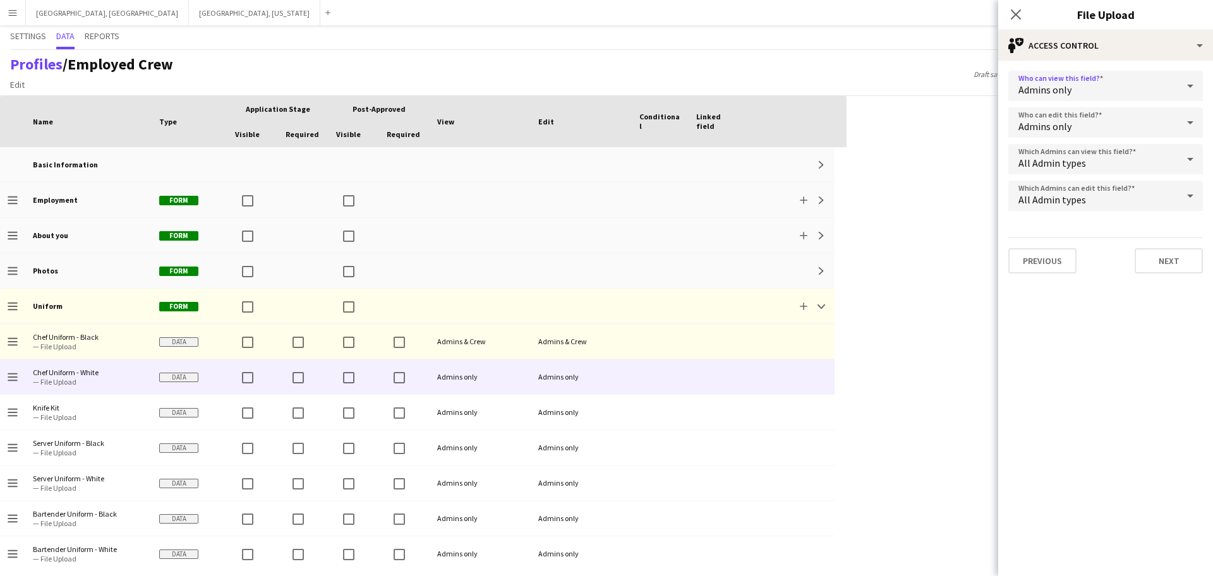
click at [577, 77] on div "Admins only" at bounding box center [1092, 86] width 169 height 30
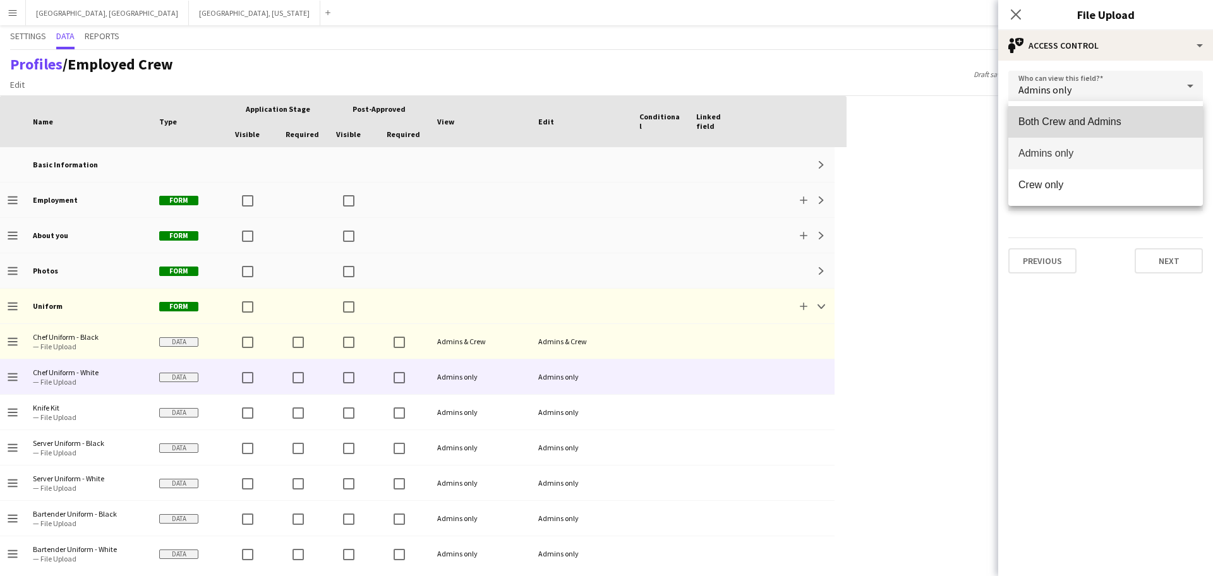
click at [577, 115] on mat-option "Both Crew and Admins" at bounding box center [1105, 122] width 195 height 32
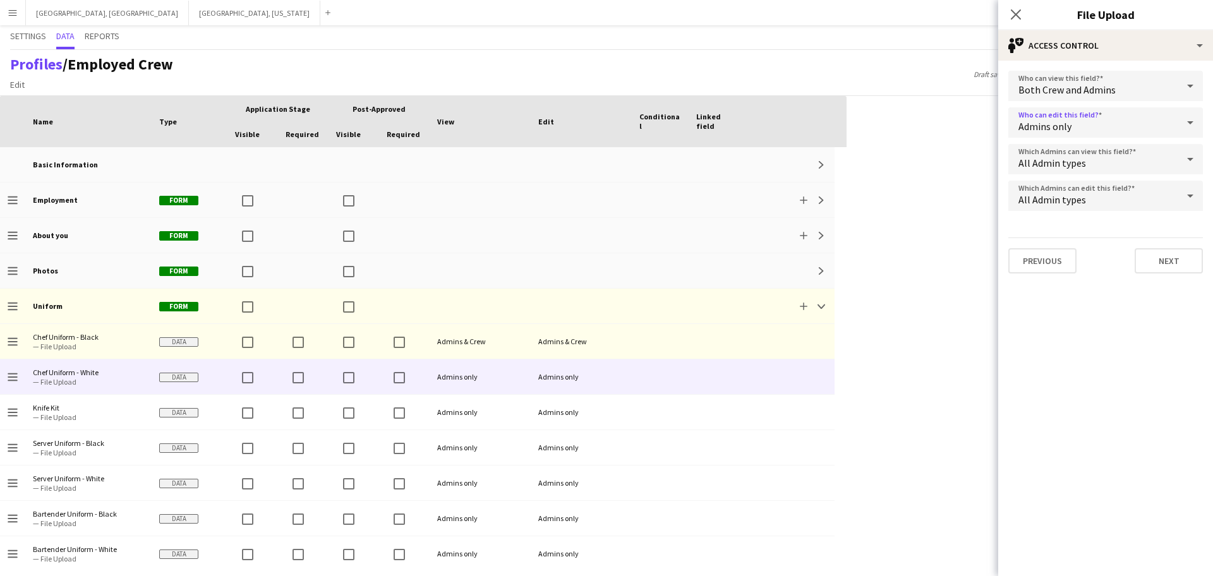
click at [577, 124] on span "Admins only" at bounding box center [1044, 126] width 53 height 13
click at [577, 158] on span "Both Crew and Admins" at bounding box center [1105, 158] width 174 height 12
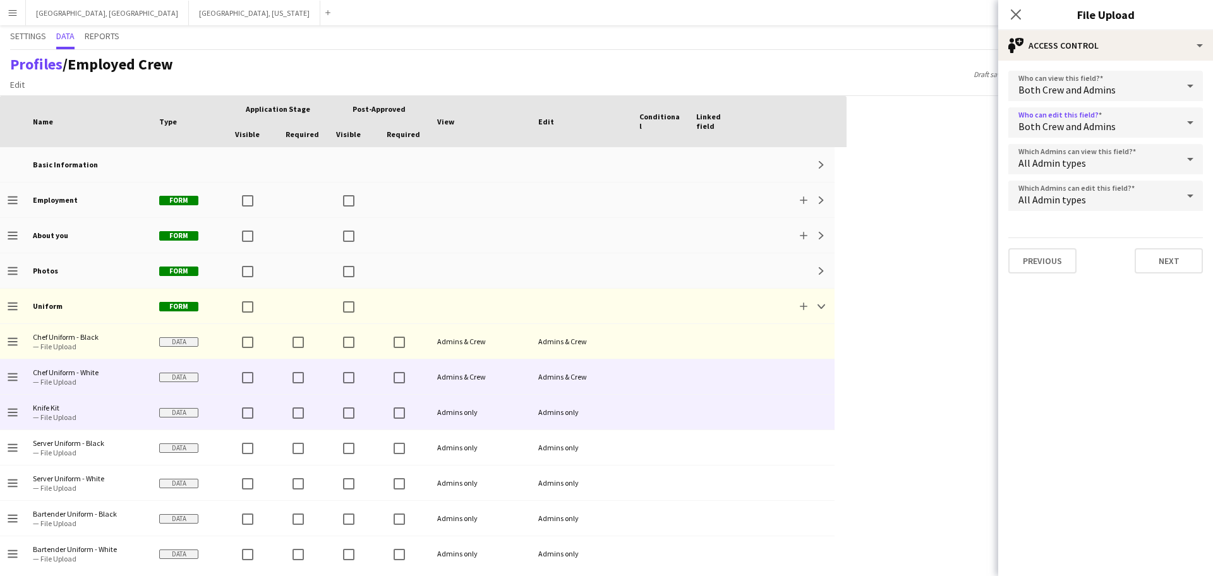
click at [489, 411] on div "Admins only" at bounding box center [479, 412] width 101 height 35
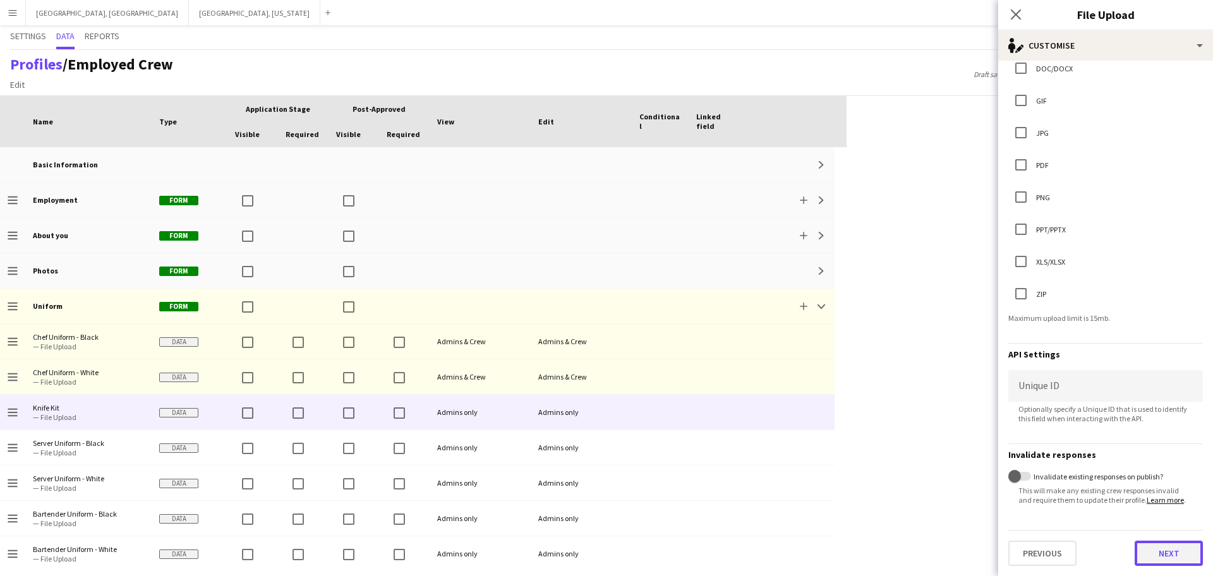
click at [577, 558] on button "Next" at bounding box center [1168, 553] width 68 height 25
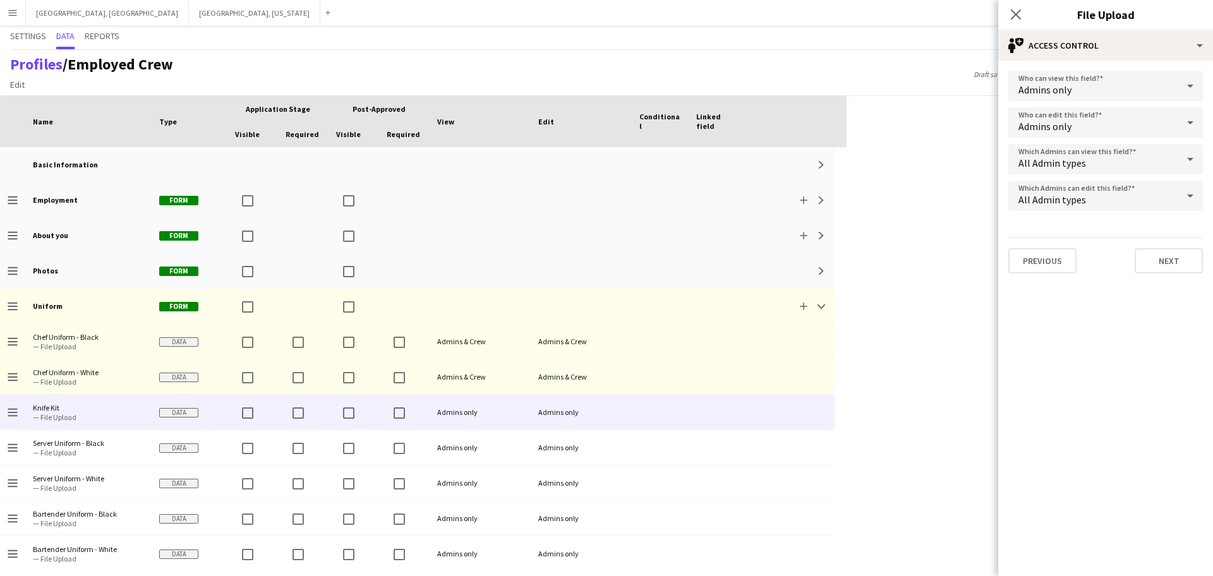
click at [577, 86] on span "Admins only" at bounding box center [1044, 89] width 53 height 13
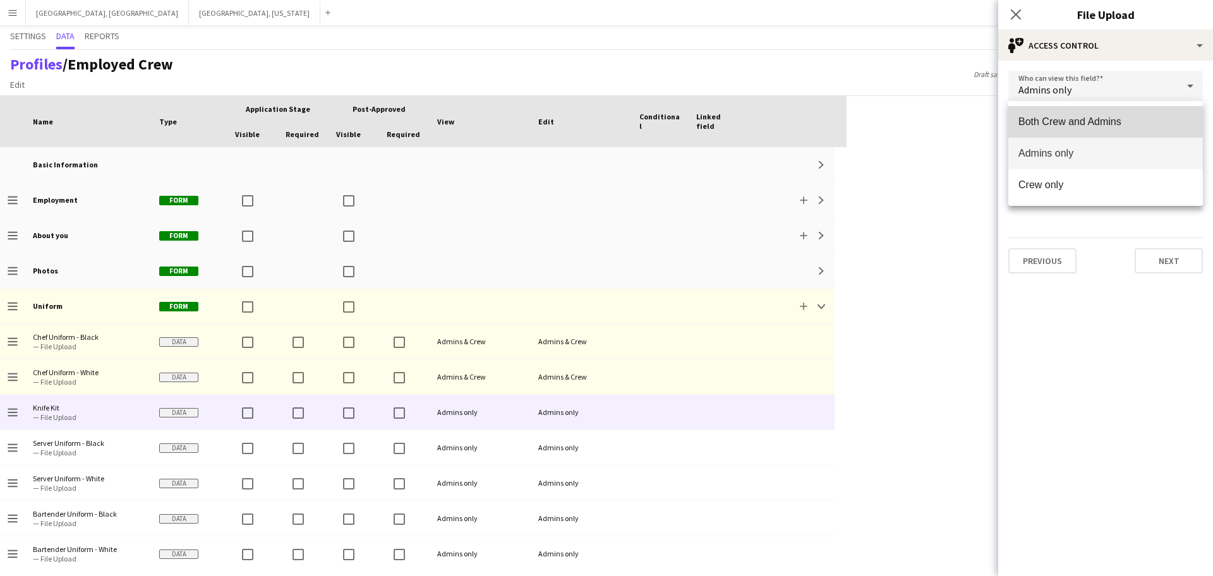
click at [577, 113] on mat-option "Both Crew and Admins" at bounding box center [1105, 122] width 195 height 32
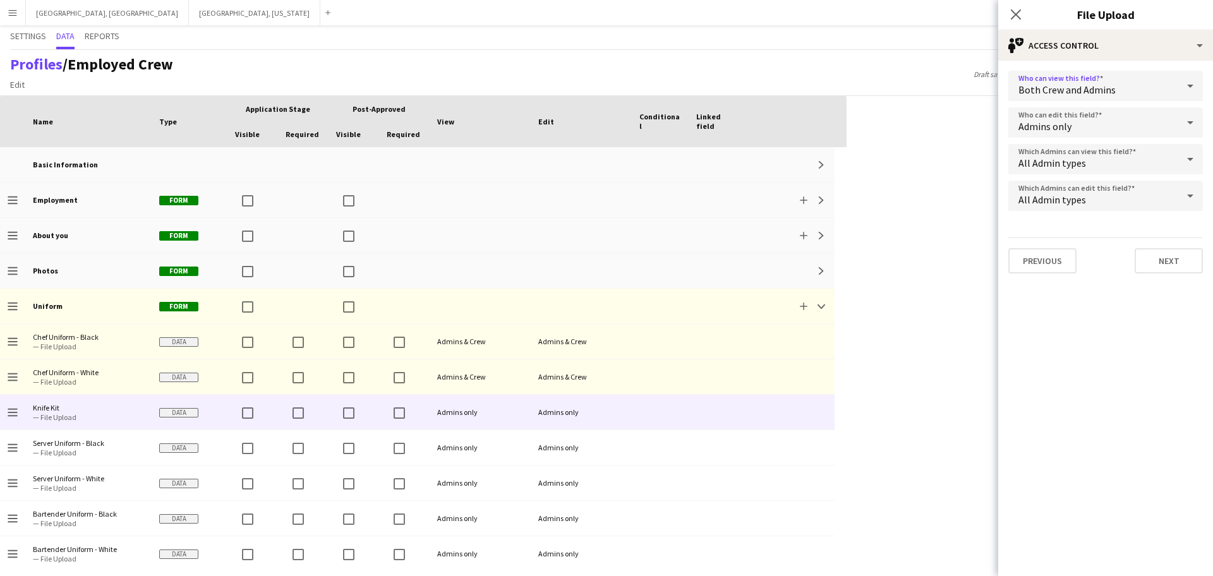
click at [577, 135] on div "Admins only" at bounding box center [1092, 122] width 169 height 30
click at [577, 157] on span "Both Crew and Admins" at bounding box center [1105, 158] width 174 height 12
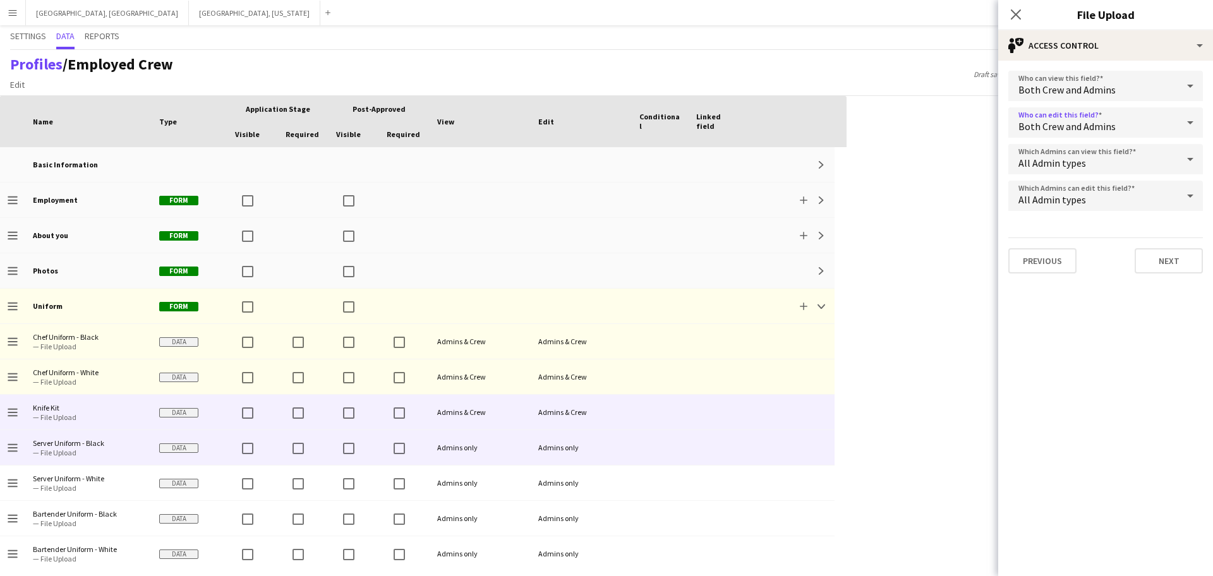
click at [493, 452] on div "Admins only" at bounding box center [479, 447] width 101 height 35
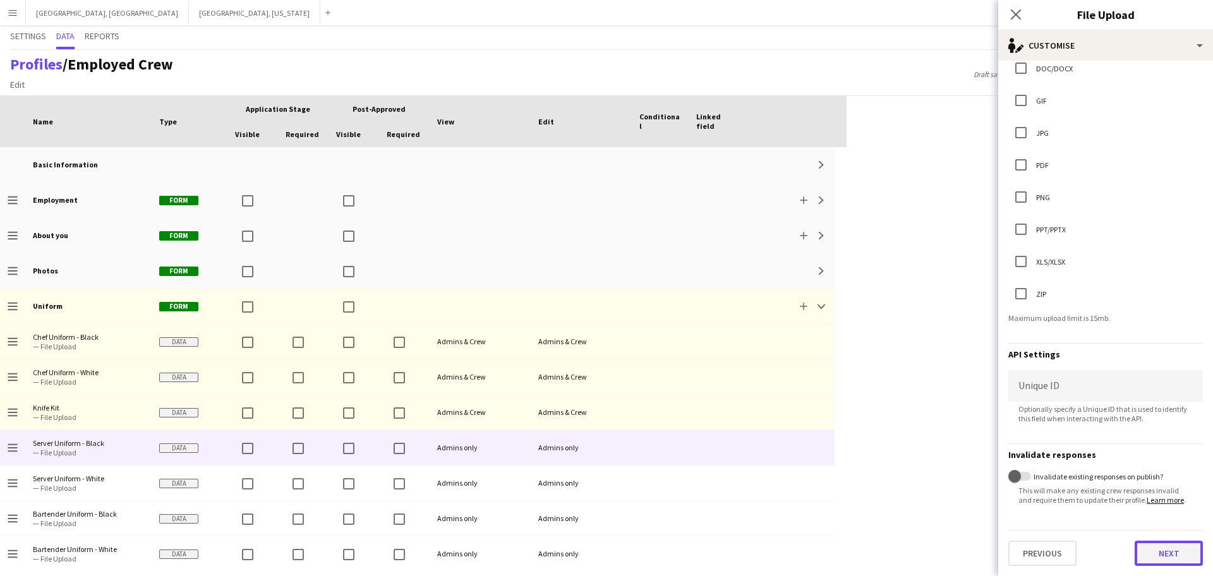
click at [577, 559] on button "Next" at bounding box center [1168, 553] width 68 height 25
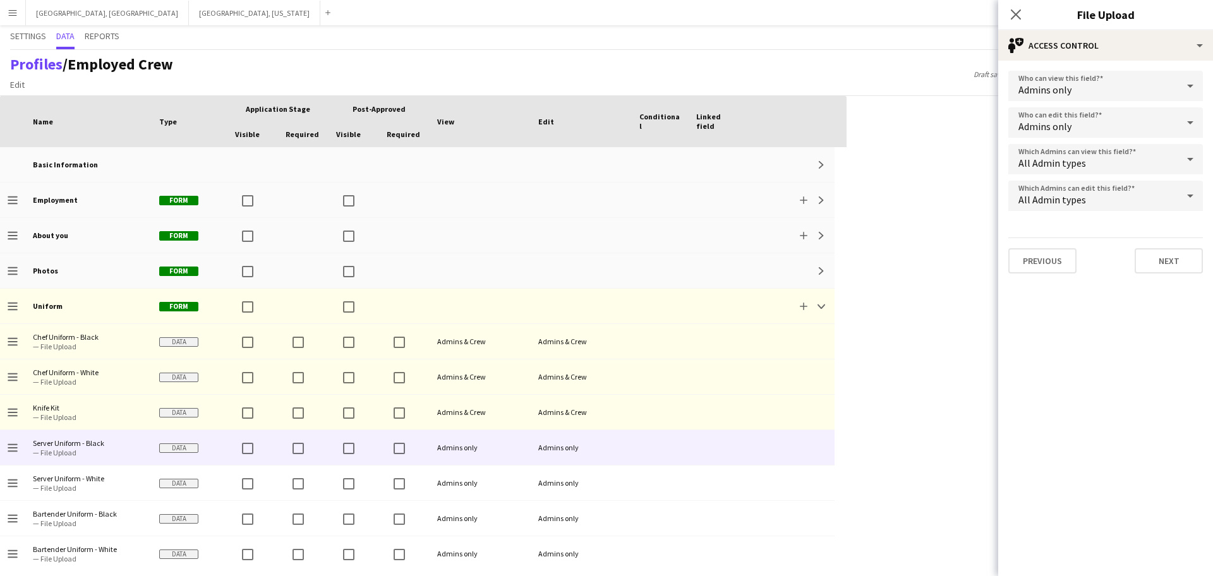
click at [577, 85] on span "Admins only" at bounding box center [1044, 89] width 53 height 13
click at [577, 113] on mat-option "Both Crew and Admins" at bounding box center [1105, 122] width 195 height 32
click at [577, 138] on mat-select "Admins only" at bounding box center [1105, 123] width 195 height 32
click at [577, 124] on span "Admins only" at bounding box center [1044, 126] width 53 height 13
click at [577, 162] on span "Both Crew and Admins" at bounding box center [1105, 158] width 174 height 12
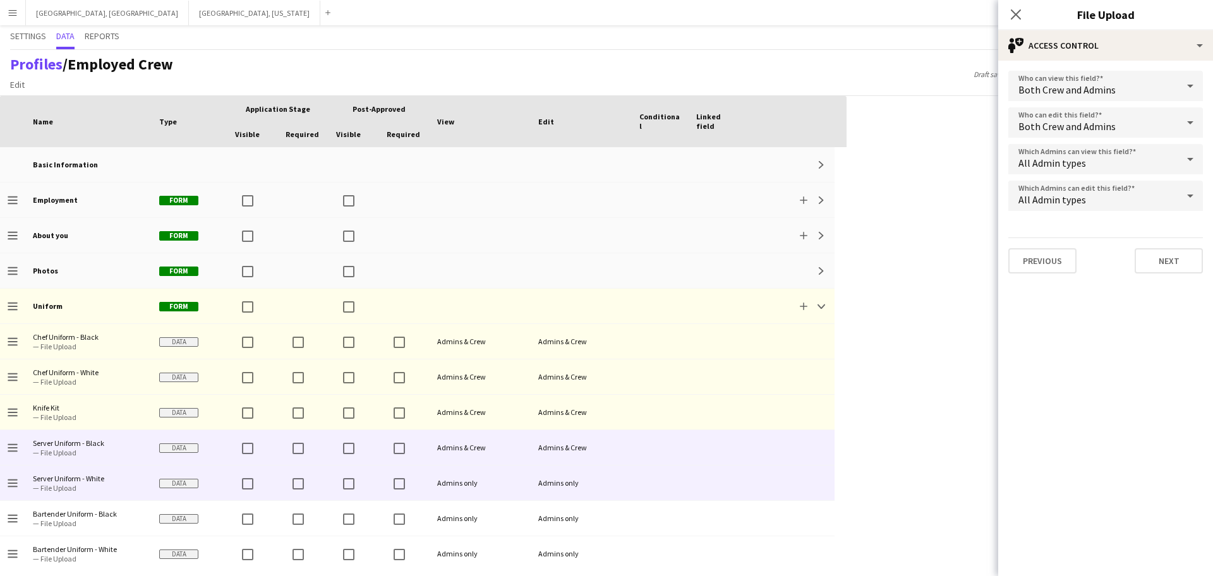
click at [489, 482] on div "Admins only" at bounding box center [479, 482] width 101 height 35
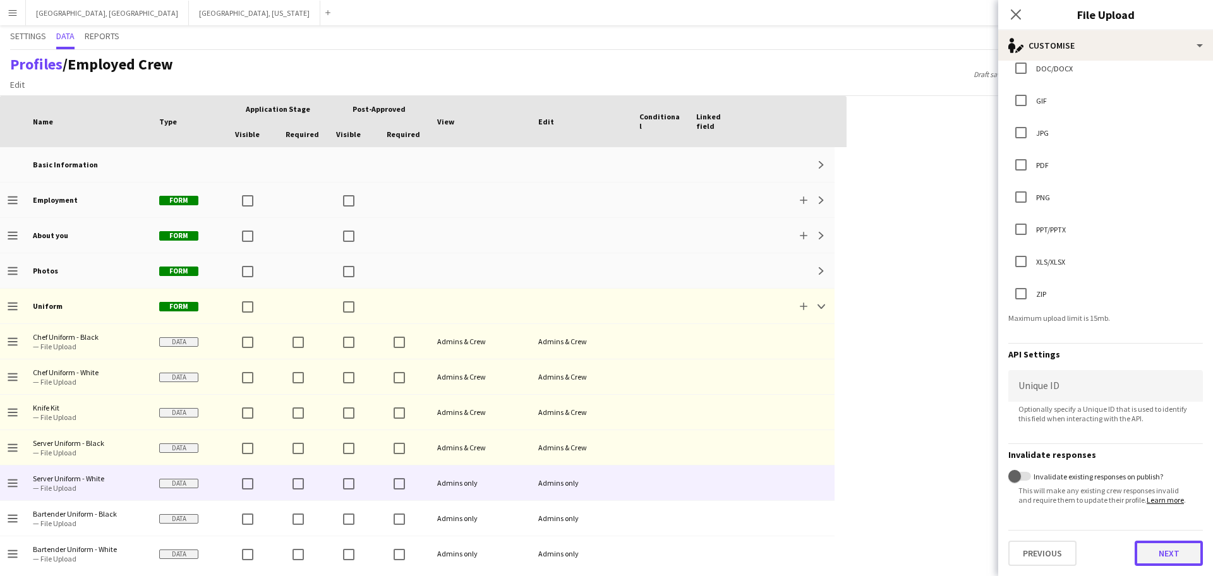
click at [577, 550] on button "Next" at bounding box center [1168, 553] width 68 height 25
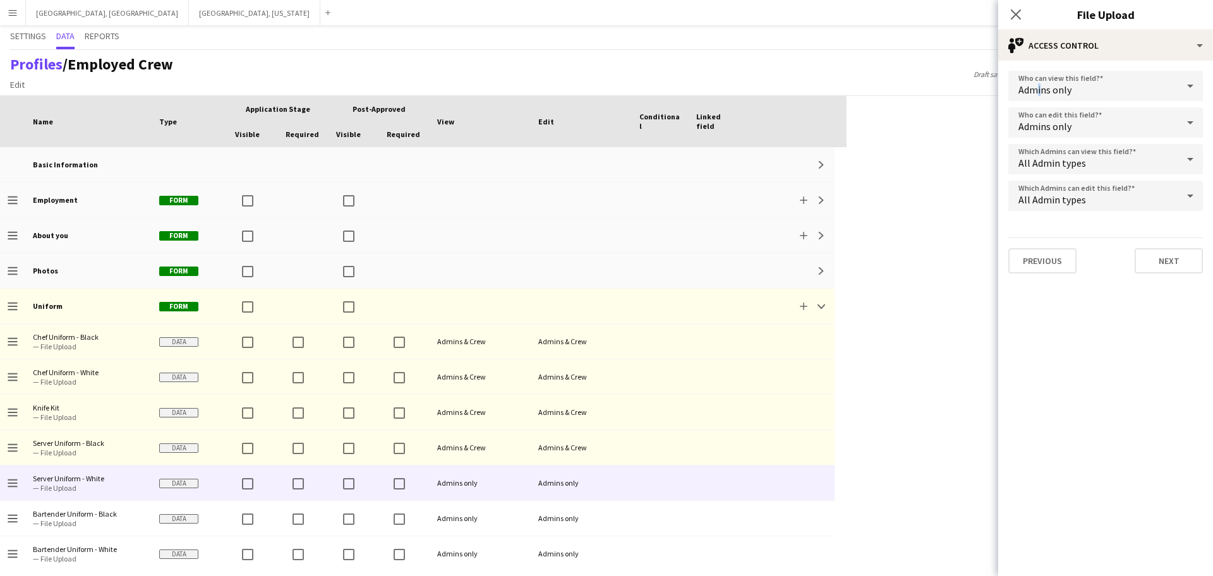
click at [577, 87] on span "Admins only" at bounding box center [1044, 89] width 53 height 13
click at [577, 116] on span "Both Crew and Admins" at bounding box center [1105, 122] width 174 height 12
click at [577, 130] on span "Admins only" at bounding box center [1044, 126] width 53 height 13
click at [577, 157] on span "Both Crew and Admins" at bounding box center [1105, 158] width 174 height 12
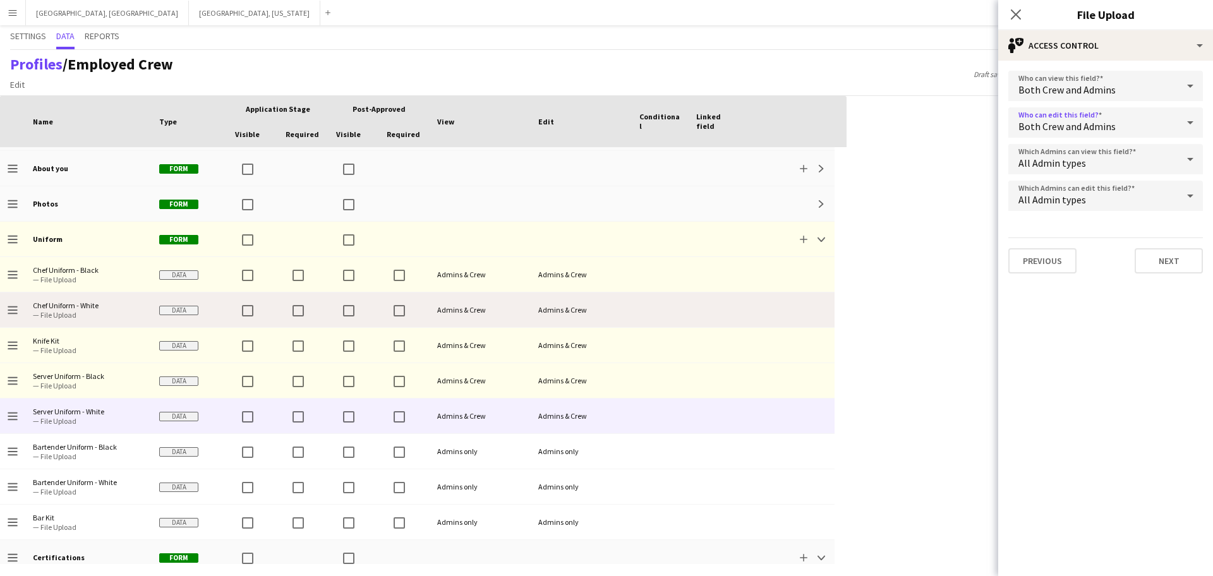
scroll to position [158, 0]
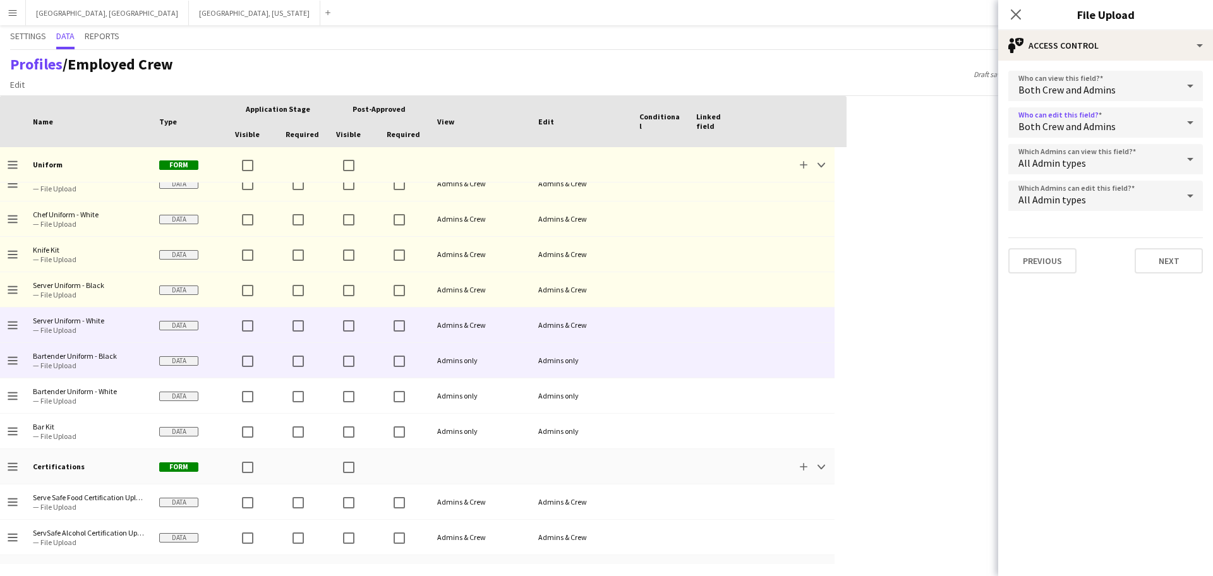
click at [446, 348] on div "Admins only" at bounding box center [479, 360] width 101 height 35
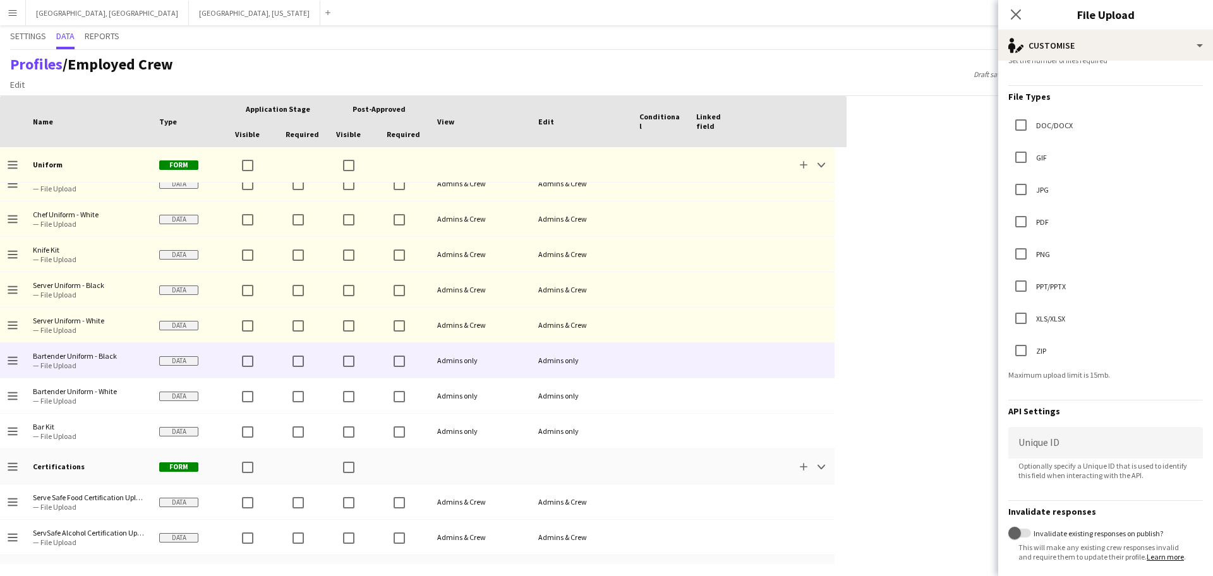
scroll to position [249, 0]
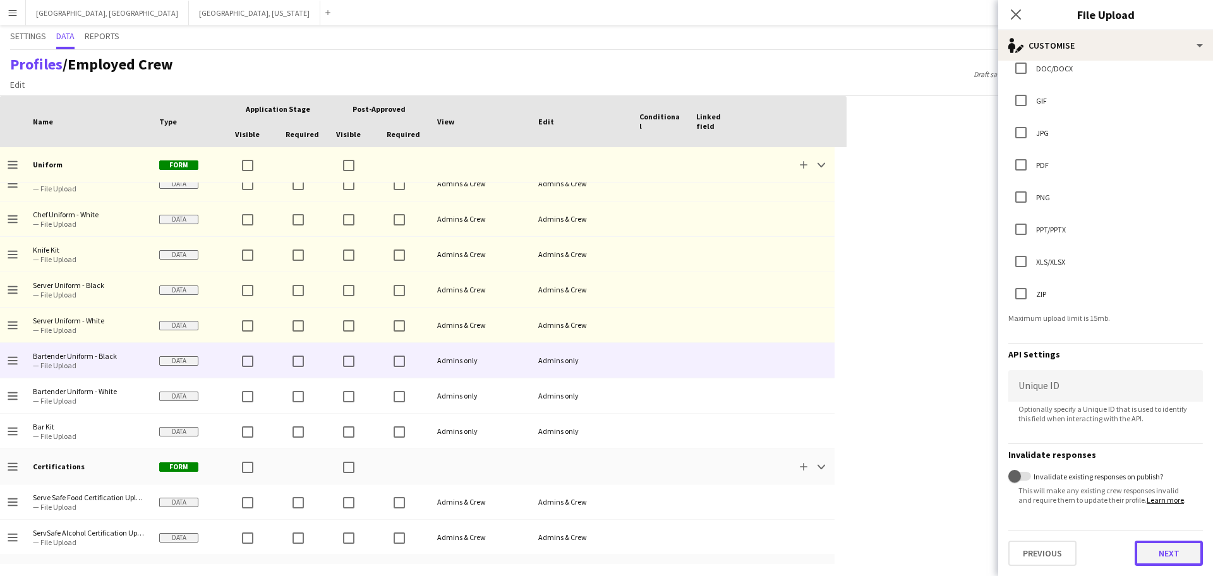
click at [577, 550] on button "Next" at bounding box center [1168, 553] width 68 height 25
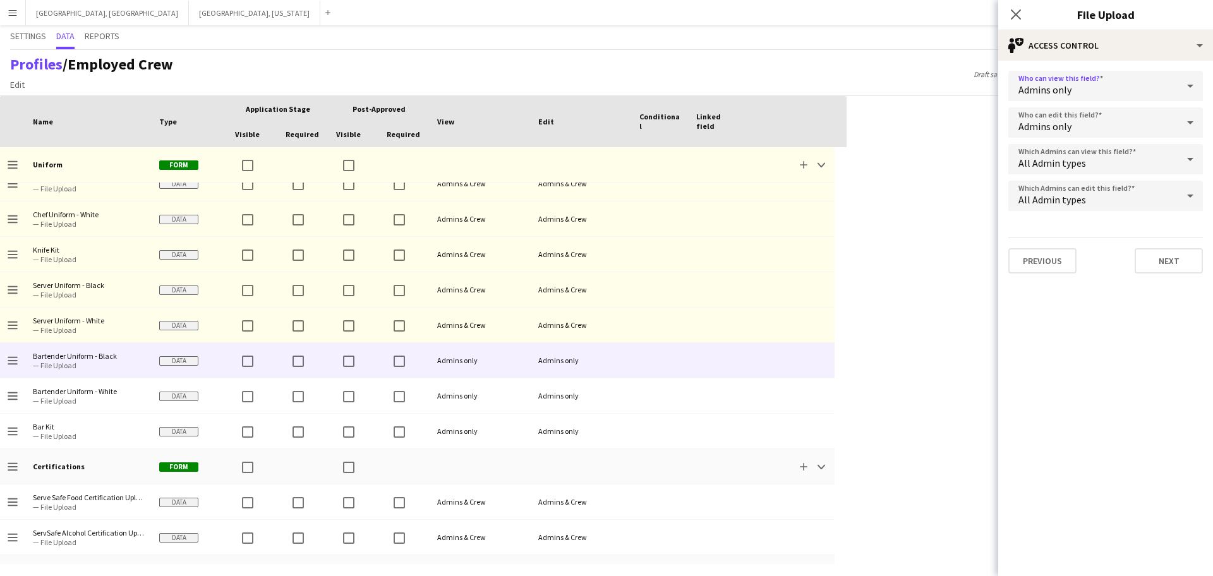
click at [577, 71] on div "Admins only" at bounding box center [1092, 86] width 169 height 30
click at [577, 107] on mat-option "Both Crew and Admins" at bounding box center [1105, 122] width 195 height 32
click at [577, 112] on div "Admins only" at bounding box center [1092, 122] width 169 height 30
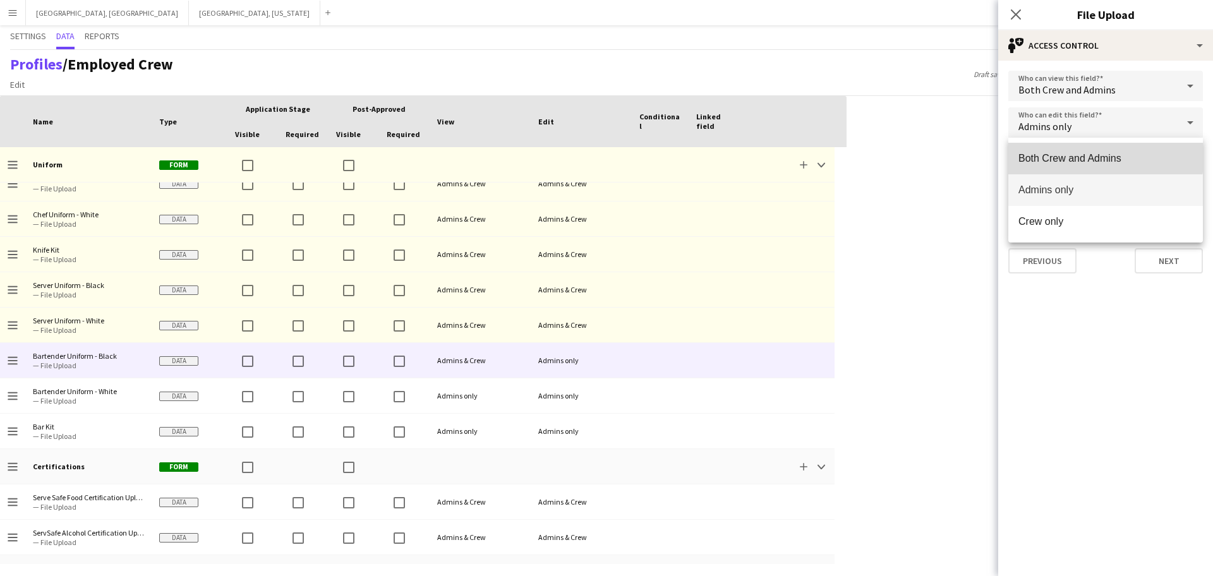
click at [577, 154] on span "Both Crew and Admins" at bounding box center [1105, 158] width 174 height 12
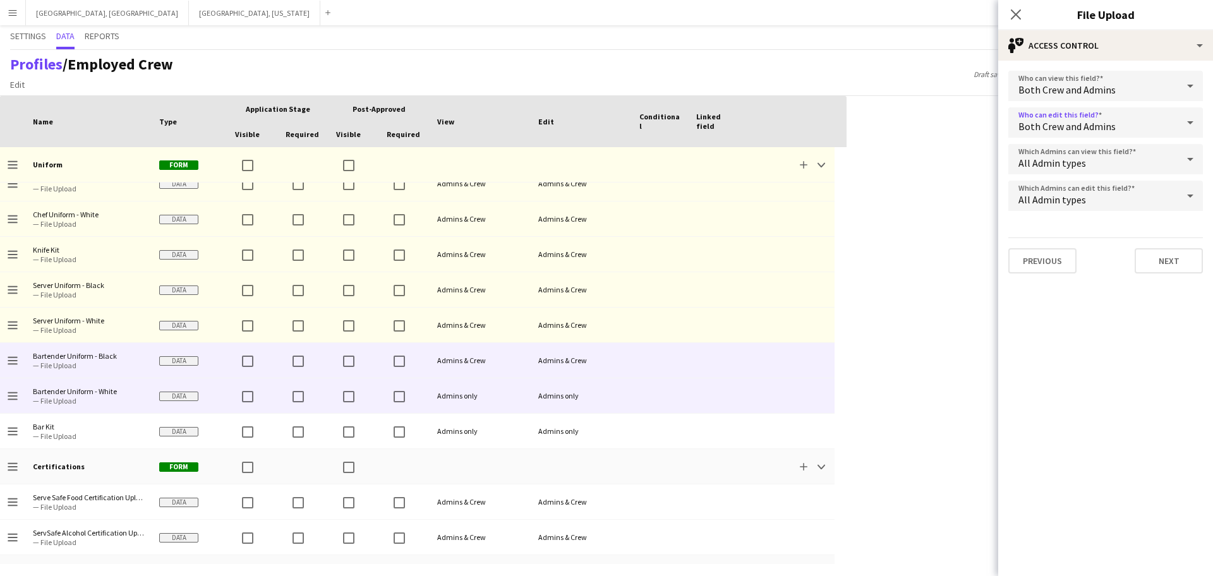
click at [526, 396] on div "Admins only" at bounding box center [479, 395] width 101 height 35
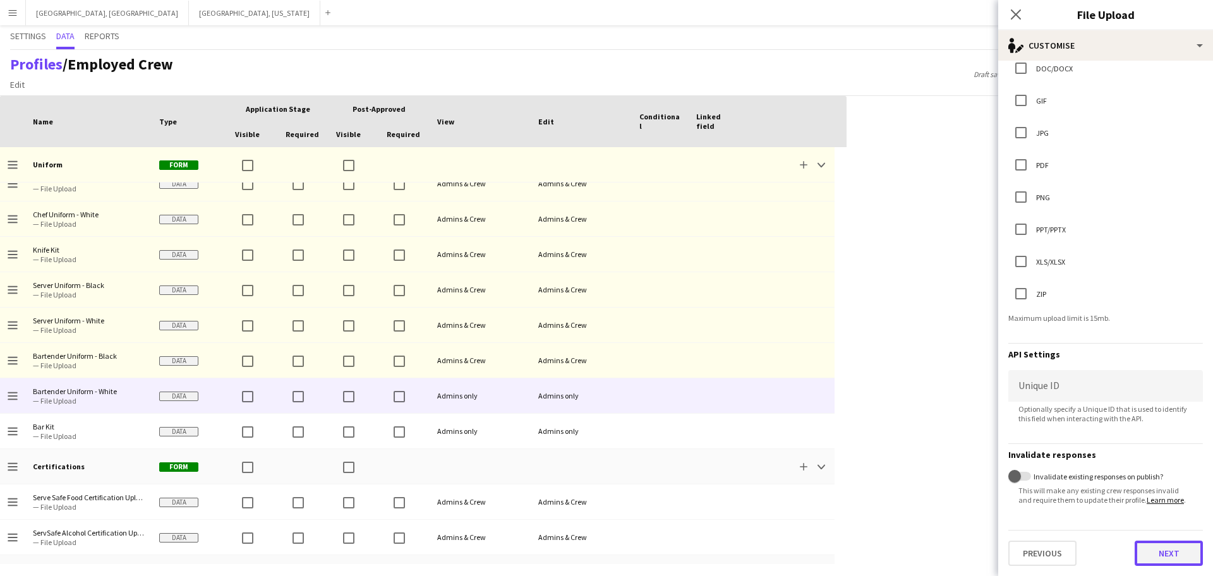
click at [577, 560] on button "Next" at bounding box center [1168, 553] width 68 height 25
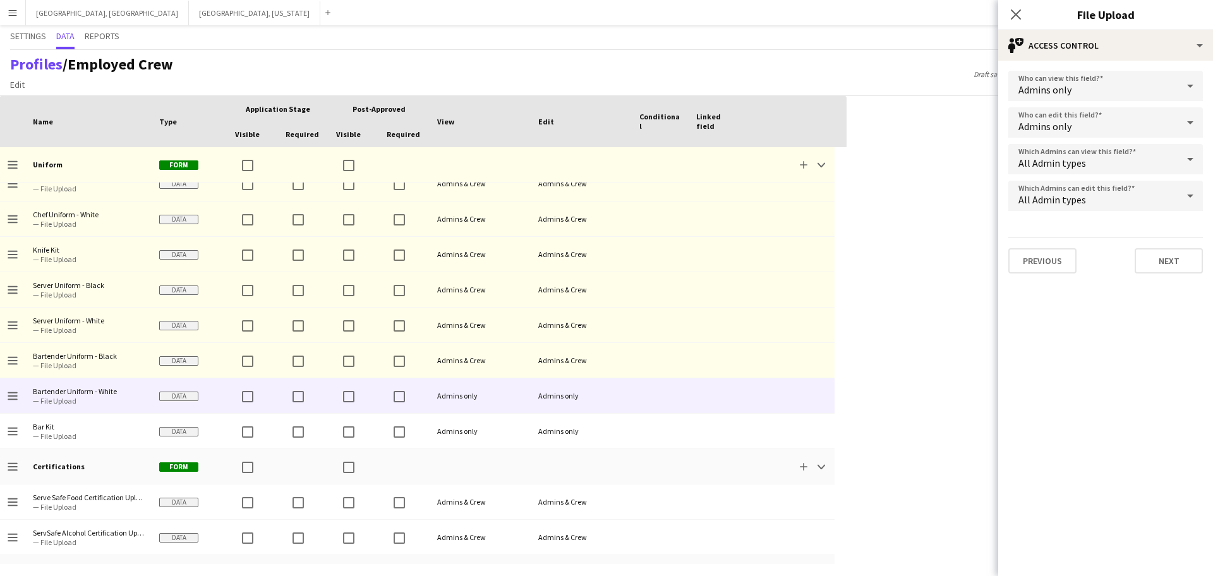
click at [577, 83] on div "Admins only" at bounding box center [1092, 86] width 169 height 30
click at [577, 113] on mat-option "Both Crew and Admins" at bounding box center [1105, 122] width 195 height 32
click at [577, 144] on div "All Admin types" at bounding box center [1092, 159] width 169 height 30
click at [577, 127] on div at bounding box center [606, 288] width 1213 height 576
click at [577, 127] on div "Admins only" at bounding box center [1092, 122] width 169 height 30
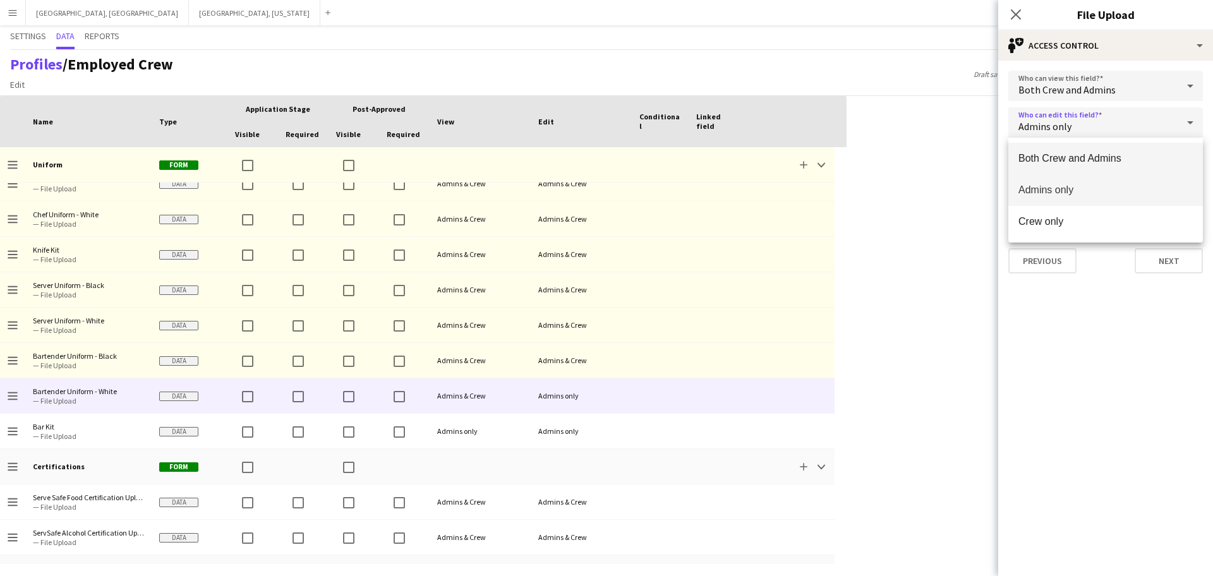
click at [577, 150] on mat-option "Both Crew and Admins" at bounding box center [1105, 159] width 195 height 32
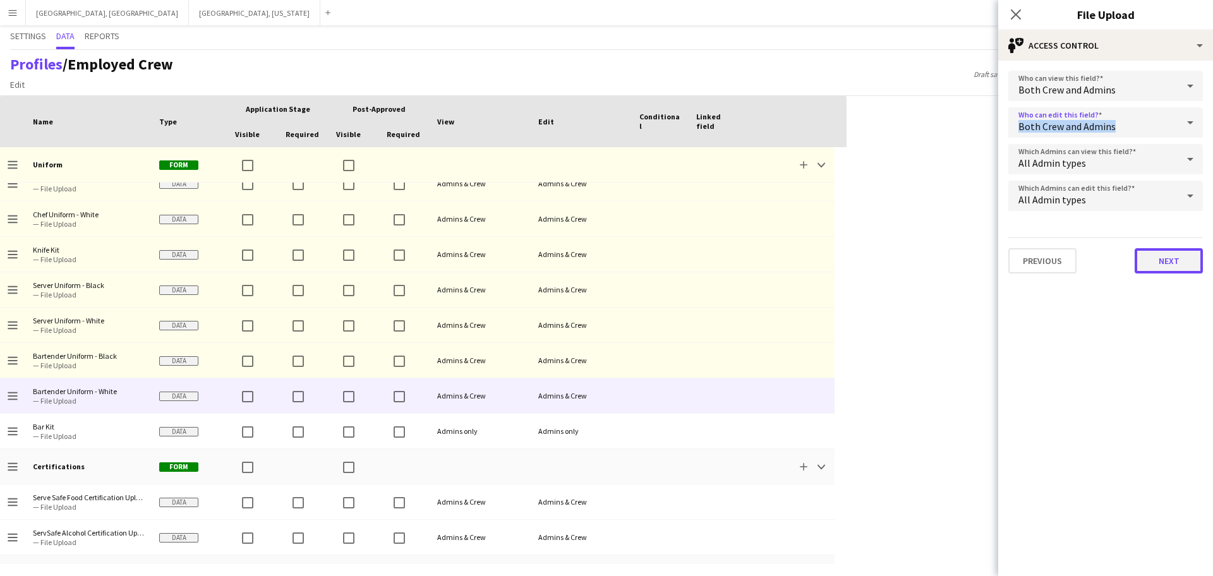
click at [577, 263] on button "Next" at bounding box center [1168, 260] width 68 height 25
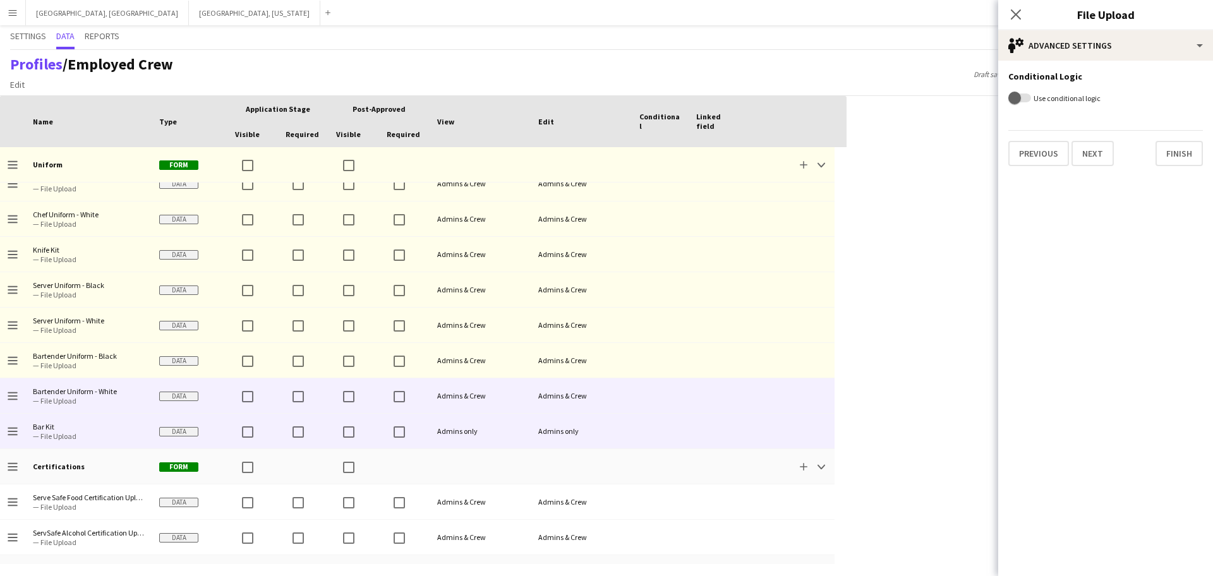
click at [506, 439] on div "Admins only" at bounding box center [479, 431] width 101 height 35
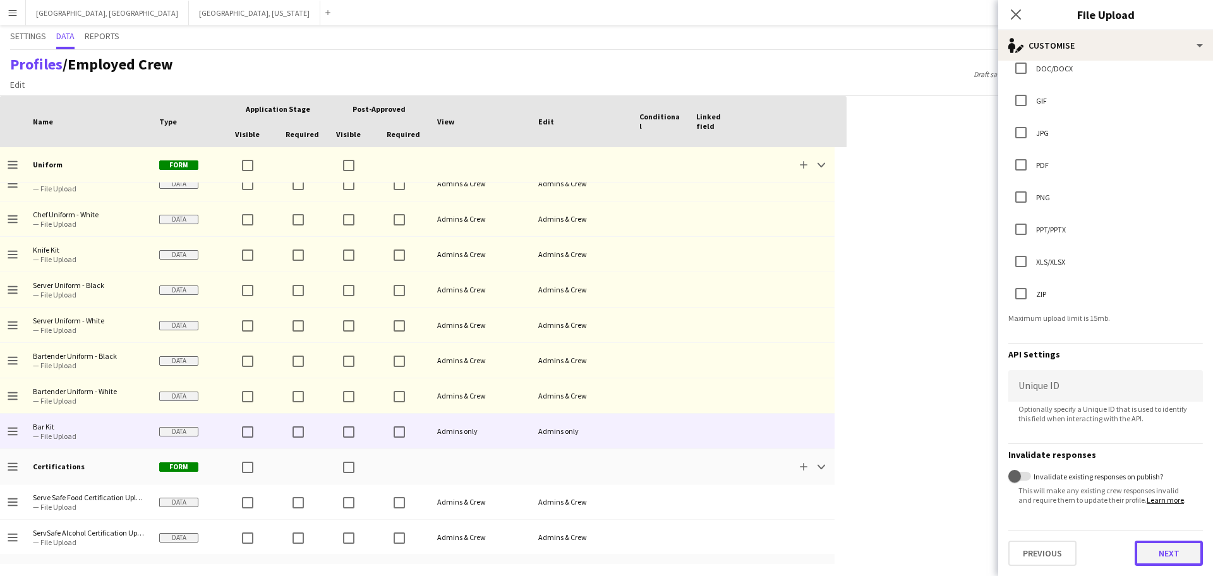
click at [577, 551] on button "Next" at bounding box center [1168, 553] width 68 height 25
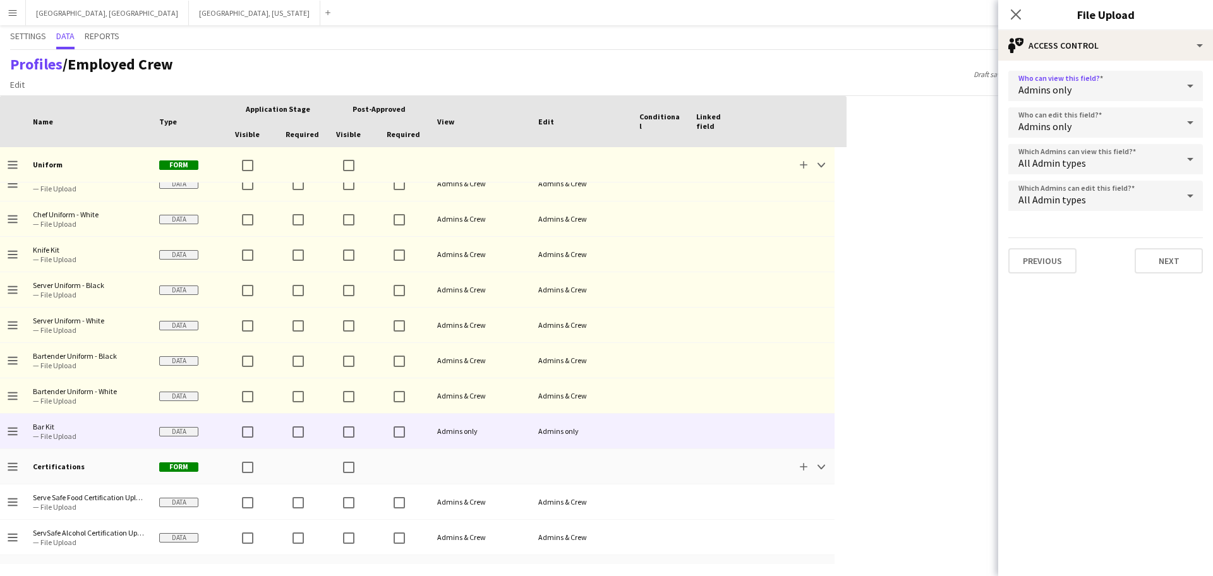
click at [577, 90] on div "Admins only" at bounding box center [1092, 86] width 169 height 30
click at [577, 116] on span "Both Crew and Admins" at bounding box center [1105, 122] width 174 height 12
click at [577, 132] on span "Admins only" at bounding box center [1044, 126] width 53 height 13
click at [577, 152] on mat-option "Both Crew and Admins" at bounding box center [1105, 159] width 195 height 32
click at [577, 257] on button "Next" at bounding box center [1168, 260] width 68 height 25
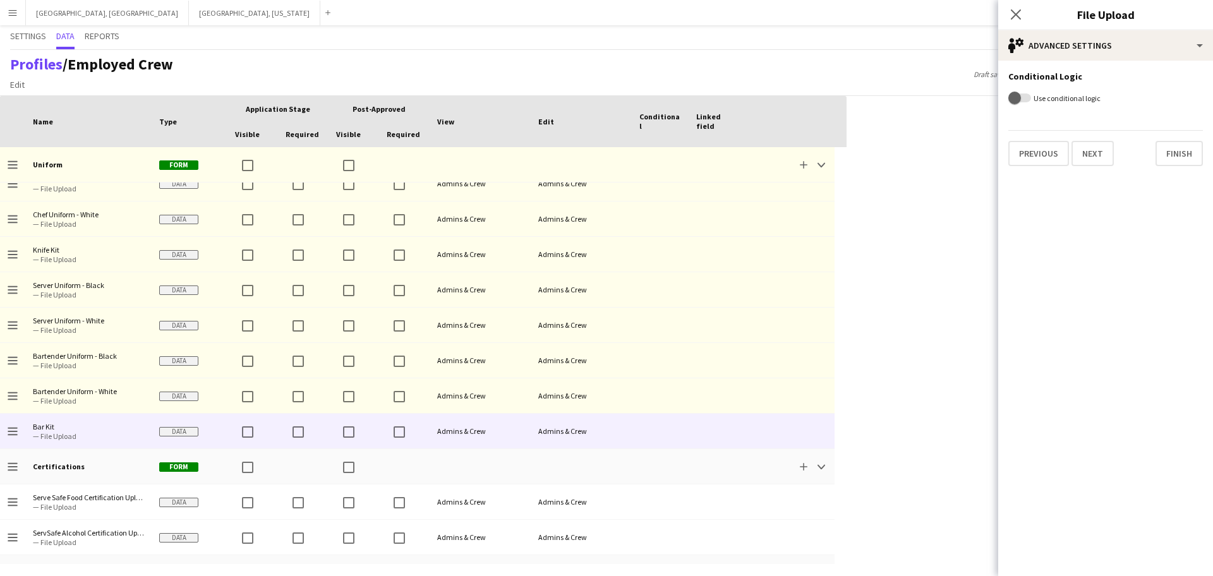
click at [577, 279] on div "Press SPACE to select this row. Drag here to set row groups Drag here to set co…" at bounding box center [606, 336] width 1213 height 480
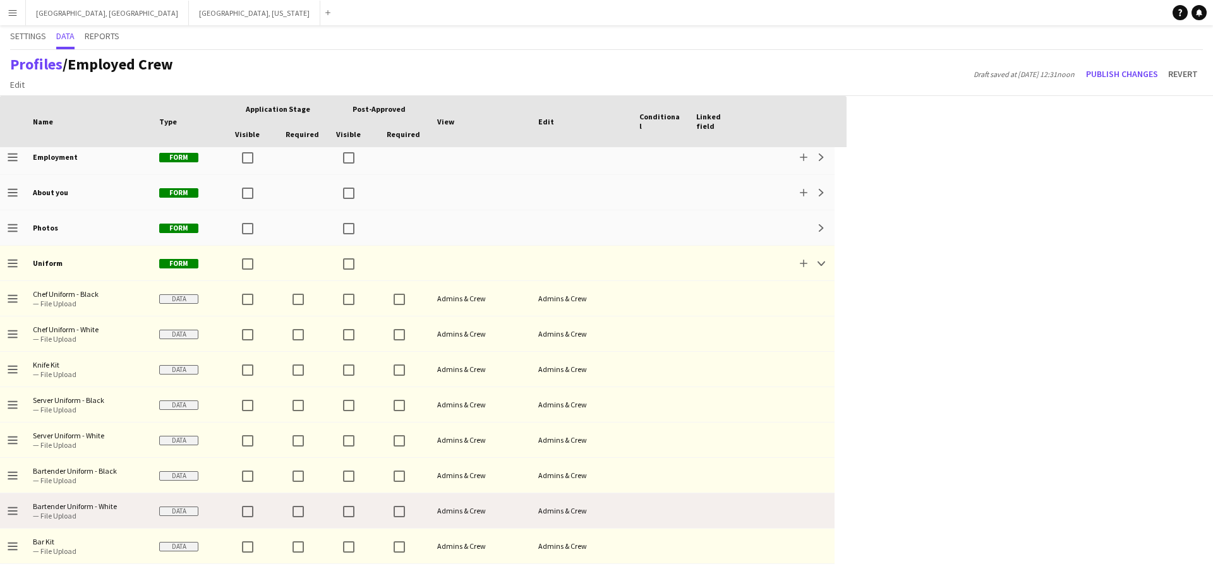
scroll to position [79, 0]
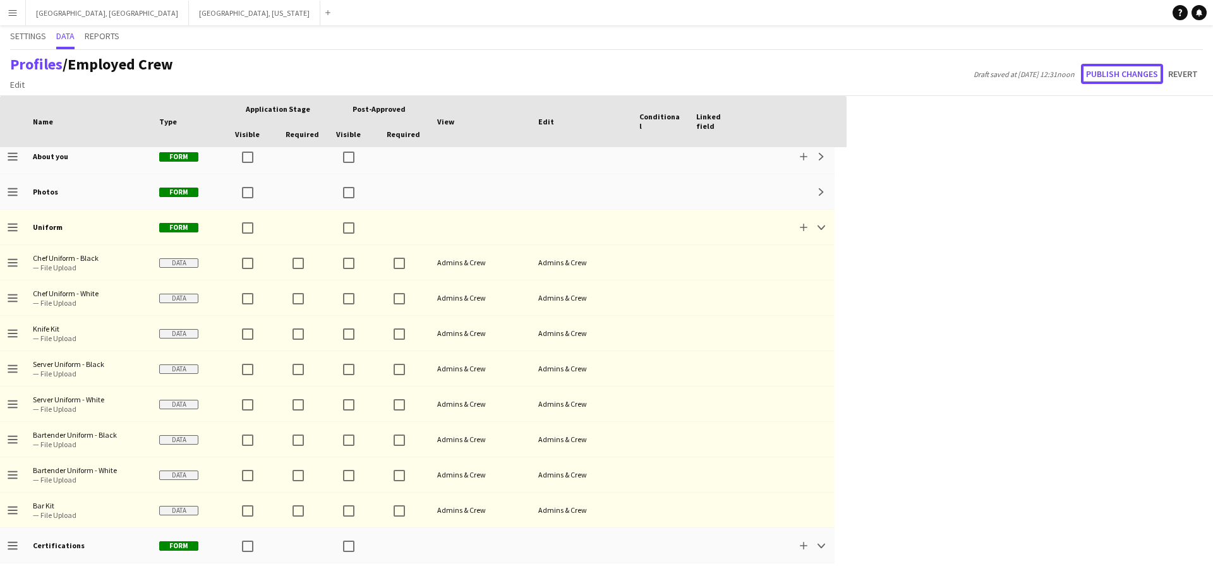
click at [577, 72] on button "Publish changes" at bounding box center [1122, 74] width 82 height 20
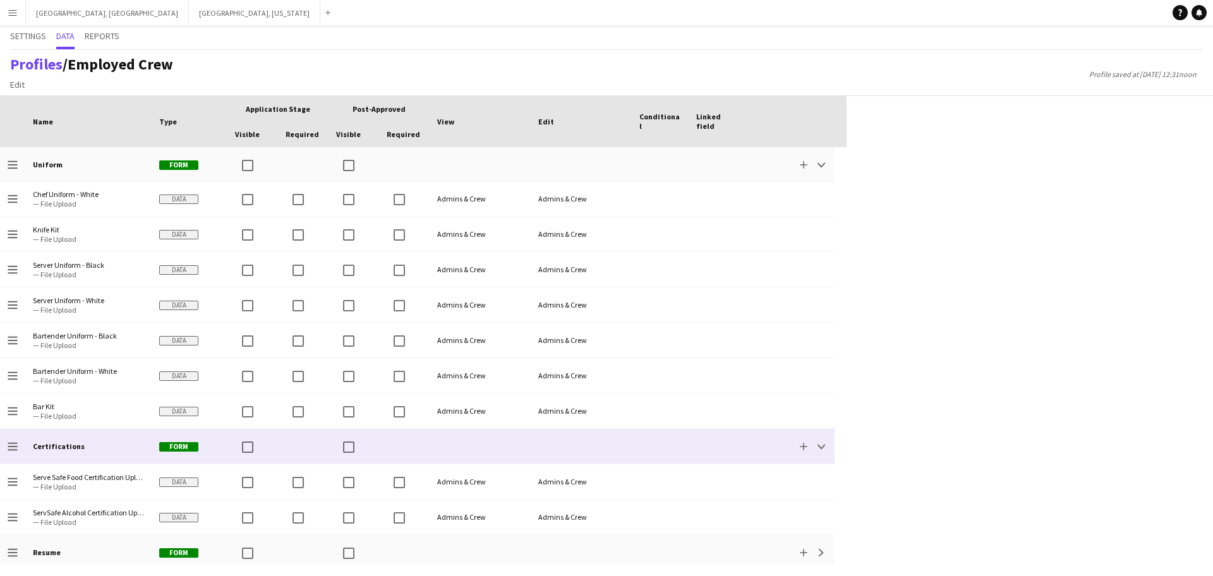
scroll to position [395, 0]
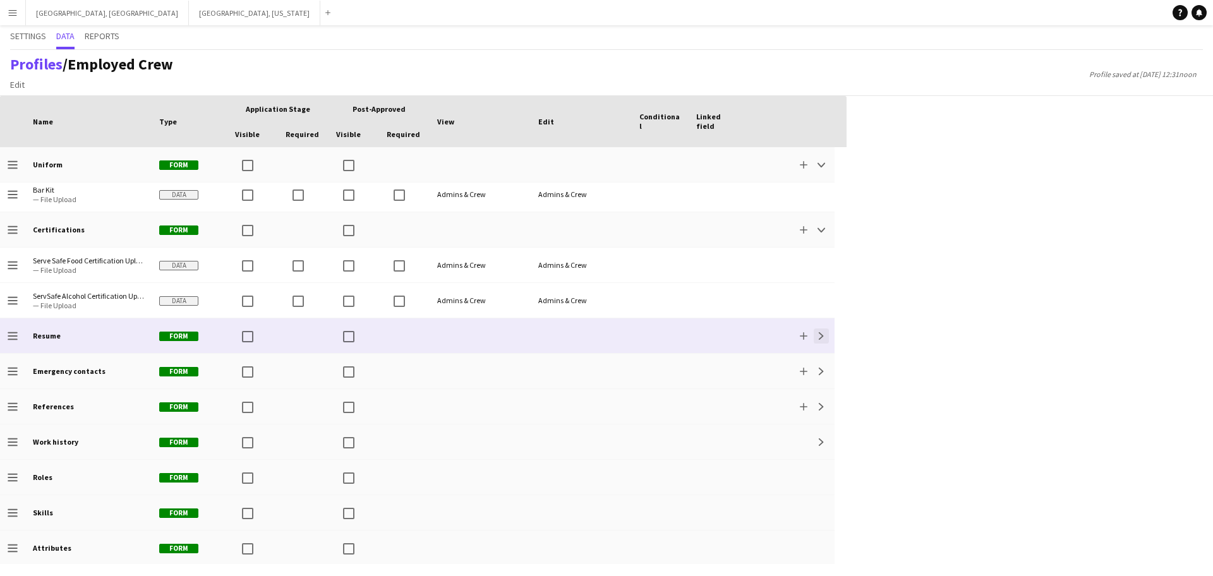
click at [577, 337] on app-icon "Expand" at bounding box center [821, 336] width 8 height 8
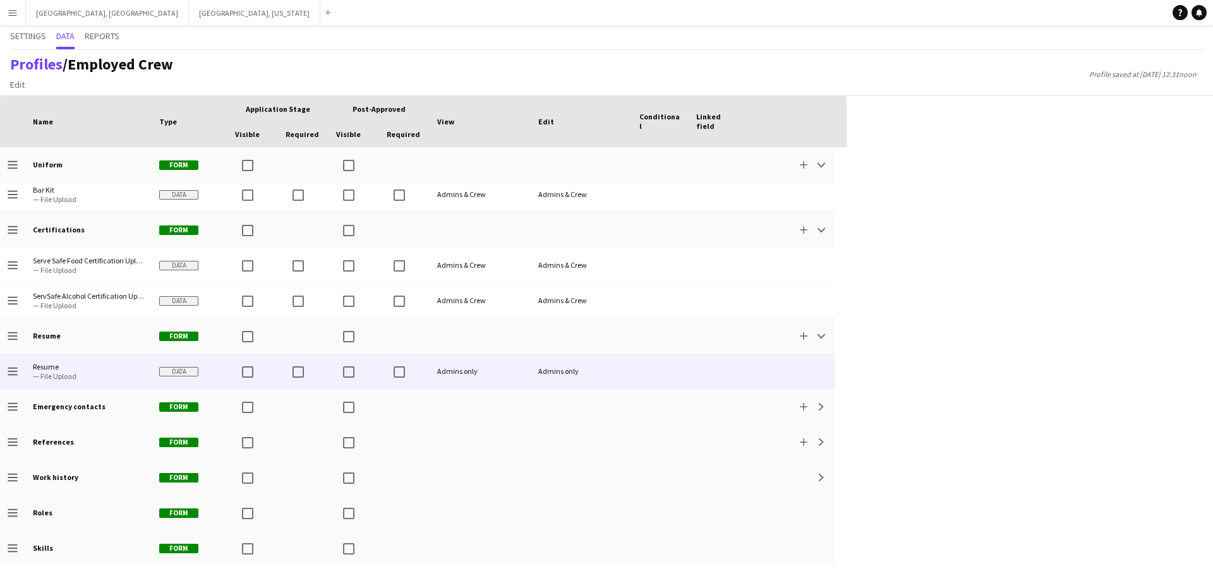
click at [577, 366] on div "Admins only" at bounding box center [581, 371] width 101 height 35
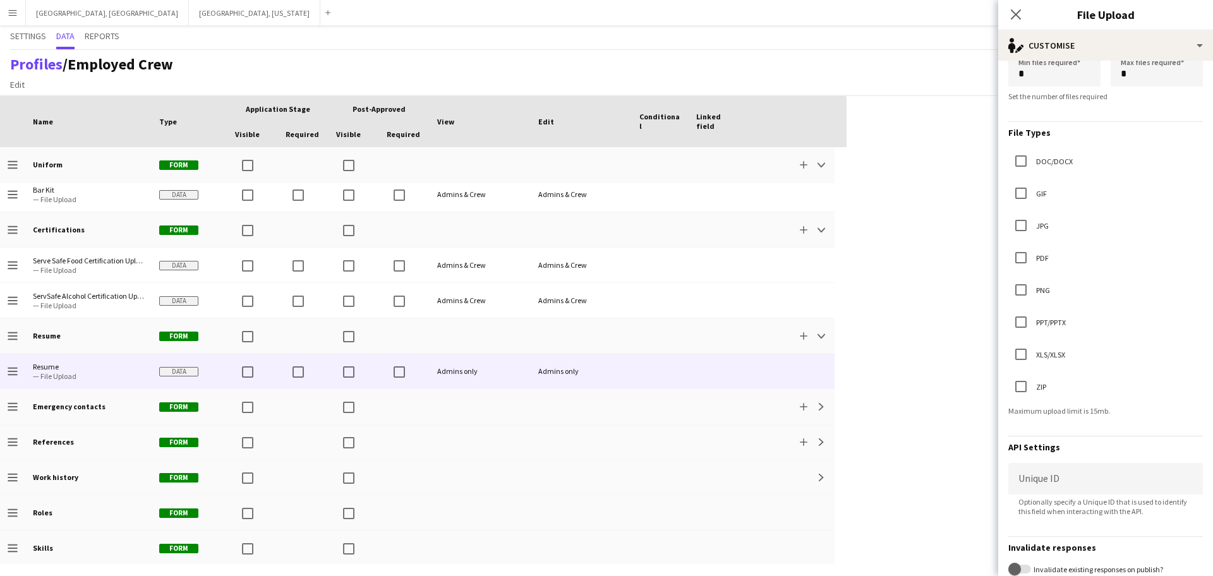
scroll to position [249, 0]
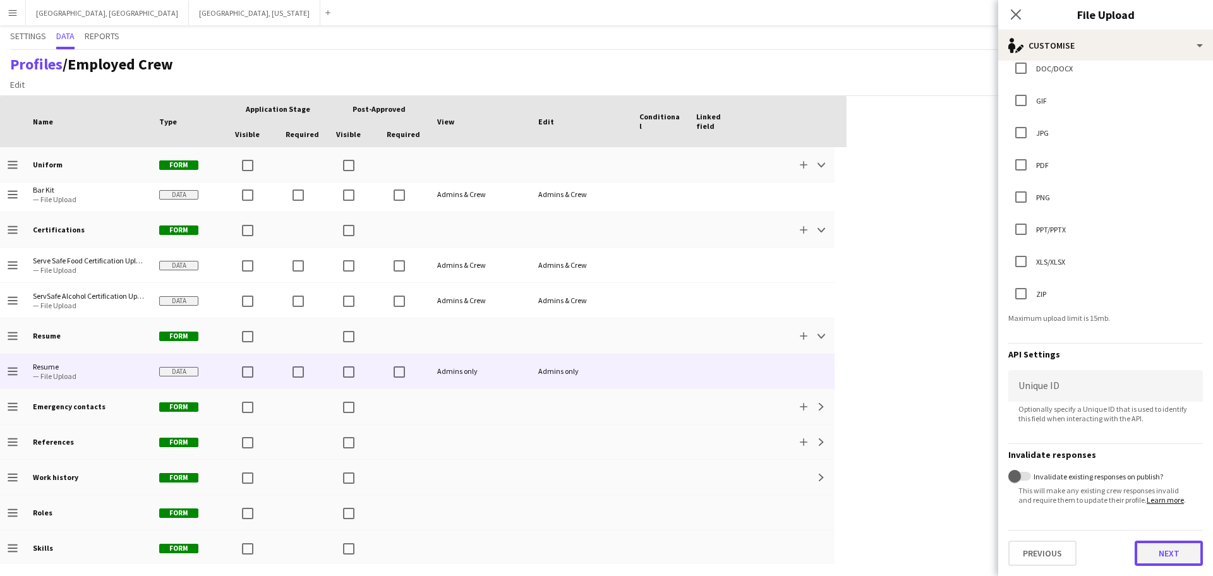
click at [577, 544] on button "Next" at bounding box center [1168, 553] width 68 height 25
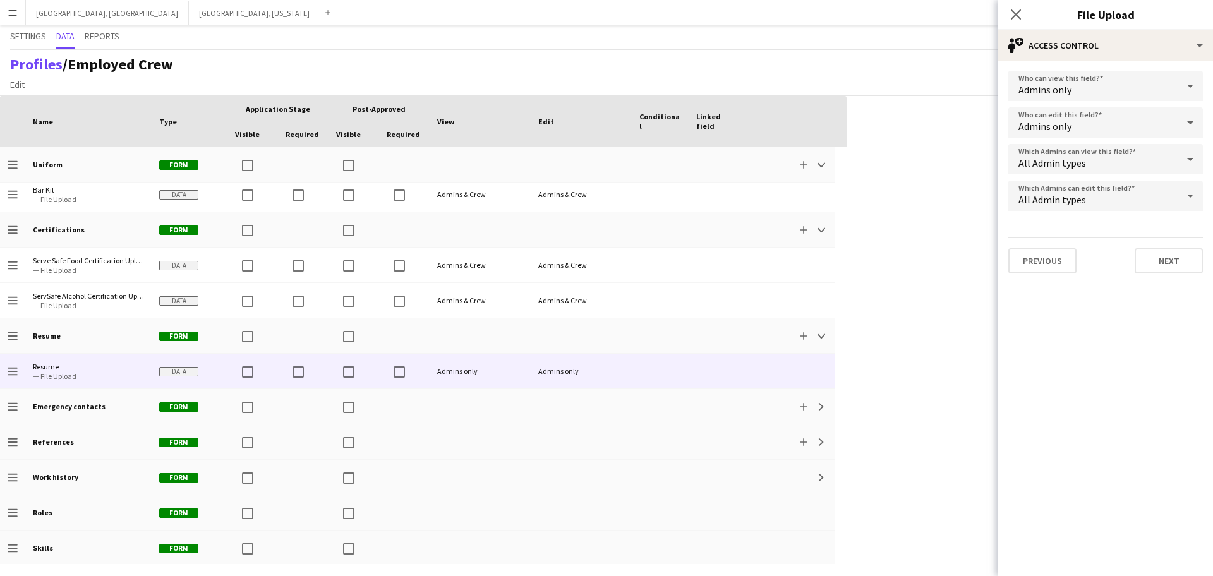
click at [577, 83] on div "Admins only" at bounding box center [1092, 86] width 169 height 30
click at [577, 121] on span "Both Crew and Admins" at bounding box center [1105, 122] width 174 height 12
click at [577, 121] on div "Admins only" at bounding box center [1092, 122] width 169 height 30
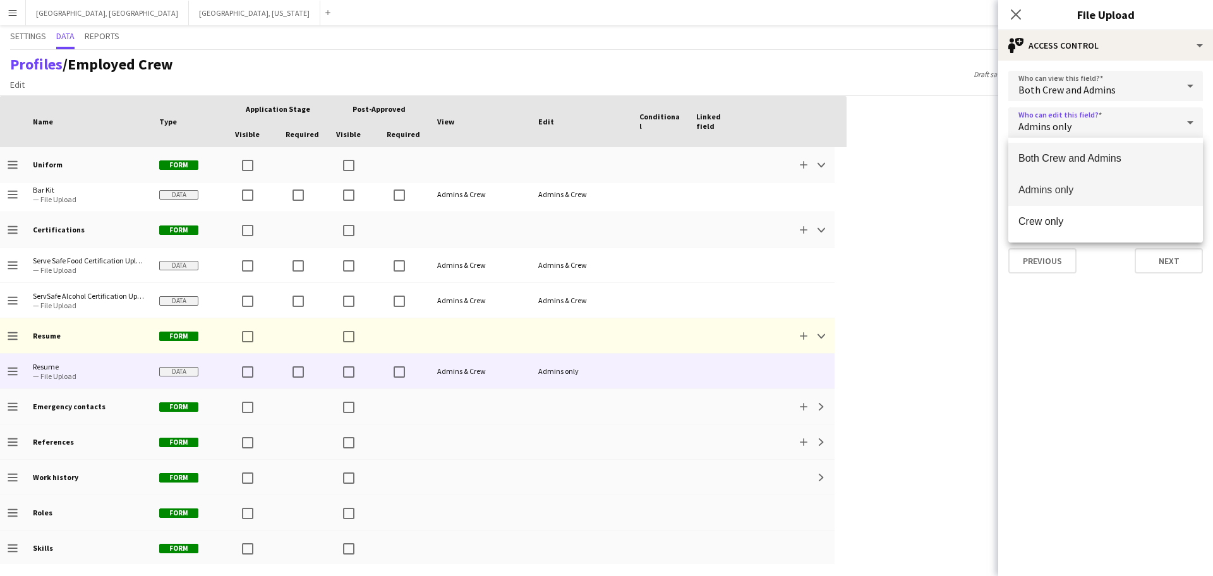
click at [577, 159] on span "Both Crew and Admins" at bounding box center [1105, 158] width 174 height 12
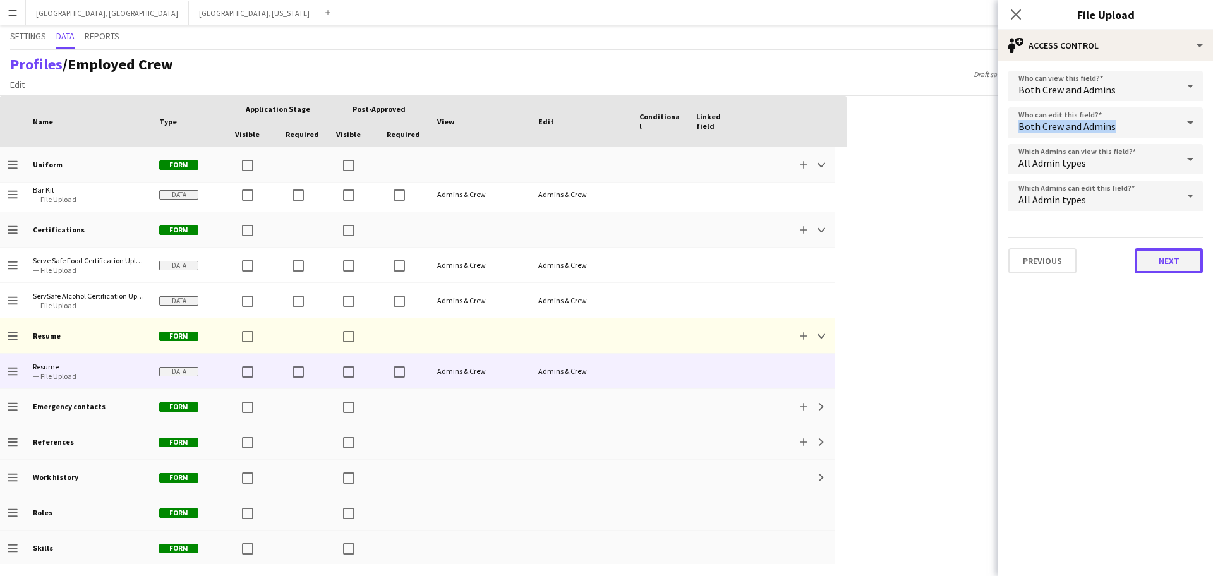
click at [577, 265] on button "Next" at bounding box center [1168, 260] width 68 height 25
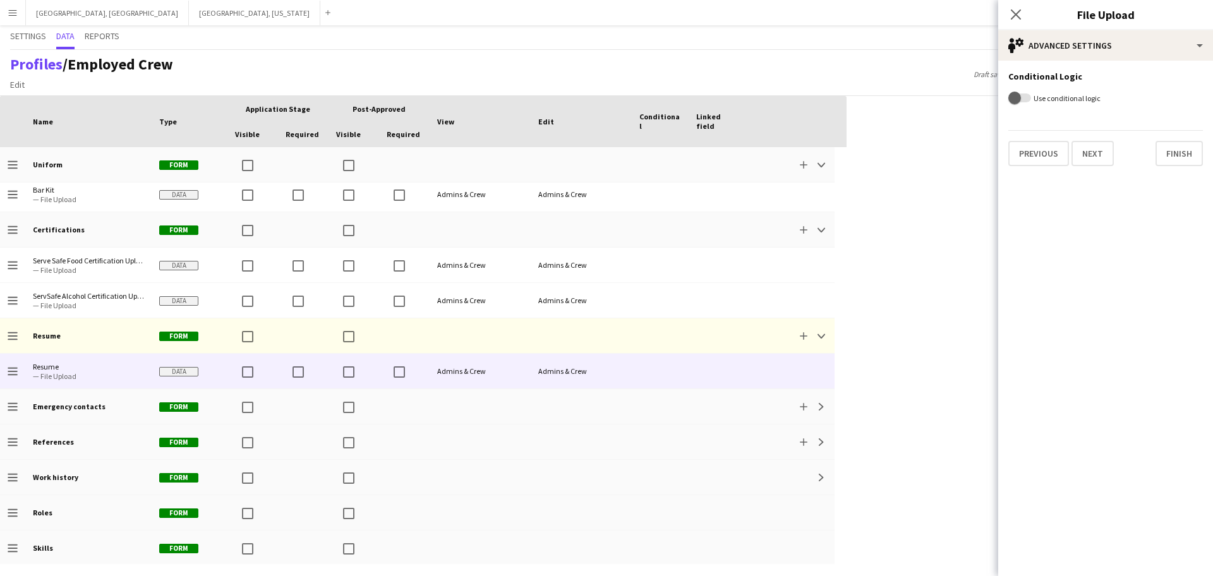
click at [577, 63] on div "Profiles / Employed Crew Edit Add section Draft saved at [DATE] 12:32noon Publi…" at bounding box center [606, 73] width 1213 height 46
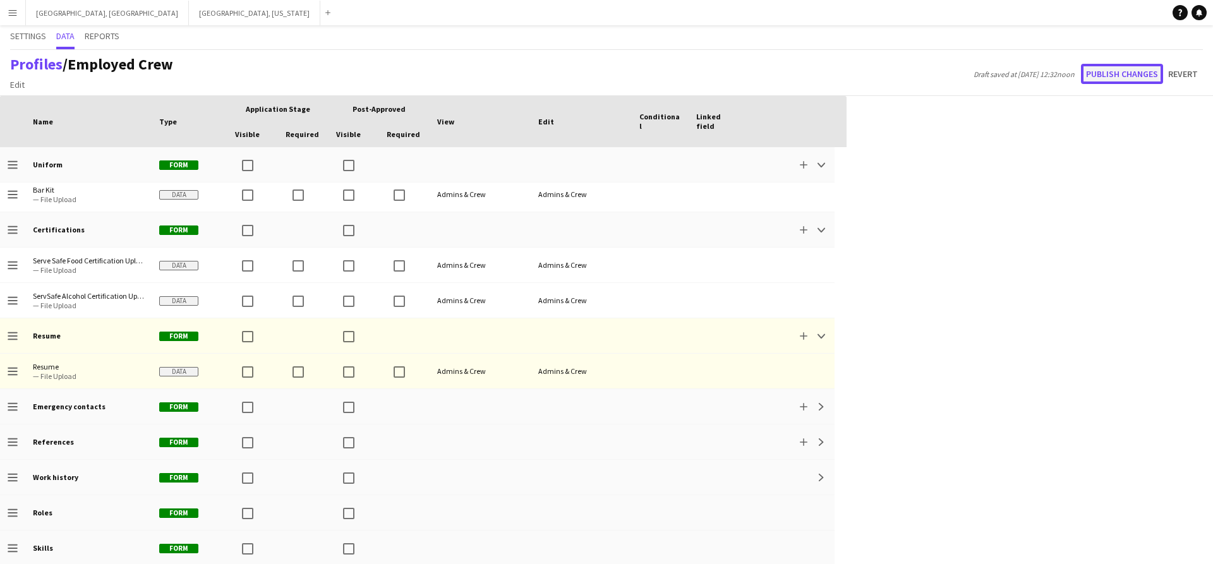
click at [577, 68] on button "Publish changes" at bounding box center [1122, 74] width 82 height 20
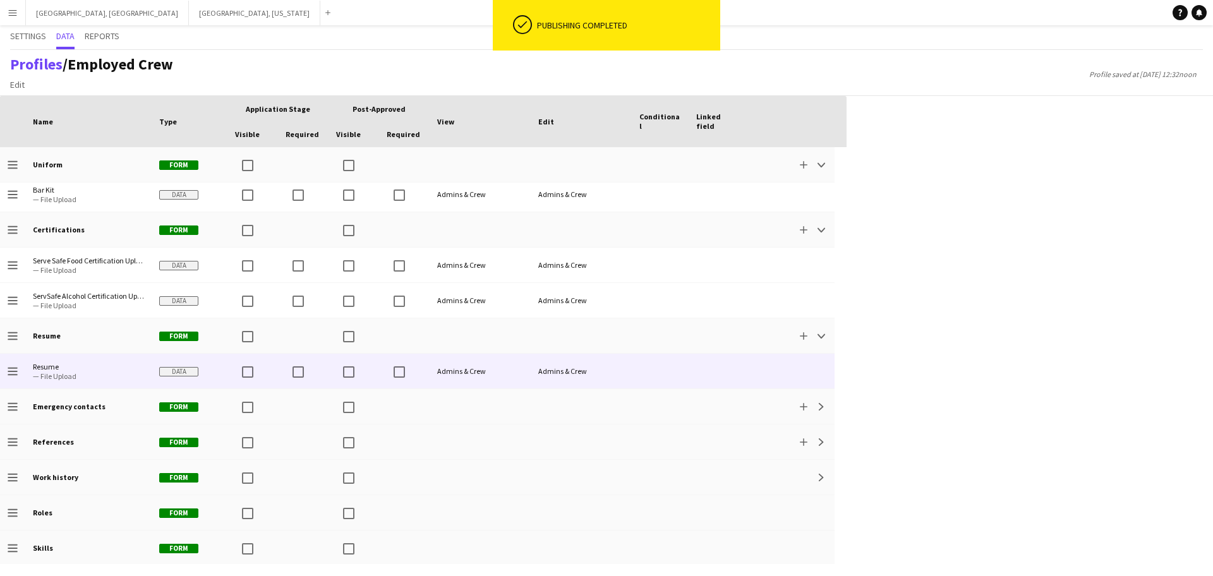
scroll to position [0, 0]
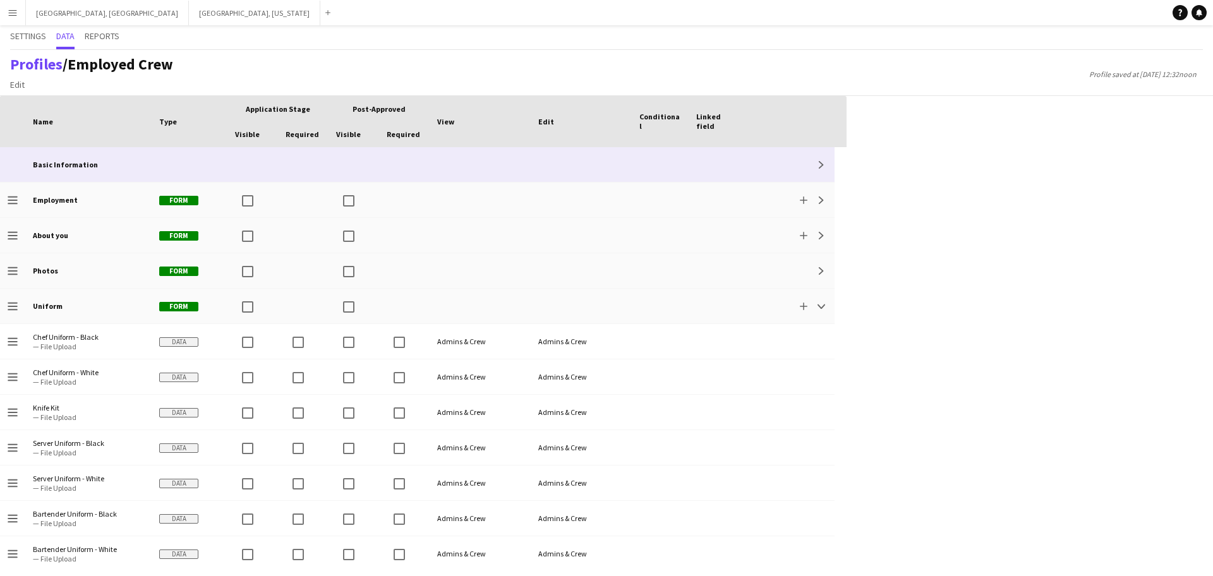
click at [577, 165] on div "Expand" at bounding box center [790, 164] width 91 height 35
click at [577, 162] on app-icon "Expand" at bounding box center [821, 165] width 8 height 8
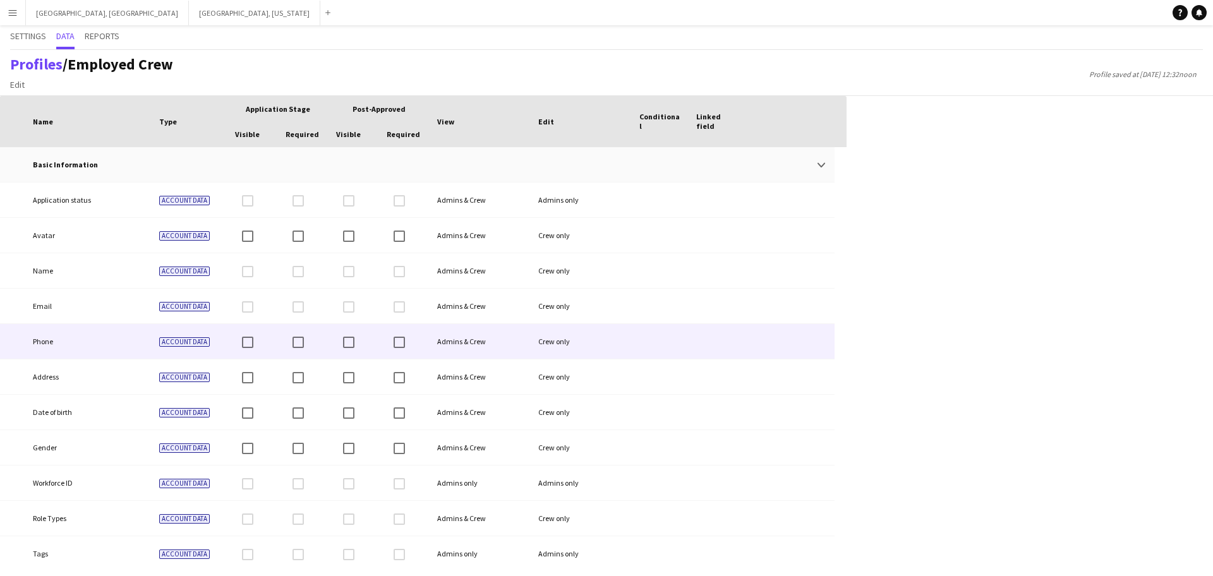
click at [577, 344] on div "Crew only" at bounding box center [581, 341] width 101 height 35
click at [523, 353] on div "Admins & Crew" at bounding box center [479, 341] width 101 height 35
click at [513, 343] on div "Admins & Crew" at bounding box center [479, 341] width 101 height 35
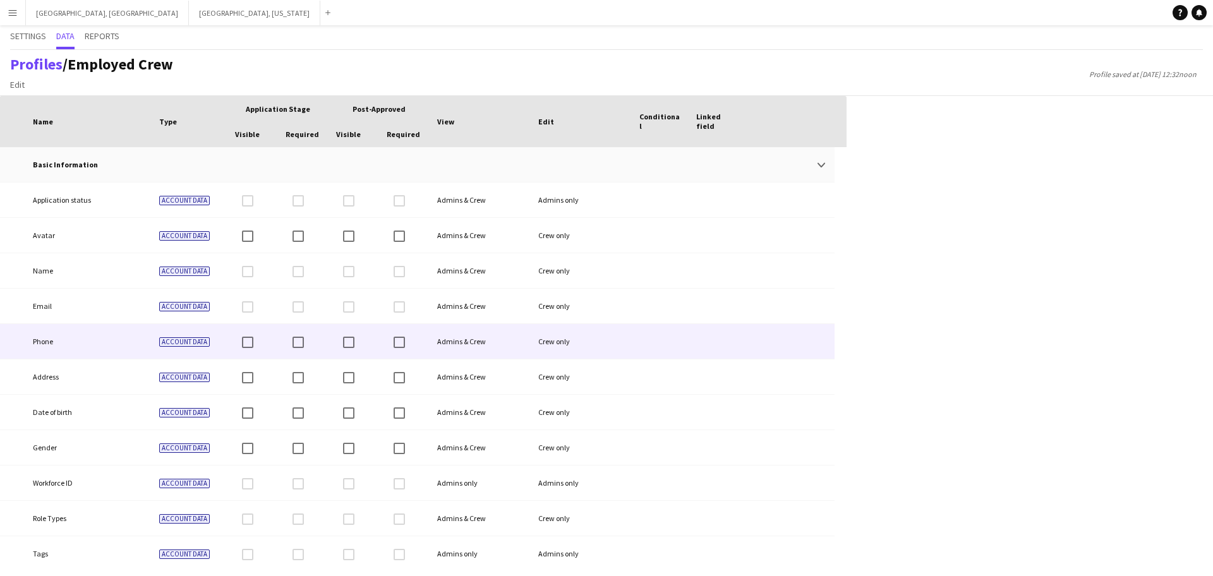
click at [513, 343] on div "Admins & Crew" at bounding box center [479, 341] width 101 height 35
click at [442, 342] on div "Admins & Crew" at bounding box center [479, 341] width 101 height 35
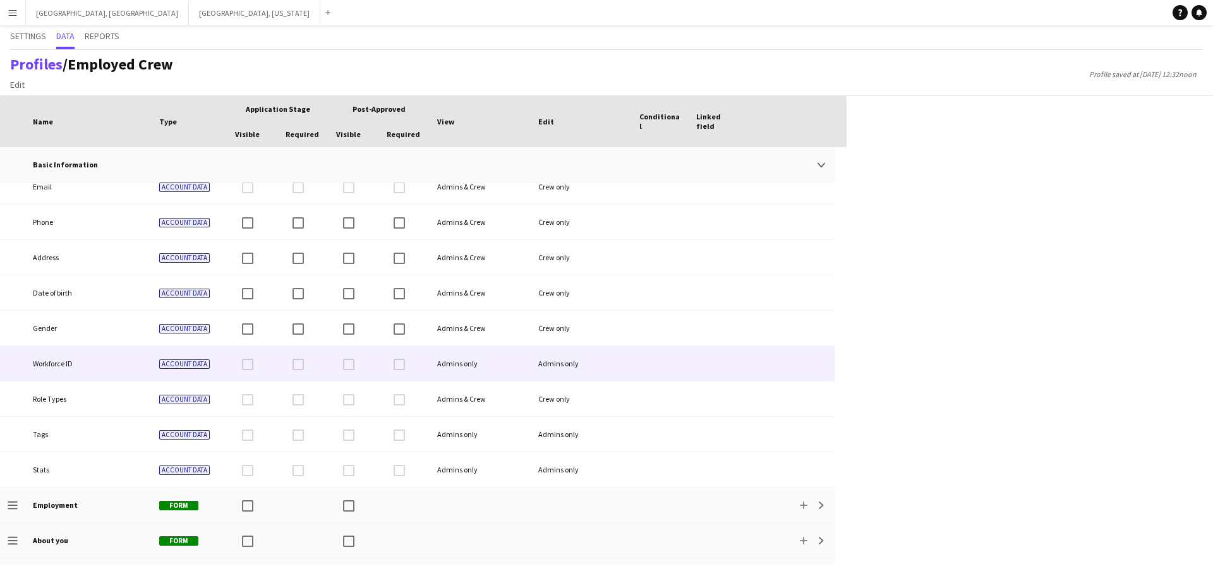
scroll to position [158, 0]
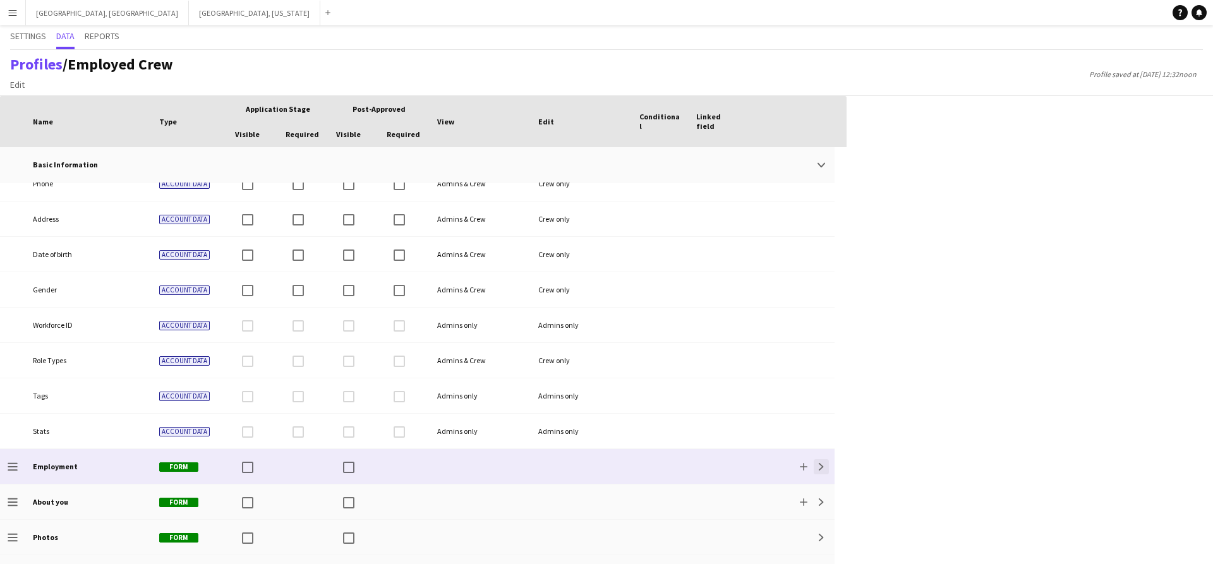
click at [577, 466] on button "Expand" at bounding box center [821, 466] width 15 height 15
click at [577, 464] on app-icon "Collapse" at bounding box center [821, 467] width 8 height 8
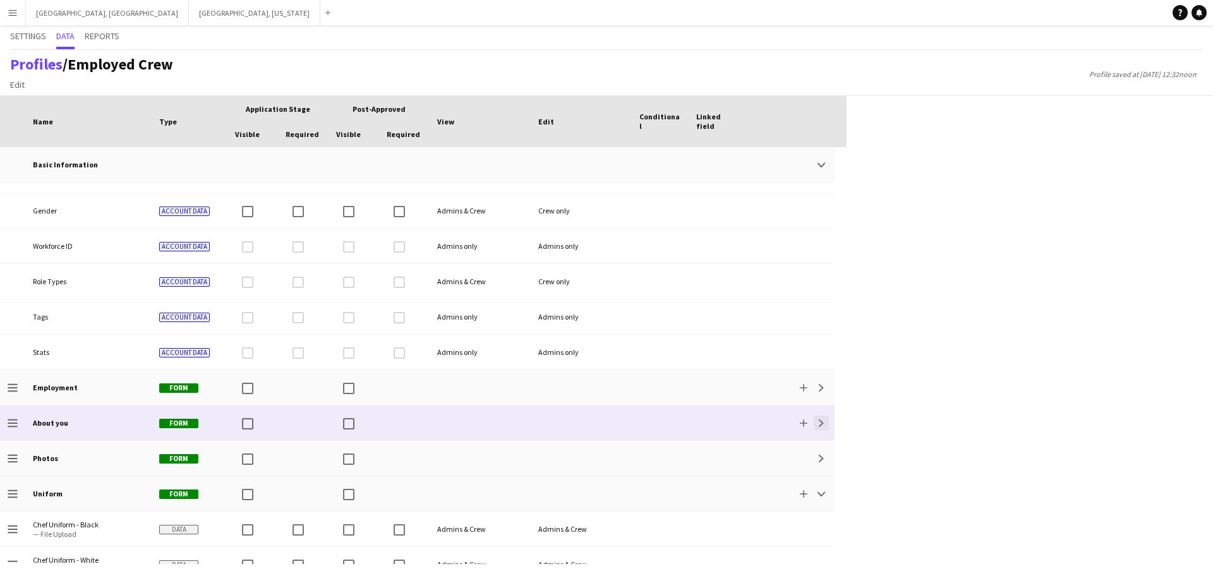
click at [577, 423] on app-icon "Expand" at bounding box center [821, 423] width 8 height 8
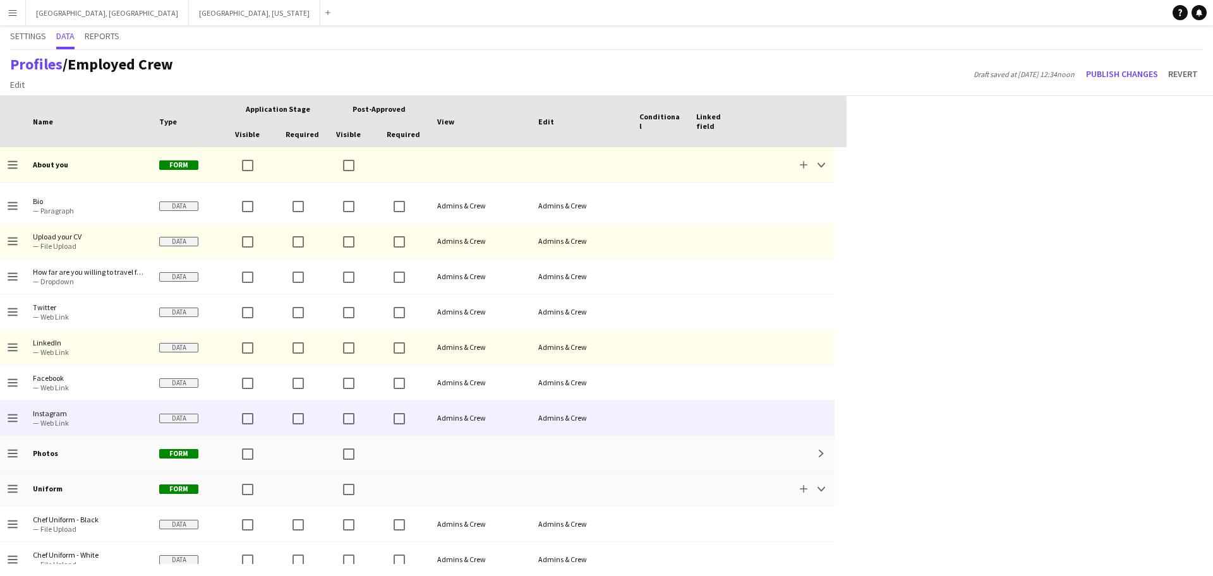
scroll to position [553, 0]
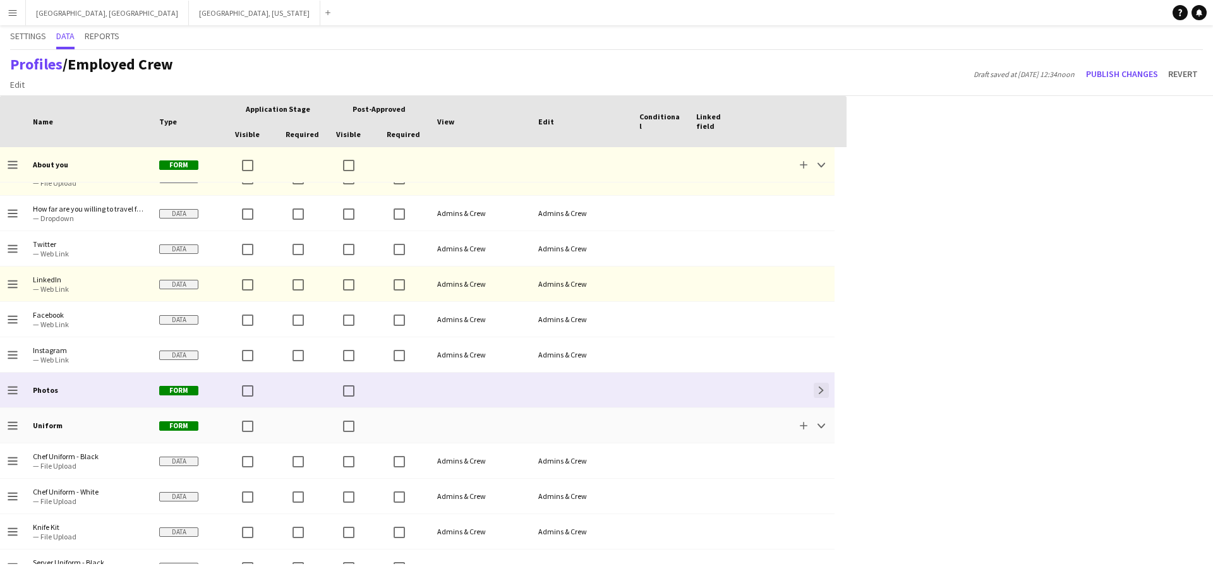
click at [577, 388] on app-icon "Expand" at bounding box center [821, 391] width 8 height 8
click at [577, 388] on app-icon "Collapse" at bounding box center [821, 391] width 8 height 8
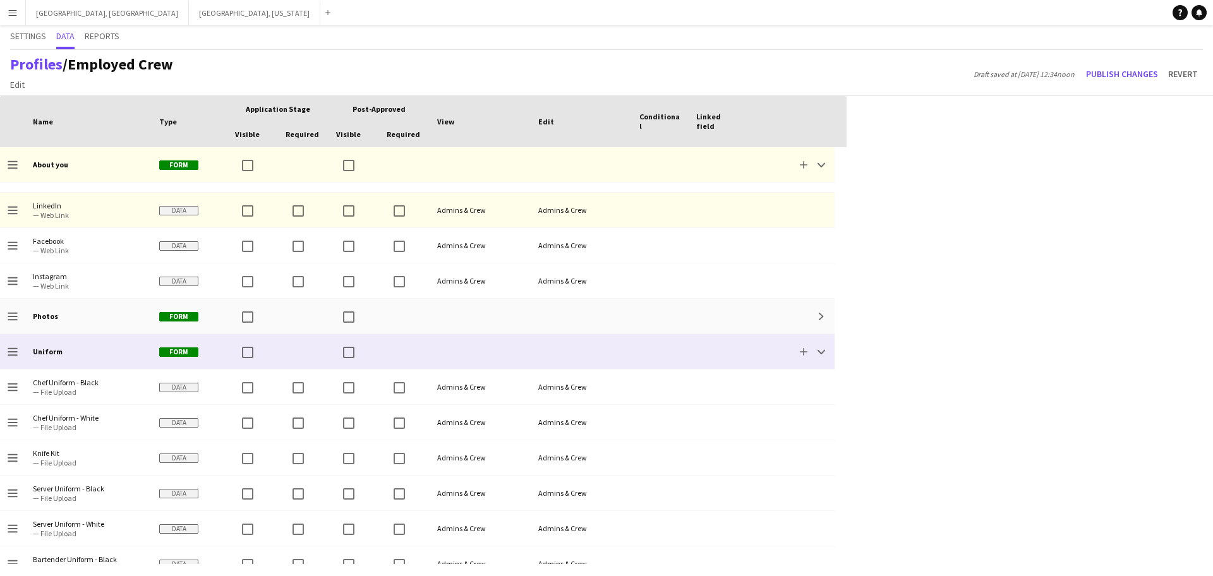
scroll to position [711, 0]
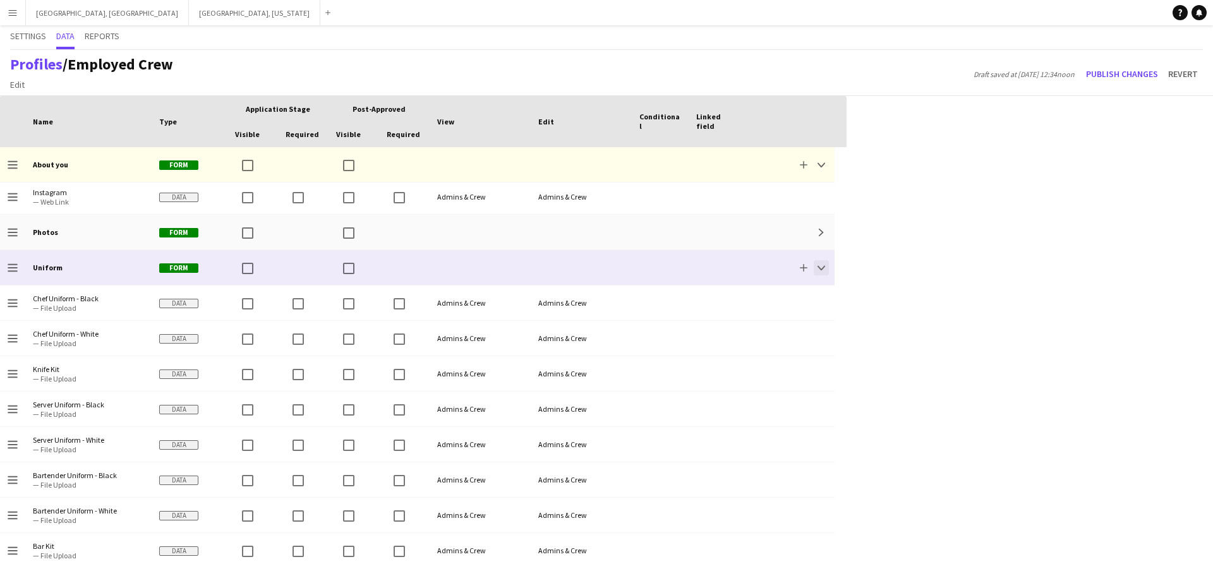
click at [577, 268] on app-icon "Collapse" at bounding box center [821, 268] width 8 height 8
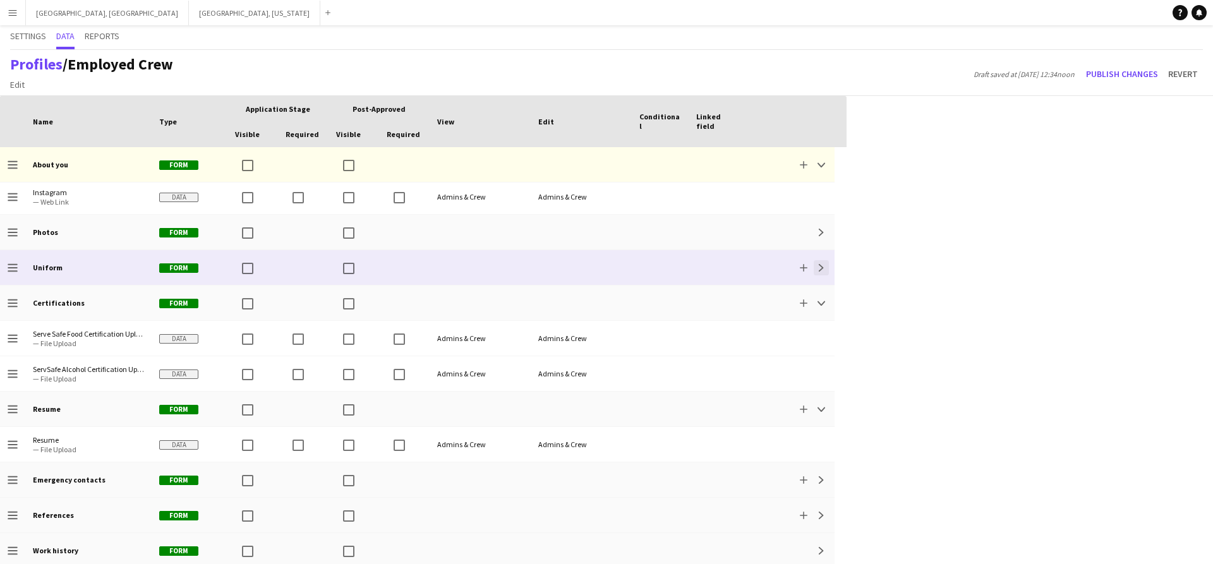
click at [577, 268] on app-icon "Expand" at bounding box center [821, 268] width 8 height 8
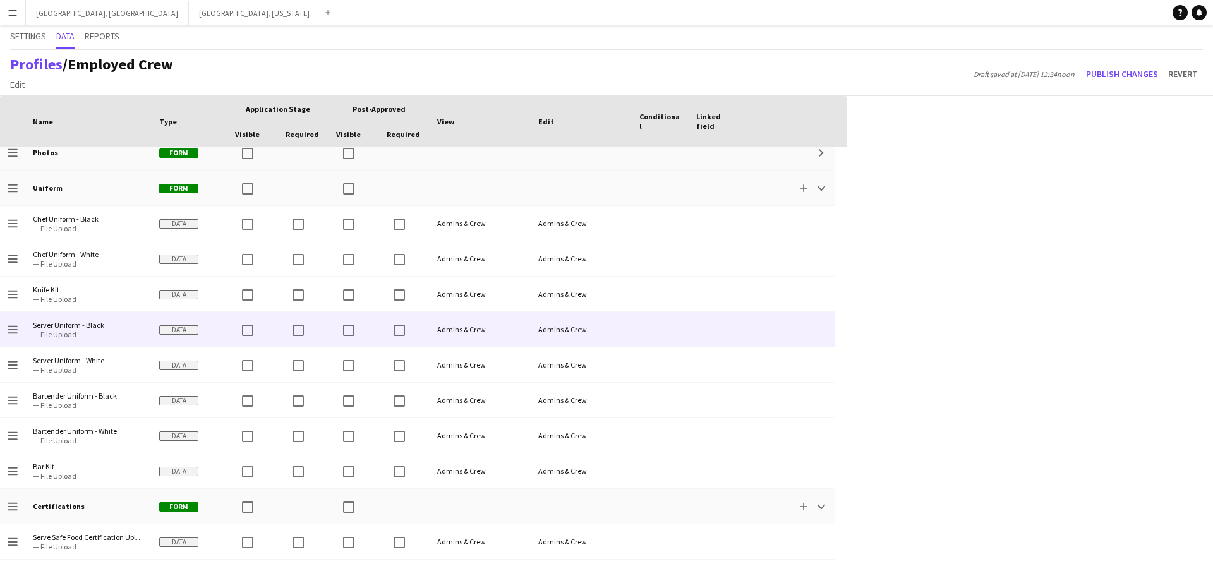
scroll to position [947, 0]
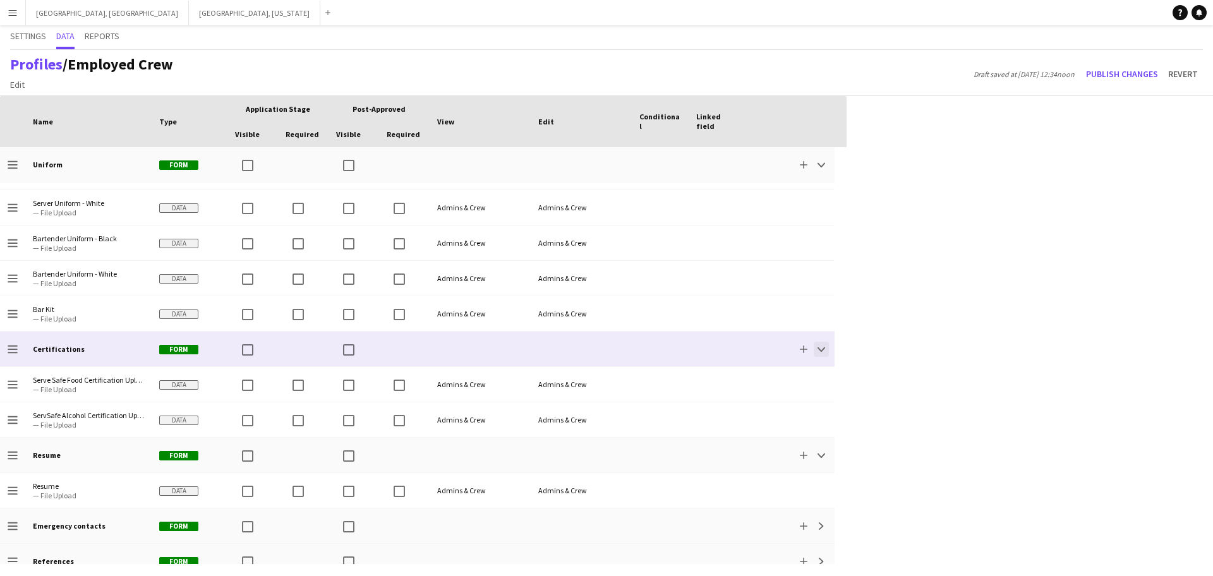
click at [577, 349] on button "Collapse" at bounding box center [821, 349] width 15 height 15
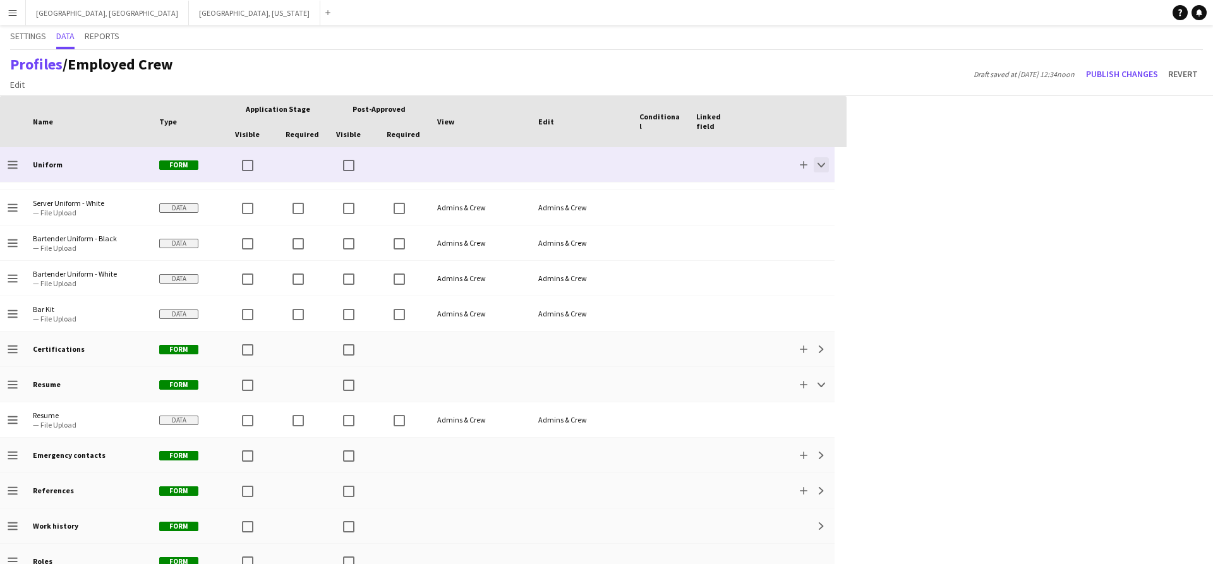
click at [577, 163] on app-icon "Collapse" at bounding box center [821, 165] width 8 height 8
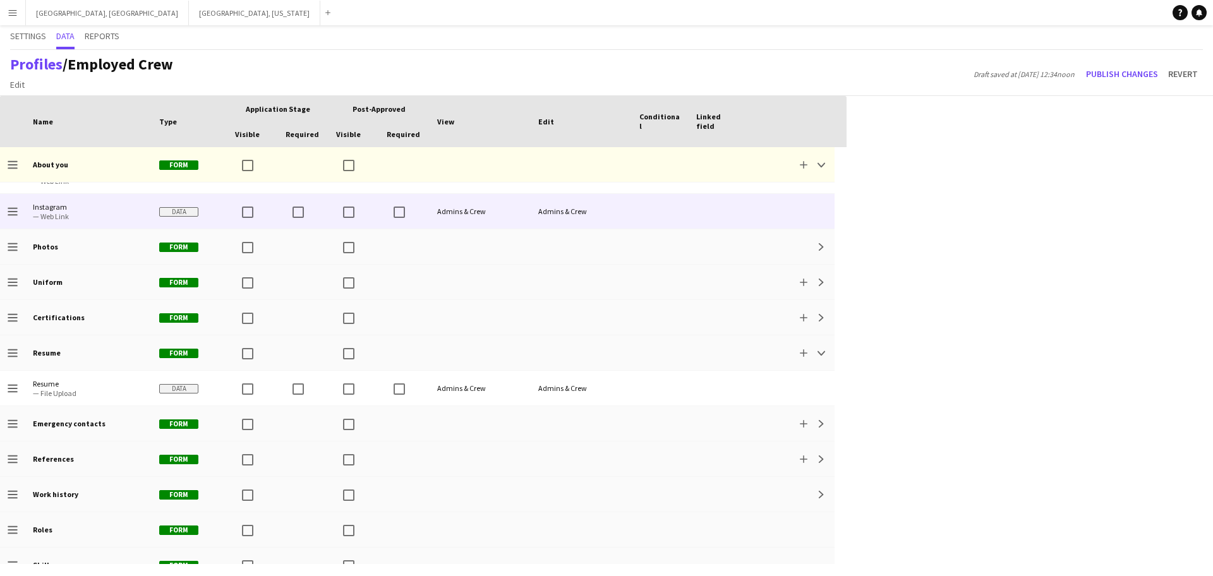
scroll to position [655, 0]
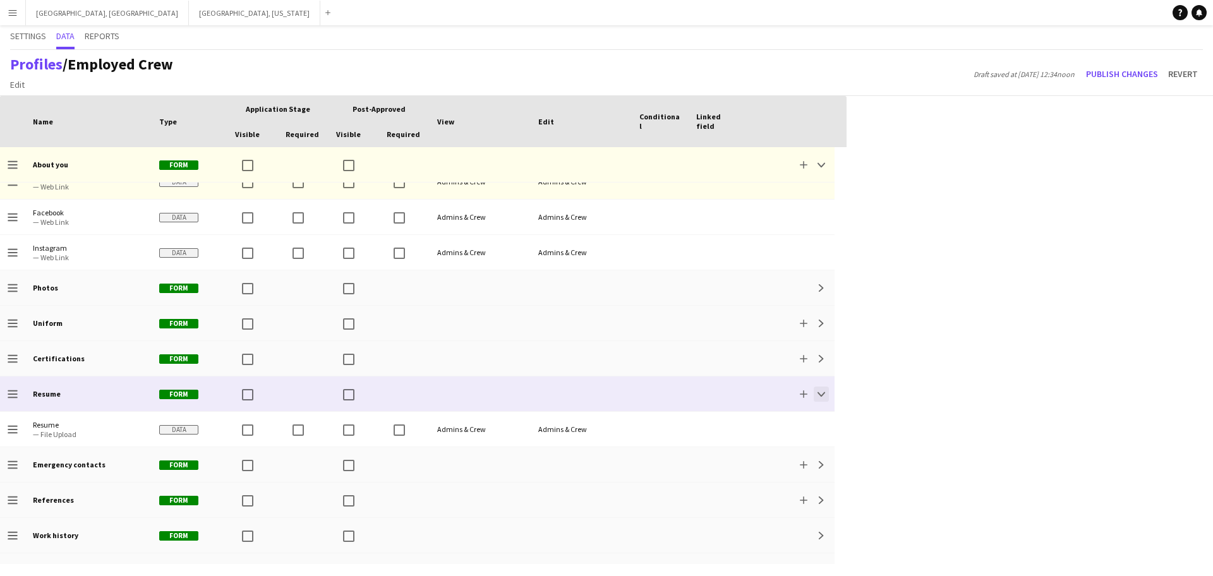
click at [577, 397] on app-icon "Collapse" at bounding box center [821, 394] width 8 height 8
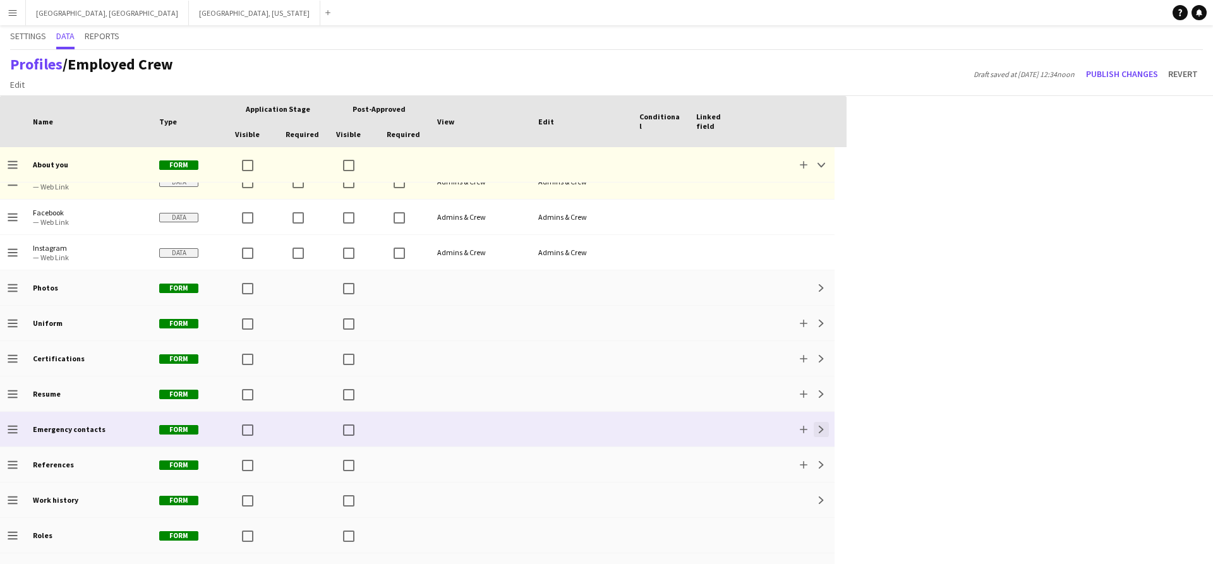
click at [577, 426] on app-icon "Expand" at bounding box center [821, 430] width 8 height 8
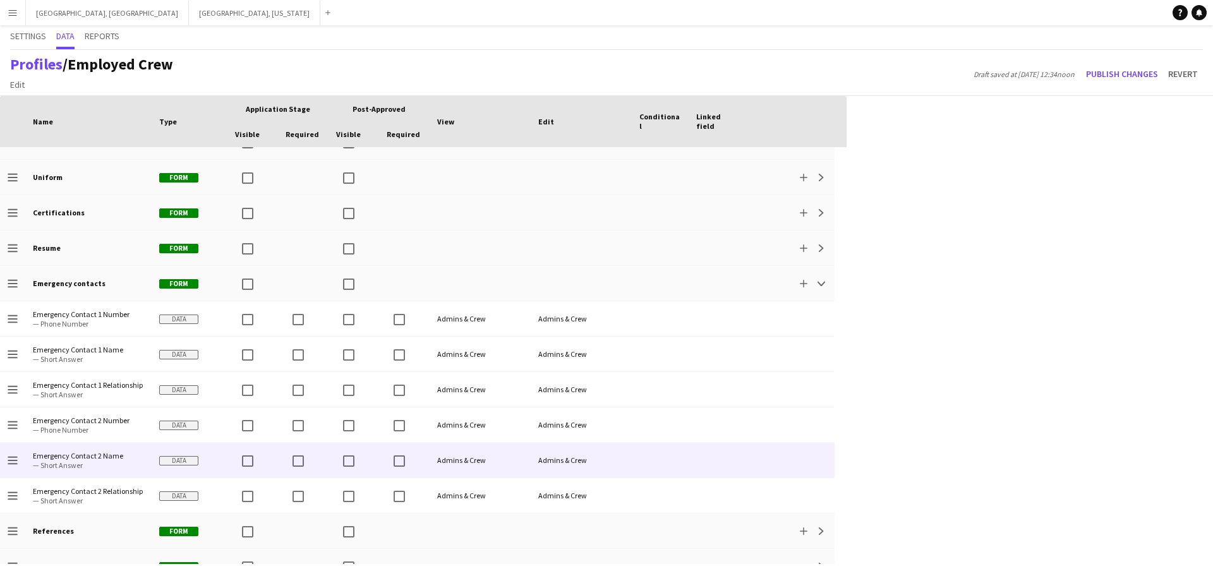
scroll to position [813, 0]
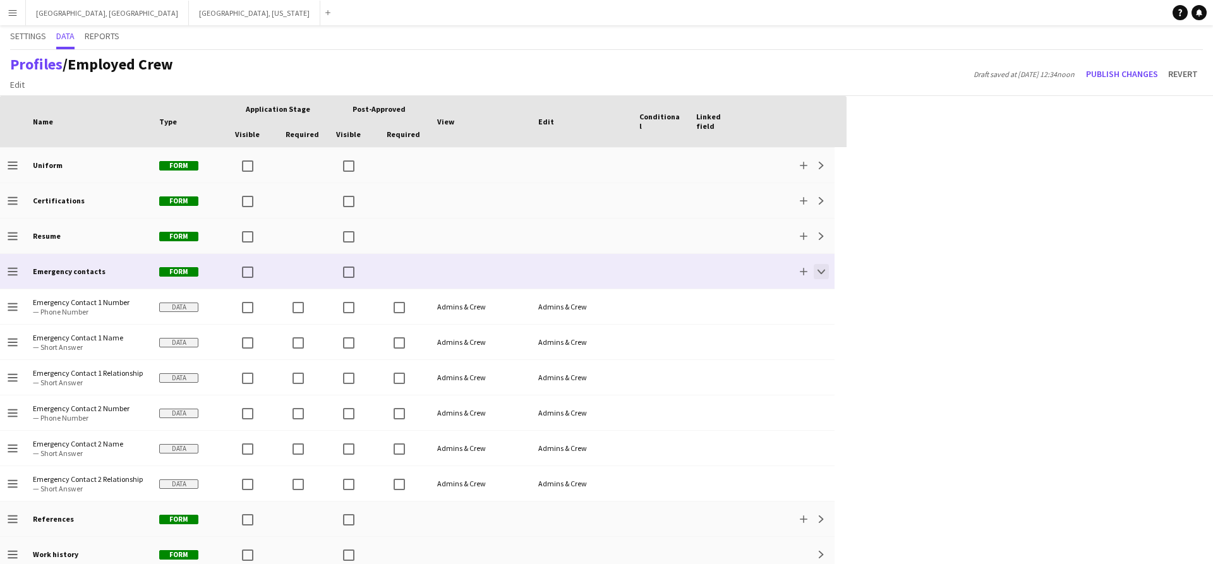
click at [577, 273] on button "Collapse" at bounding box center [821, 271] width 15 height 15
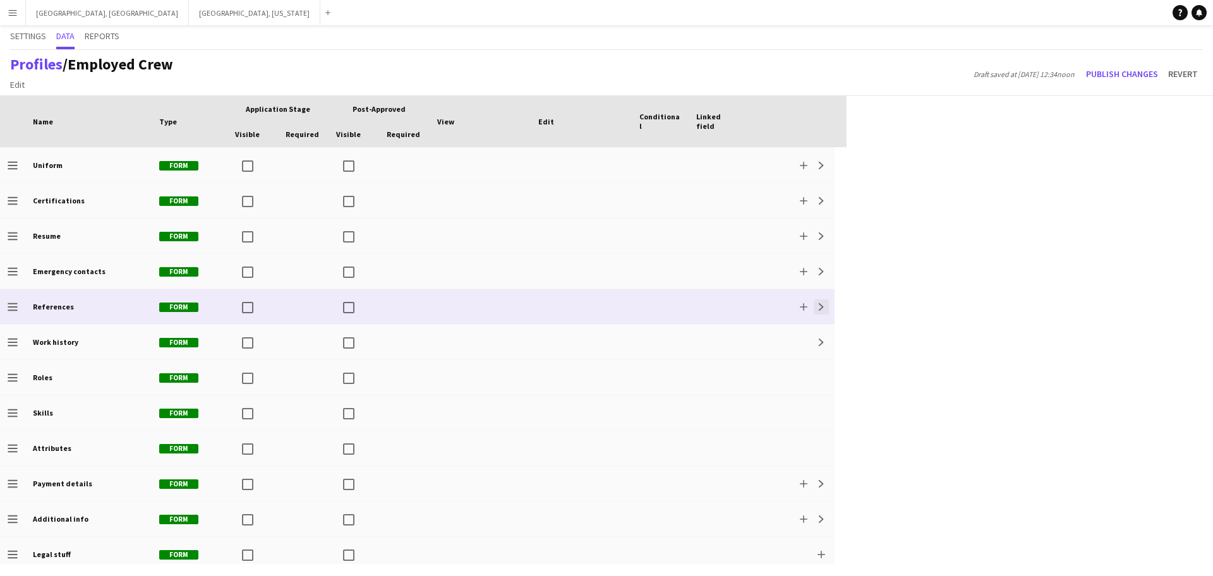
click at [577, 313] on button "Expand" at bounding box center [821, 306] width 15 height 15
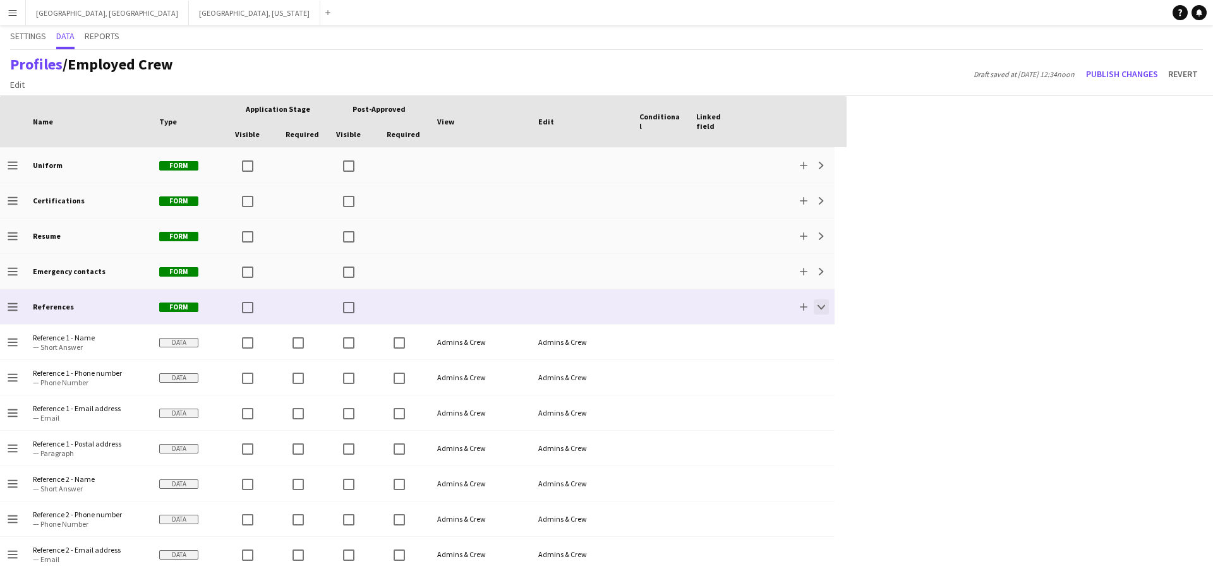
click at [577, 313] on button "Collapse" at bounding box center [821, 306] width 15 height 15
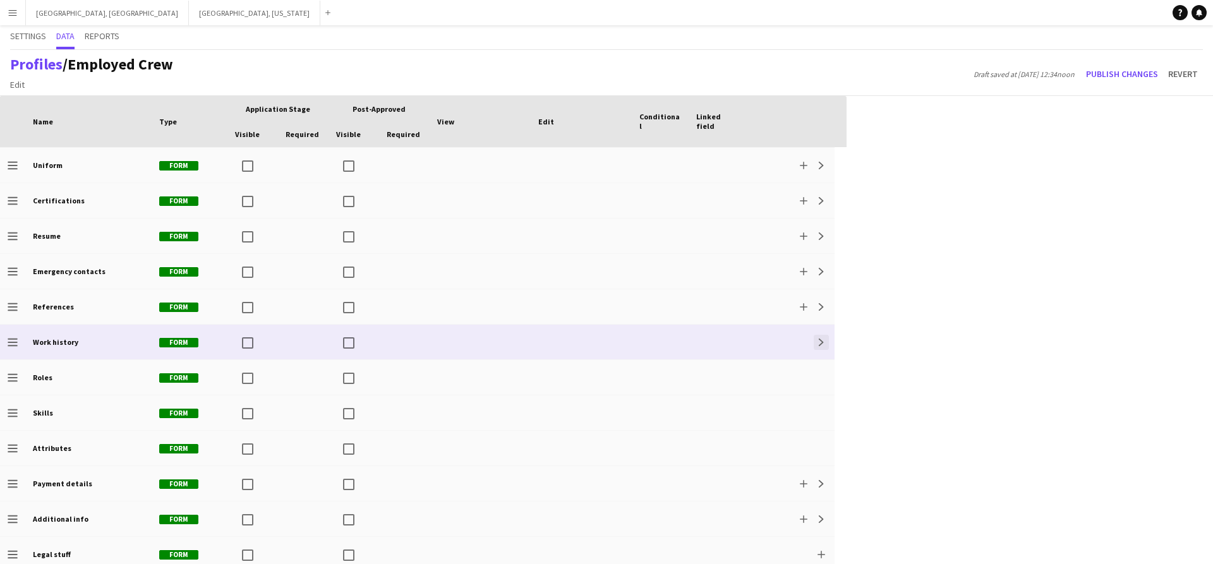
click at [577, 347] on button "Expand" at bounding box center [821, 342] width 15 height 15
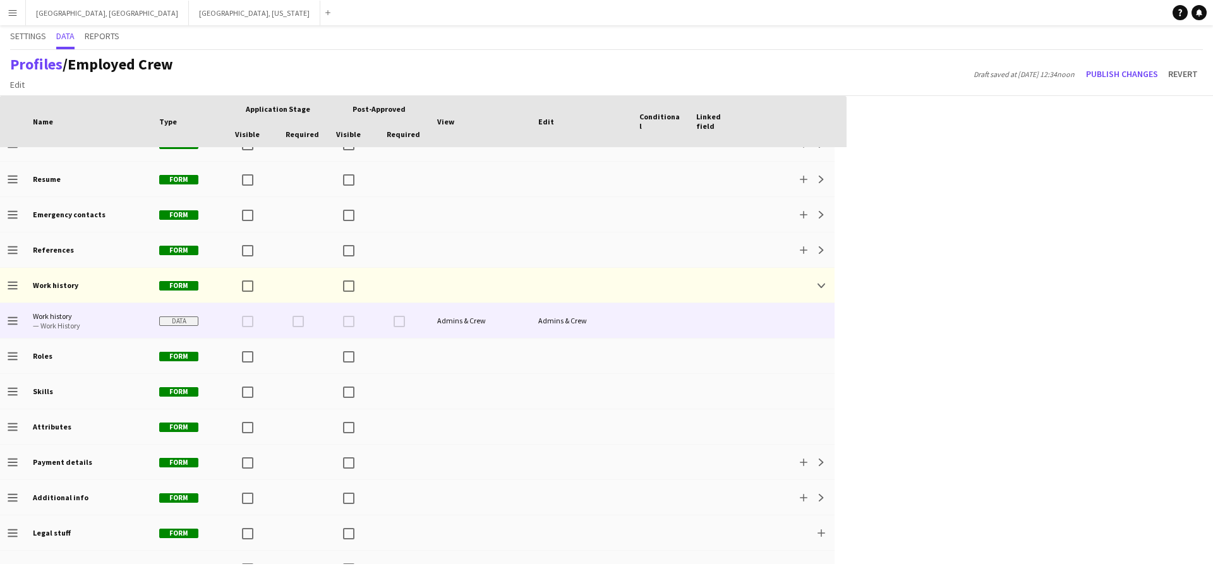
scroll to position [892, 0]
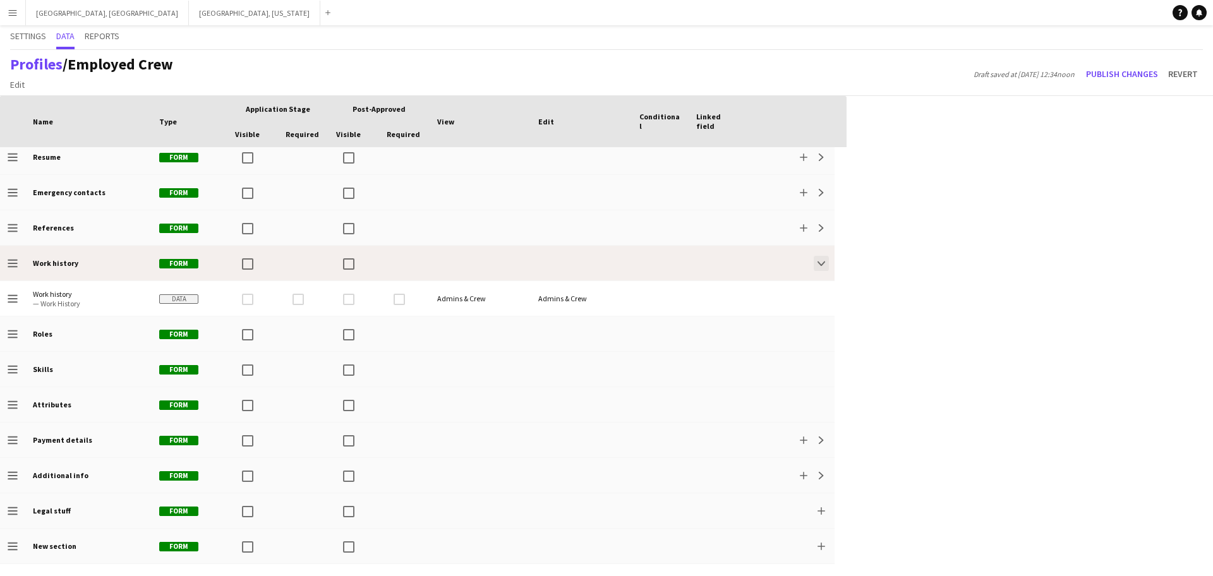
click at [577, 259] on button "Collapse" at bounding box center [821, 263] width 15 height 15
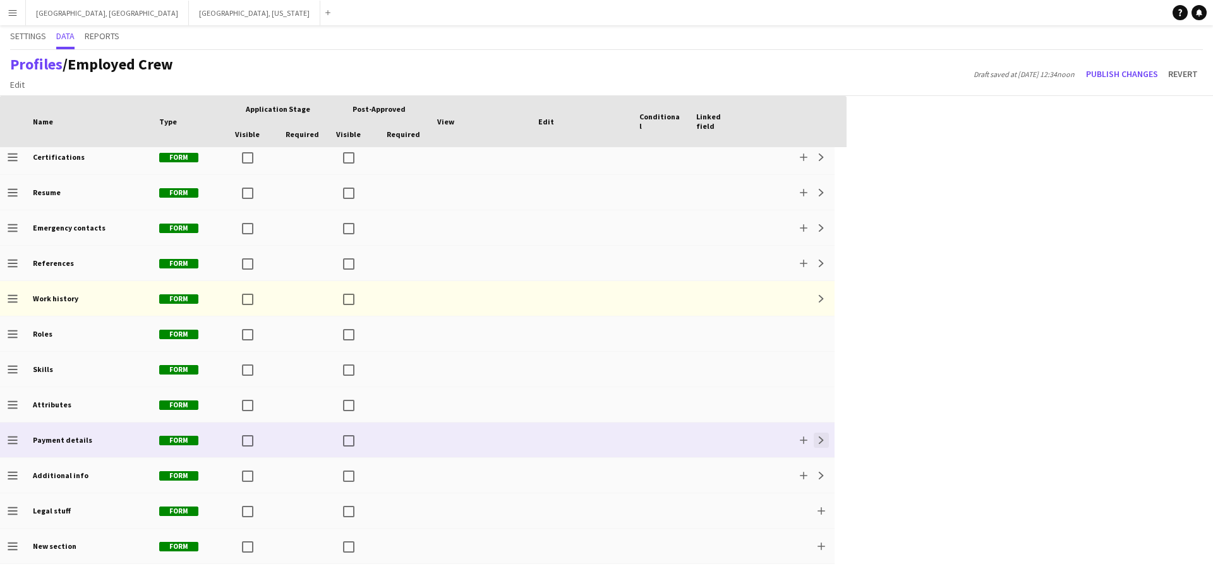
click at [577, 440] on app-icon "Expand" at bounding box center [821, 440] width 8 height 8
click at [577, 440] on app-icon "Collapse" at bounding box center [821, 440] width 8 height 8
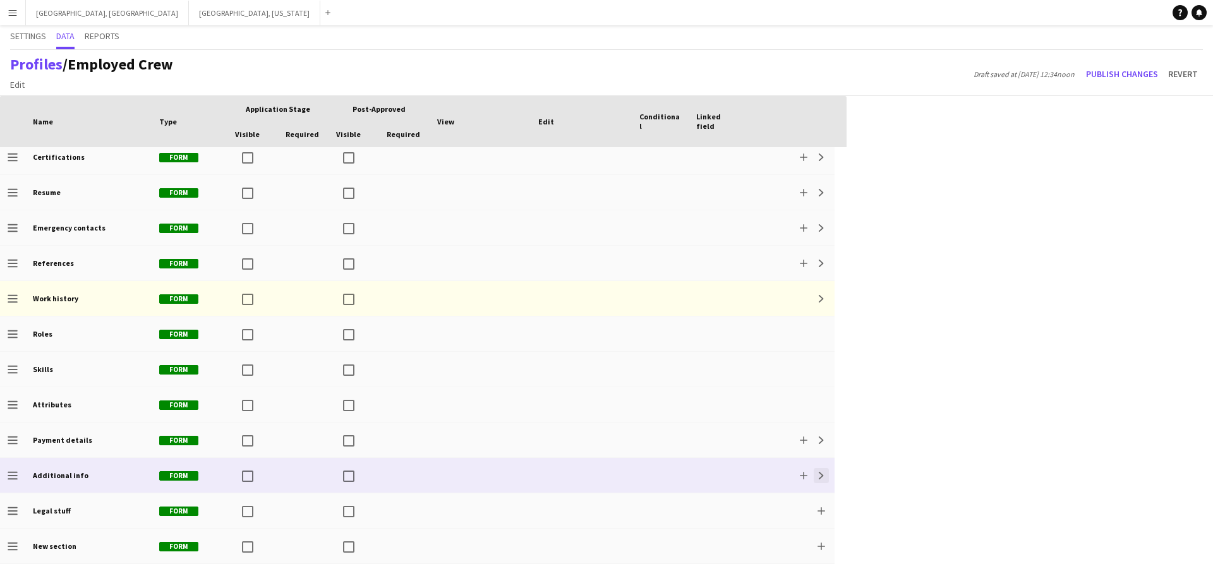
click at [577, 475] on button "Expand" at bounding box center [821, 475] width 15 height 15
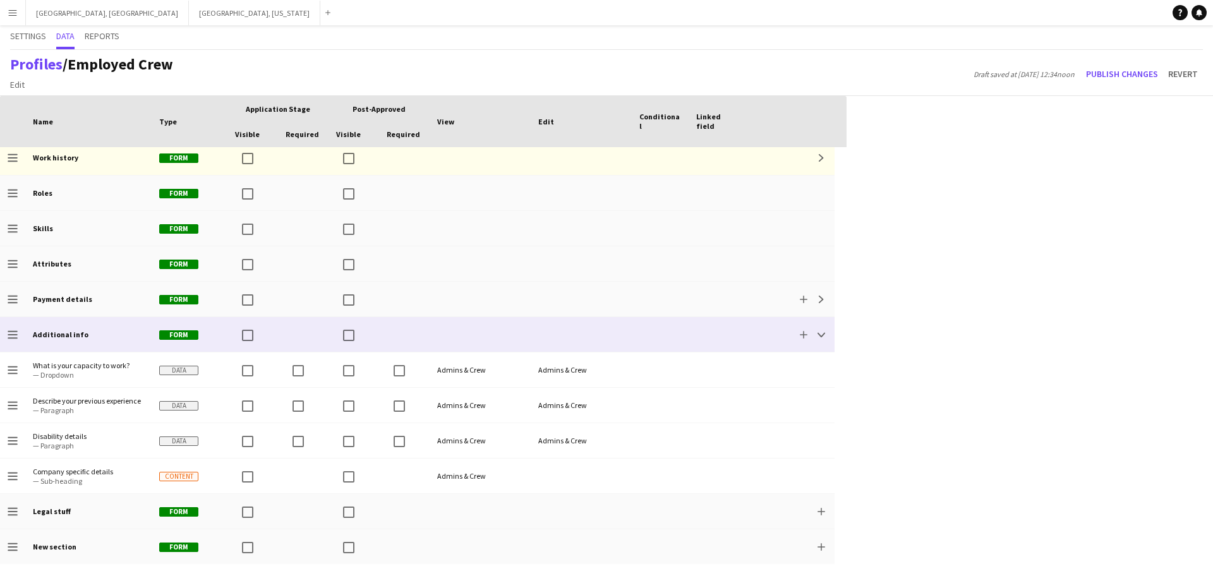
scroll to position [0, 0]
click at [577, 340] on button "Collapse" at bounding box center [821, 334] width 15 height 15
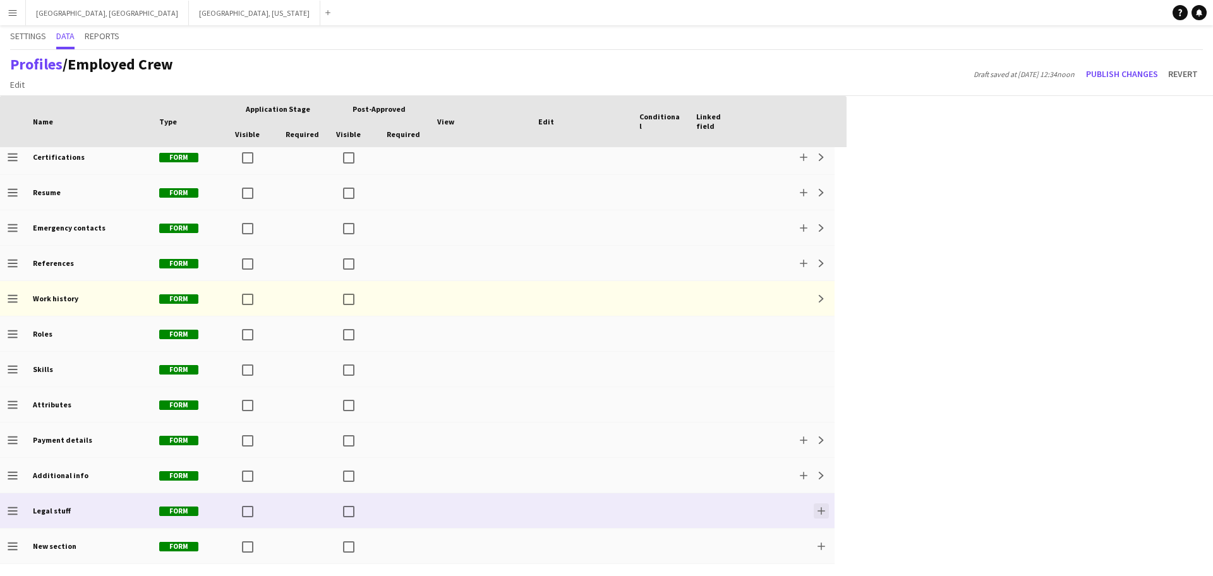
click at [577, 510] on app-icon "Add" at bounding box center [821, 511] width 8 height 8
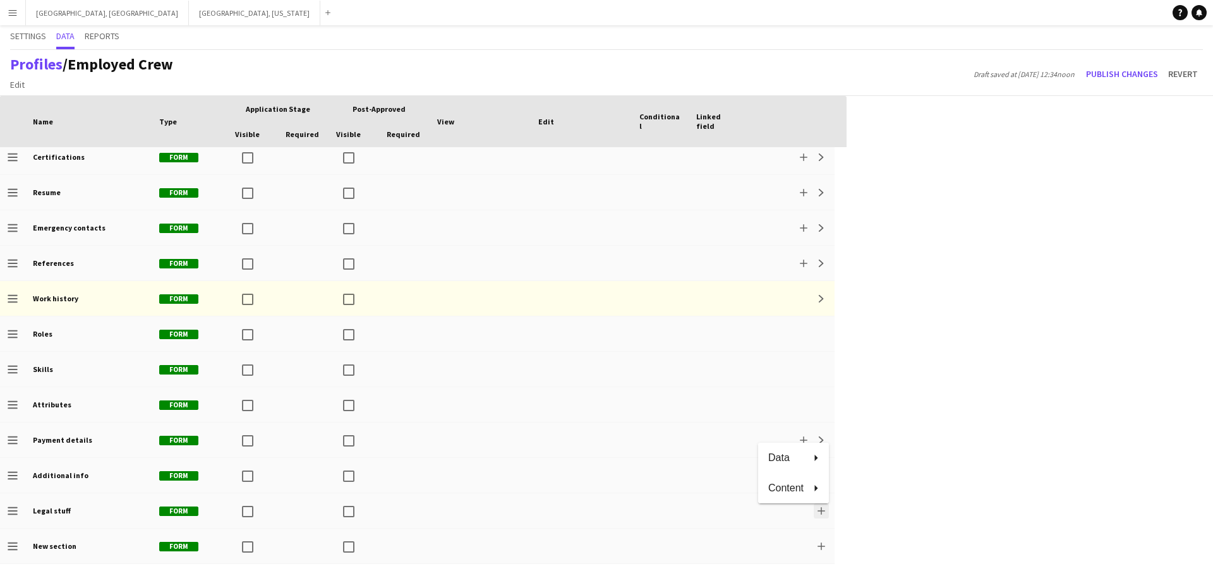
click at [577, 510] on div at bounding box center [606, 288] width 1213 height 576
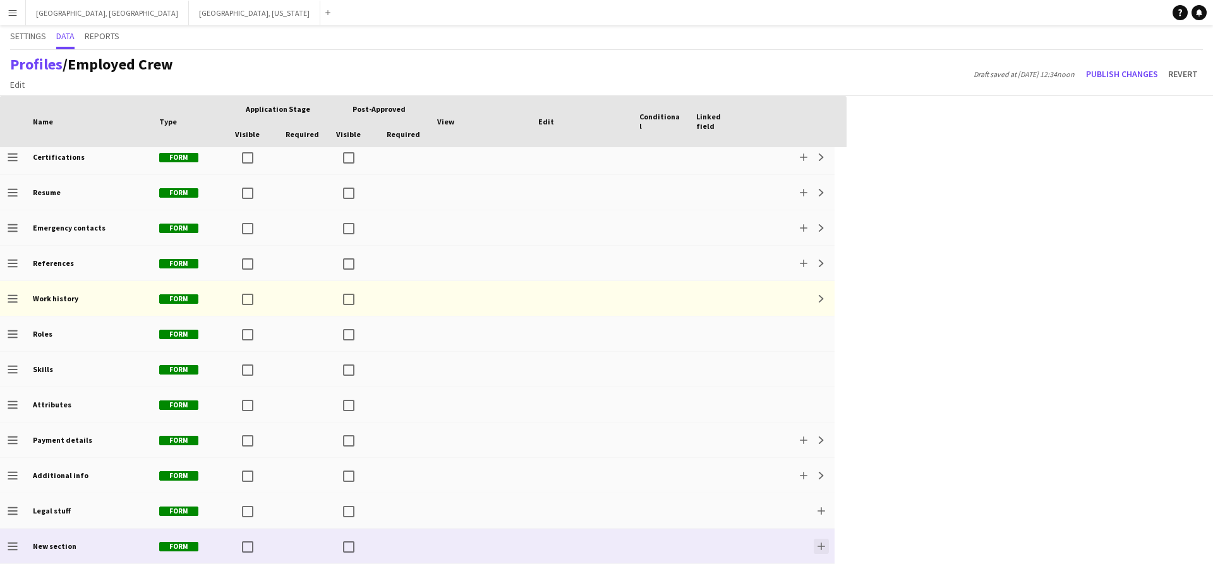
click at [577, 544] on app-icon "Add" at bounding box center [821, 547] width 8 height 8
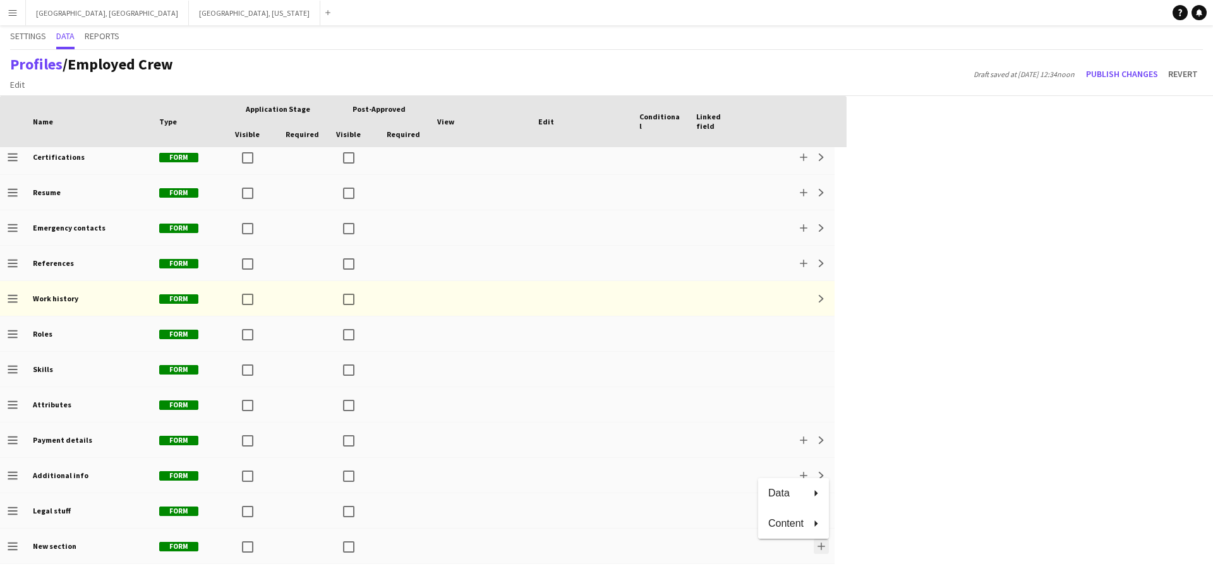
click at [577, 544] on div at bounding box center [606, 288] width 1213 height 576
click at [577, 80] on button "Publish changes" at bounding box center [1122, 74] width 82 height 20
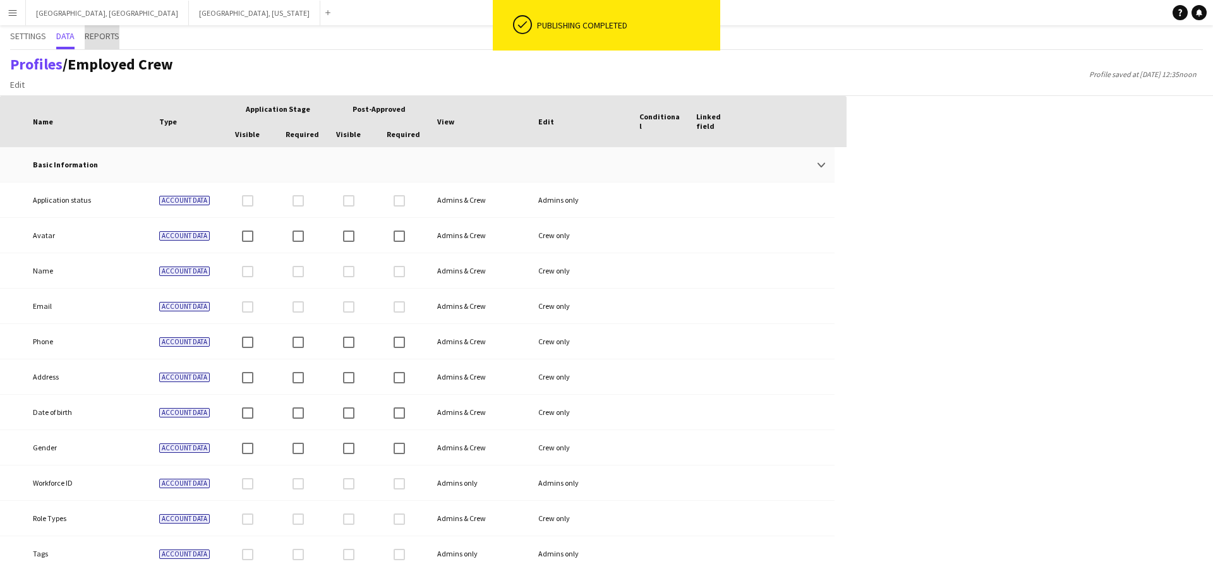
click at [105, 39] on span "Reports" at bounding box center [102, 36] width 35 height 9
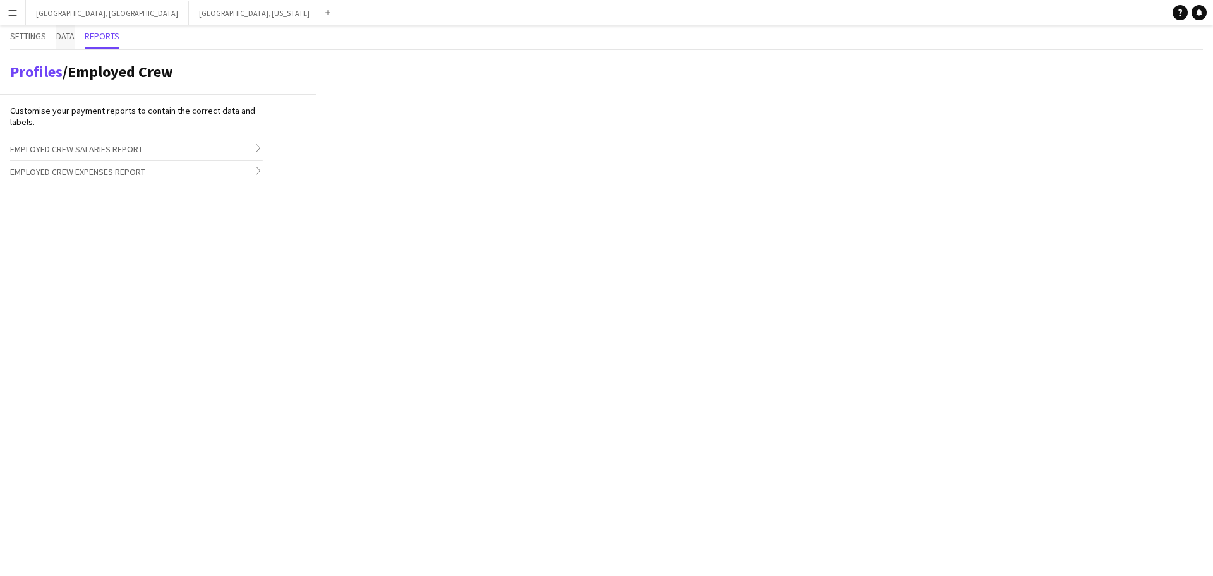
click at [67, 33] on span "Data" at bounding box center [65, 36] width 18 height 9
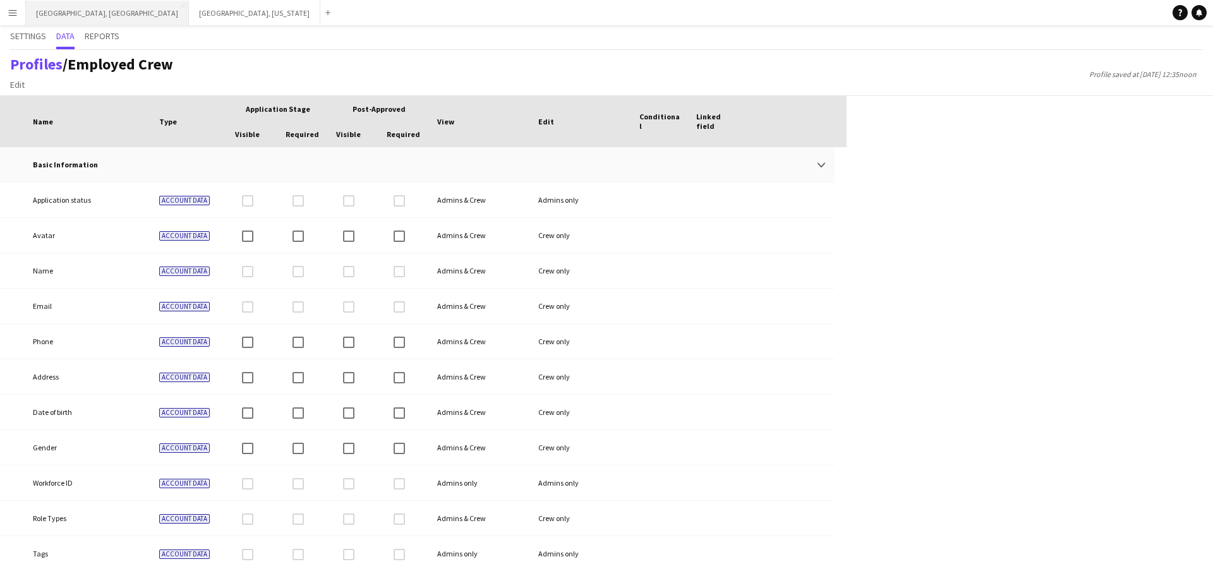
click at [63, 13] on button "[GEOGRAPHIC_DATA], [GEOGRAPHIC_DATA] Close" at bounding box center [107, 13] width 163 height 25
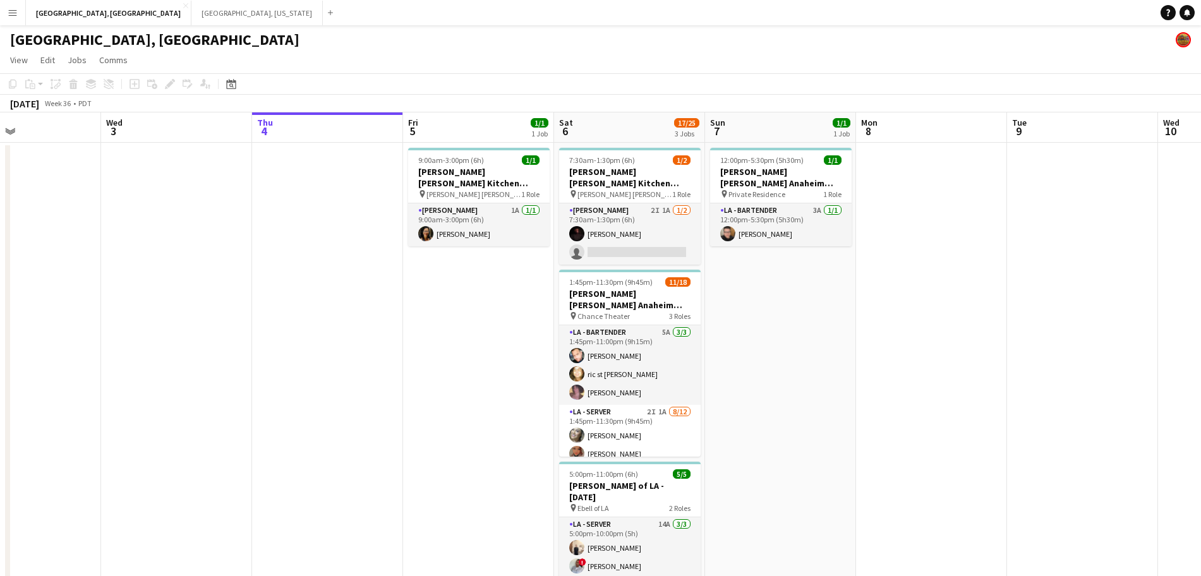
scroll to position [0, 348]
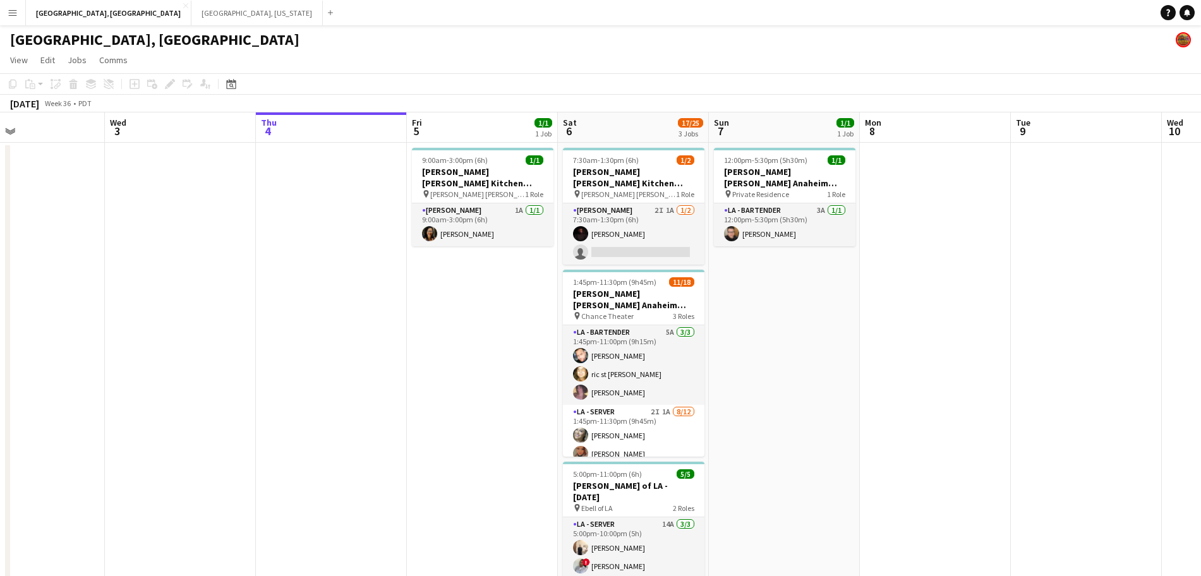
drag, startPoint x: 650, startPoint y: 379, endPoint x: 755, endPoint y: 389, distance: 105.3
click at [577, 389] on app-calendar-viewport "Sun 31 Mon 1 Tue 2 Wed 3 Thu 4 Fri 5 1/1 1 Job Sat 6 17/25 3 Jobs Sun 7 1/1 1 J…" at bounding box center [600, 393] width 1201 height 563
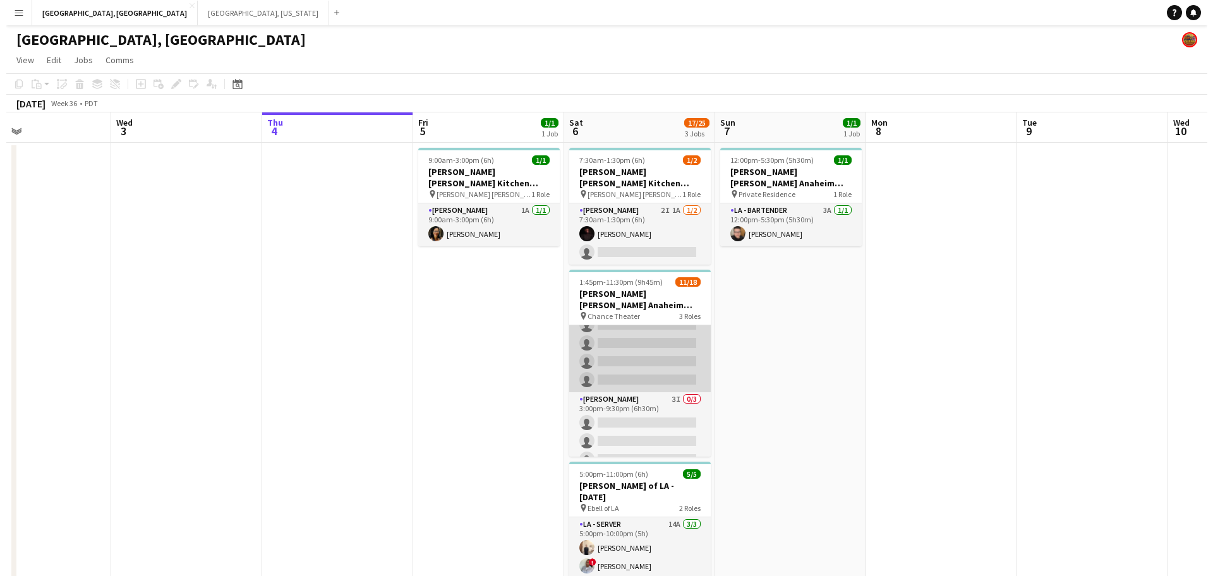
scroll to position [0, 0]
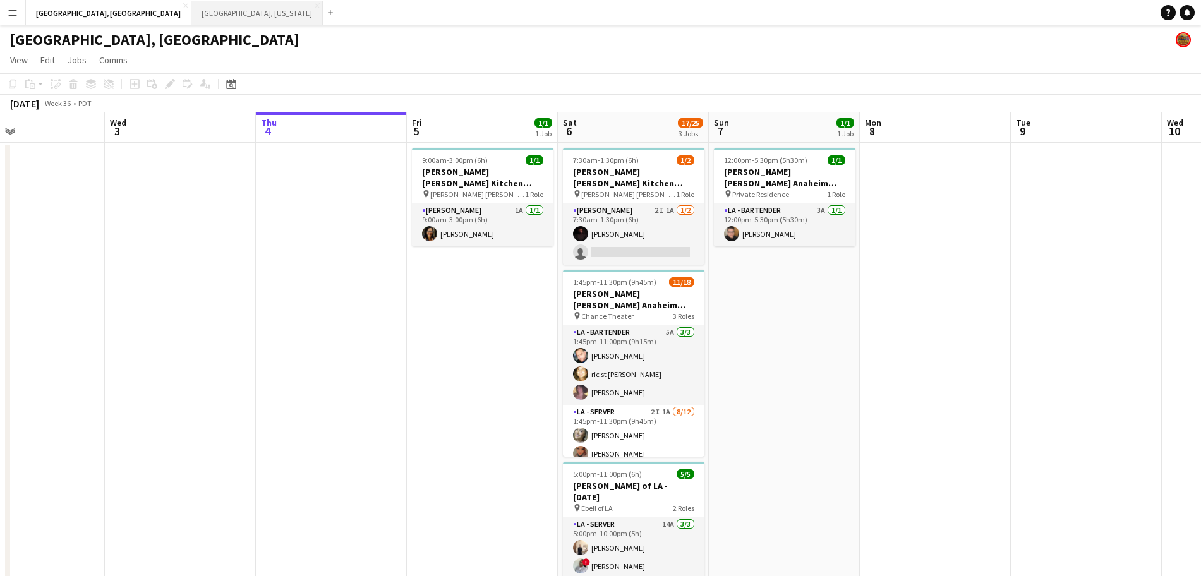
click at [191, 13] on button "[GEOGRAPHIC_DATA], [US_STATE] Close" at bounding box center [256, 13] width 131 height 25
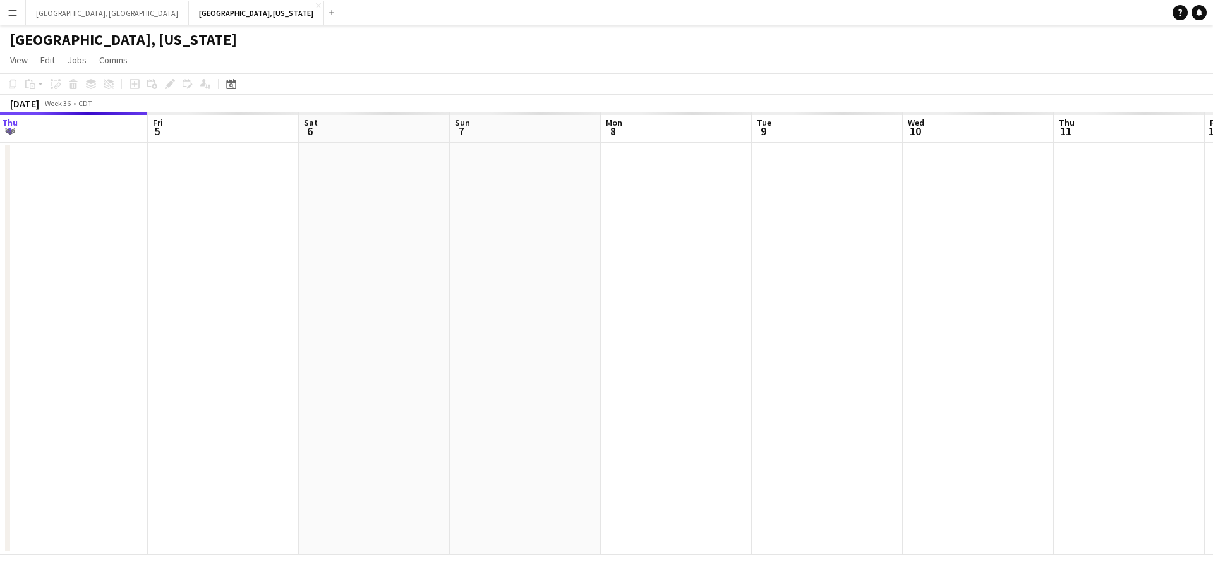
drag, startPoint x: 903, startPoint y: 260, endPoint x: 428, endPoint y: 320, distance: 478.7
click at [443, 320] on app-calendar-viewport "Mon 1 Tue 2 Wed 3 Thu 4 Fri 5 Sat 6 Sun 7 Mon 8 Tue 9 Wed 10 Thu 11 Fri 12 Sat …" at bounding box center [606, 333] width 1213 height 442
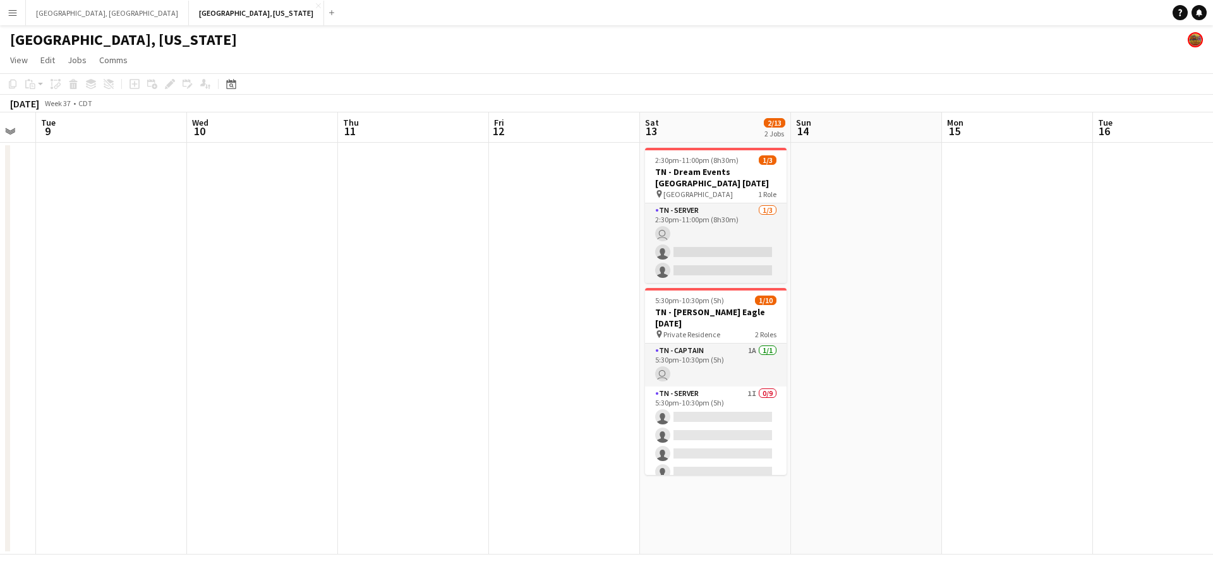
scroll to position [0, 425]
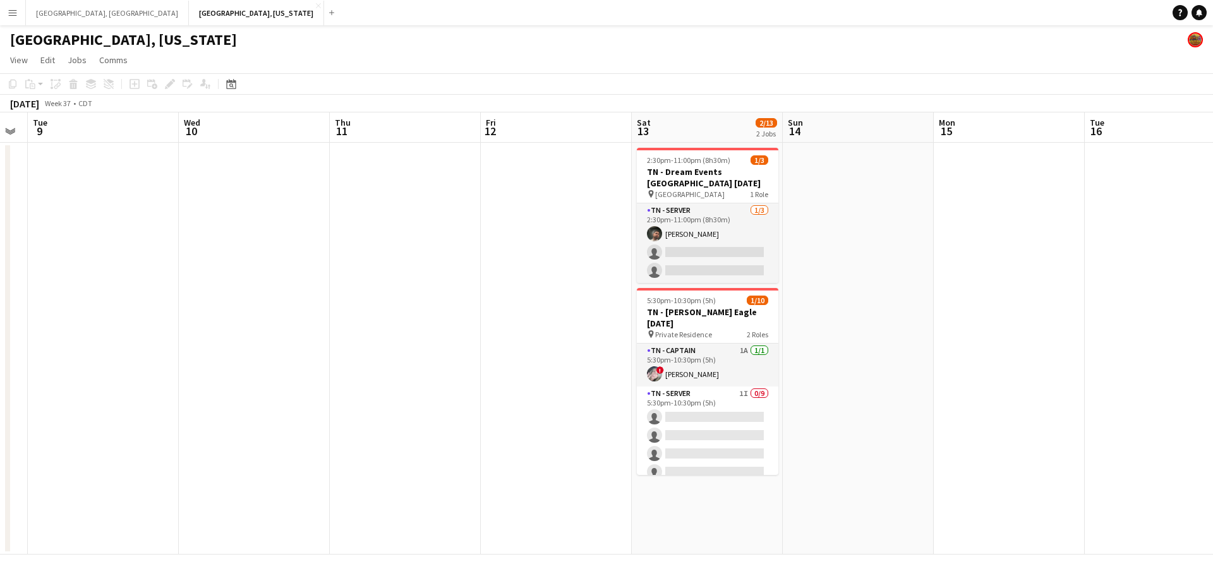
drag, startPoint x: 827, startPoint y: 320, endPoint x: 450, endPoint y: 376, distance: 381.3
click at [450, 376] on app-calendar-viewport "Sat 6 Sun 7 Mon 8 Tue 9 Wed 10 Thu 11 Fri 12 Sat 13 2/13 2 Jobs Sun 14 Mon 15 T…" at bounding box center [606, 333] width 1213 height 442
click at [62, 10] on button "[GEOGRAPHIC_DATA], [GEOGRAPHIC_DATA] Close" at bounding box center [107, 13] width 163 height 25
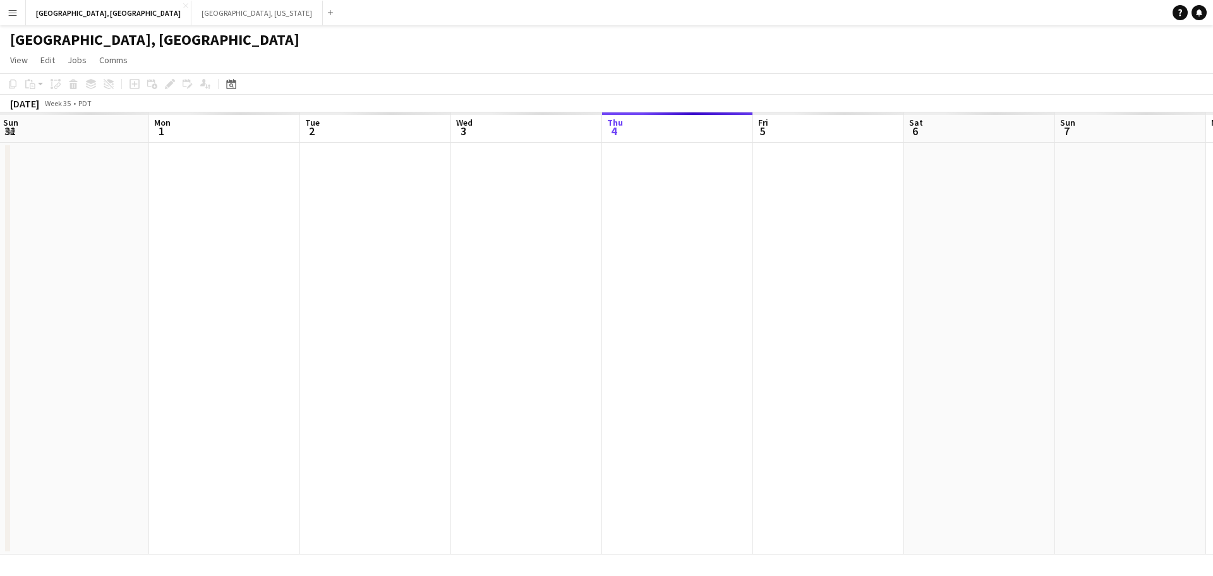
drag, startPoint x: 284, startPoint y: 205, endPoint x: 718, endPoint y: 248, distance: 436.7
click at [577, 248] on app-calendar-viewport "Fri 29 Sat 30 Sun 31 Mon 1 Tue 2 Wed 3 Thu 4 Fri 5 Sat 6 Sun 7 Mon 8 Tue 9 Wed …" at bounding box center [606, 333] width 1213 height 442
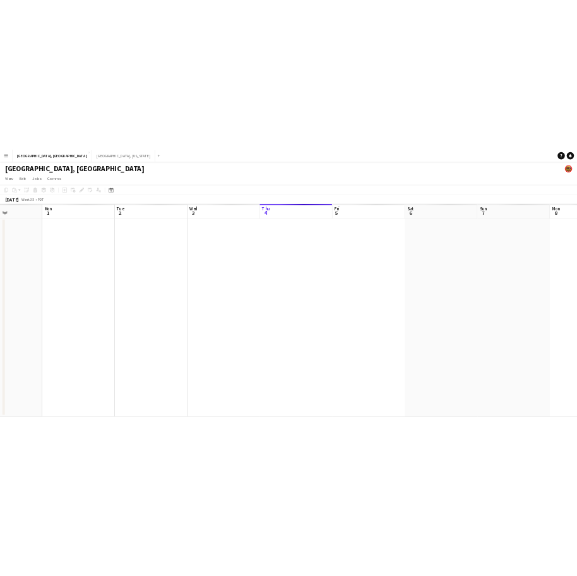
scroll to position [0, 356]
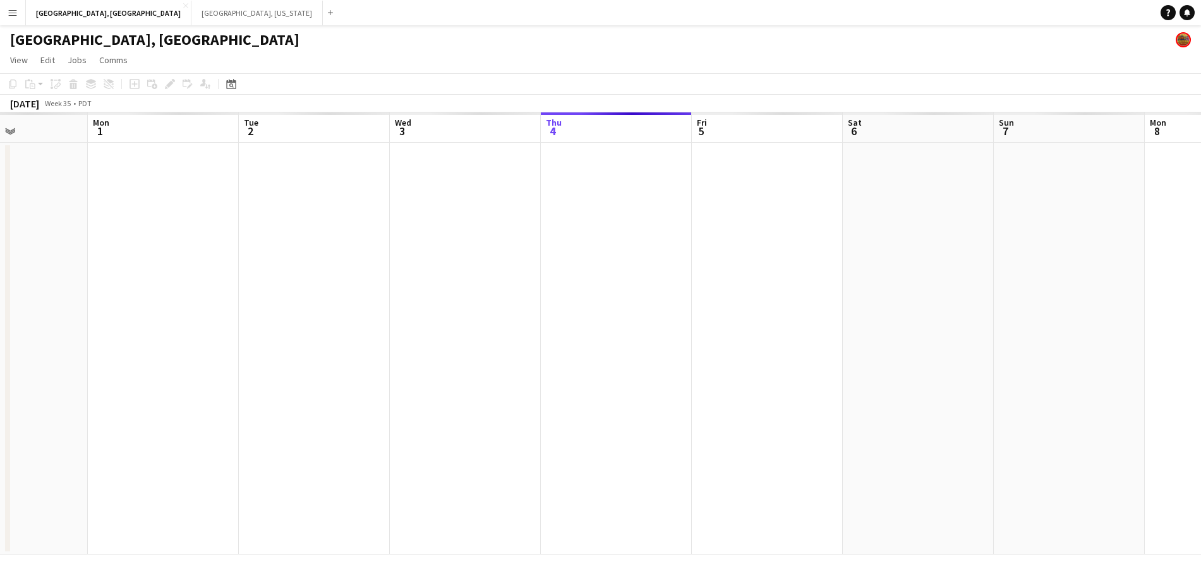
drag, startPoint x: 642, startPoint y: 247, endPoint x: 741, endPoint y: 167, distance: 126.7
click at [577, 167] on app-calendar-viewport "Fri 29 Sat 30 Sun 31 Mon 1 Tue 2 Wed 3 Thu 4 Fri 5 Sat 6 Sun 7 Mon 8 Tue 9 Wed …" at bounding box center [600, 333] width 1201 height 442
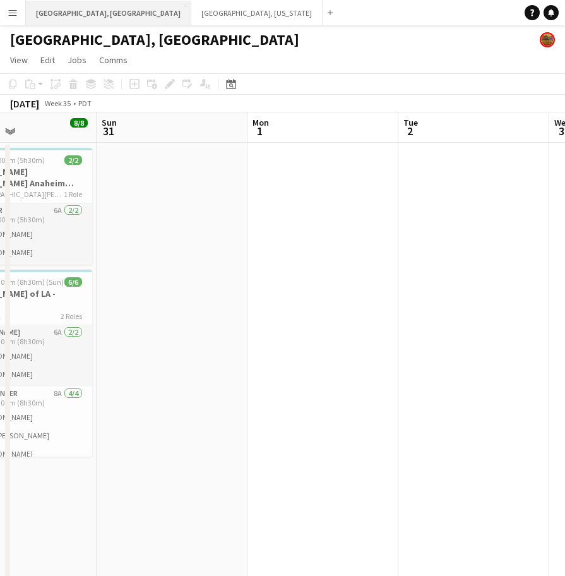
click at [75, 10] on button "[GEOGRAPHIC_DATA], [GEOGRAPHIC_DATA] Close" at bounding box center [108, 13] width 165 height 25
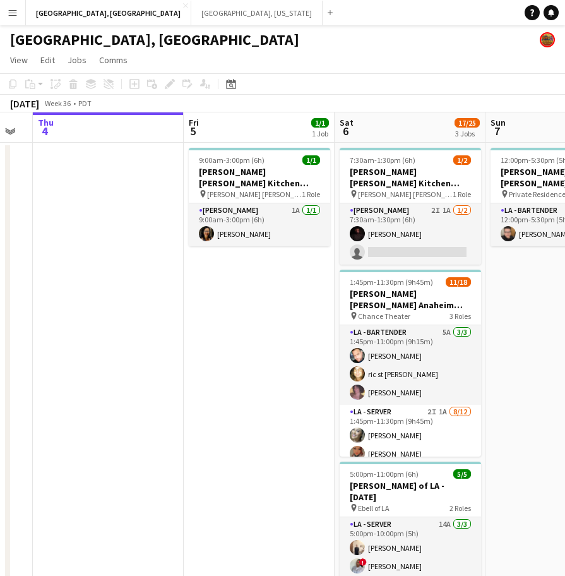
scroll to position [0, 422]
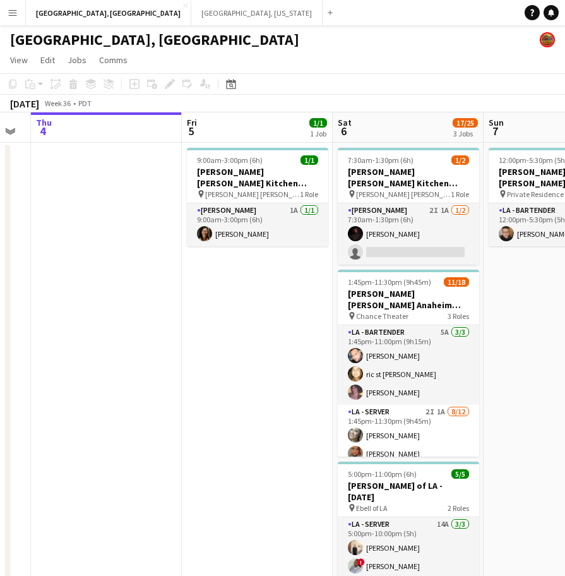
drag, startPoint x: 364, startPoint y: 294, endPoint x: 268, endPoint y: 318, distance: 99.0
click at [273, 318] on app-calendar-viewport "Mon 1 Tue 2 Wed 3 Thu 4 Fri 5 1/1 1 Job Sat 6 17/25 3 Jobs Sun 7 1/1 1 Job Mon …" at bounding box center [282, 393] width 565 height 563
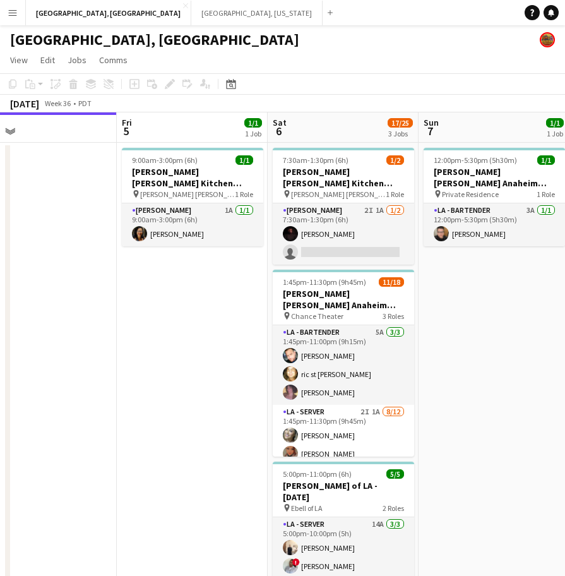
scroll to position [0, 510]
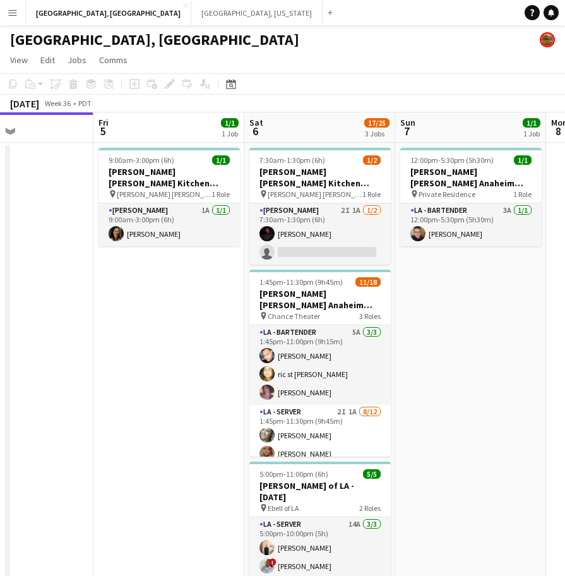
drag, startPoint x: 330, startPoint y: 408, endPoint x: 241, endPoint y: 422, distance: 89.5
click at [241, 422] on app-calendar-viewport "Mon 1 Tue 2 Wed 3 Thu 4 Fri 5 1/1 1 Job Sat 6 17/25 3 Jobs Sun 7 1/1 1 Job Mon …" at bounding box center [282, 393] width 565 height 563
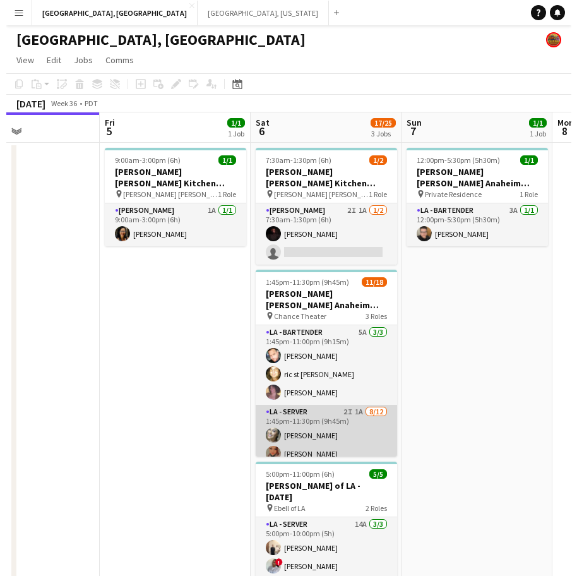
scroll to position [261, 0]
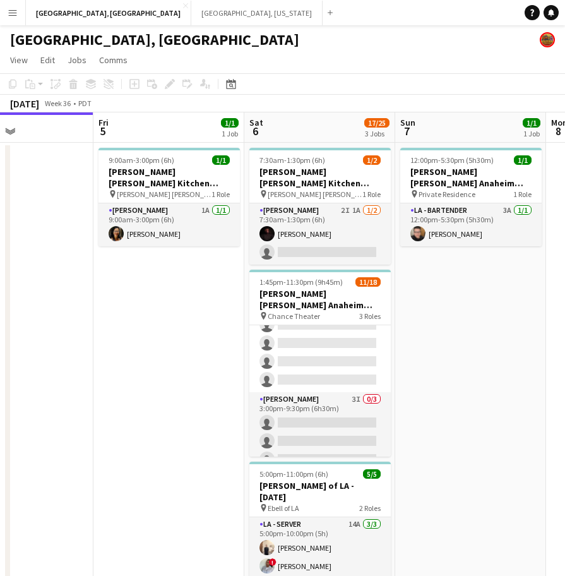
click at [11, 12] on app-icon "Menu" at bounding box center [13, 13] width 10 height 10
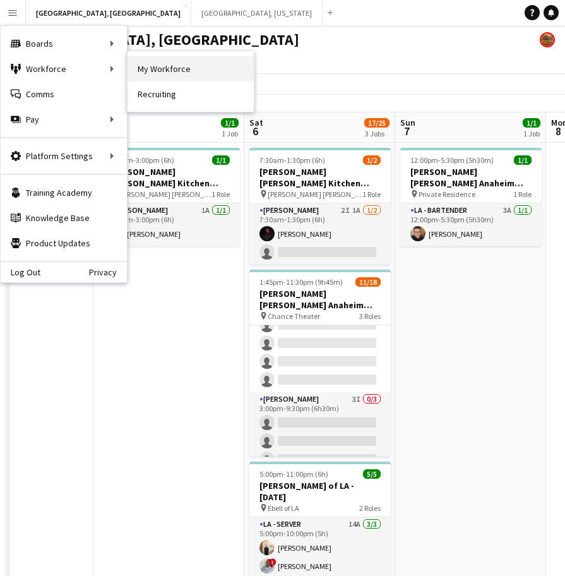
click at [203, 69] on link "My Workforce" at bounding box center [191, 68] width 126 height 25
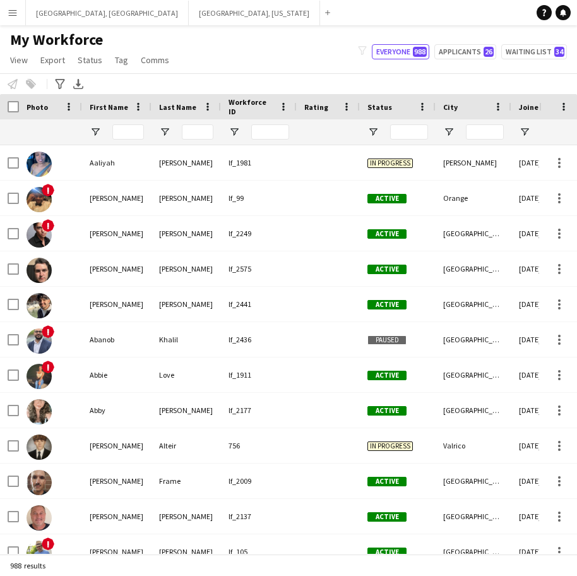
type input "*****"
type input "**********"
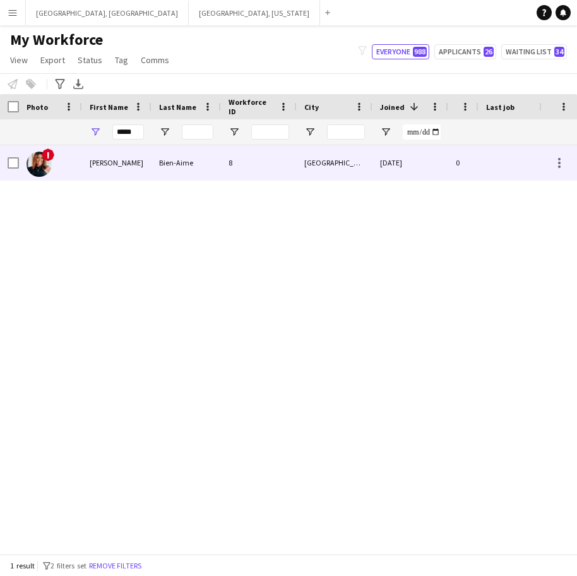
click at [159, 157] on div "Bien-Aime" at bounding box center [186, 162] width 69 height 35
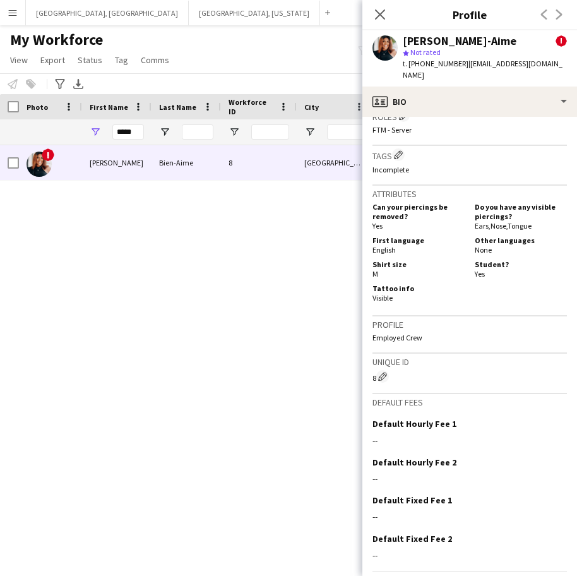
scroll to position [584, 0]
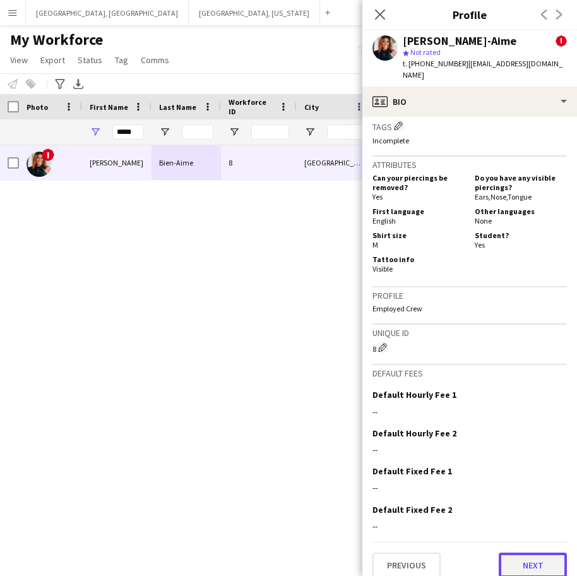
click at [518, 553] on button "Next" at bounding box center [533, 565] width 68 height 25
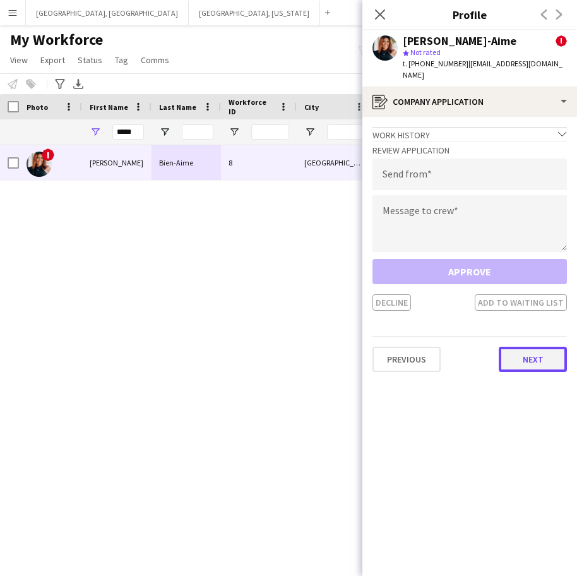
click at [523, 354] on button "Next" at bounding box center [533, 359] width 68 height 25
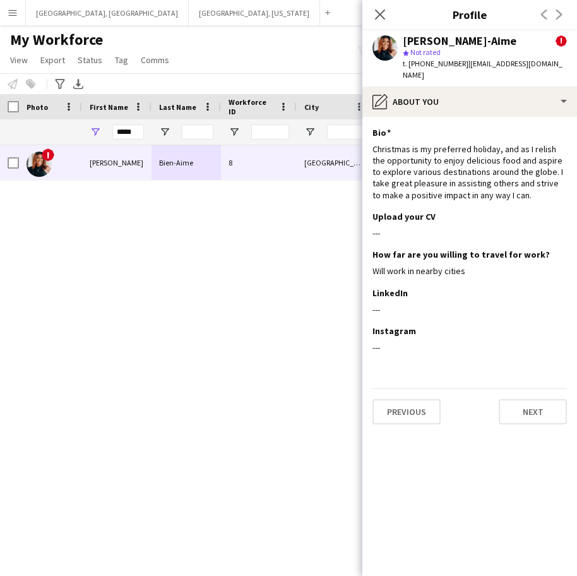
click at [540, 420] on app-section-data-types "Bio Edit this field Christmas is my preferred holiday, and as I relish the oppo…" at bounding box center [470, 346] width 215 height 459
click at [531, 399] on button "Next" at bounding box center [533, 411] width 68 height 25
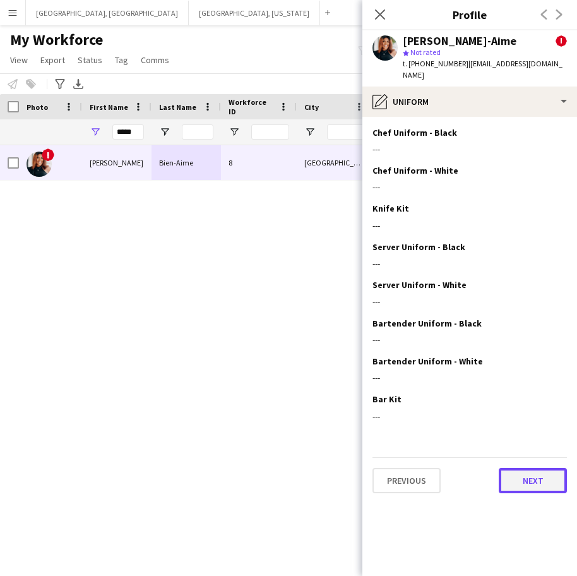
click at [522, 469] on button "Next" at bounding box center [533, 480] width 68 height 25
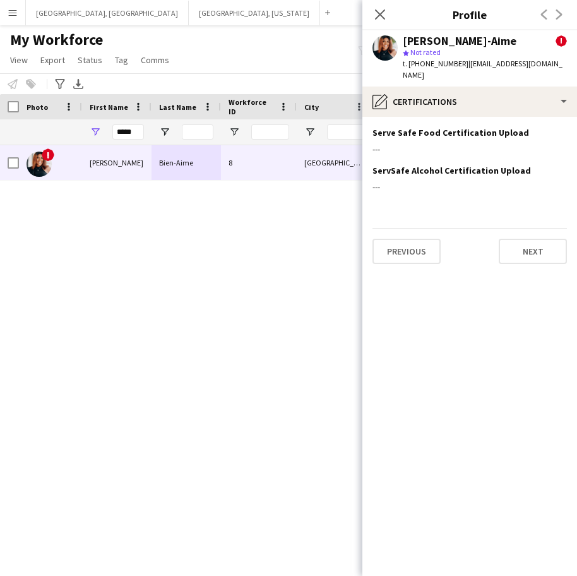
click at [507, 228] on div "Previous Next" at bounding box center [470, 246] width 195 height 36
click at [512, 239] on button "Next" at bounding box center [533, 251] width 68 height 25
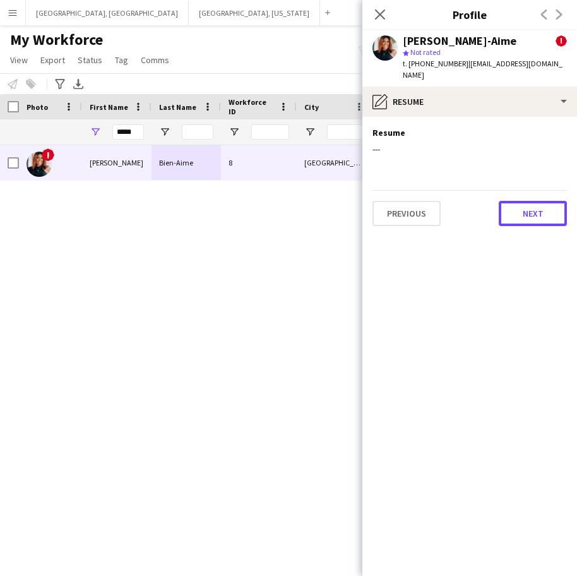
click at [515, 208] on button "Next" at bounding box center [533, 213] width 68 height 25
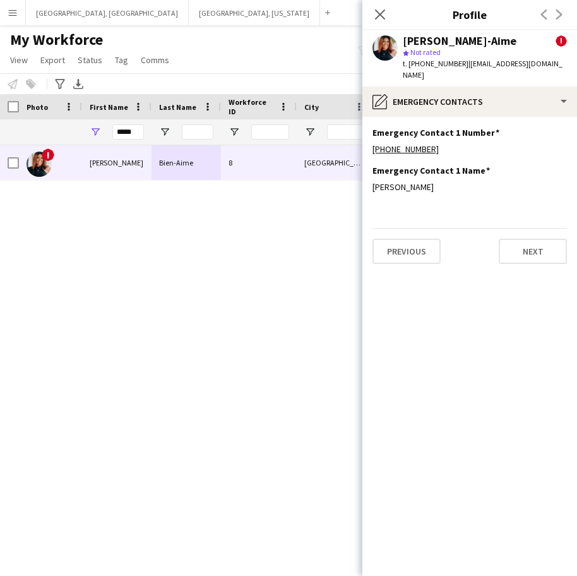
click at [529, 255] on app-section-data-types "Emergency Contact 1 Number Edit this field [PHONE_NUMBER] Emergency Contact 1 N…" at bounding box center [470, 346] width 215 height 459
click at [527, 242] on button "Next" at bounding box center [533, 251] width 68 height 25
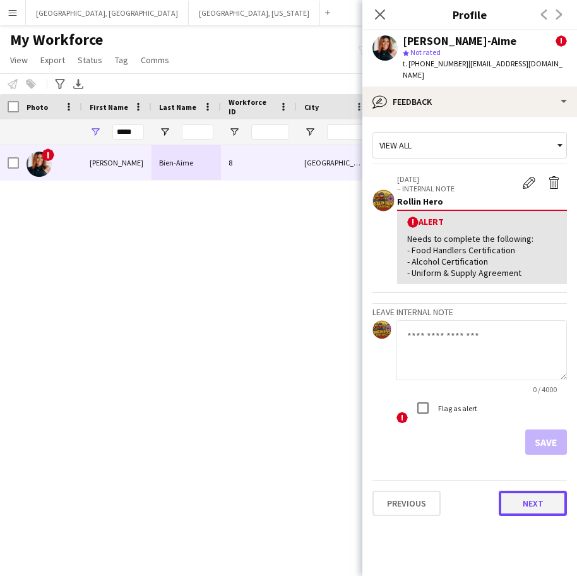
click at [529, 495] on button "Next" at bounding box center [533, 503] width 68 height 25
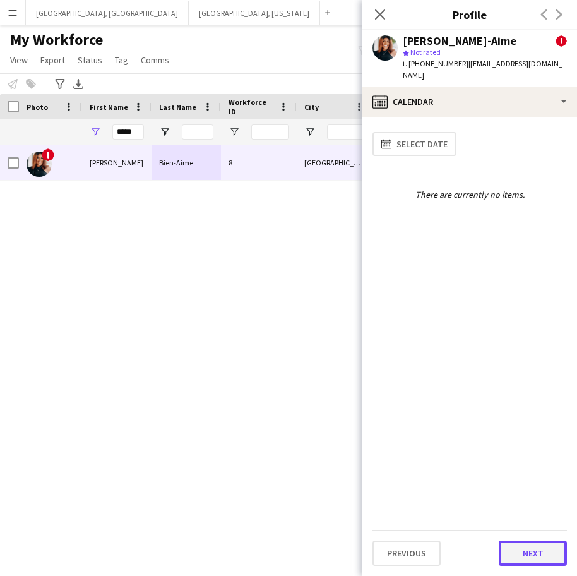
click at [536, 546] on button "Next" at bounding box center [533, 553] width 68 height 25
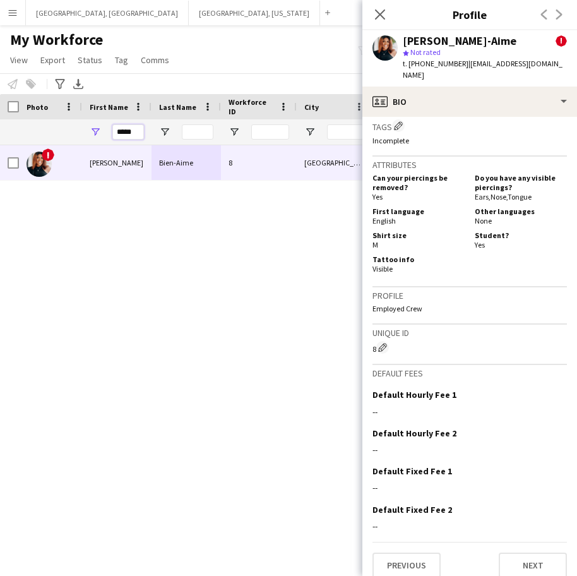
click at [122, 135] on input "*****" at bounding box center [128, 131] width 32 height 15
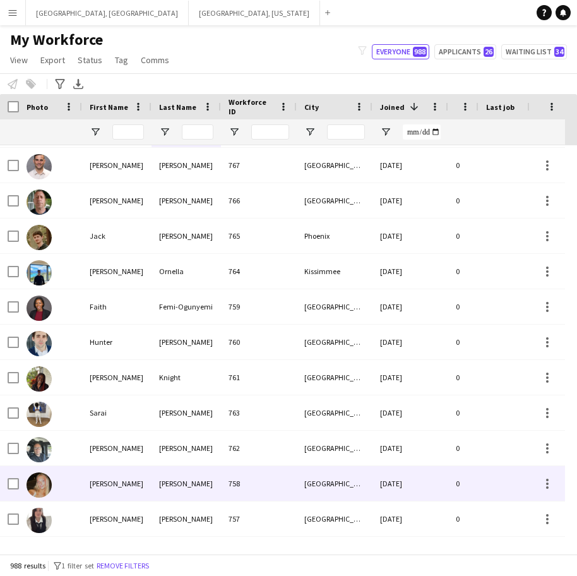
scroll to position [0, 0]
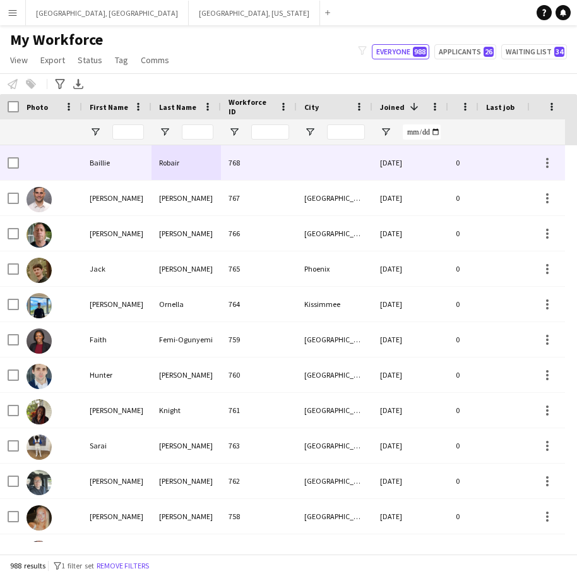
click at [258, 158] on div "768" at bounding box center [259, 162] width 76 height 35
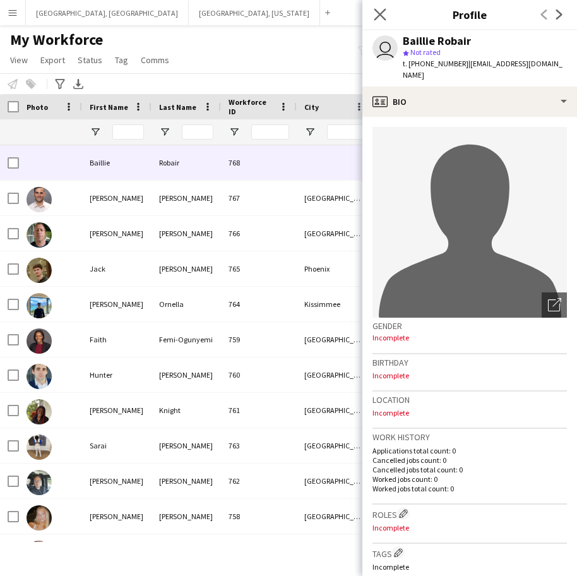
click at [377, 20] on icon "Close pop-in" at bounding box center [380, 14] width 12 height 12
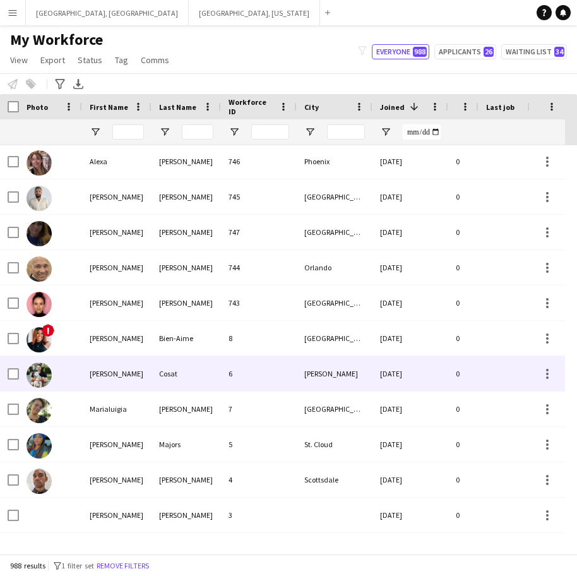
scroll to position [790, 0]
